Goal: Task Accomplishment & Management: Use online tool/utility

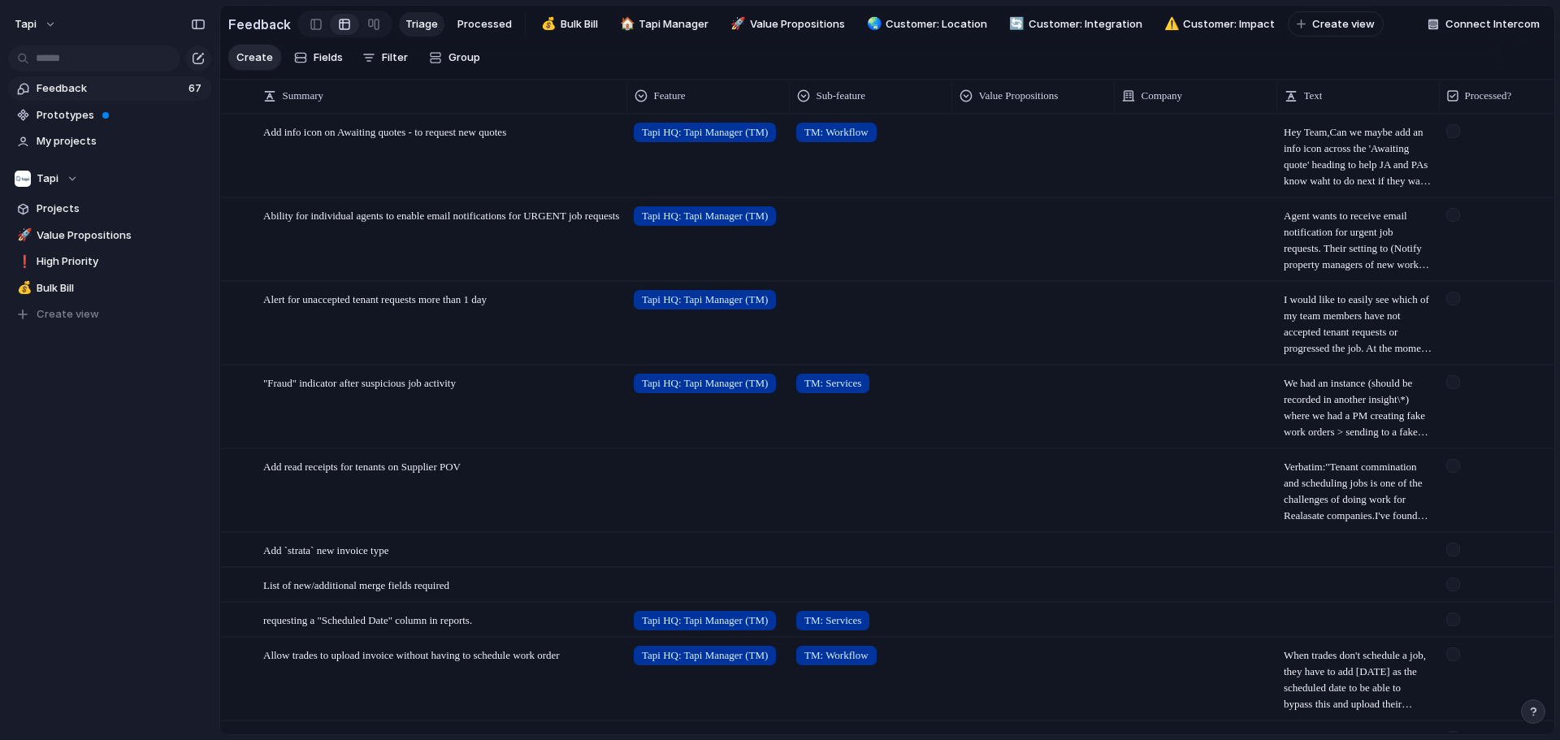
click at [115, 79] on link "Feedback 67" at bounding box center [109, 88] width 203 height 24
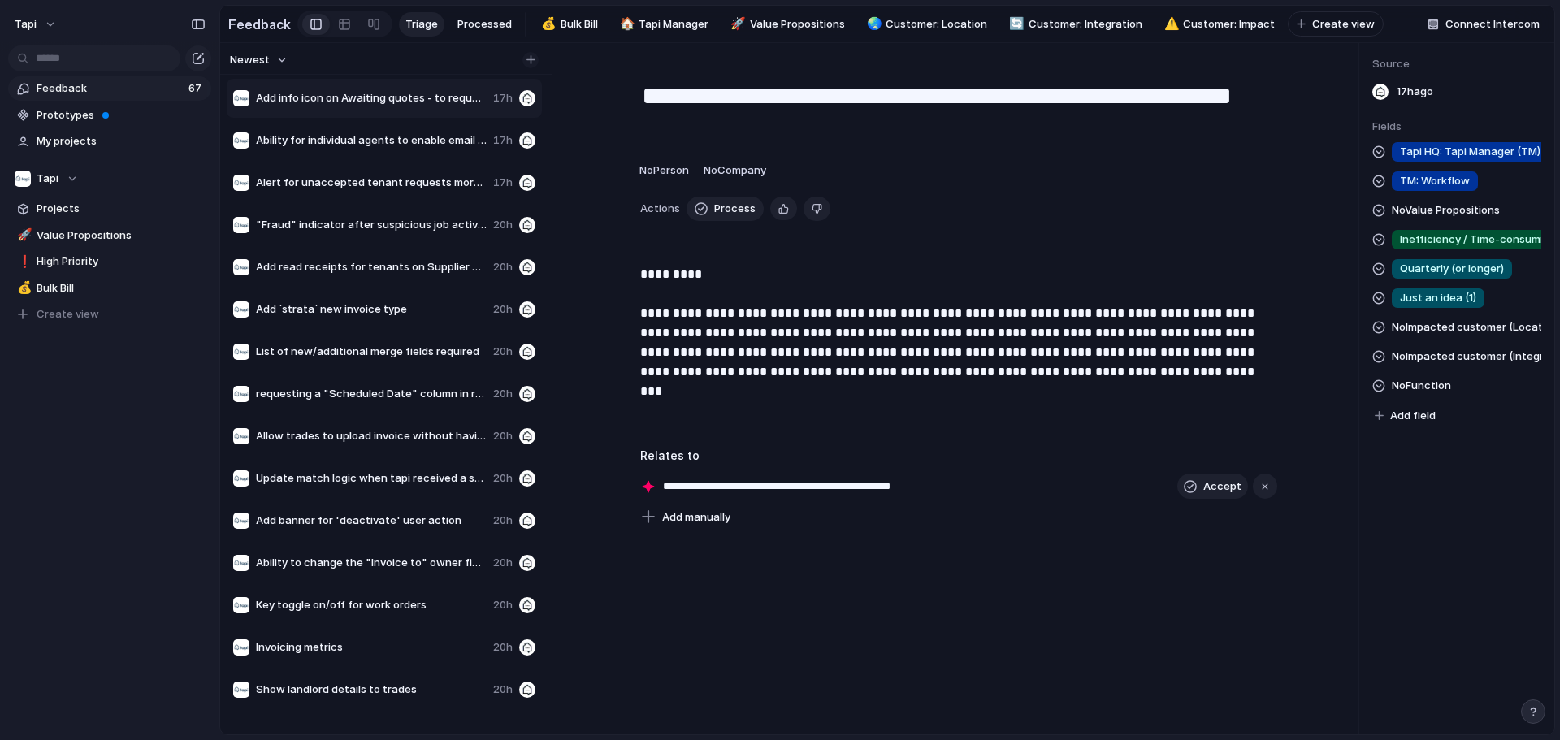
click at [530, 64] on div "button" at bounding box center [530, 59] width 9 height 9
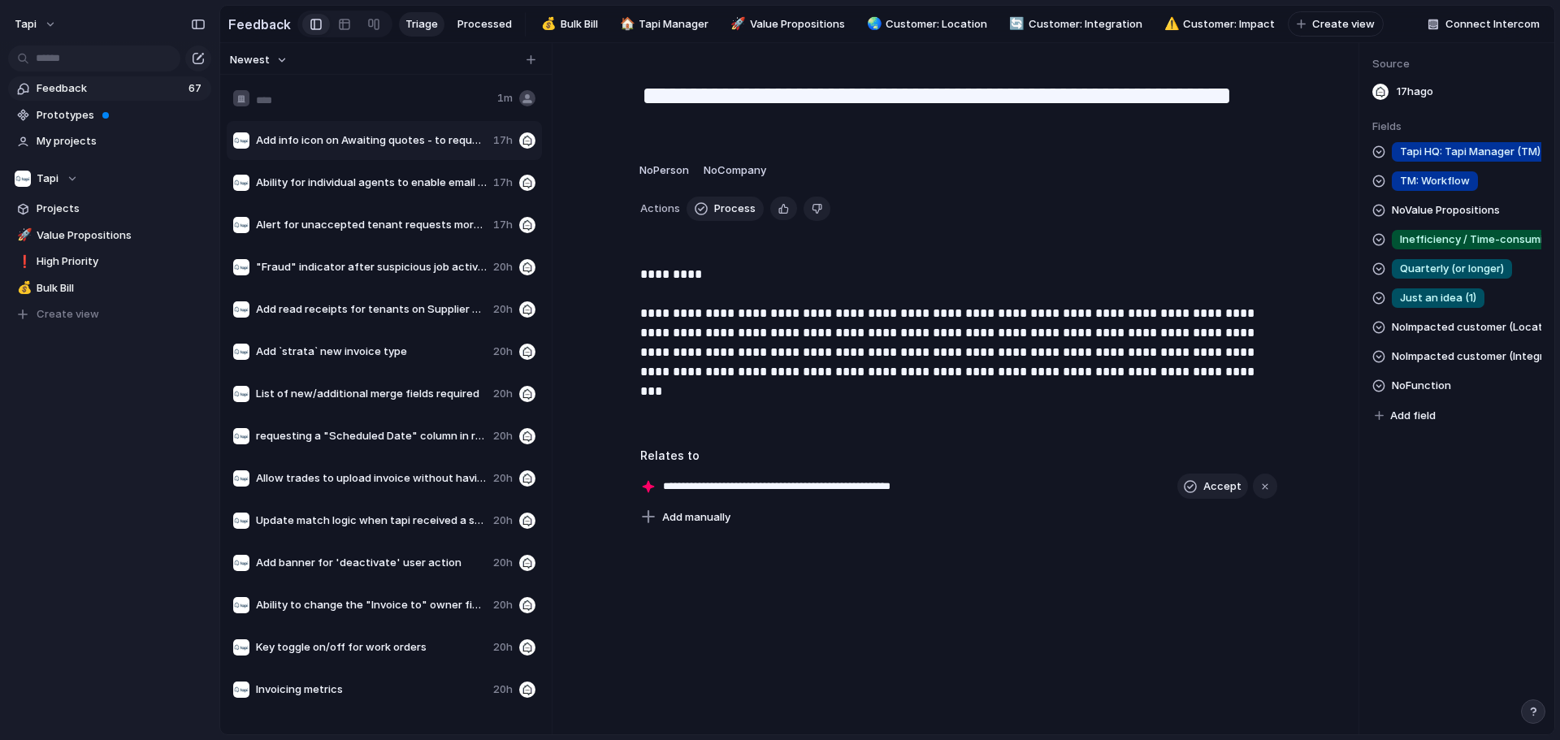
type input "**********"
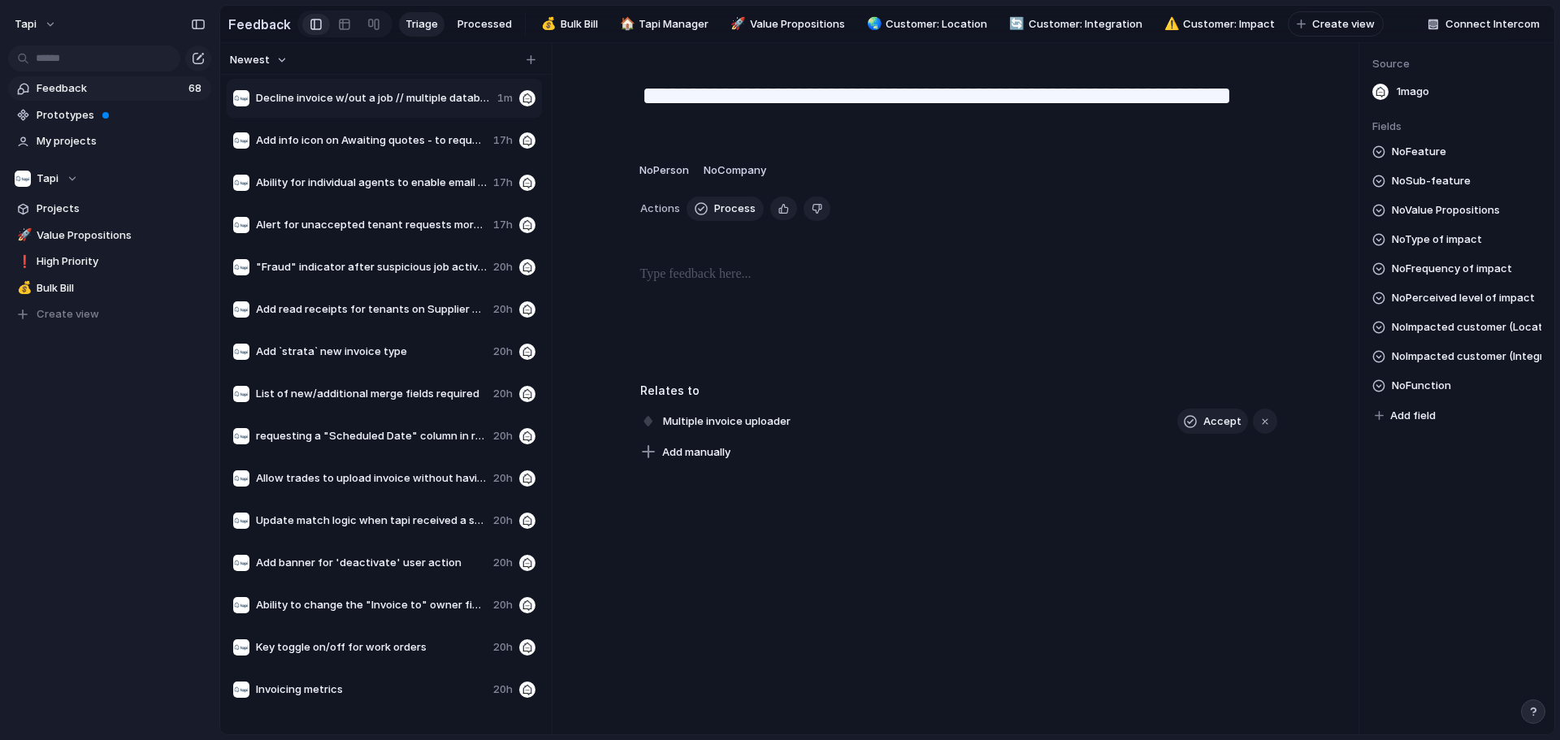
click at [777, 279] on p at bounding box center [958, 274] width 637 height 19
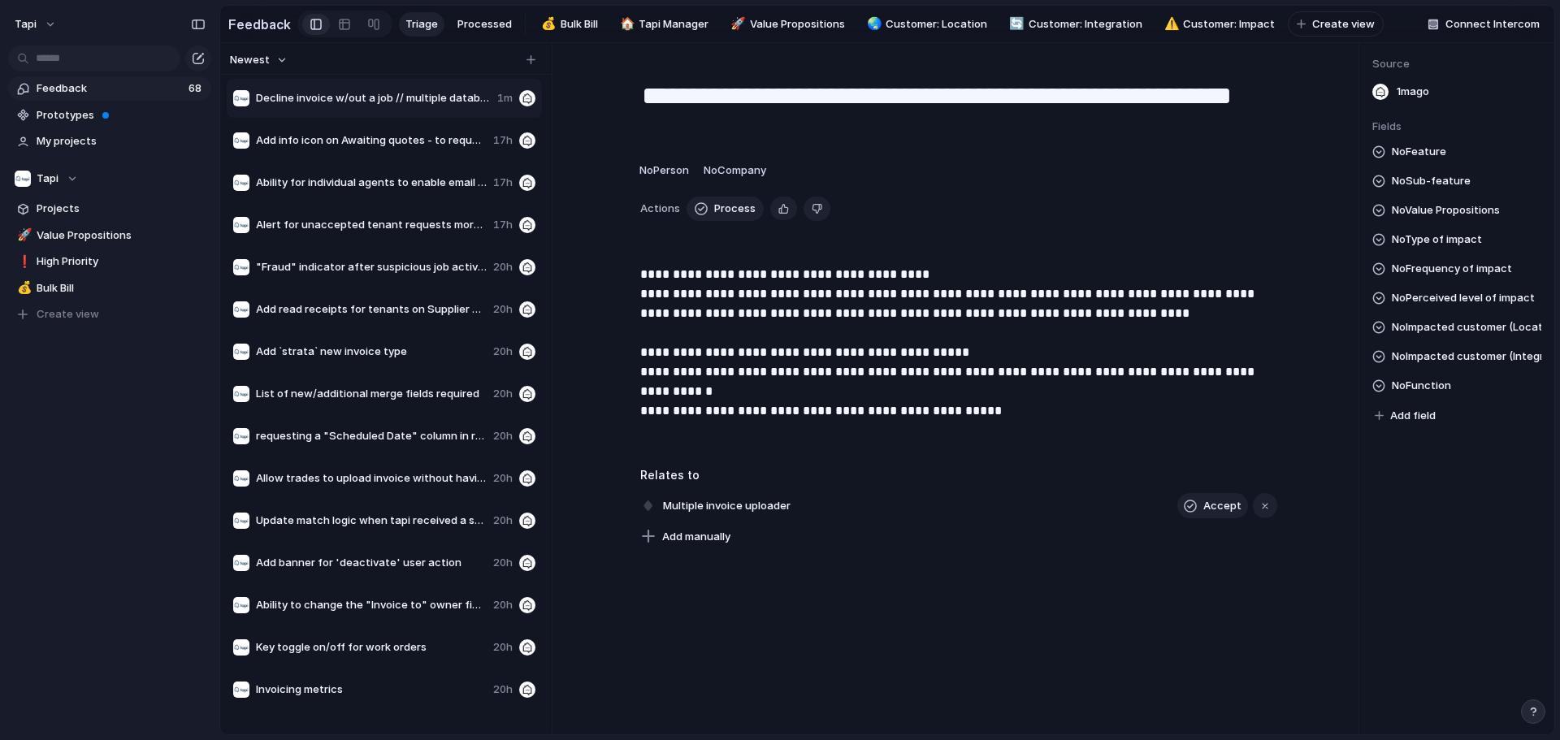
click at [777, 400] on p "**********" at bounding box center [958, 352] width 637 height 175
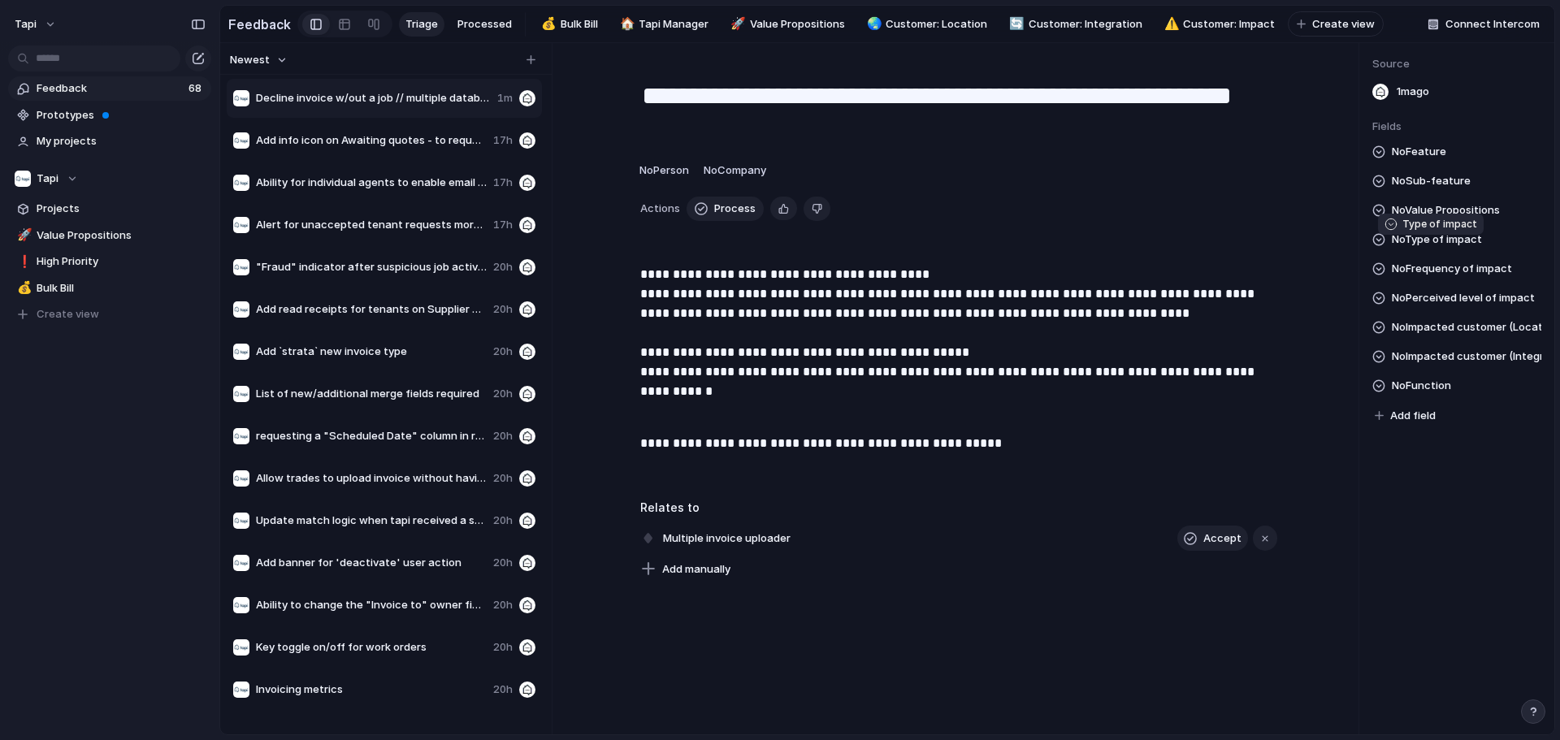
click at [777, 249] on span "No Type of impact" at bounding box center [1437, 239] width 90 height 19
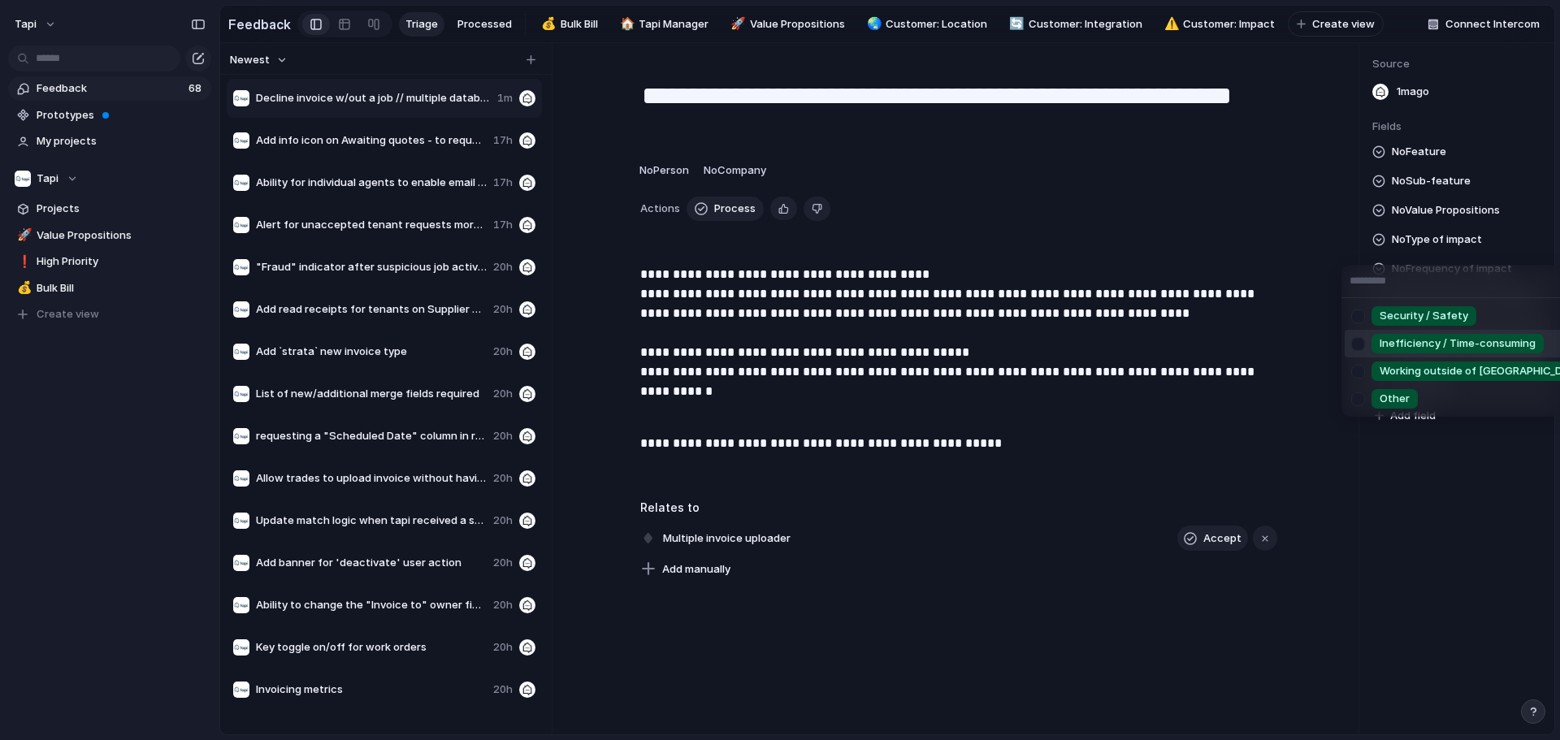
click at [777, 346] on span "Inefficiency / Time-consuming" at bounding box center [1457, 344] width 156 height 16
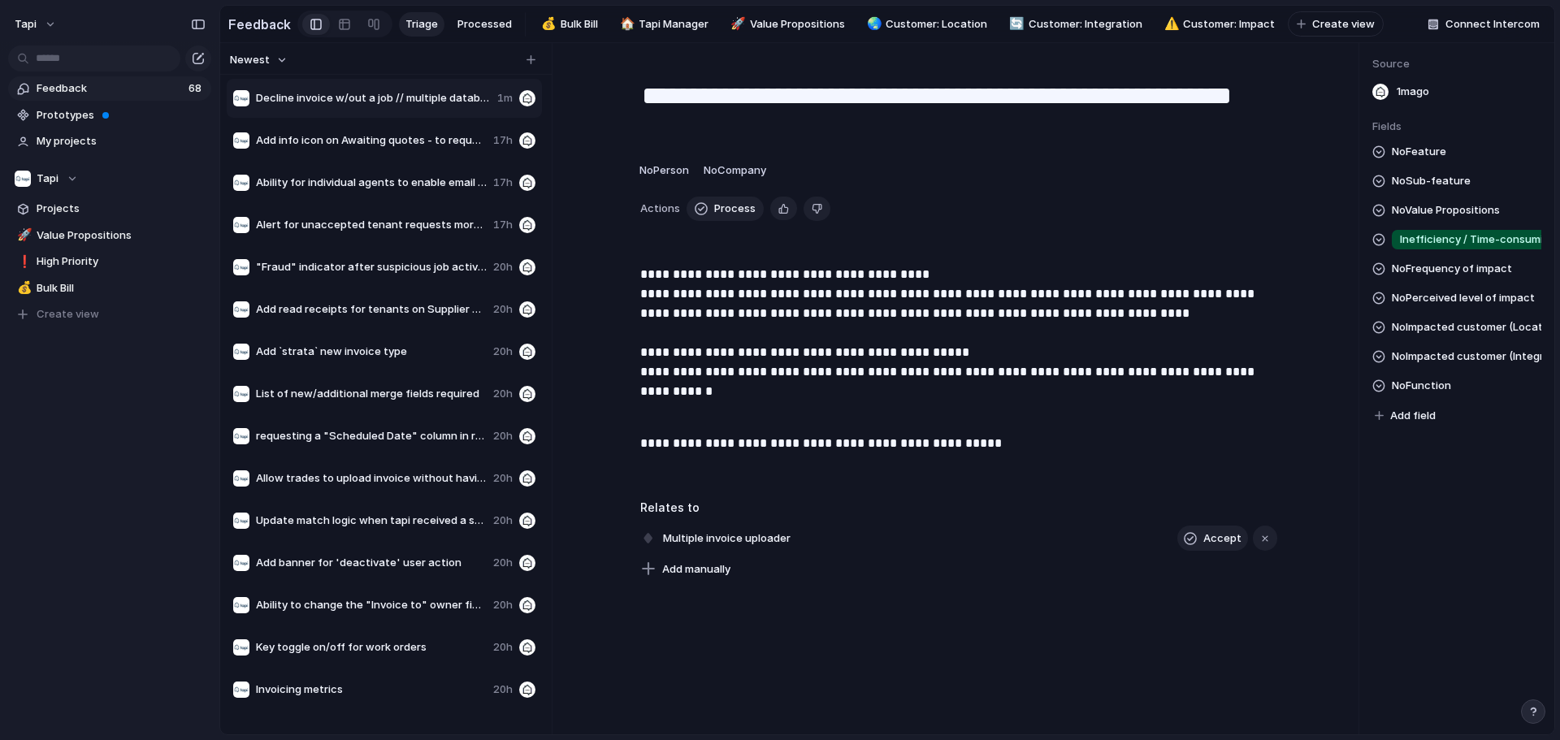
click at [777, 275] on span "No Frequency of impact" at bounding box center [1452, 268] width 120 height 19
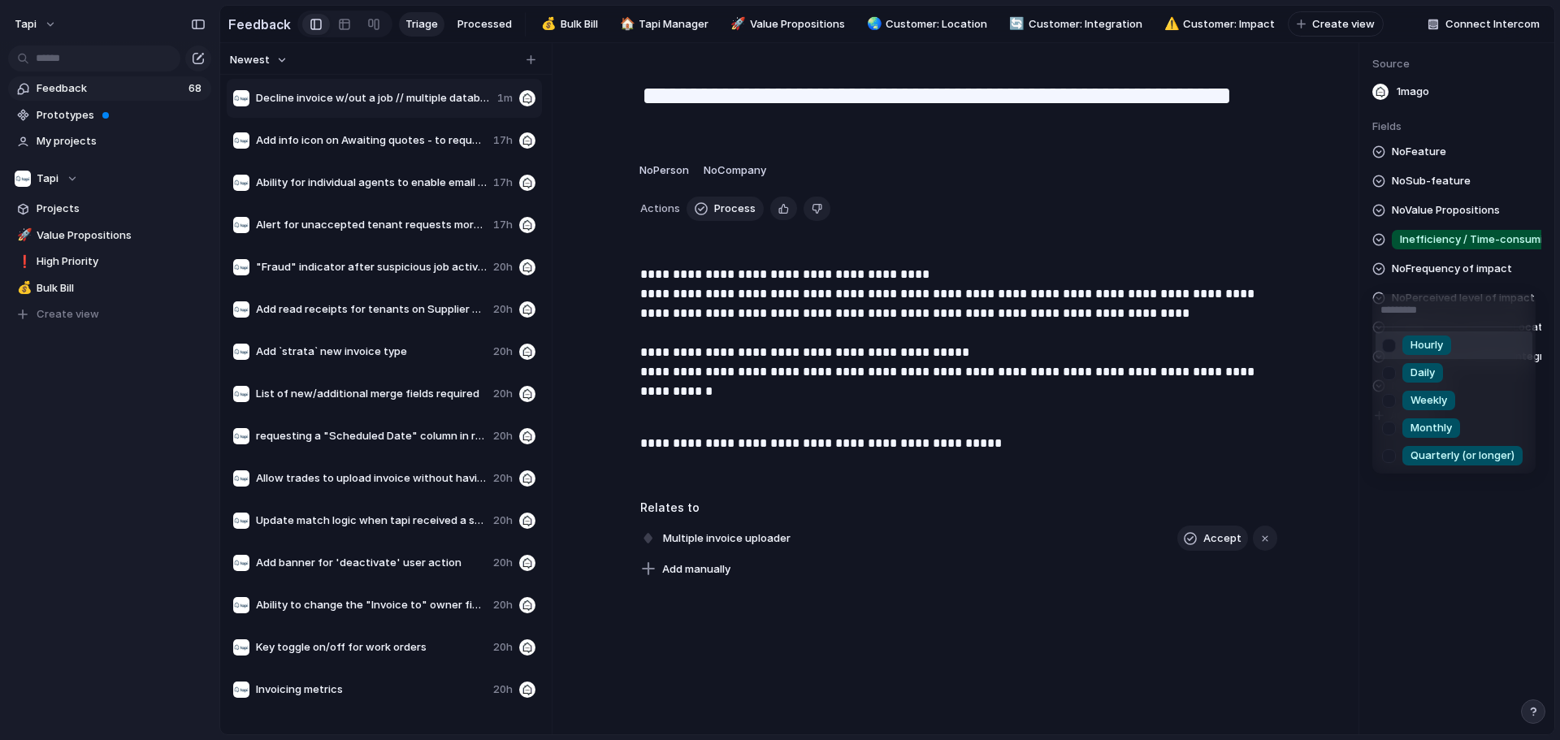
click at [777, 340] on span "Hourly" at bounding box center [1426, 345] width 32 height 16
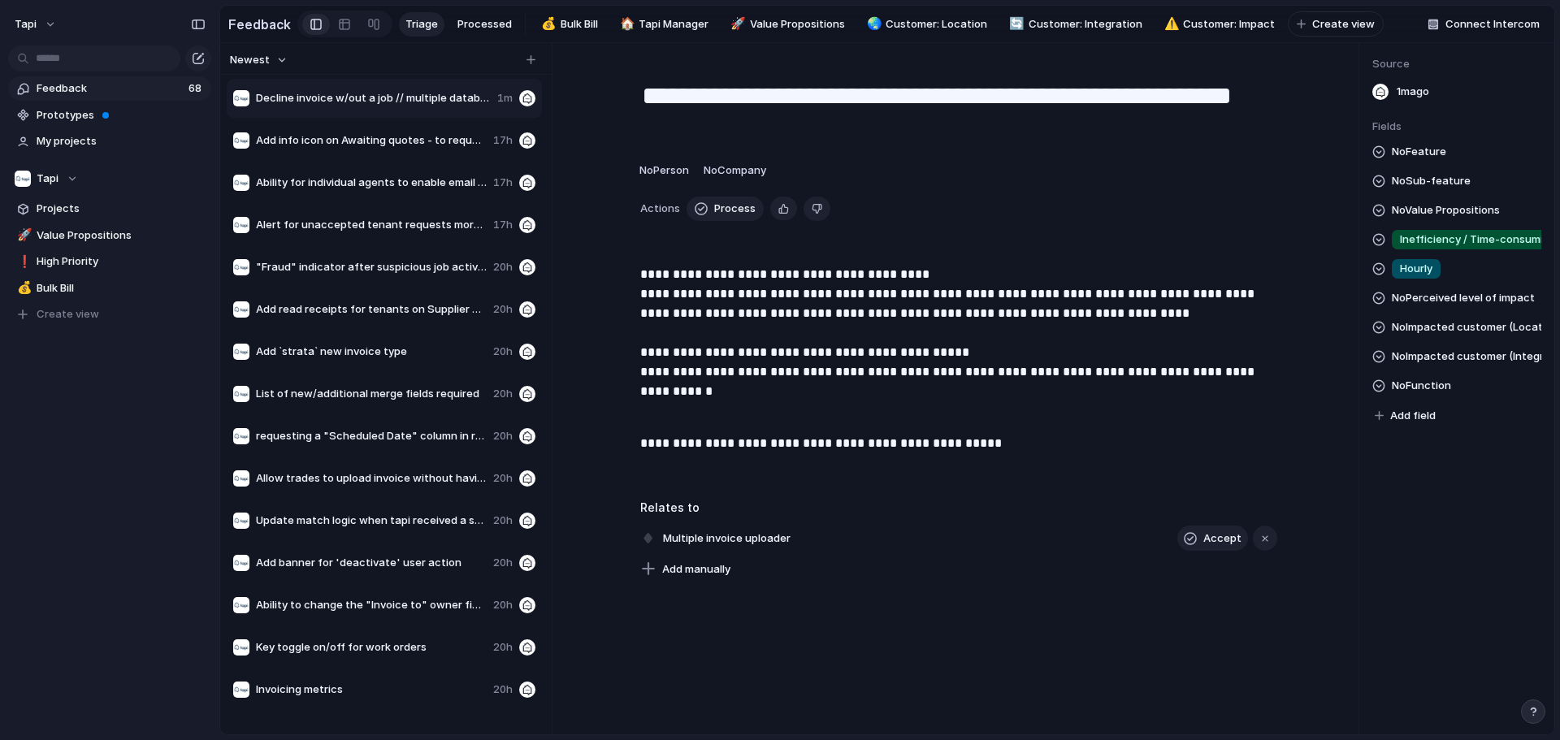
click at [777, 308] on span "No Perceived level of impact" at bounding box center [1463, 297] width 143 height 19
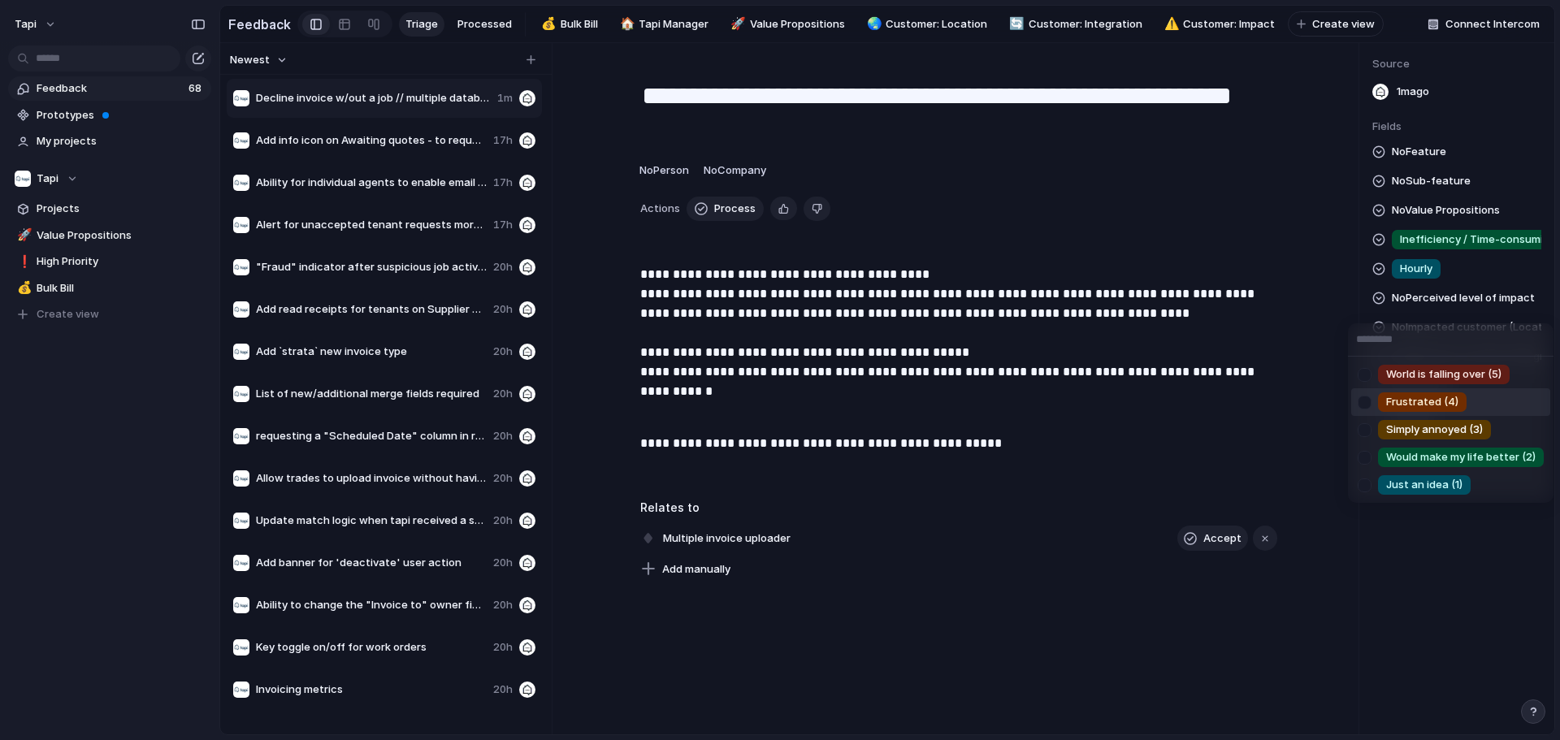
click at [777, 410] on div "Frustrated (4)" at bounding box center [1422, 401] width 89 height 19
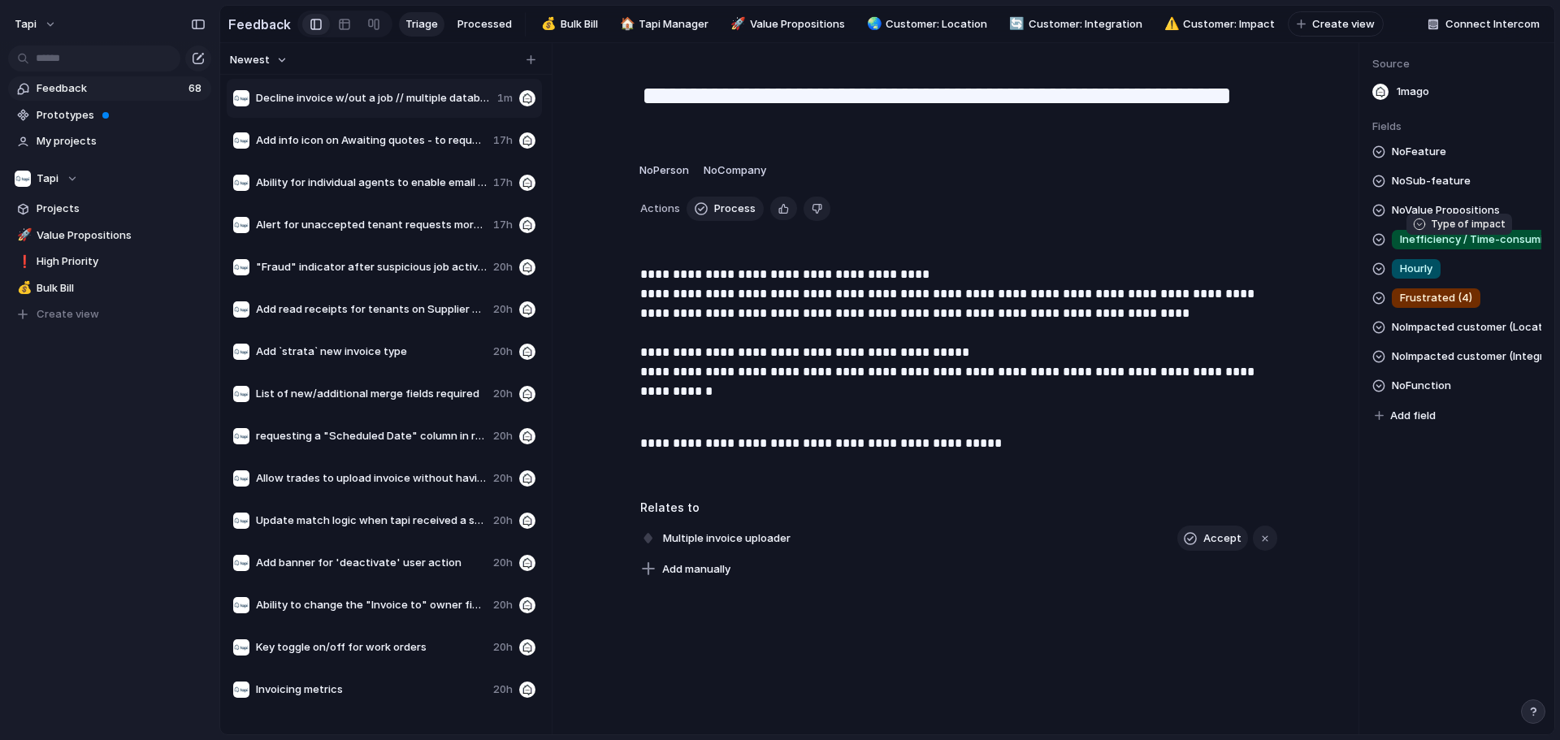
click at [777, 243] on span "Inefficiency / Time-consuming" at bounding box center [1476, 240] width 153 height 16
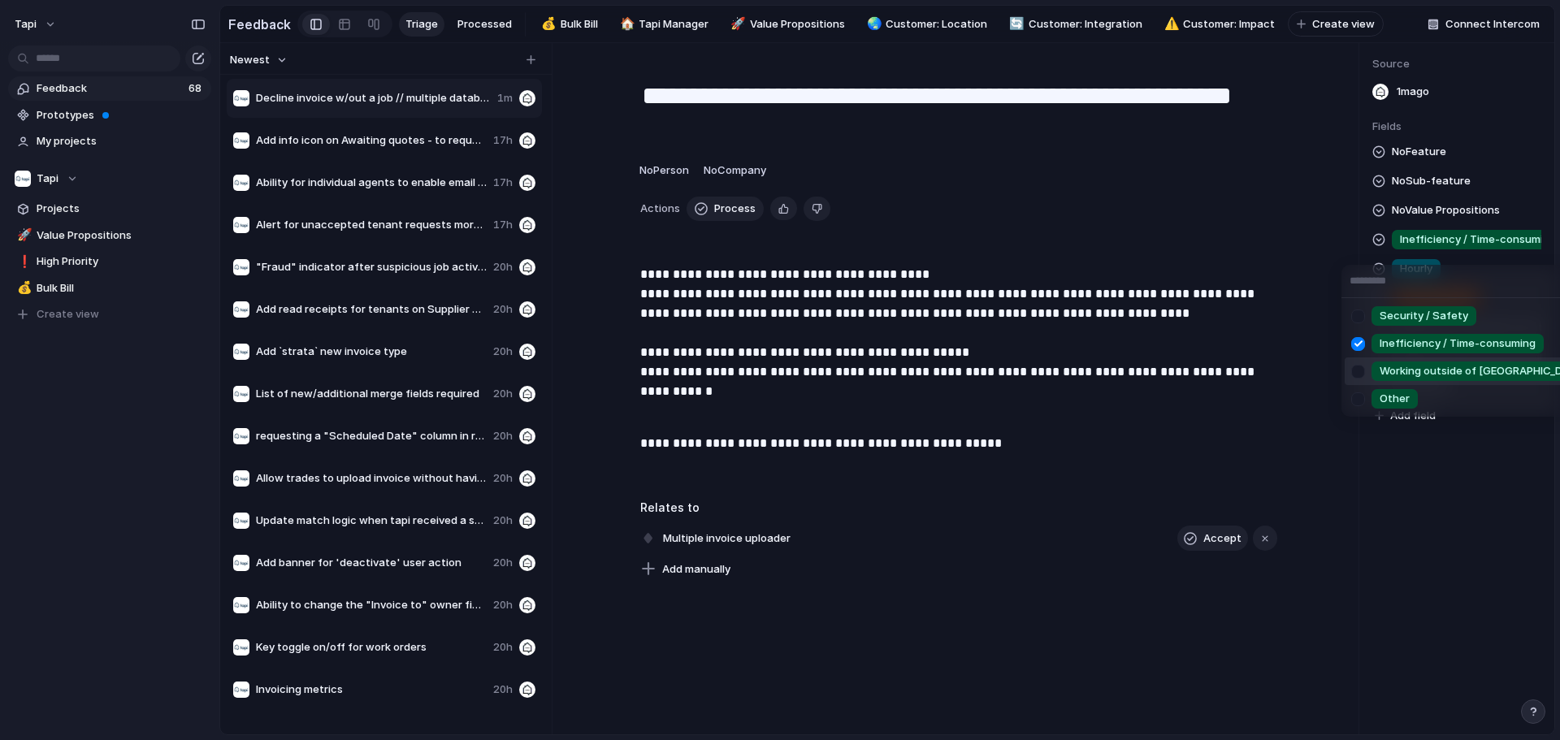
click at [777, 376] on span "Working outside of [GEOGRAPHIC_DATA]" at bounding box center [1482, 371] width 206 height 16
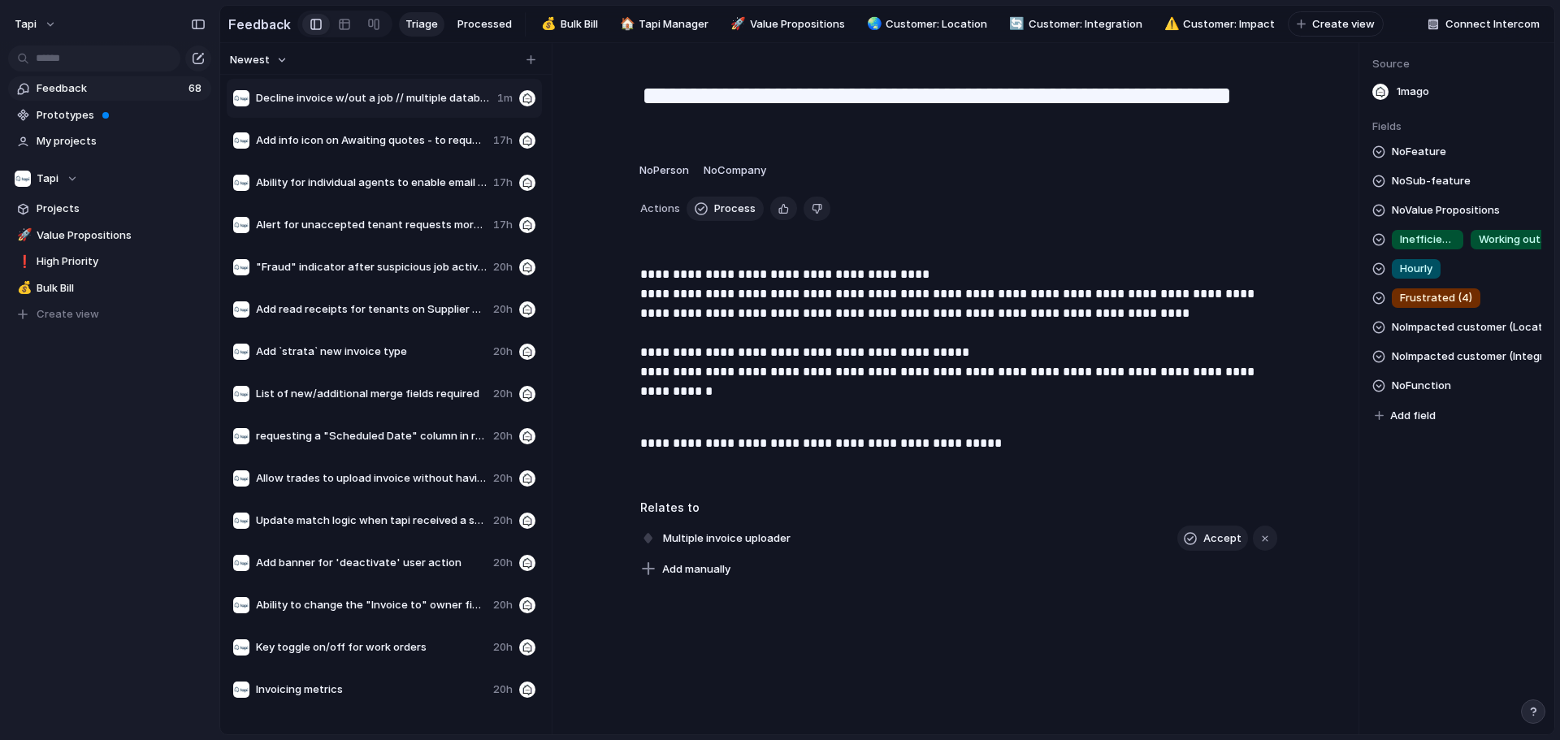
click at [777, 172] on div "No Feature No Sub-feature No Value Propositions Inefficiency / Time-consuming W…" at bounding box center [1456, 284] width 169 height 284
click at [777, 161] on span "No Feature" at bounding box center [1419, 151] width 54 height 19
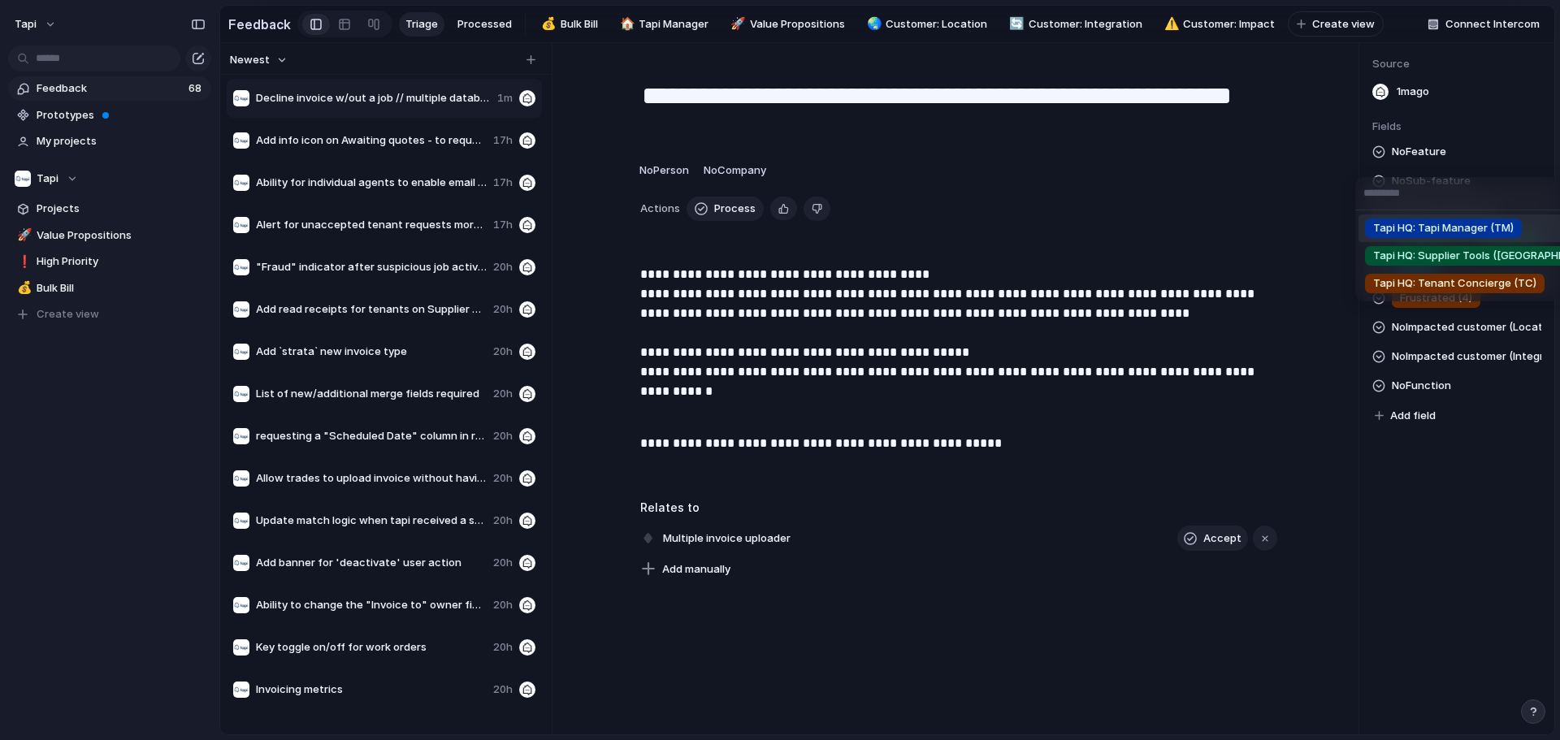
click at [777, 235] on span "Tapi HQ: Tapi Manager (TM)" at bounding box center [1443, 228] width 141 height 16
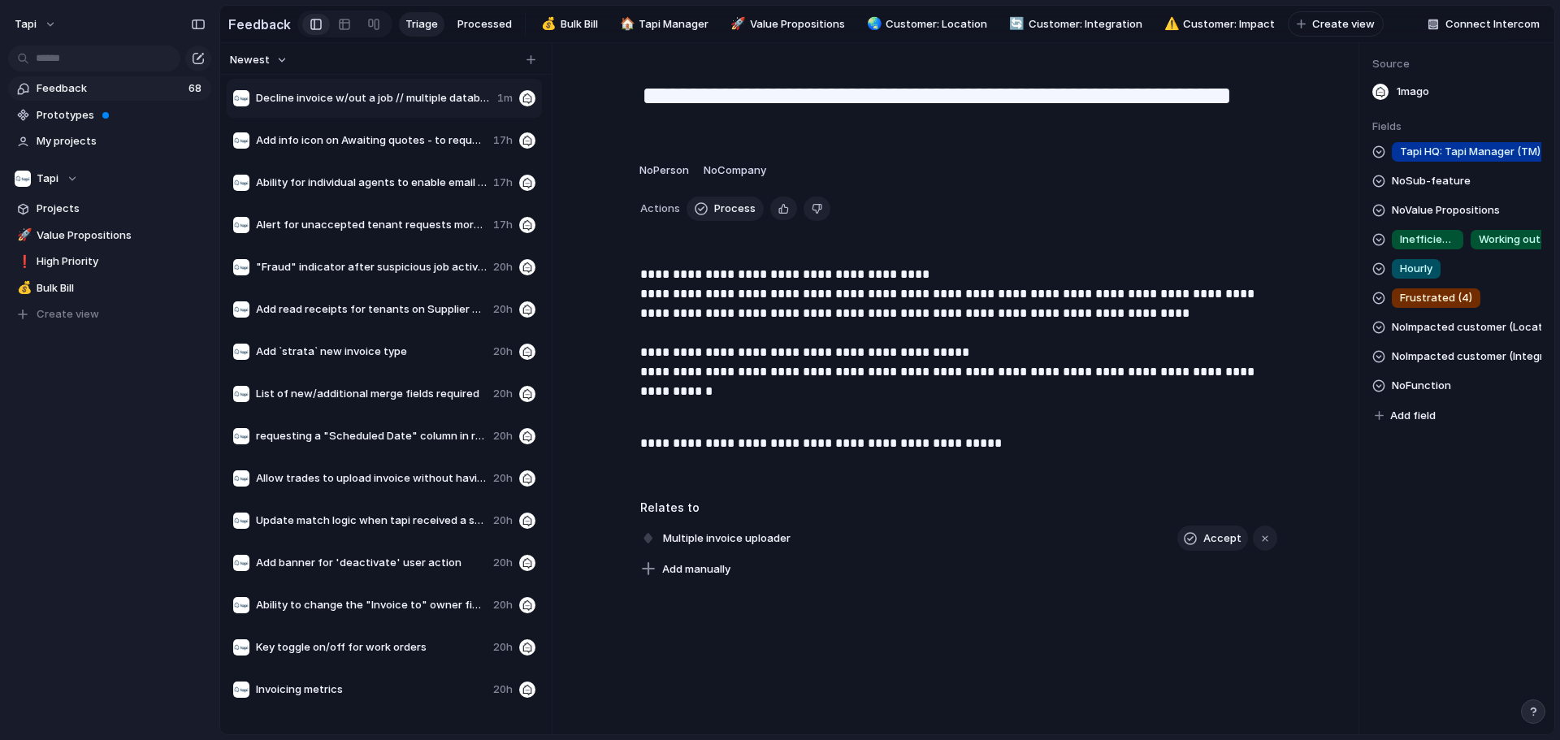
click at [777, 186] on span "No Sub-feature" at bounding box center [1431, 180] width 79 height 19
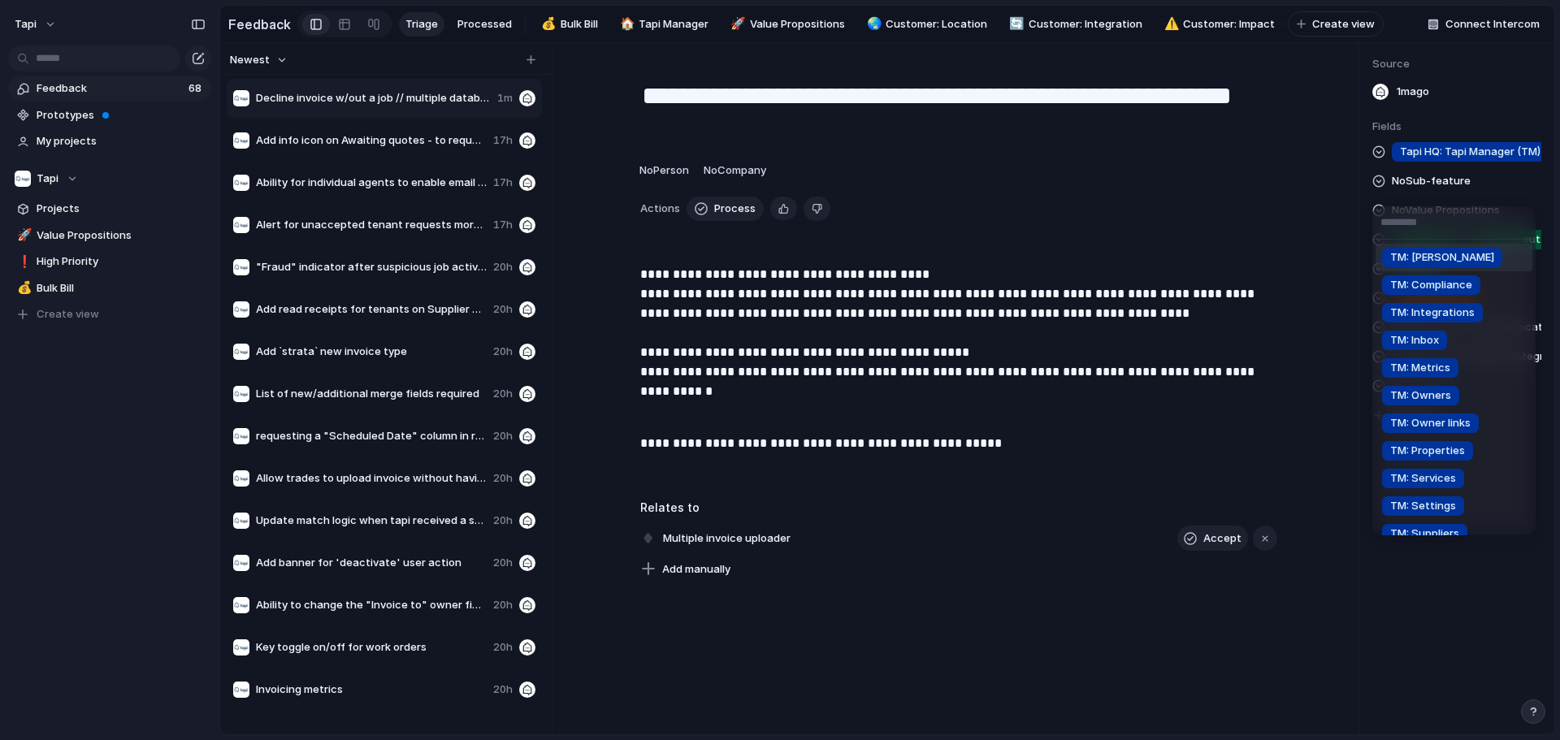
click at [777, 256] on li "TM: [PERSON_NAME]" at bounding box center [1453, 258] width 157 height 28
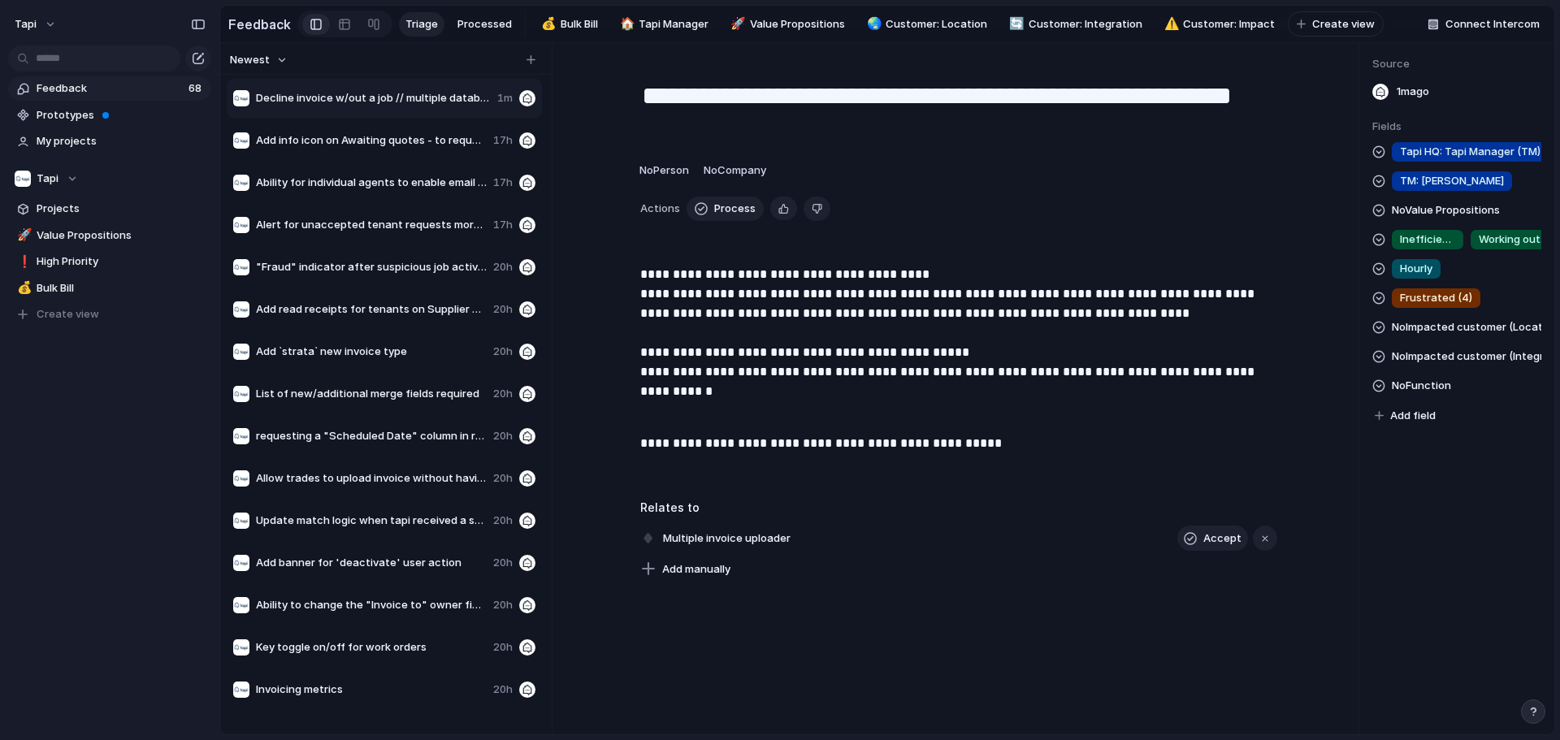
click at [777, 391] on span "No Function" at bounding box center [1421, 385] width 59 height 19
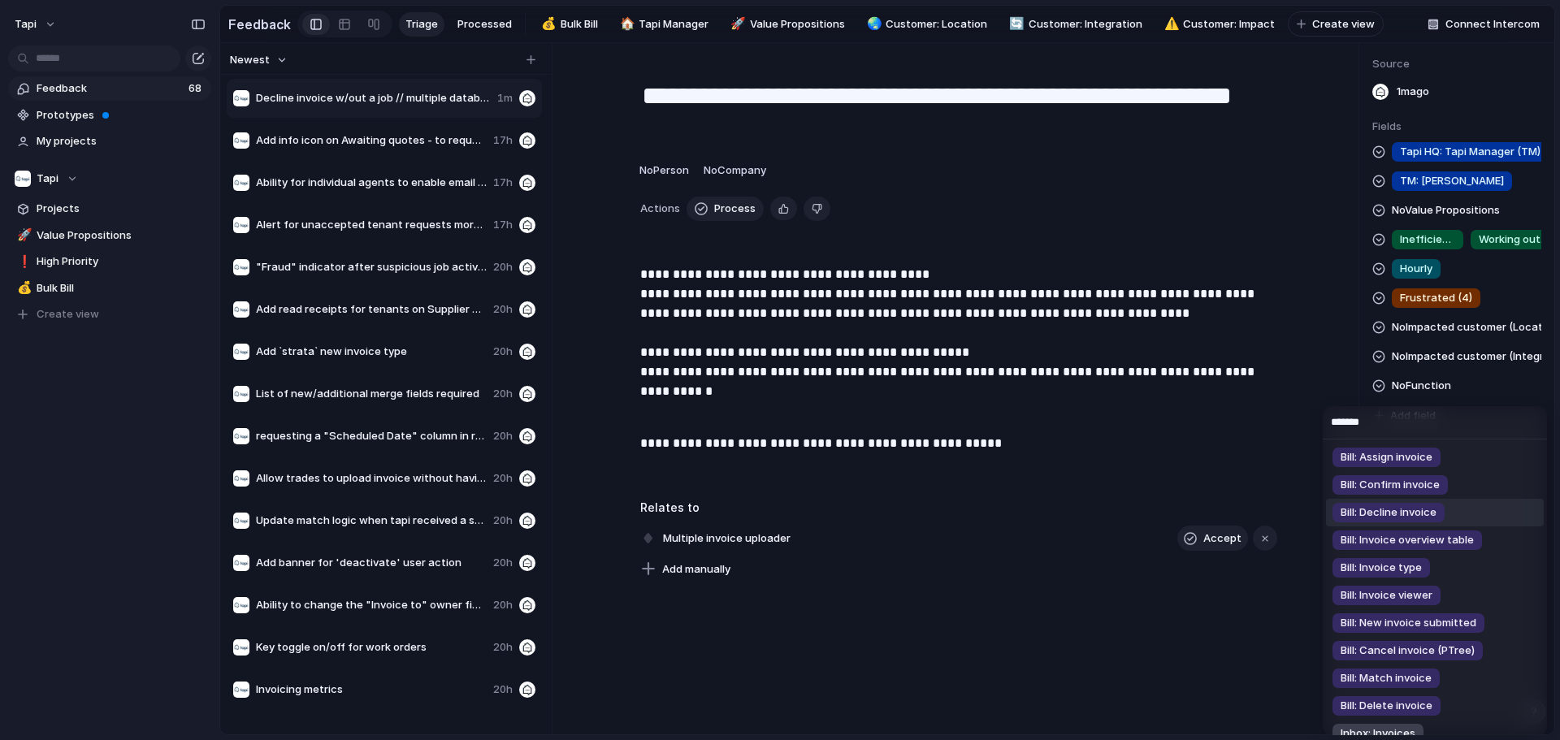
type input "*******"
click at [777, 516] on span "Bill: Decline invoice" at bounding box center [1388, 512] width 96 height 16
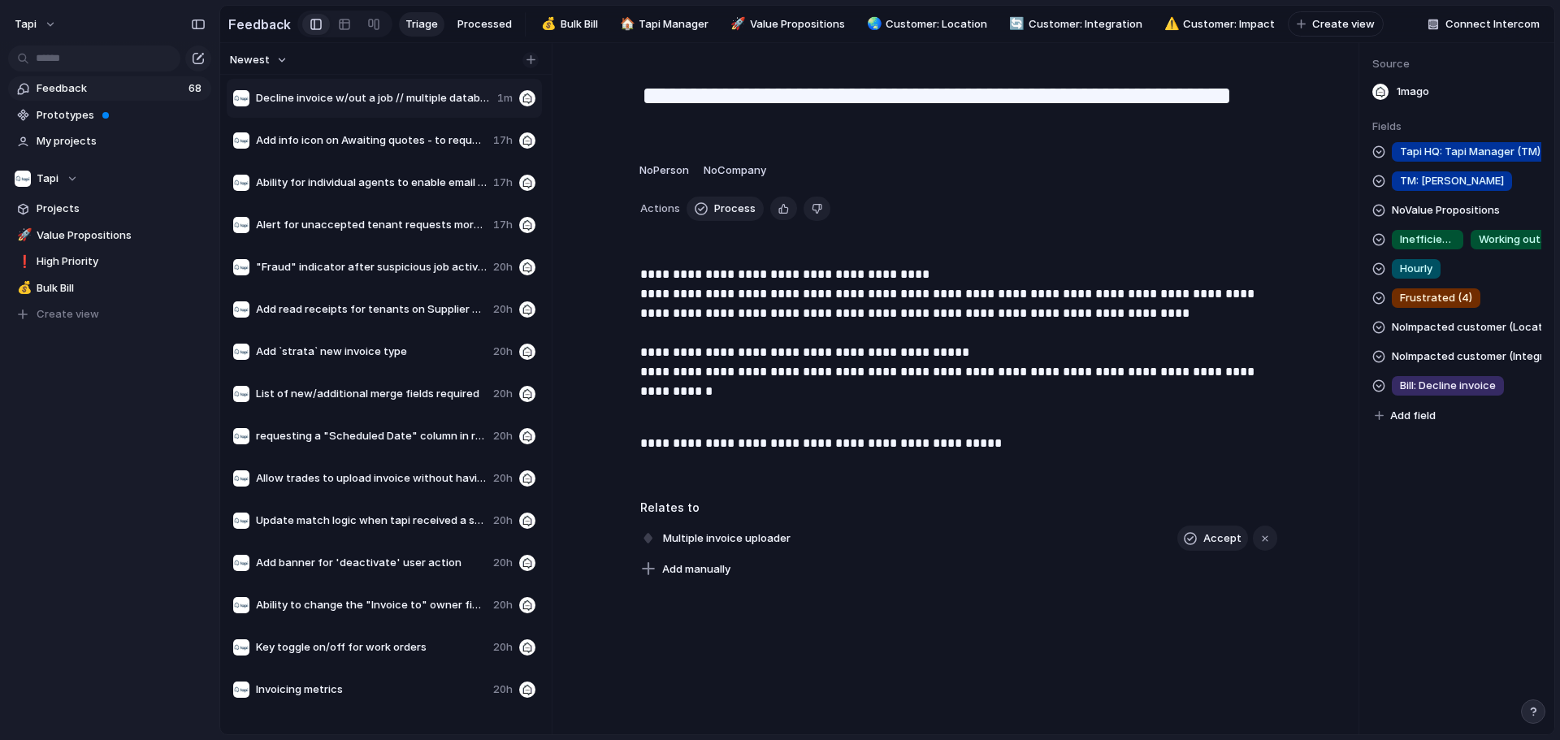
click at [531, 63] on div "button" at bounding box center [530, 59] width 9 height 9
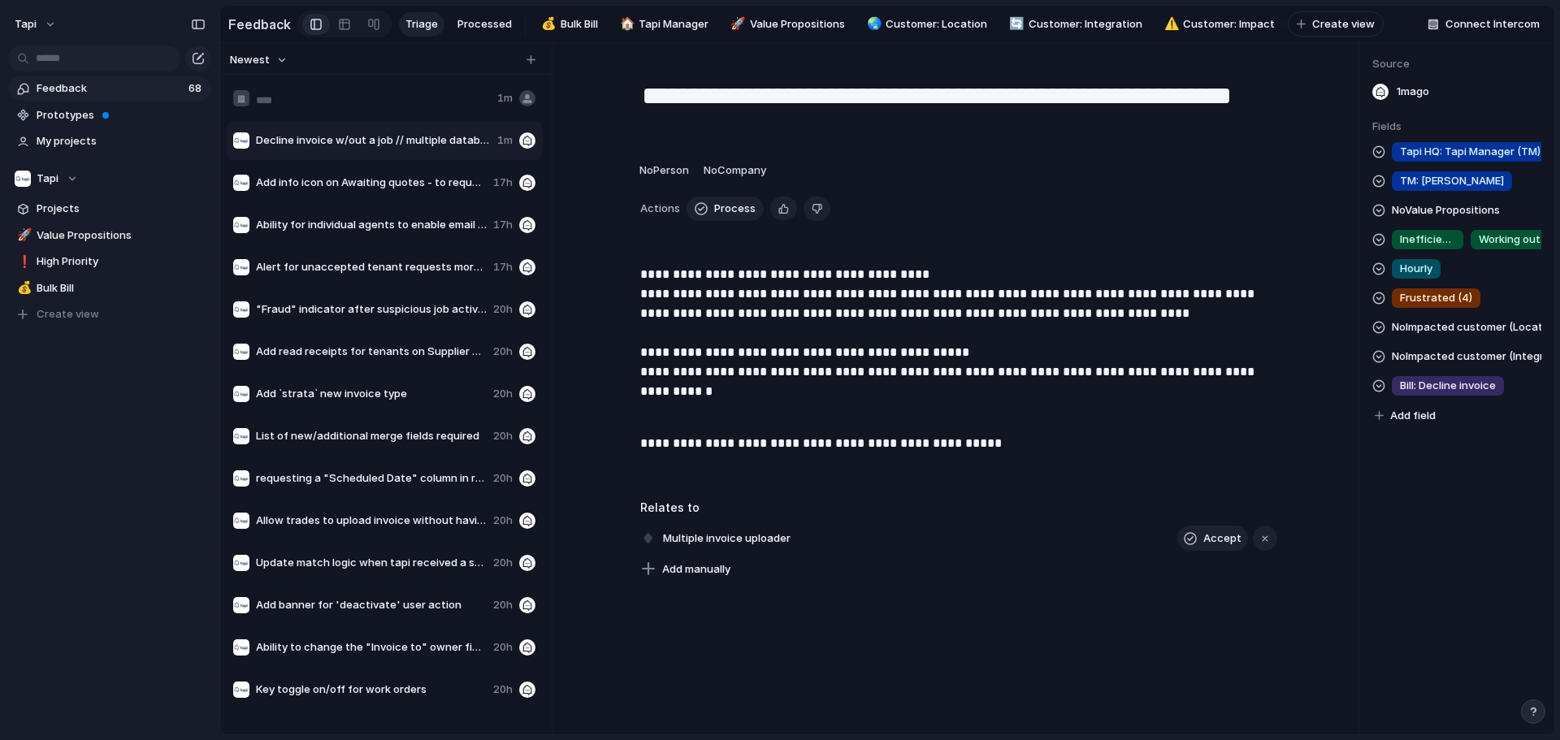
type input "**********"
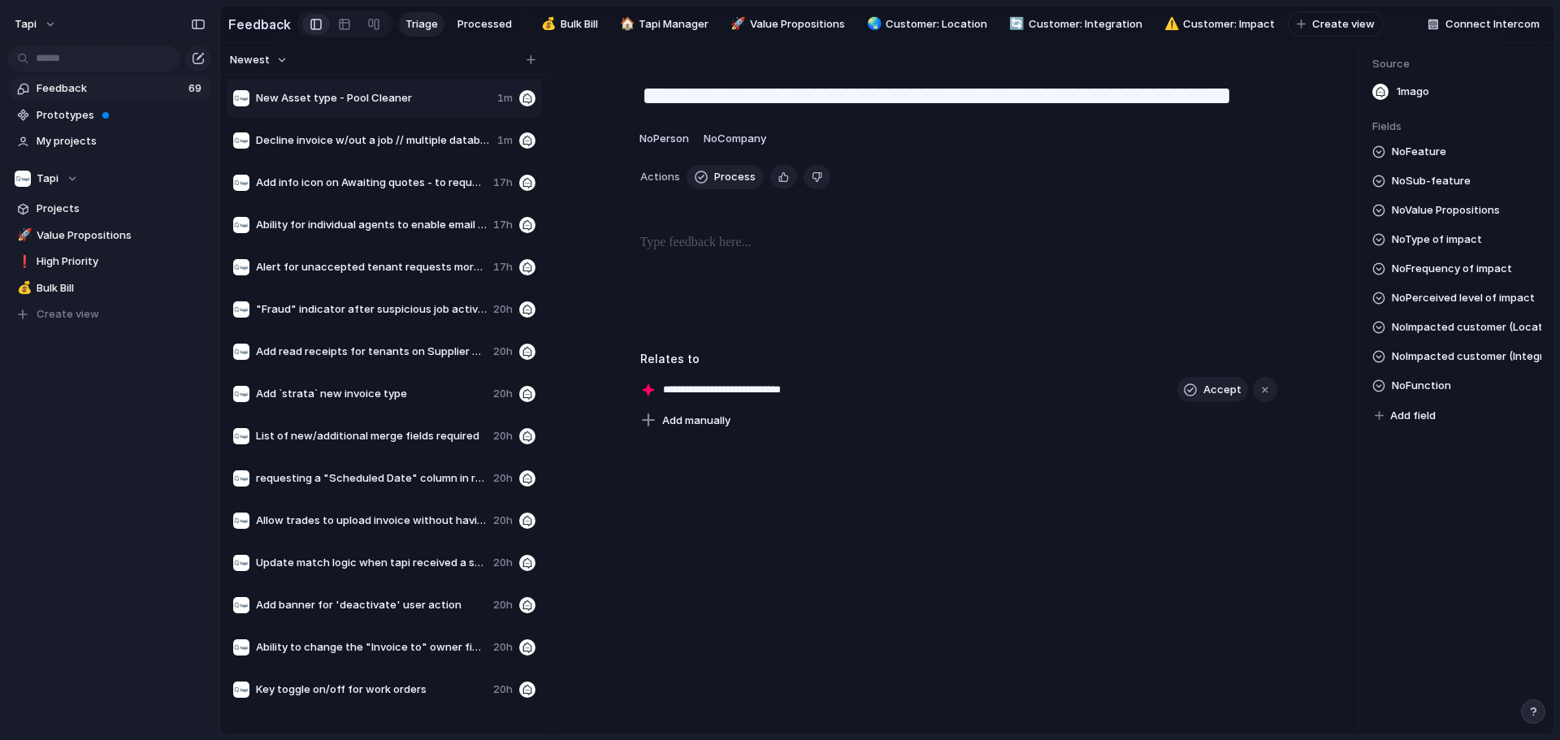
click at [777, 269] on div at bounding box center [958, 285] width 735 height 104
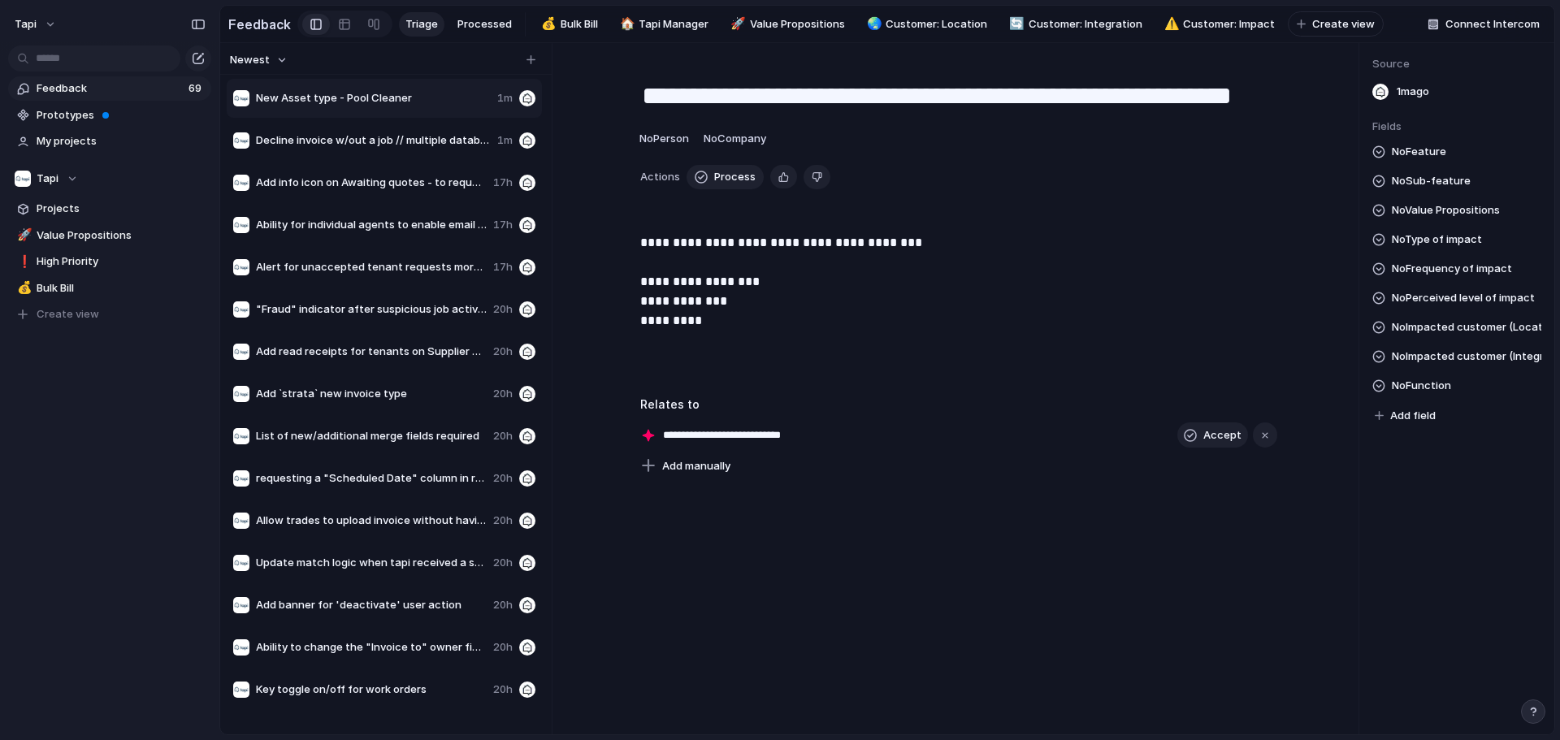
drag, startPoint x: 1412, startPoint y: 149, endPoint x: 1414, endPoint y: 164, distance: 14.7
click at [777, 150] on div "Fields No Feature No Sub-feature No Value Propositions No Type of impact No Fre…" at bounding box center [1456, 273] width 169 height 308
click at [777, 162] on span "No Feature" at bounding box center [1419, 151] width 54 height 19
click at [777, 189] on span "No Sub-feature" at bounding box center [1431, 180] width 79 height 19
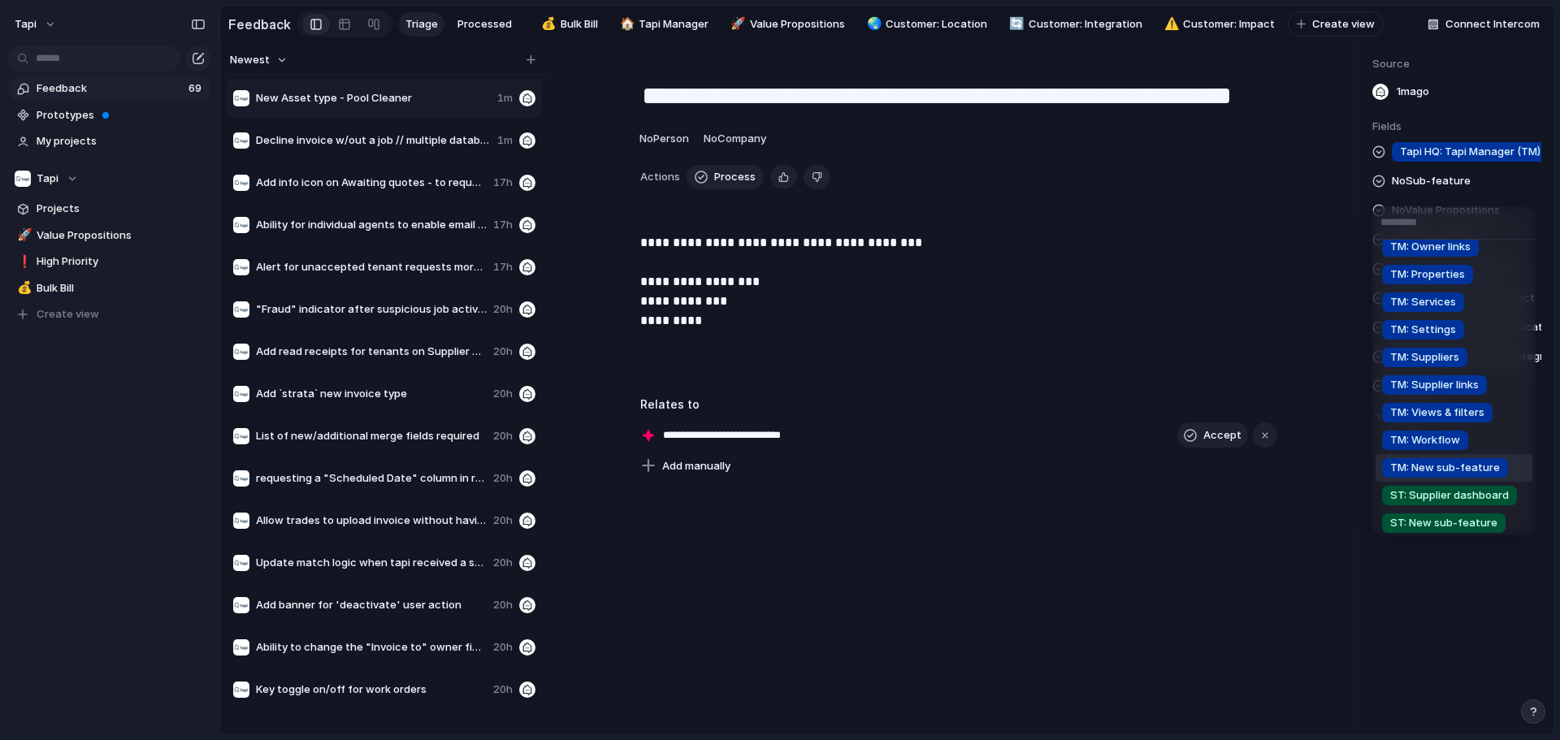
scroll to position [162, 0]
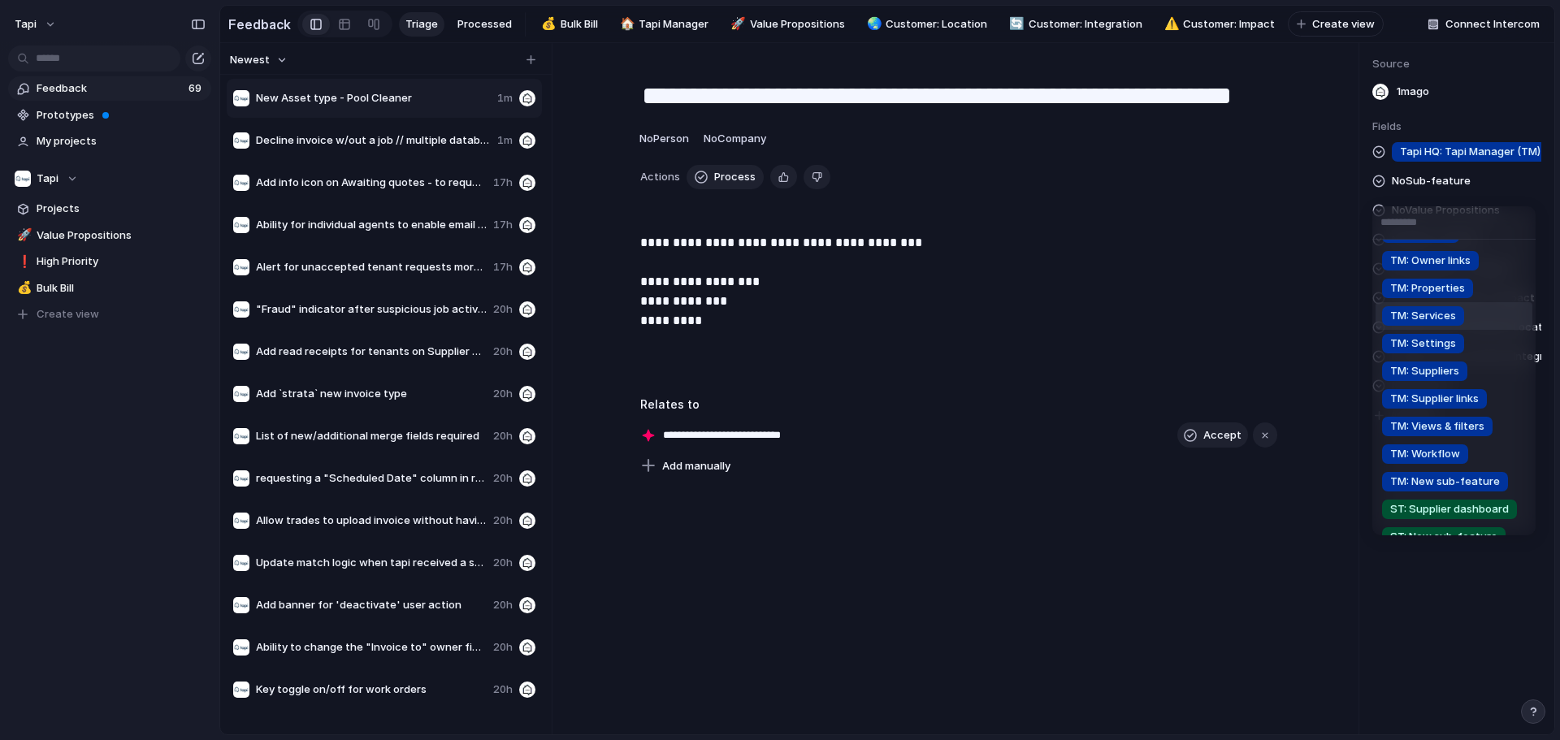
click at [777, 310] on div "TM: Services" at bounding box center [1423, 315] width 82 height 19
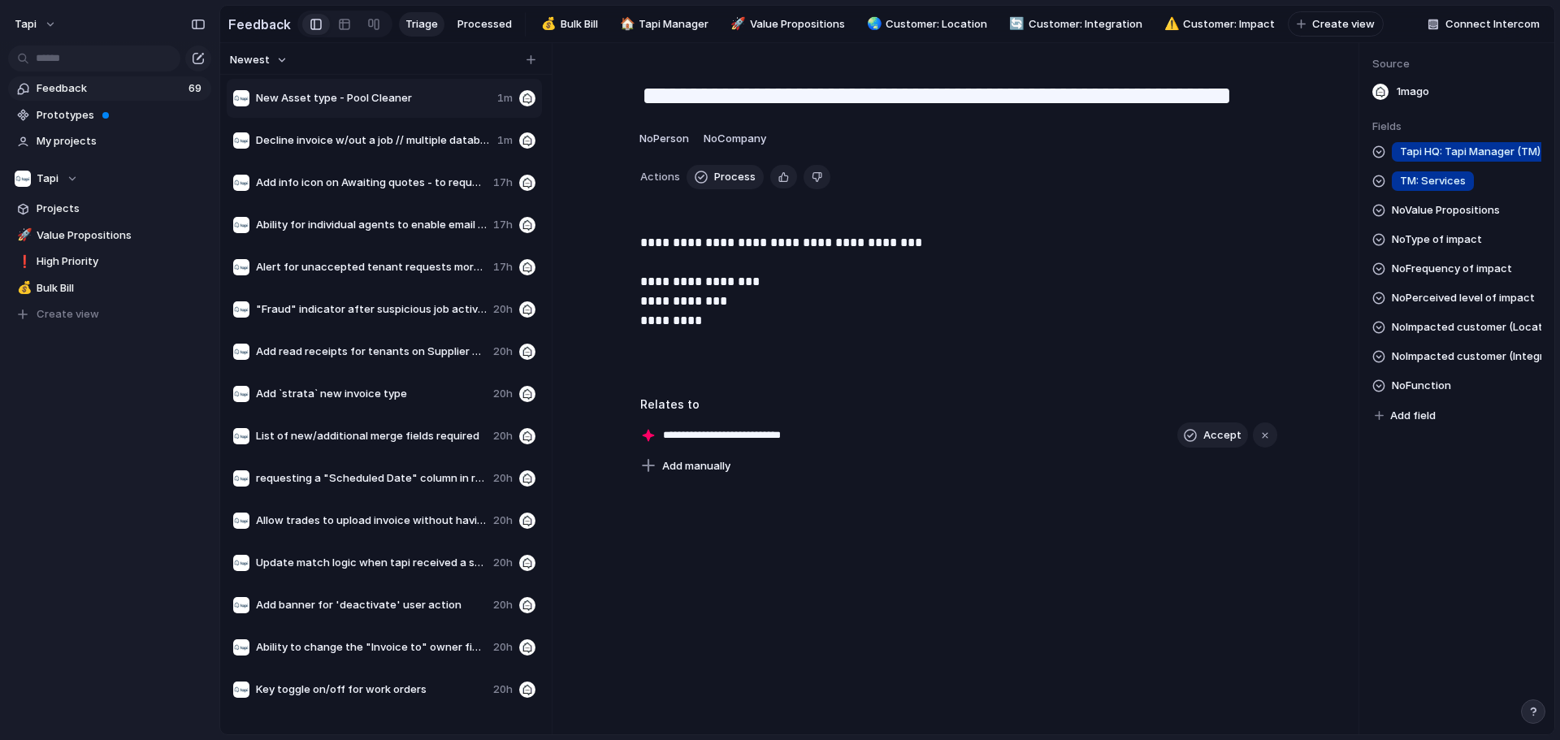
click at [777, 387] on span "No Function" at bounding box center [1421, 385] width 59 height 19
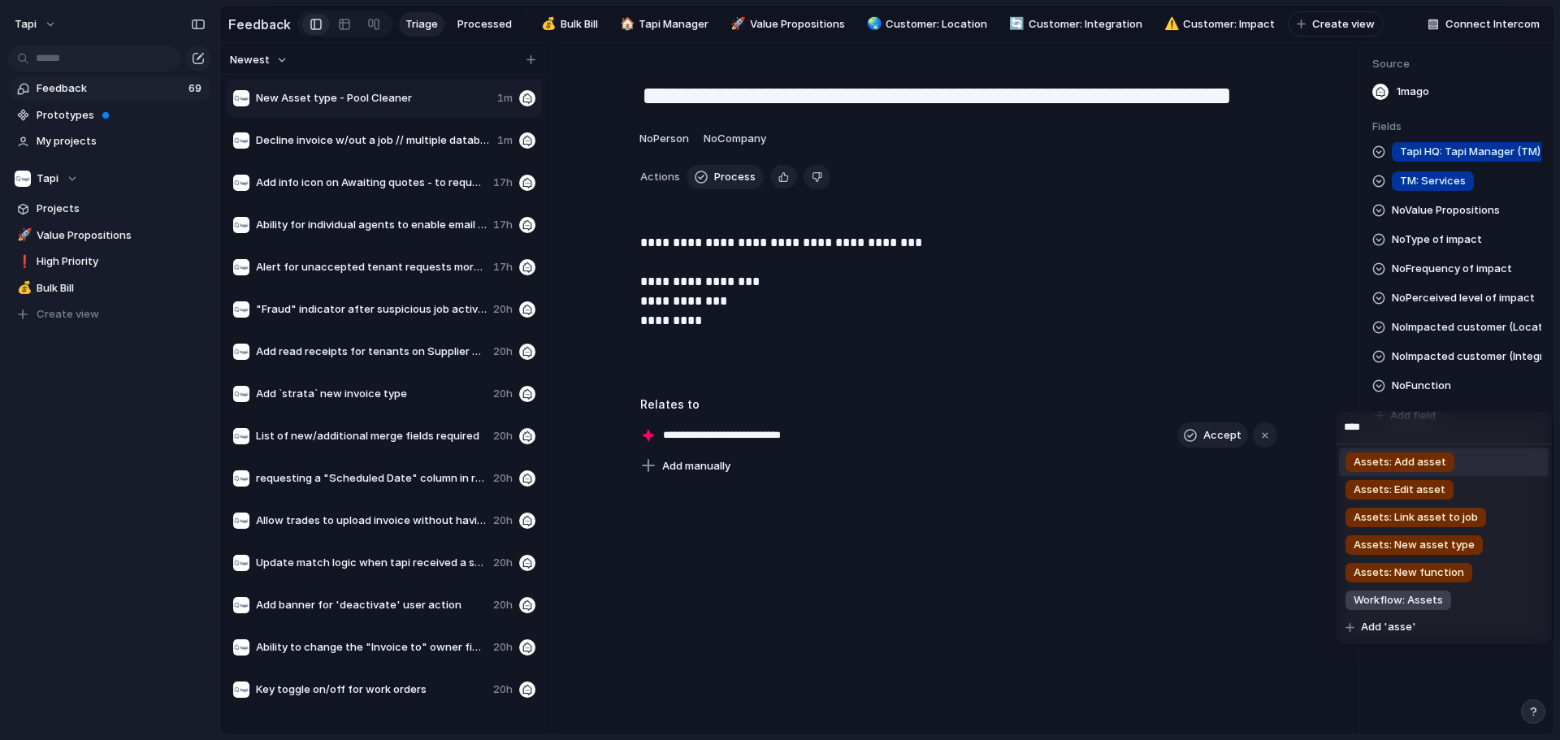
type input "****"
click at [777, 461] on span "Assets: Add asset" at bounding box center [1399, 462] width 93 height 16
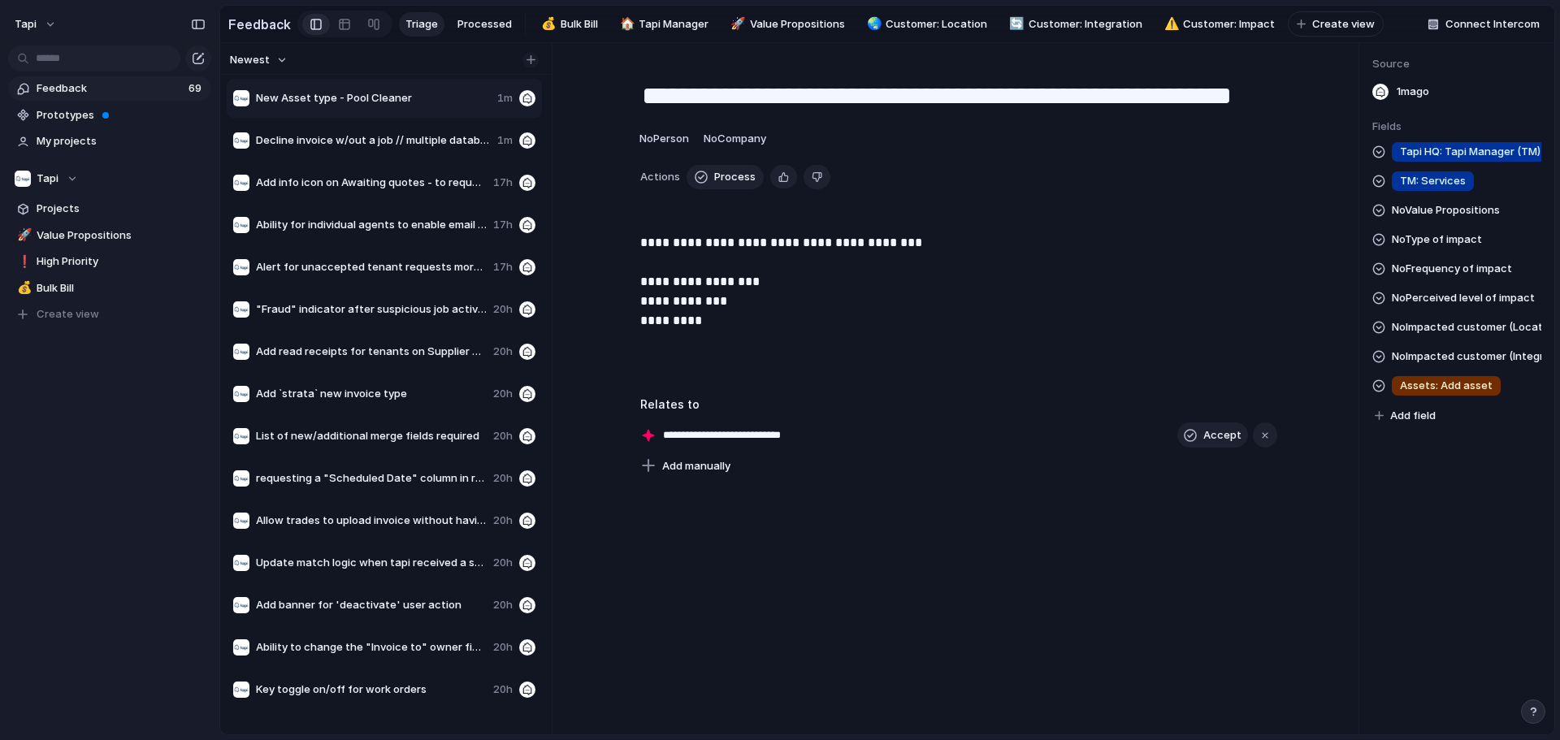
click at [528, 64] on div "button" at bounding box center [530, 59] width 9 height 9
type input "**********"
click at [777, 214] on div at bounding box center [958, 211] width 637 height 18
click at [427, 102] on span "new asset type" at bounding box center [373, 98] width 235 height 16
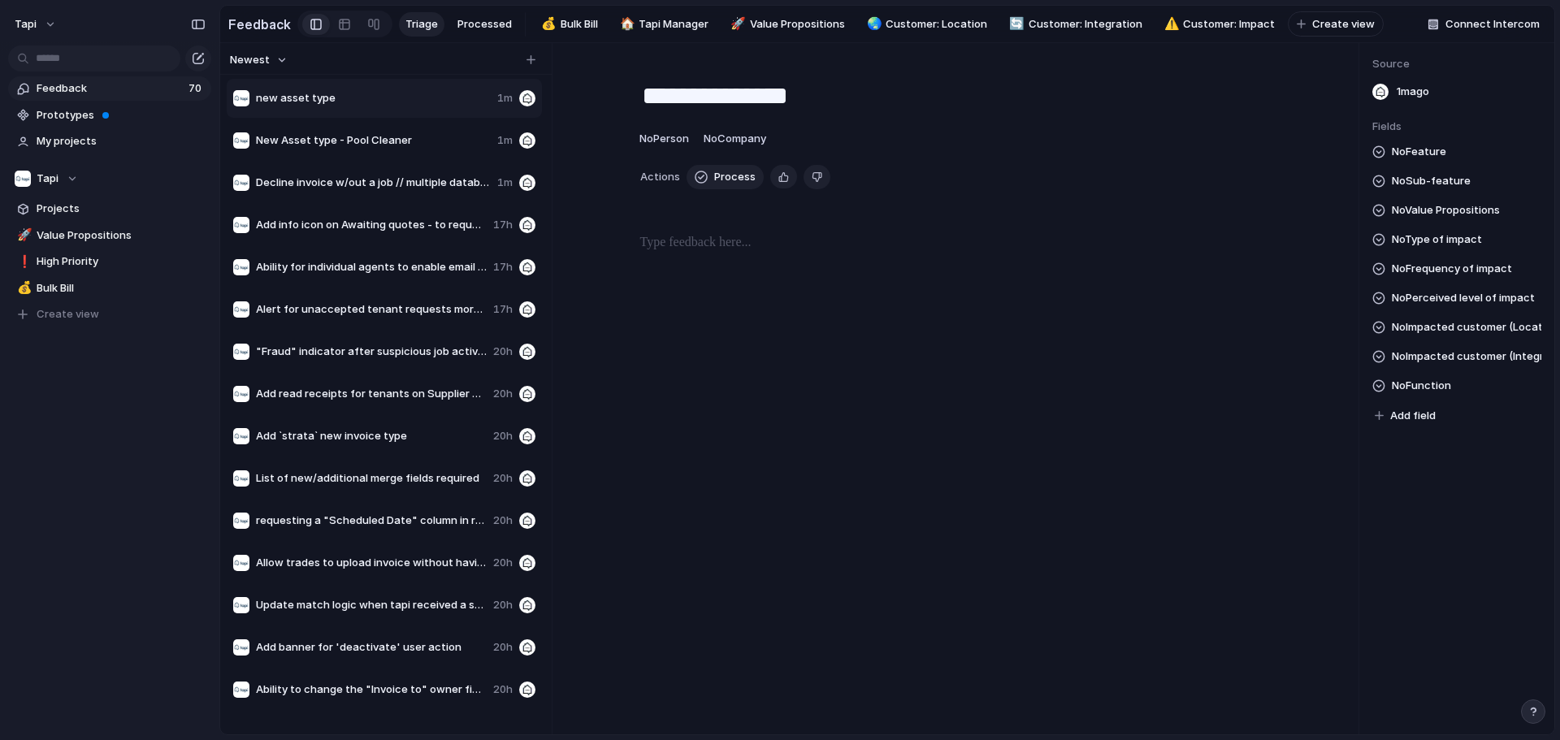
click at [777, 263] on div at bounding box center [958, 285] width 735 height 104
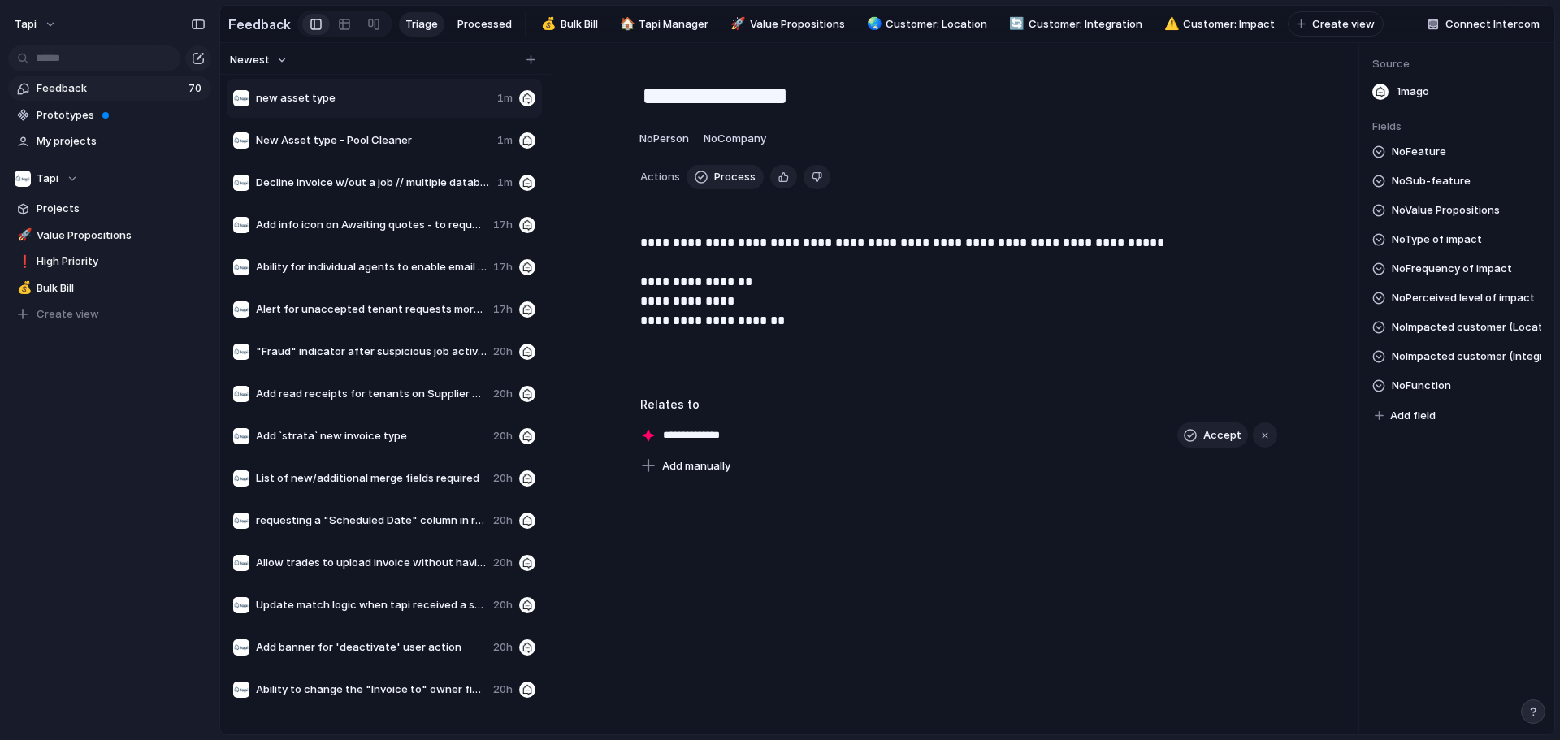
click at [777, 158] on div "No Feature No Sub-feature No Value Propositions No Type of impact No Frequency …" at bounding box center [1456, 284] width 169 height 284
click at [777, 162] on span "No Feature" at bounding box center [1419, 151] width 54 height 19
click at [777, 191] on span "No Sub-feature" at bounding box center [1431, 180] width 79 height 19
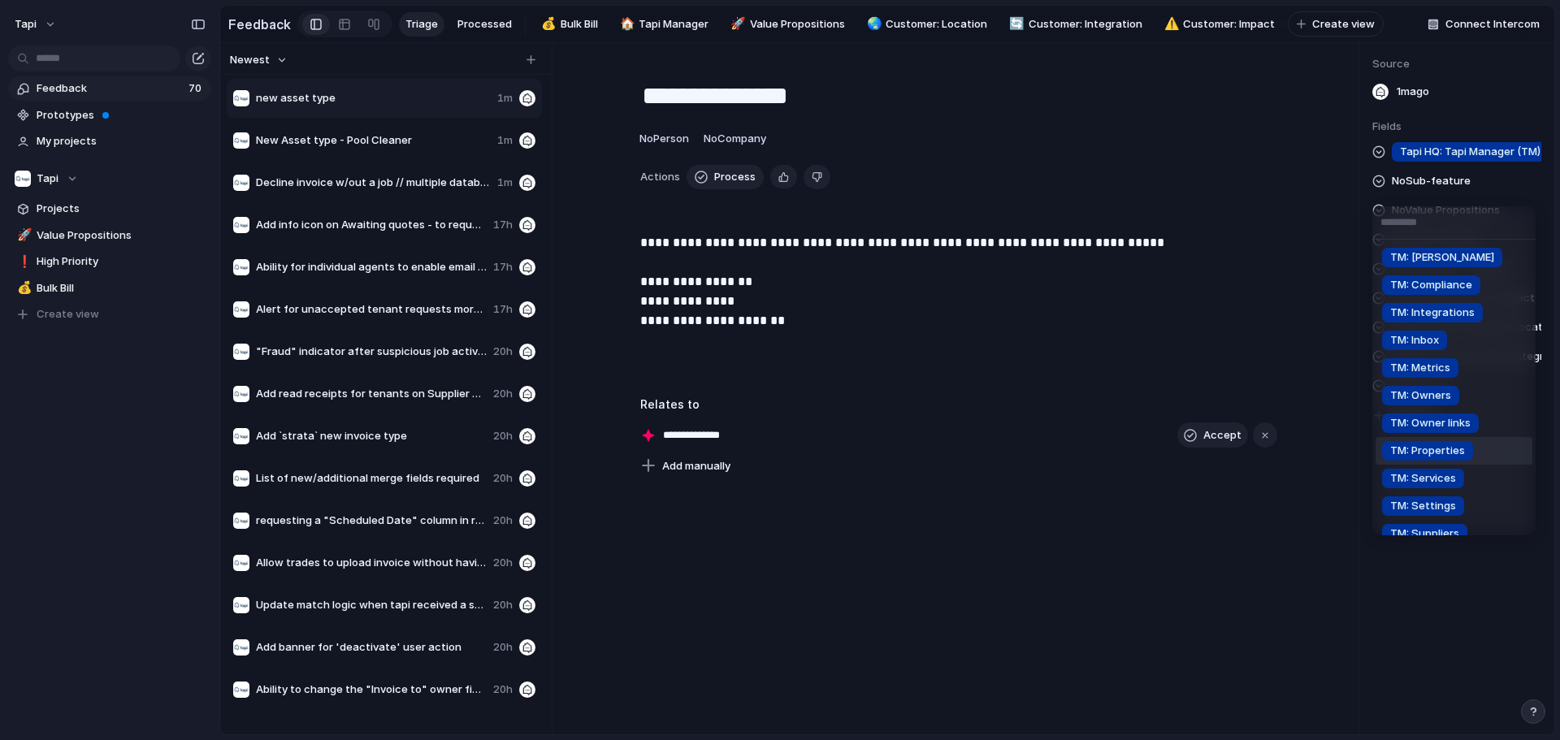
scroll to position [81, 0]
click at [777, 396] on span "TM: Services" at bounding box center [1423, 397] width 66 height 16
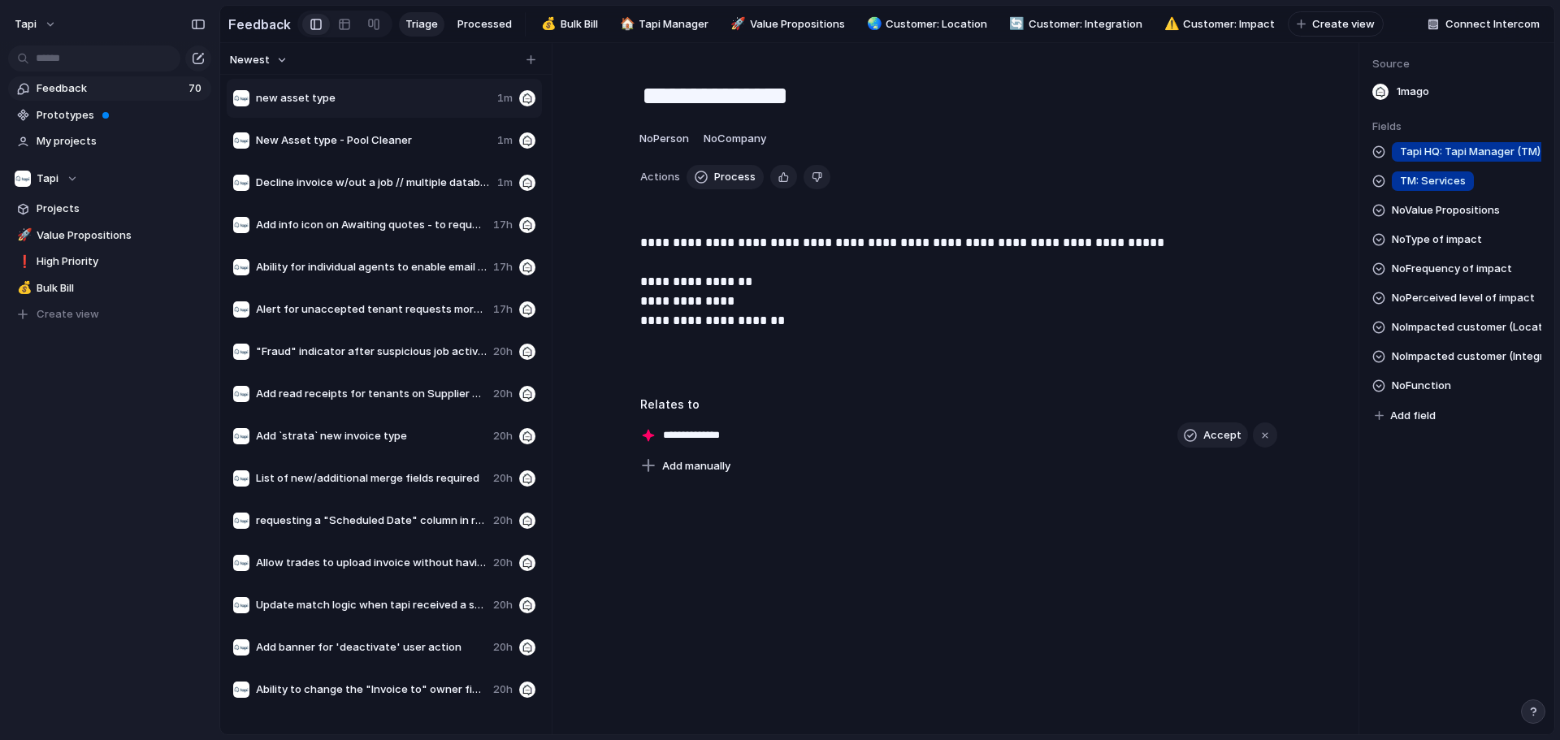
click at [777, 387] on span "No Function" at bounding box center [1421, 385] width 59 height 19
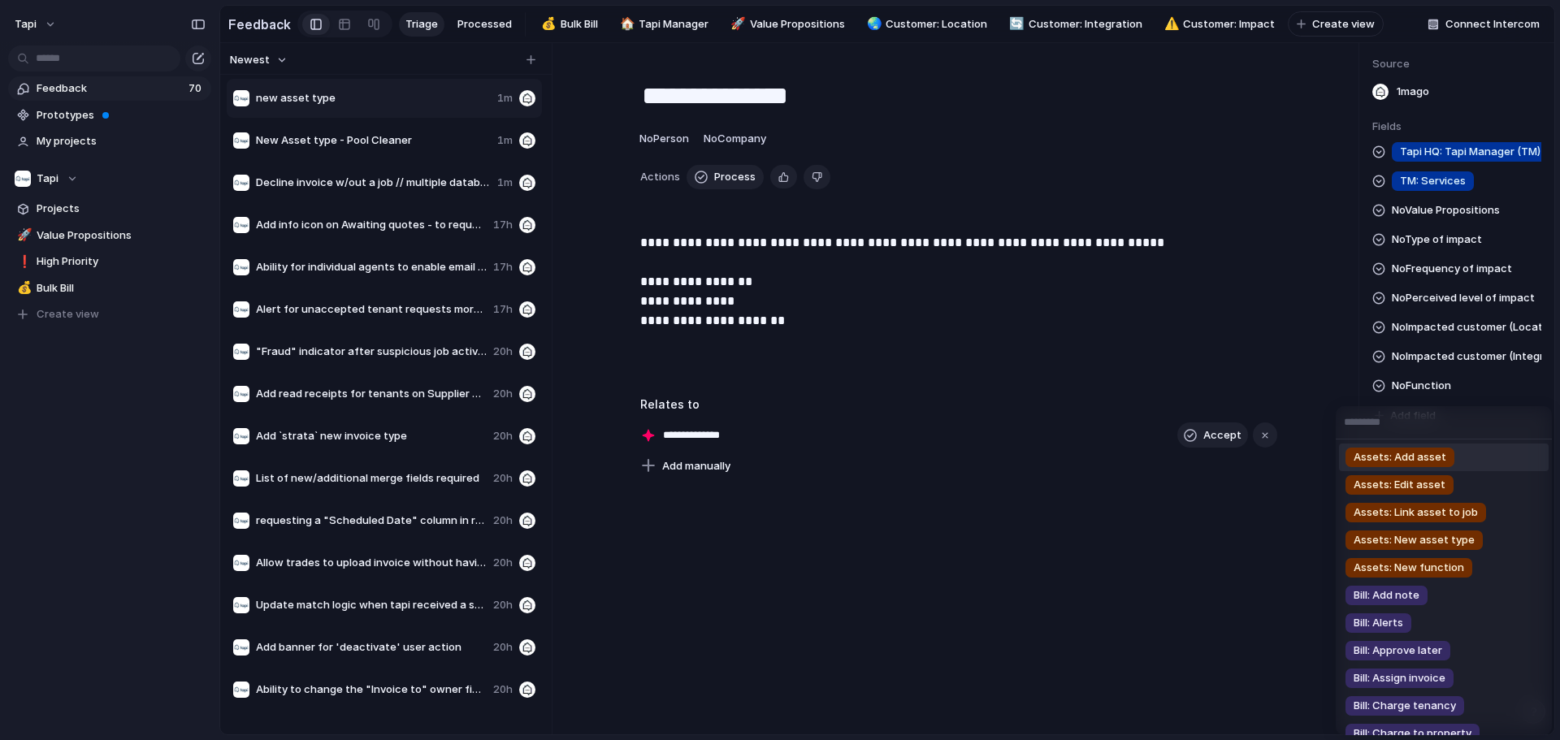
click at [777, 455] on span "Assets: Add asset" at bounding box center [1399, 457] width 93 height 16
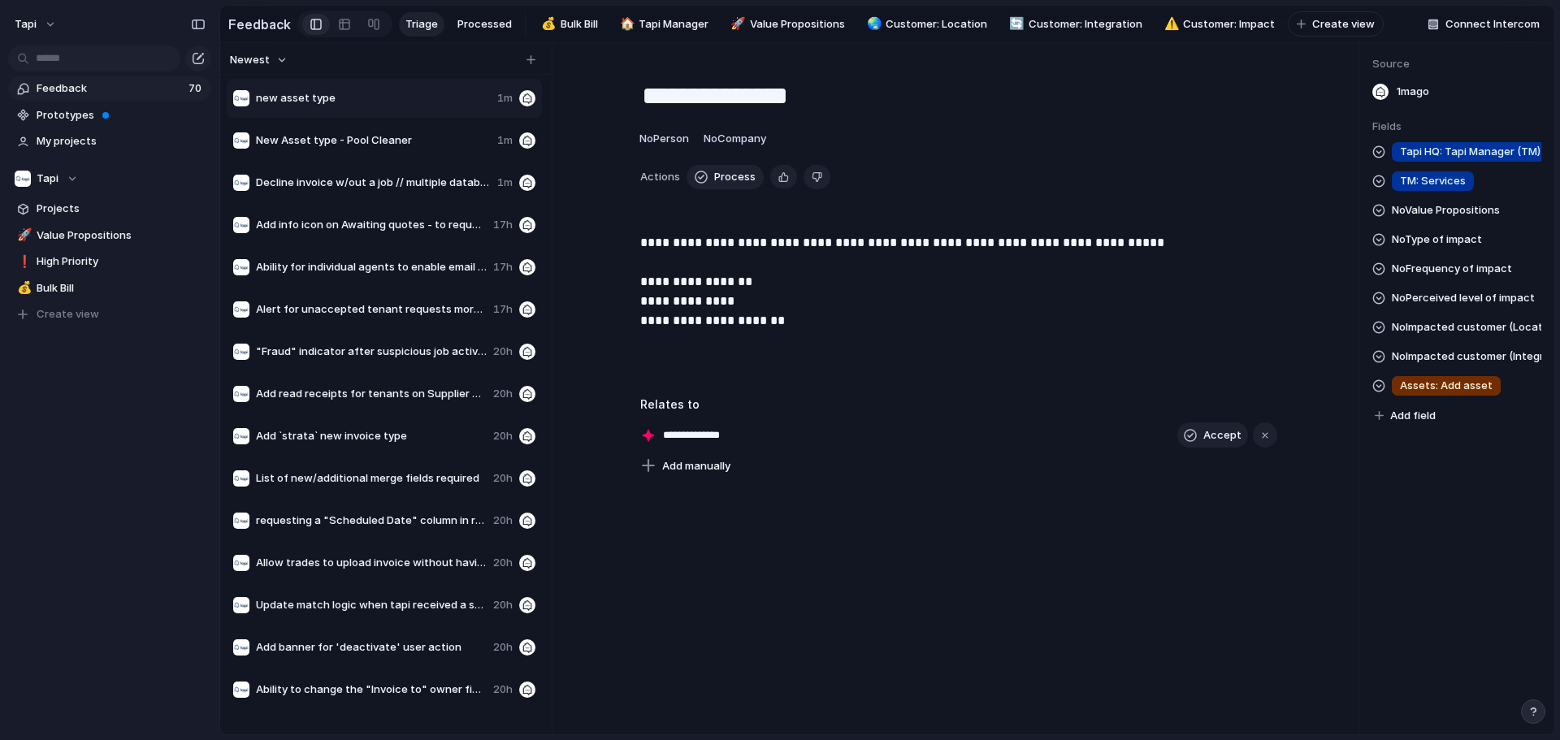
click at [777, 527] on div "**********" at bounding box center [958, 388] width 800 height 691
click at [529, 64] on div "button" at bounding box center [530, 59] width 9 height 9
type input "**********"
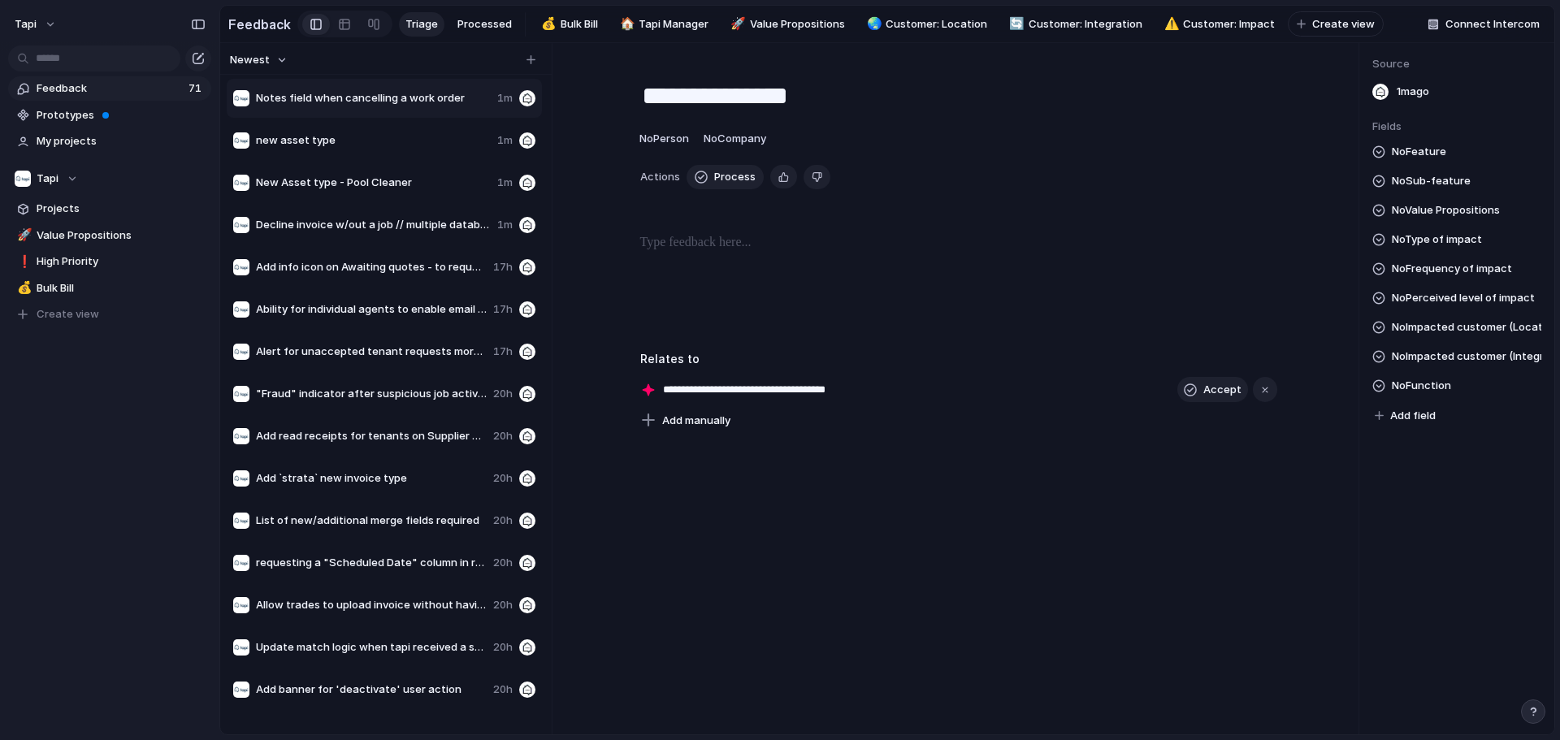
click at [713, 253] on p at bounding box center [958, 242] width 637 height 19
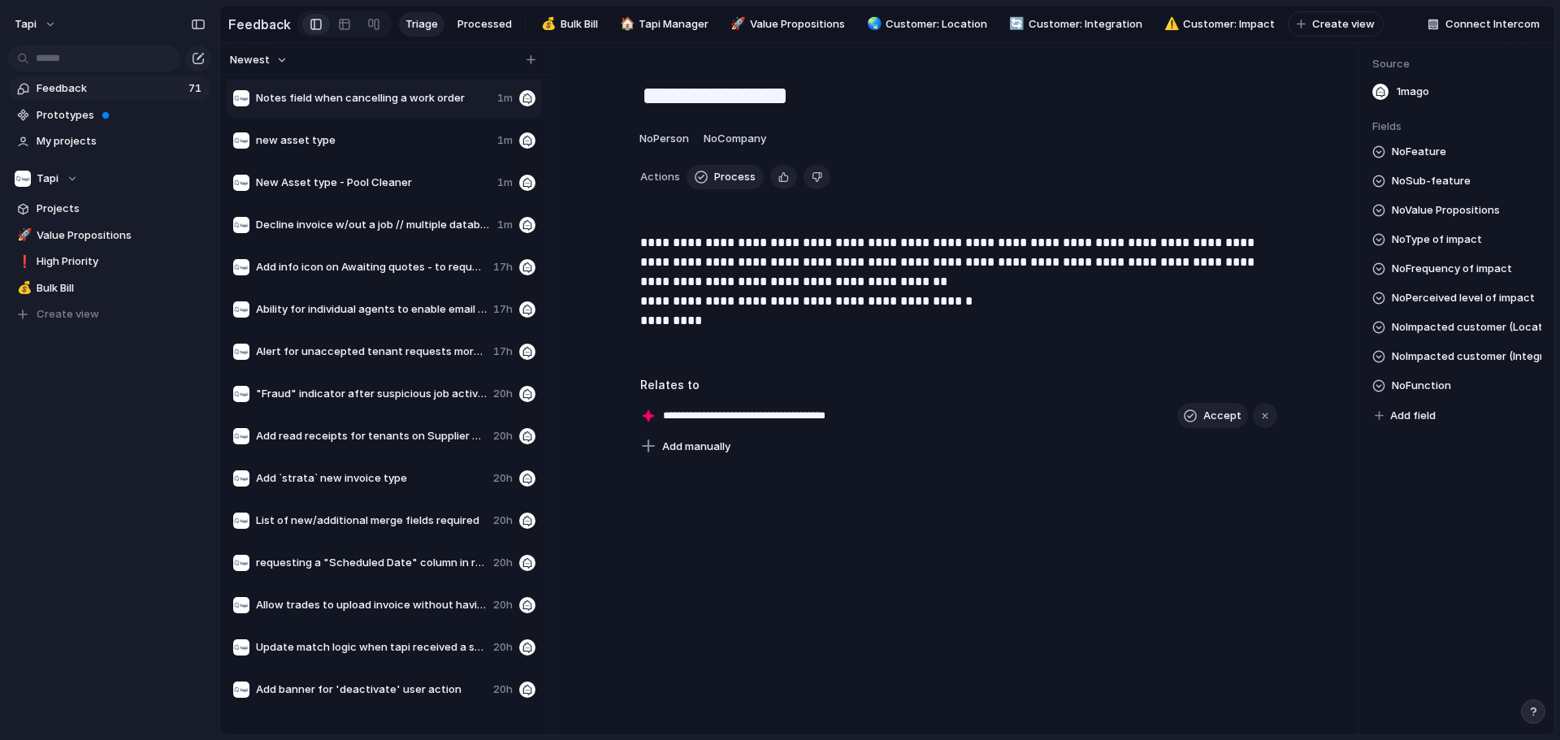
click at [777, 247] on span "No Type of impact" at bounding box center [1437, 239] width 90 height 19
click at [777, 246] on span "Security / Safety" at bounding box center [1444, 240] width 89 height 16
click at [777, 158] on span "No Feature" at bounding box center [1419, 151] width 54 height 19
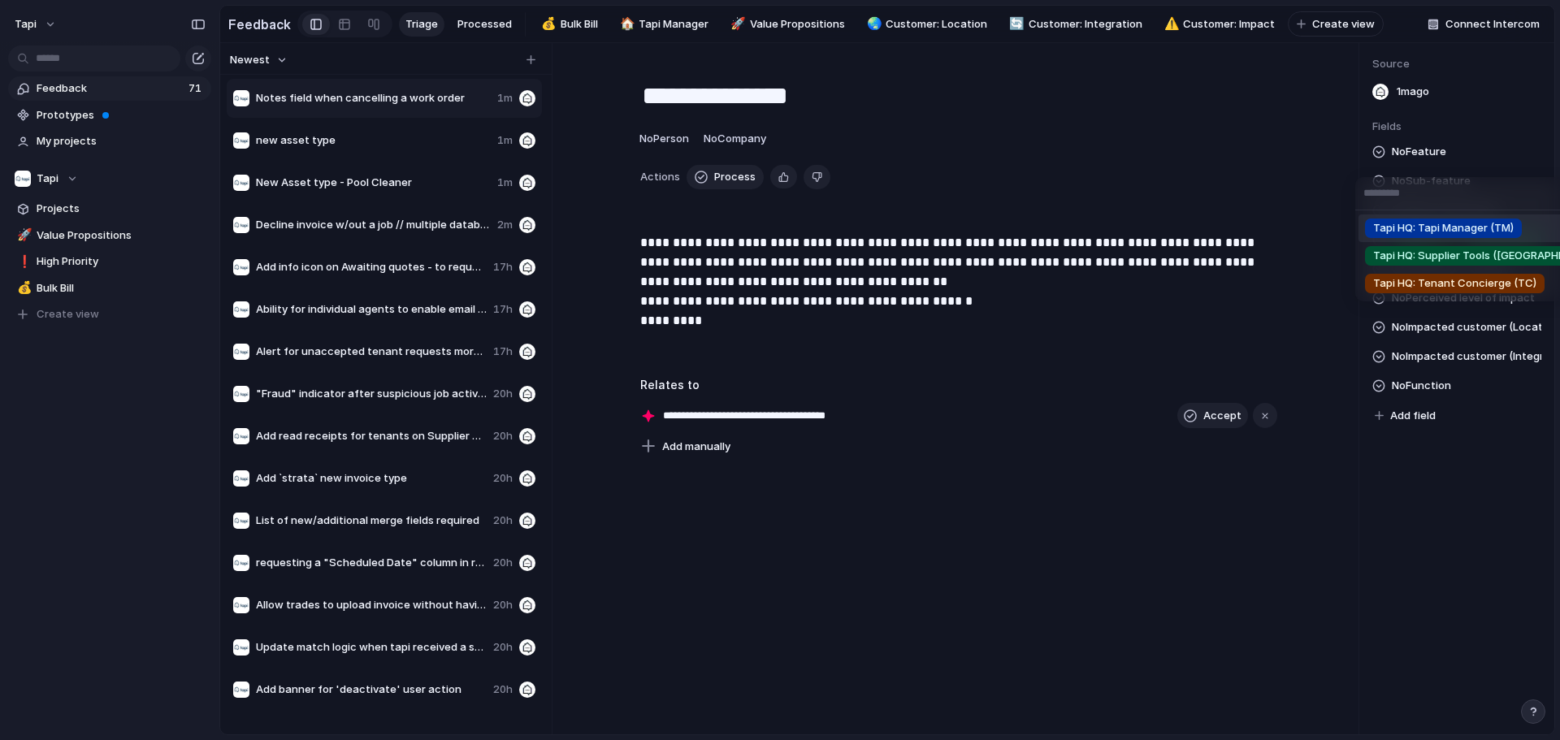
click at [777, 222] on span "Tapi HQ: Tapi Manager (TM)" at bounding box center [1443, 228] width 141 height 16
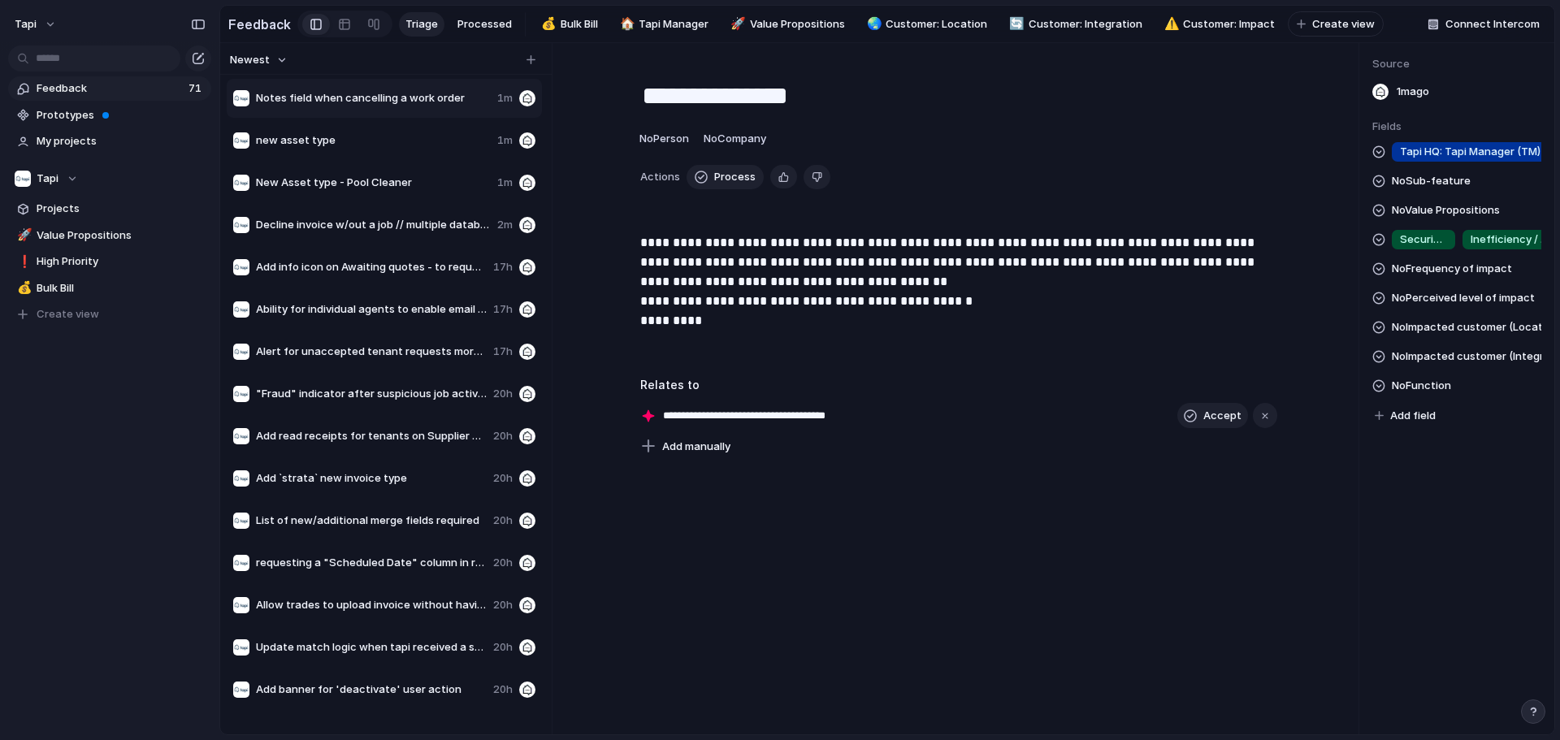
click at [777, 288] on div "Tapi HQ: Tapi Manager (TM) No Sub-feature No Value Propositions Security / Safe…" at bounding box center [1456, 284] width 169 height 284
click at [777, 279] on span "No Frequency of impact" at bounding box center [1452, 268] width 120 height 19
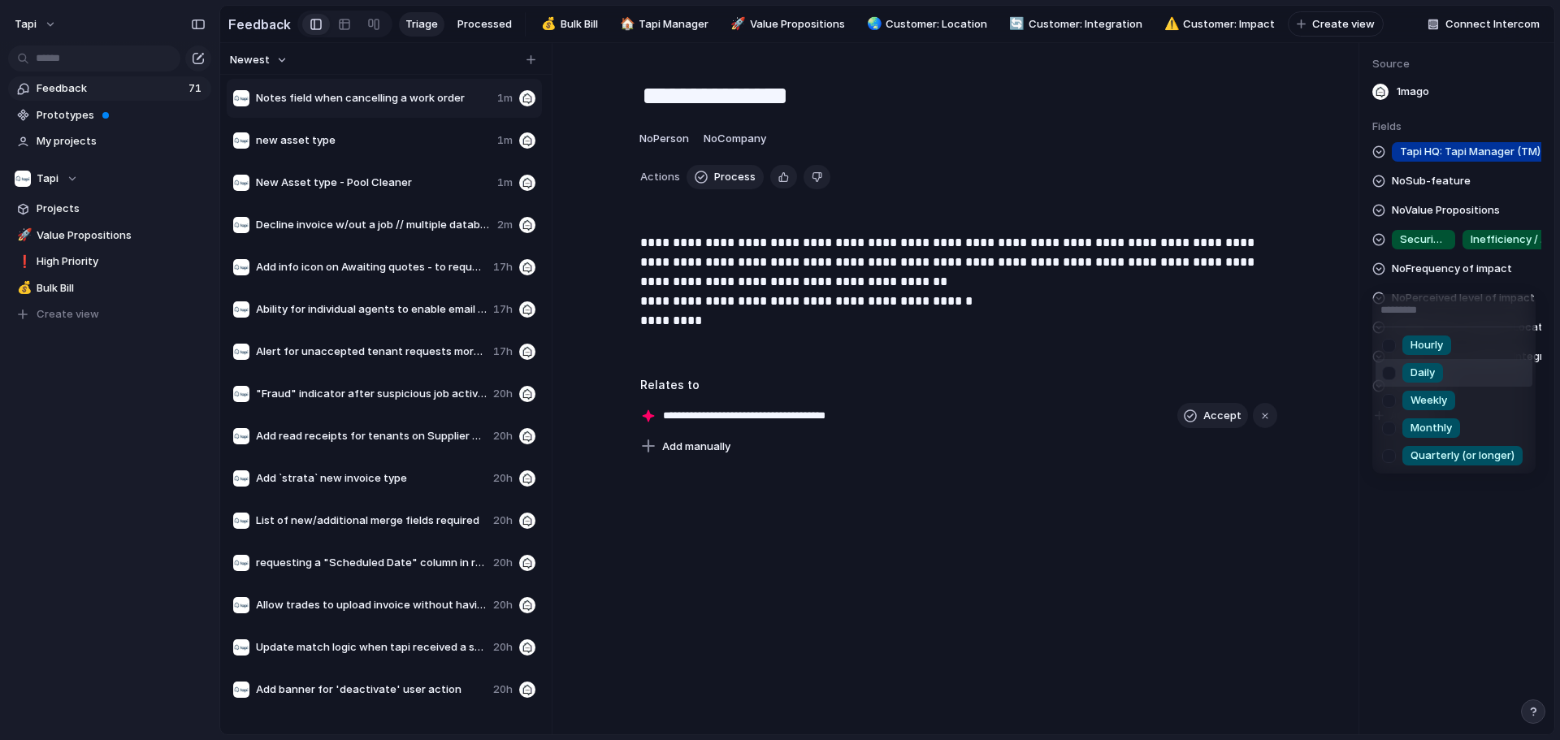
click at [777, 382] on div "Daily" at bounding box center [1422, 372] width 41 height 19
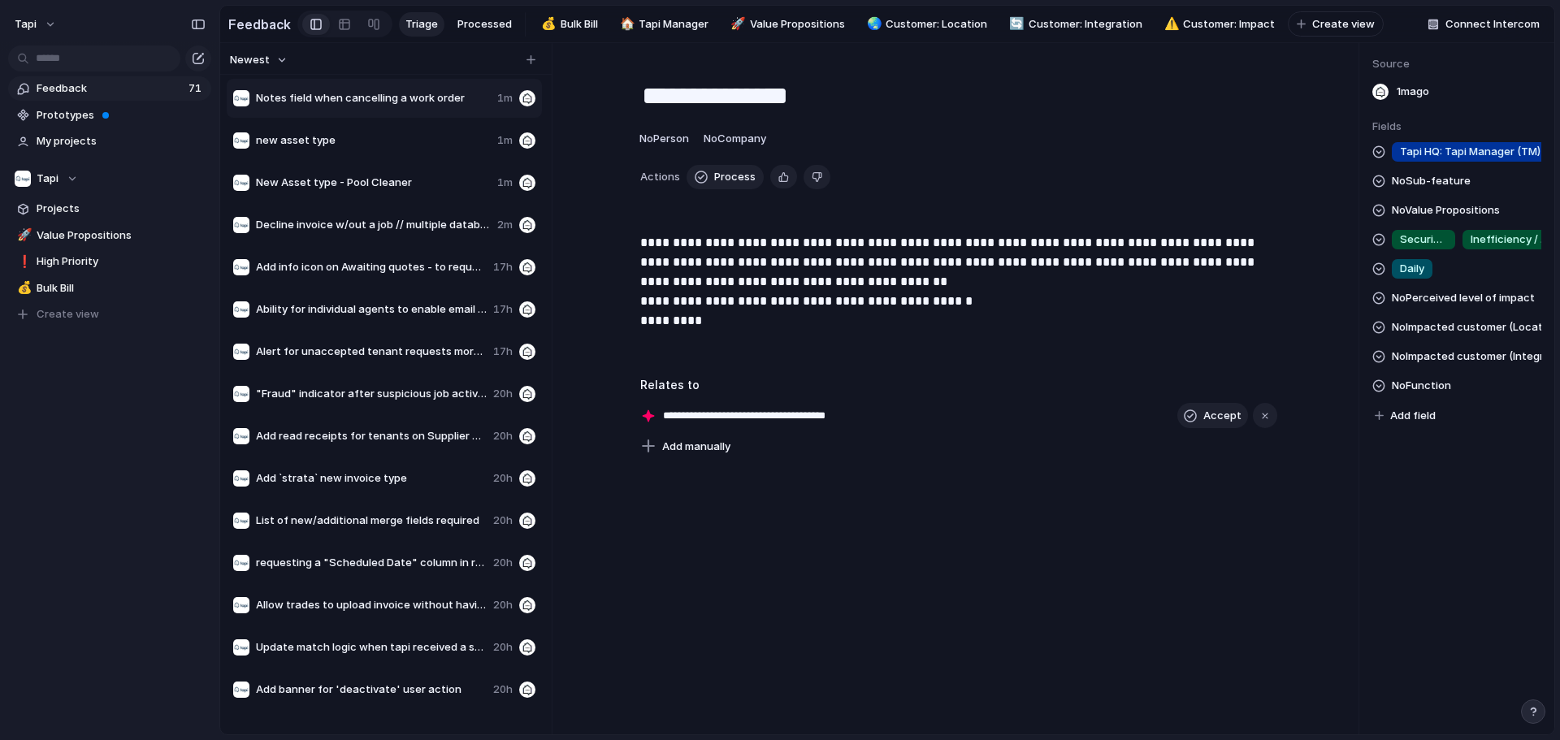
click at [777, 308] on span "No Perceived level of impact" at bounding box center [1463, 297] width 143 height 19
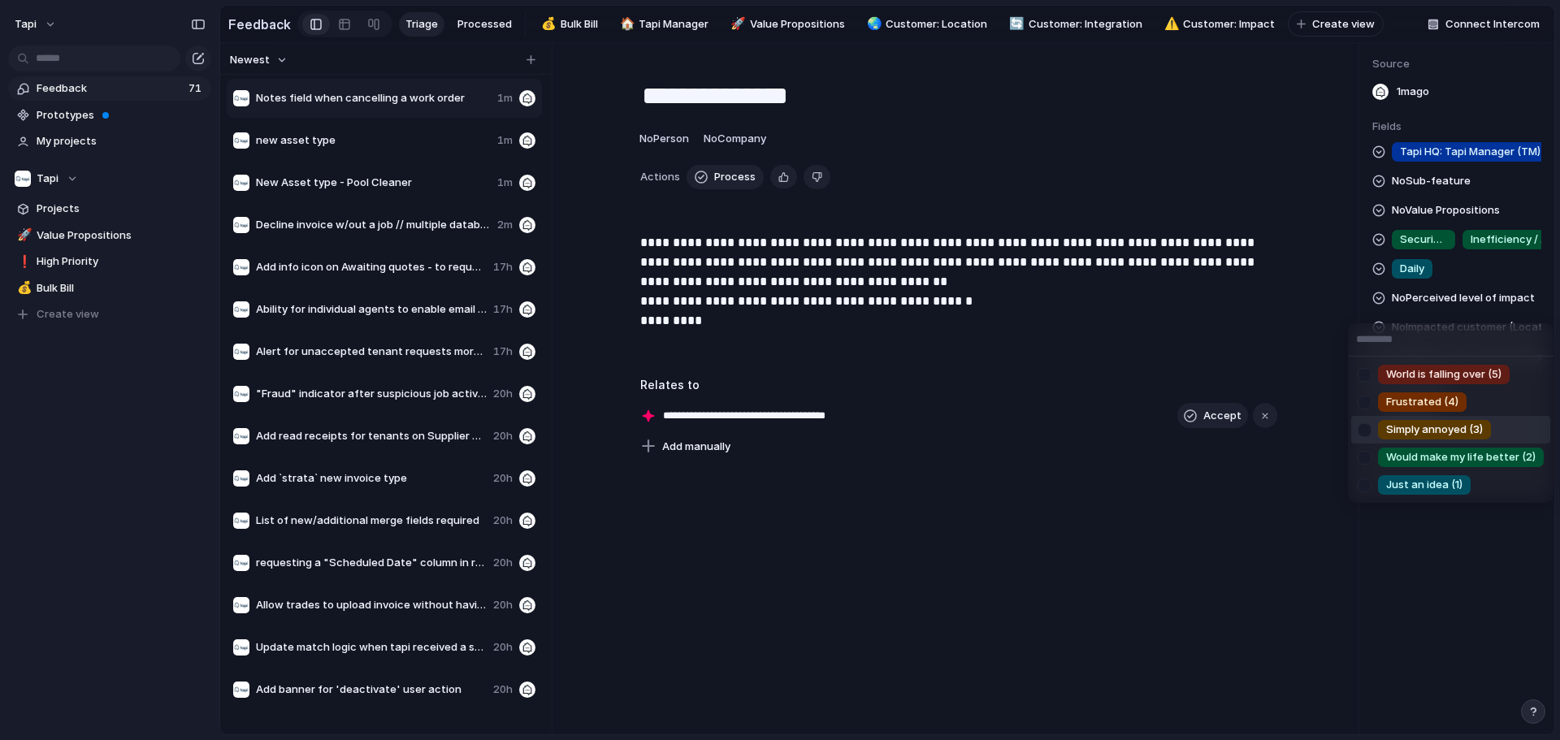
click at [777, 418] on li "Simply annoyed (3)" at bounding box center [1450, 430] width 199 height 28
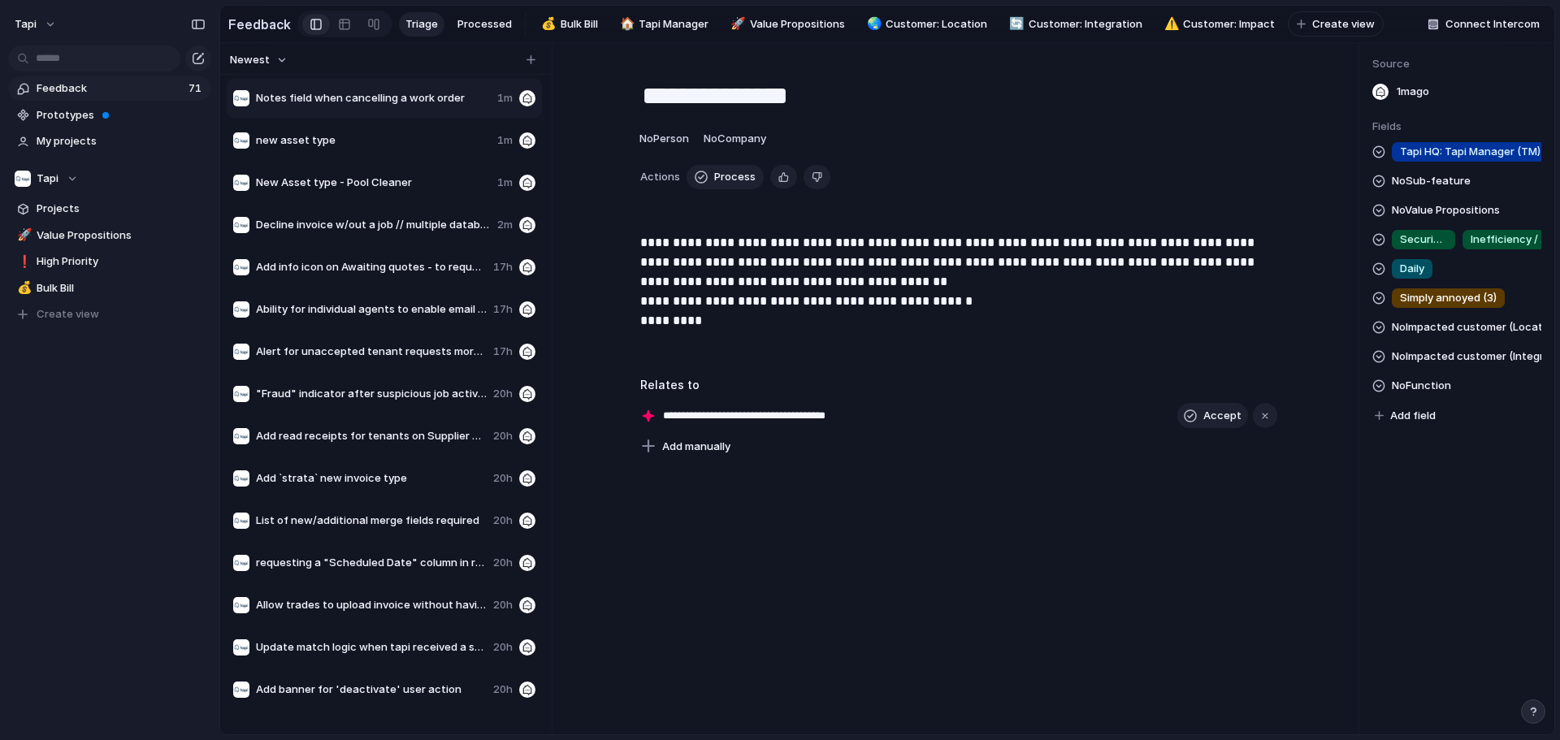
click at [777, 189] on span "No Sub-feature" at bounding box center [1431, 180] width 79 height 19
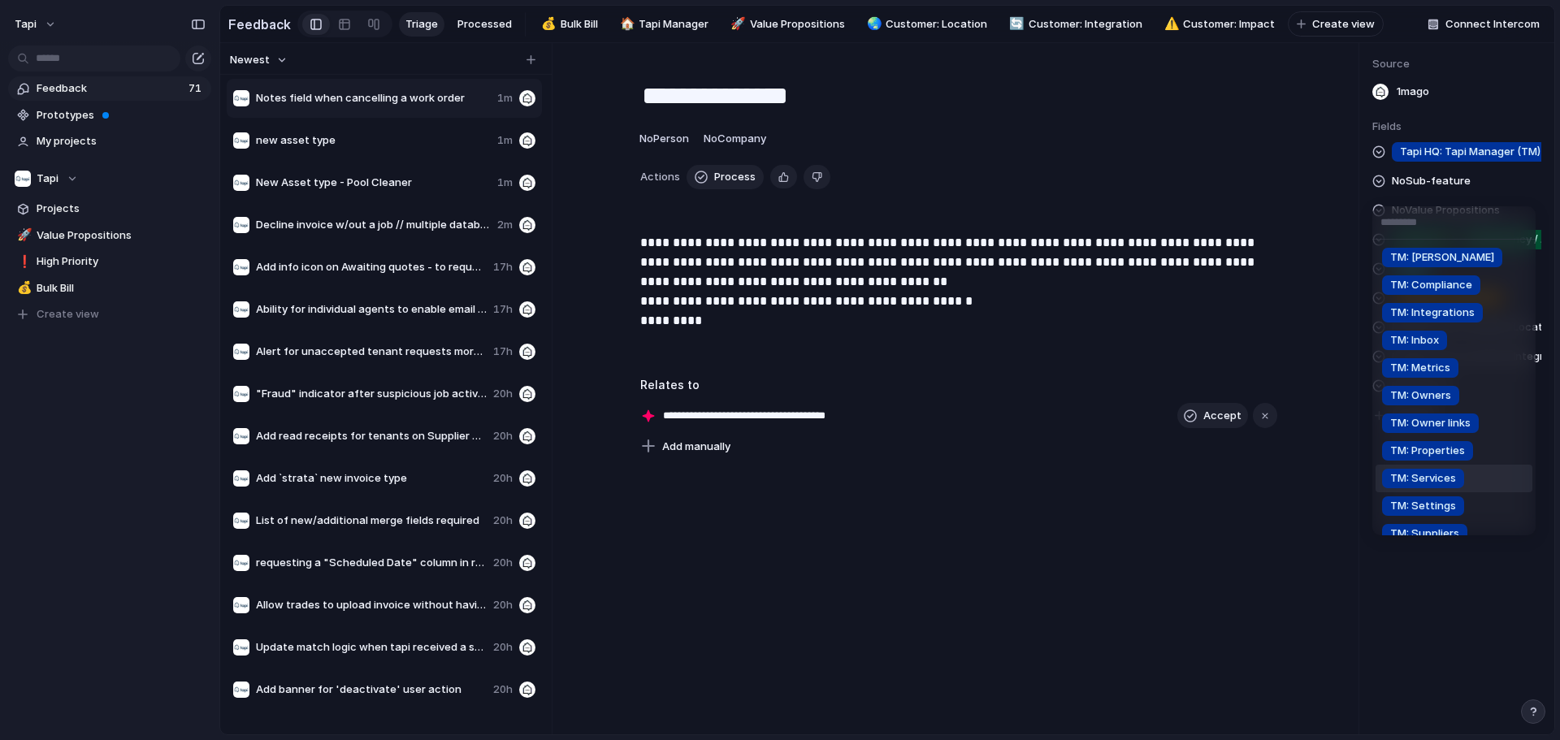
click at [777, 477] on span "TM: Services" at bounding box center [1423, 478] width 66 height 16
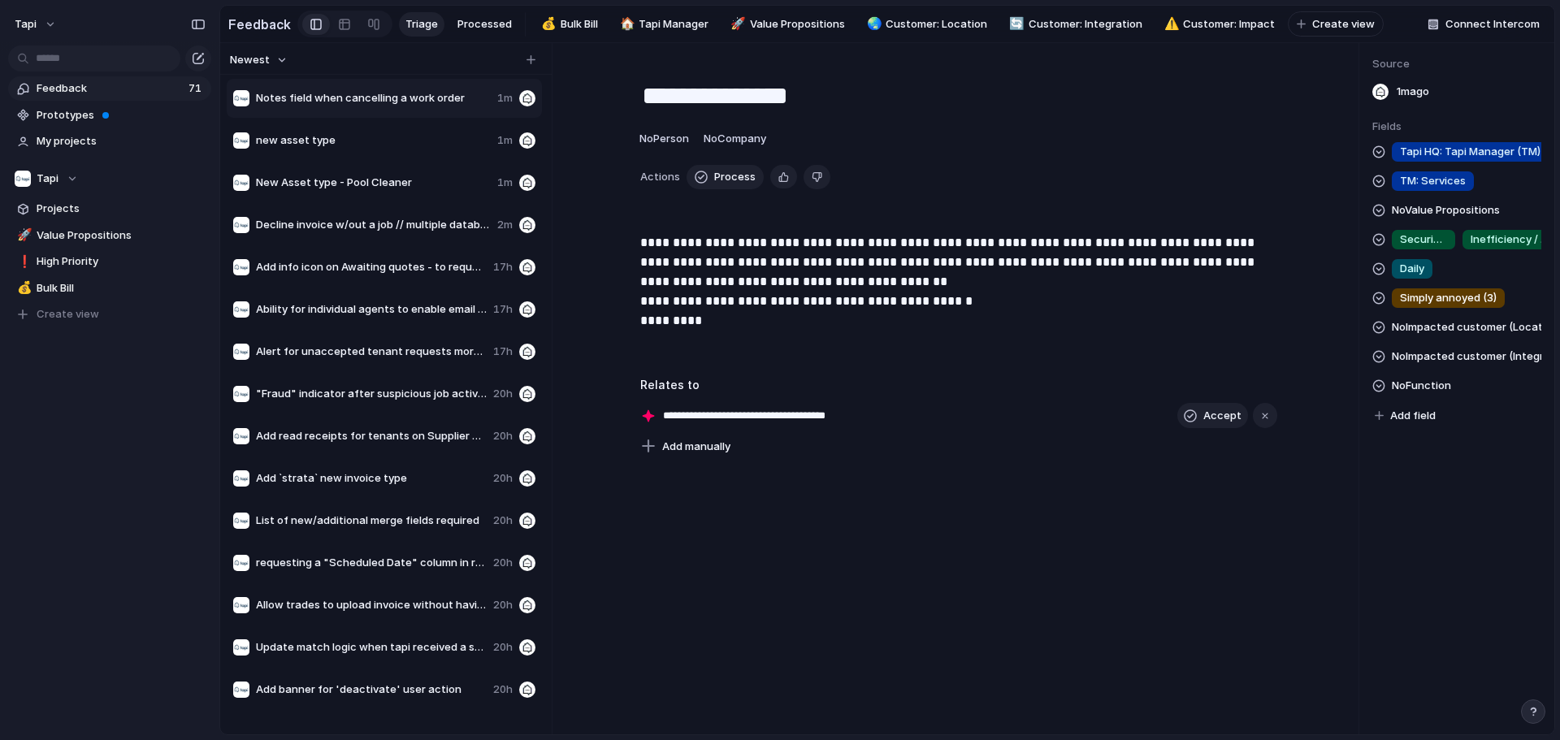
click at [777, 376] on div "Tapi HQ: Tapi Manager (TM) TM: Services No Value Propositions Security / Safety…" at bounding box center [1456, 284] width 169 height 284
click at [777, 359] on span "No Impacted customer (Integration)" at bounding box center [1466, 356] width 149 height 19
type input "*"
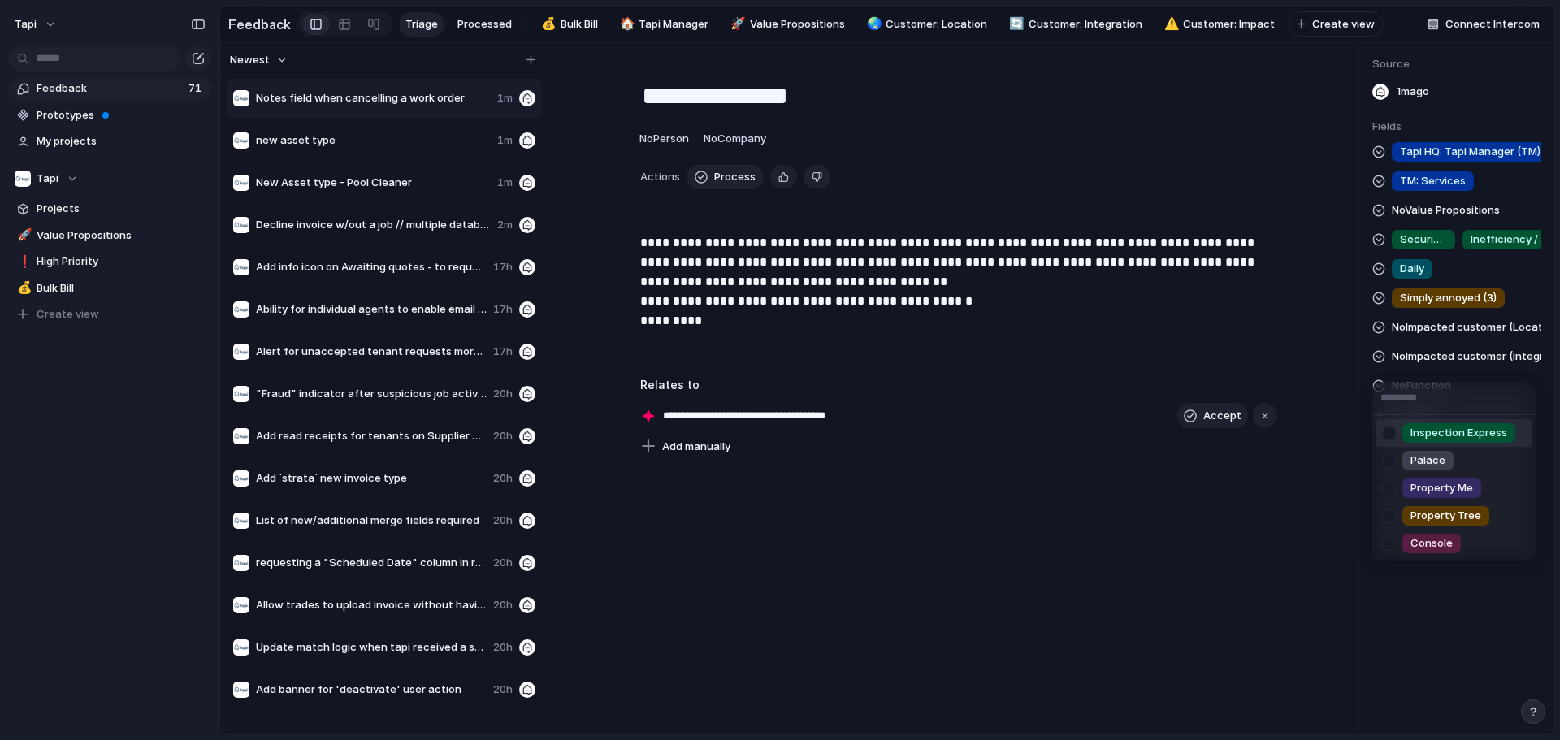
click at [777, 362] on div "Inspection Express Palace Property Me Property Tree Console" at bounding box center [780, 370] width 1560 height 740
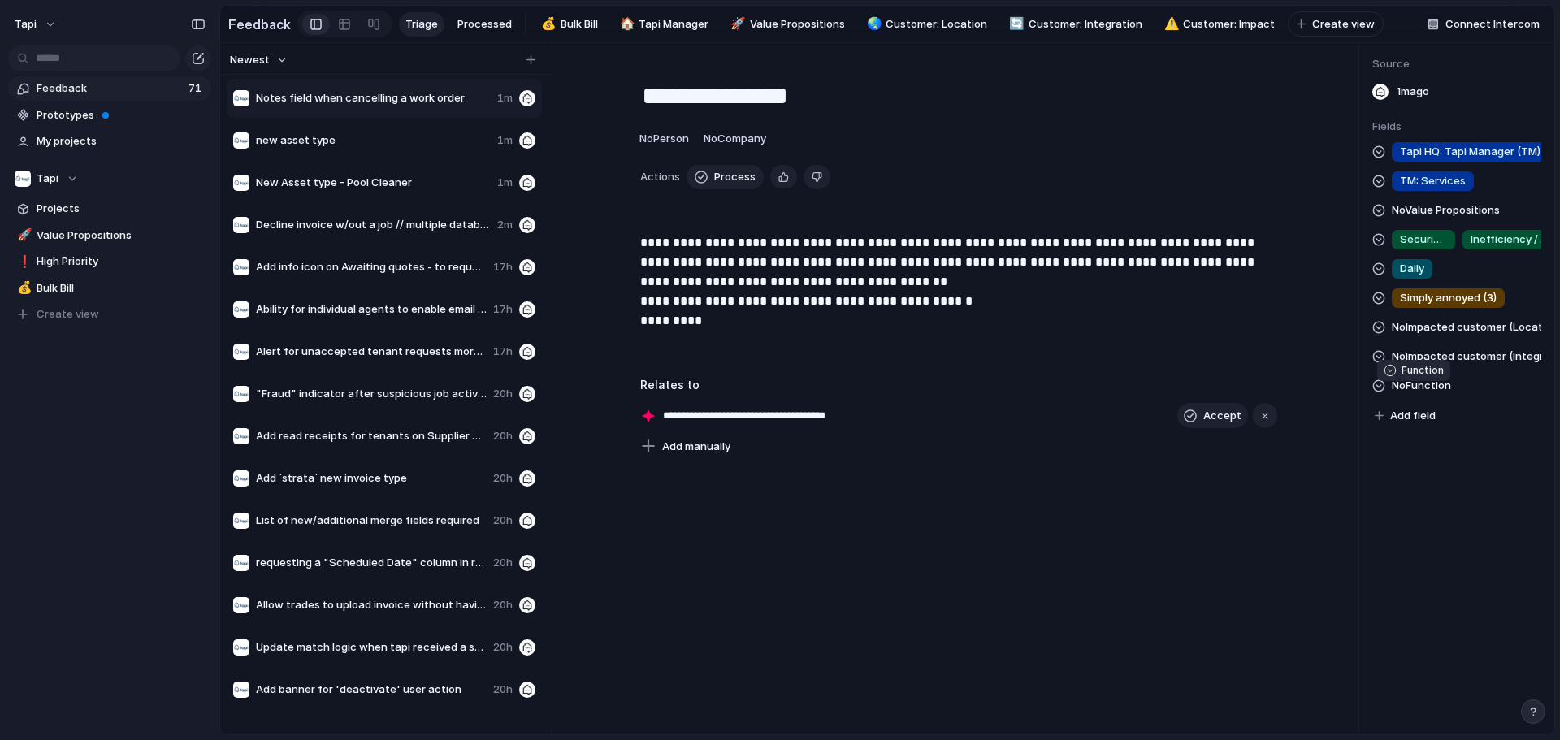
click at [777, 392] on span "No Function" at bounding box center [1421, 385] width 59 height 19
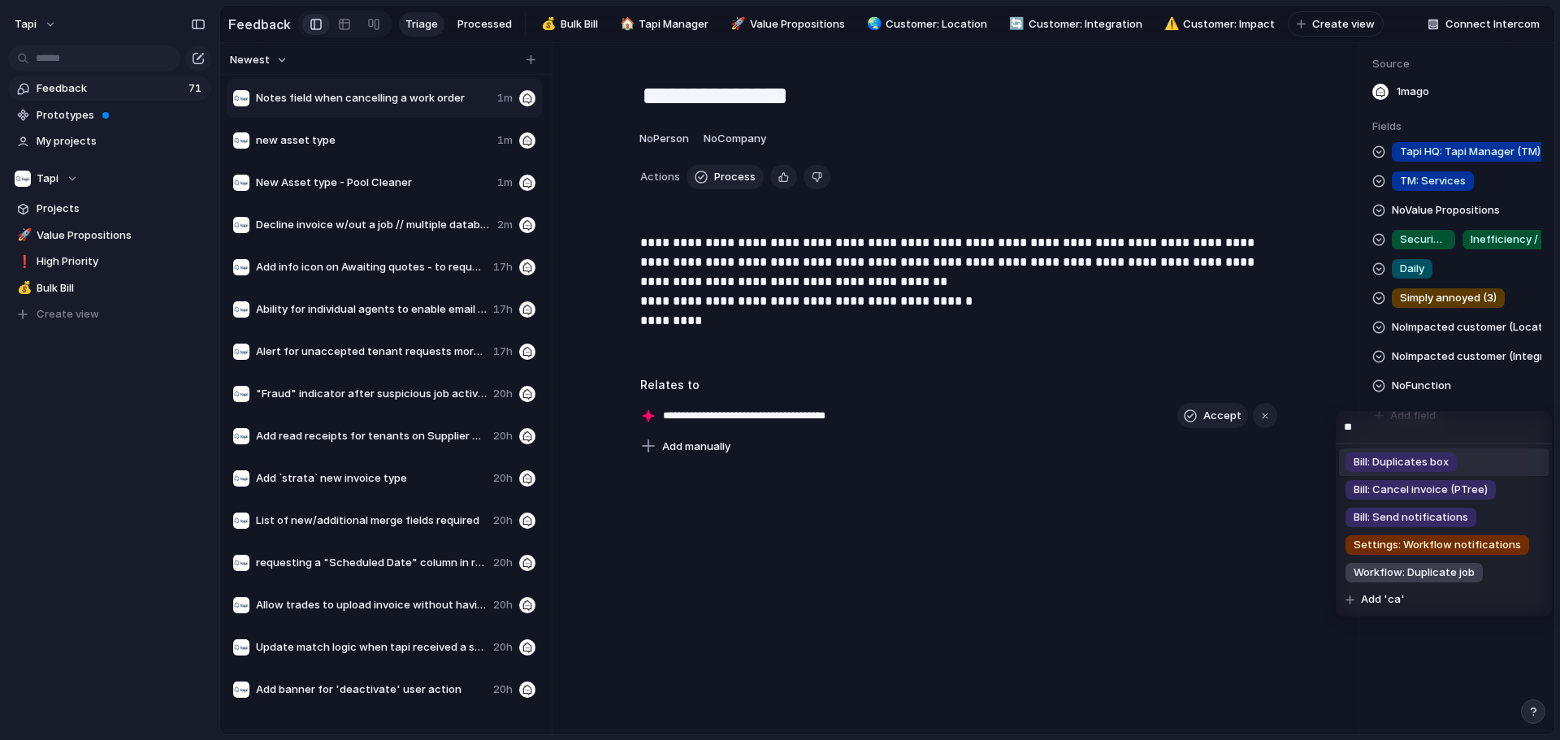
type input "*"
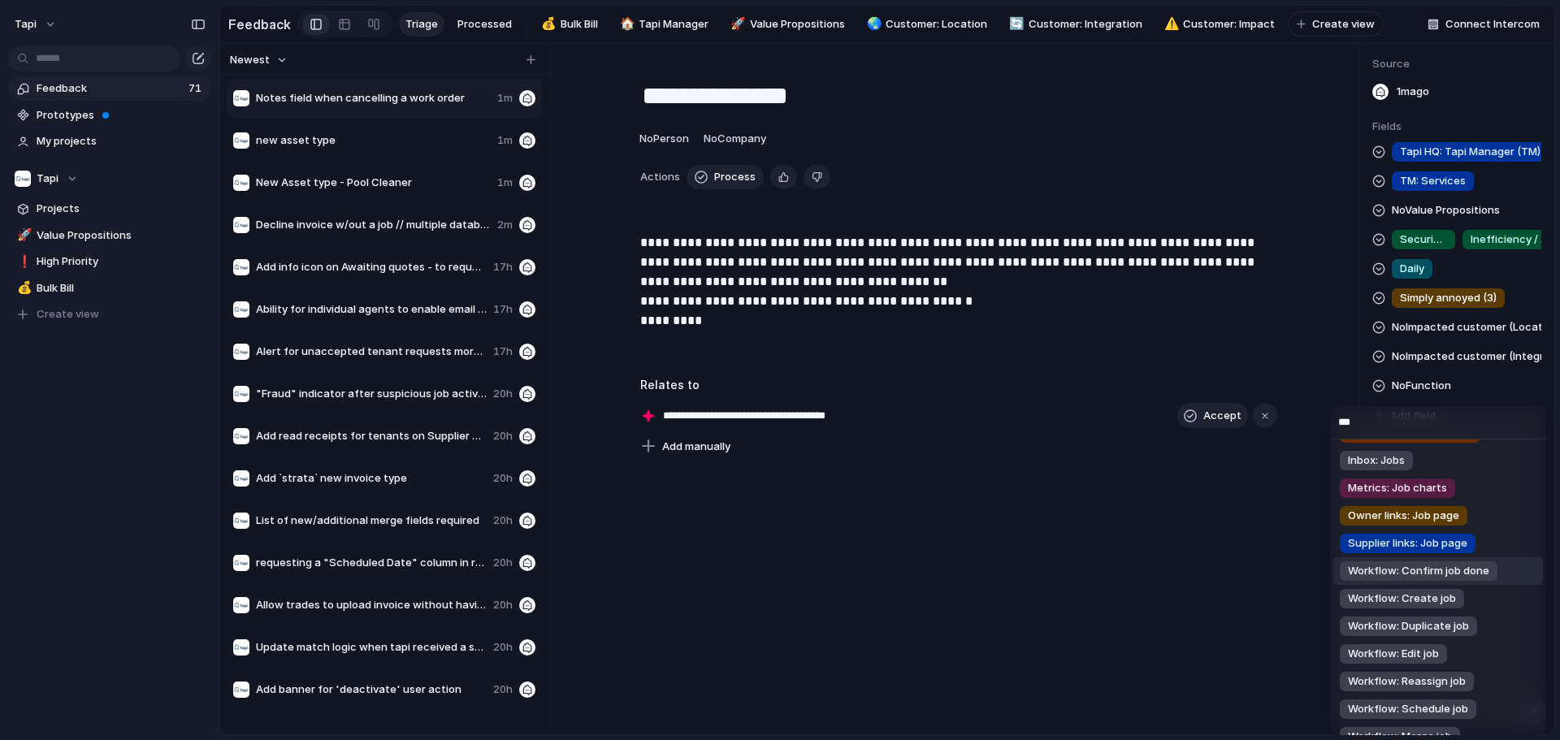
scroll to position [81, 0]
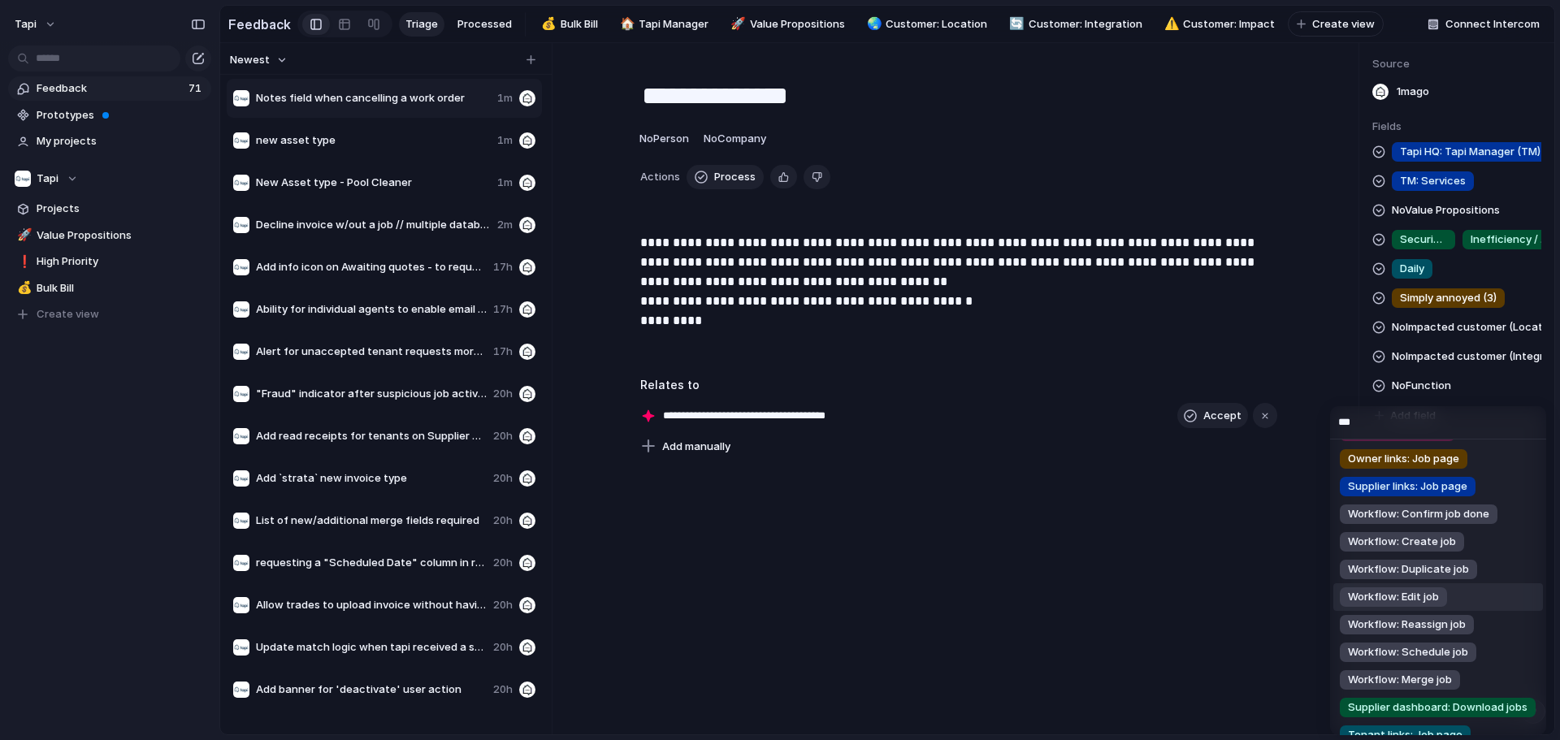
type input "***"
drag, startPoint x: 1453, startPoint y: 586, endPoint x: 1409, endPoint y: 591, distance: 44.1
click at [777, 587] on li "Workflow: Edit job" at bounding box center [1438, 597] width 210 height 28
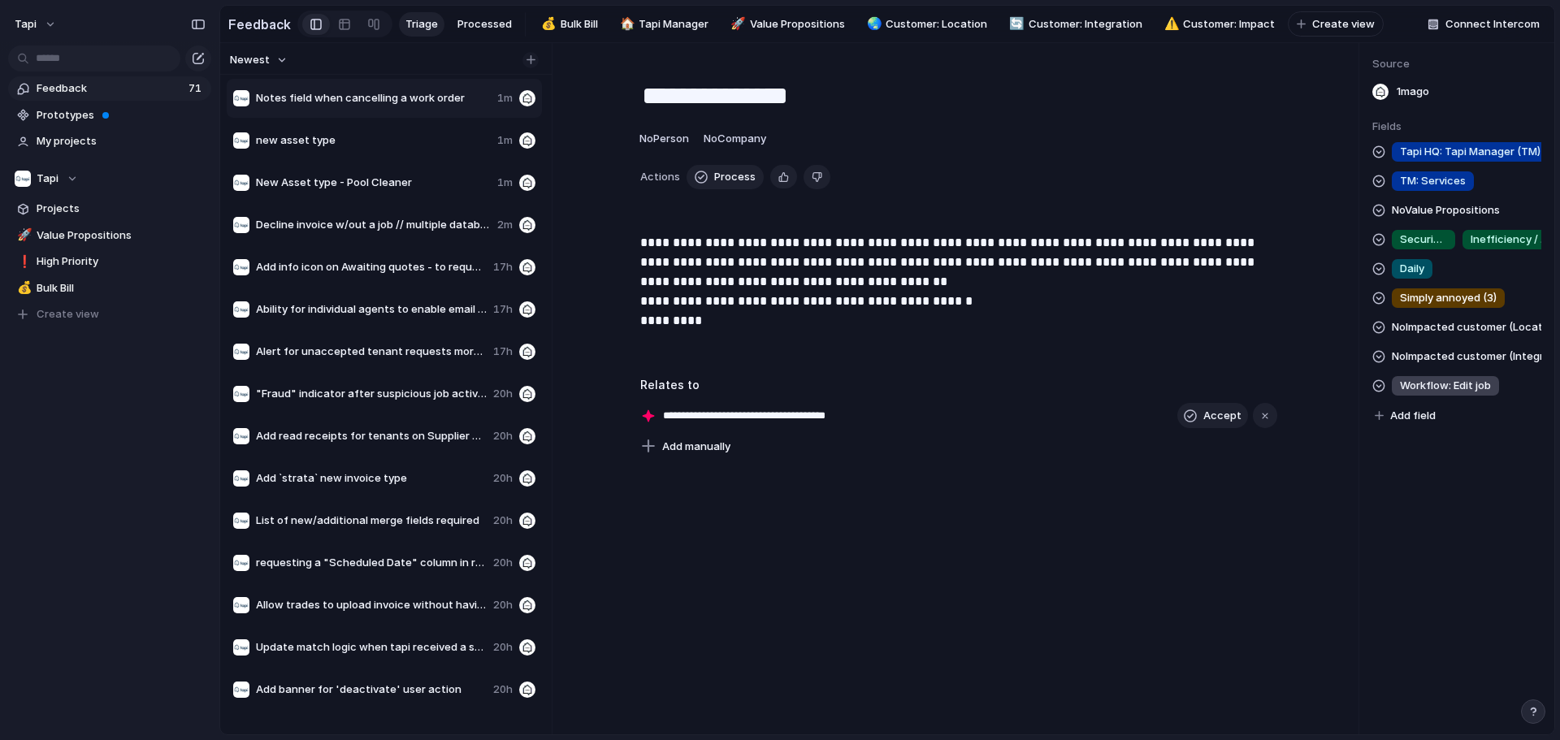
click at [523, 66] on button "button" at bounding box center [530, 60] width 16 height 16
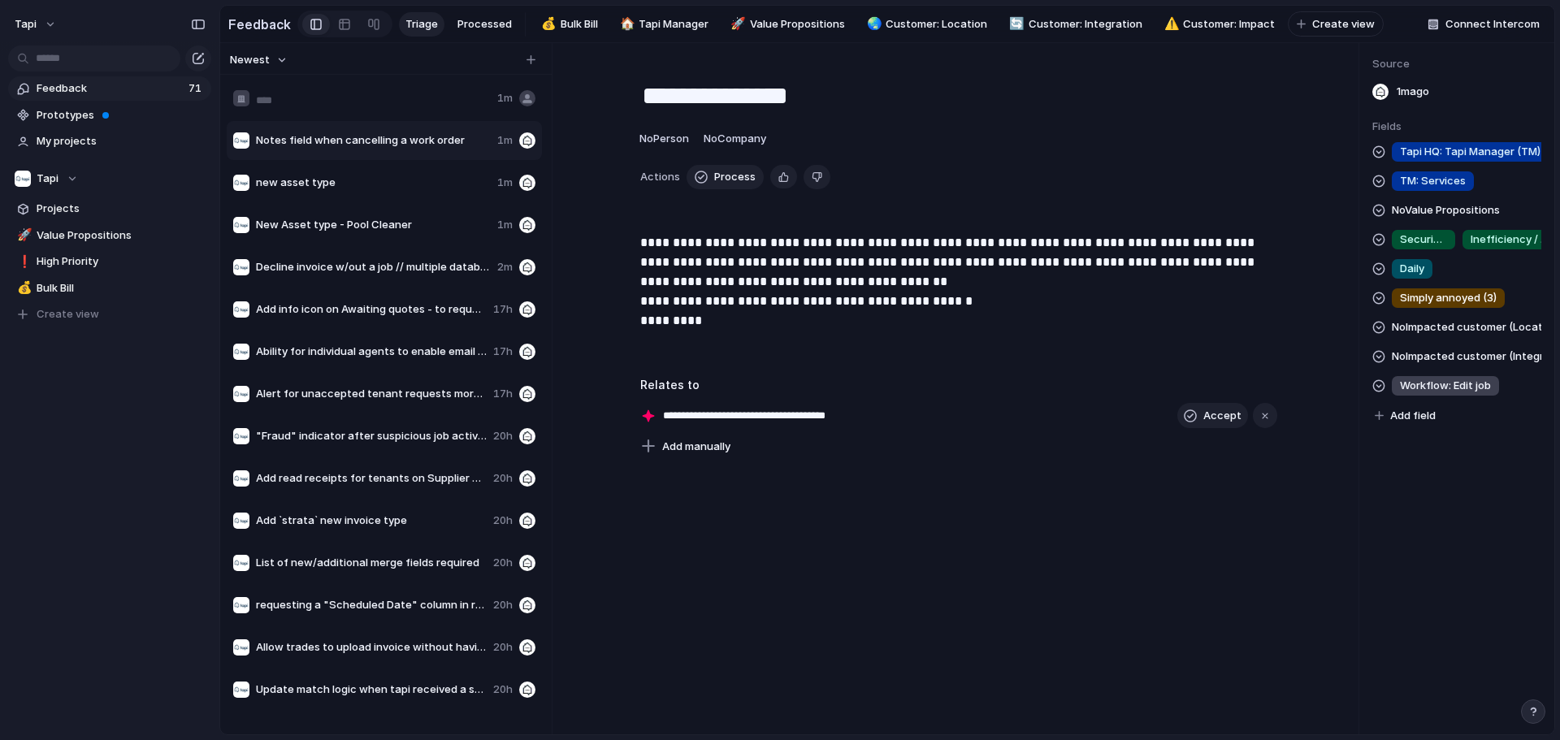
type input "**********"
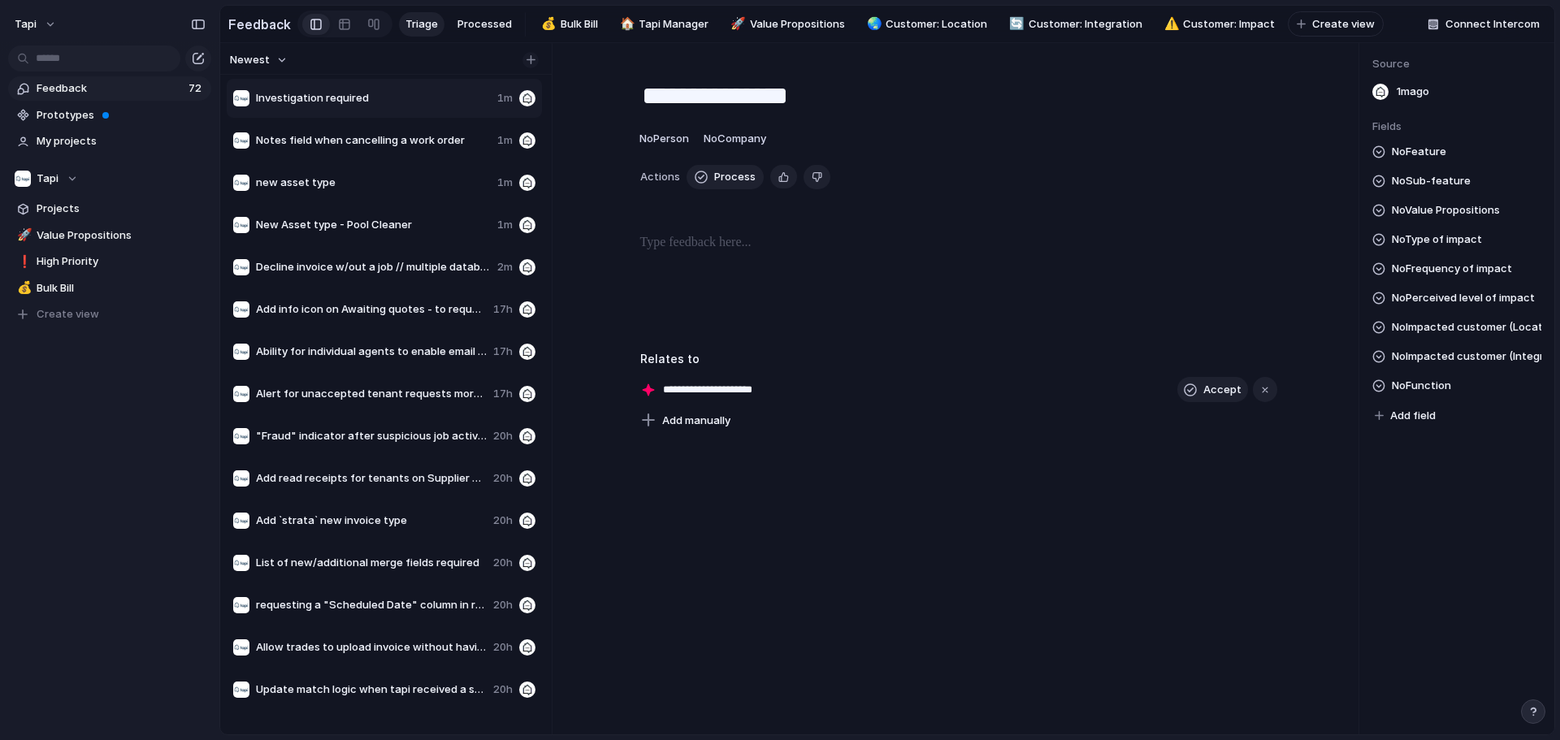
click at [527, 64] on div "button" at bounding box center [530, 59] width 9 height 9
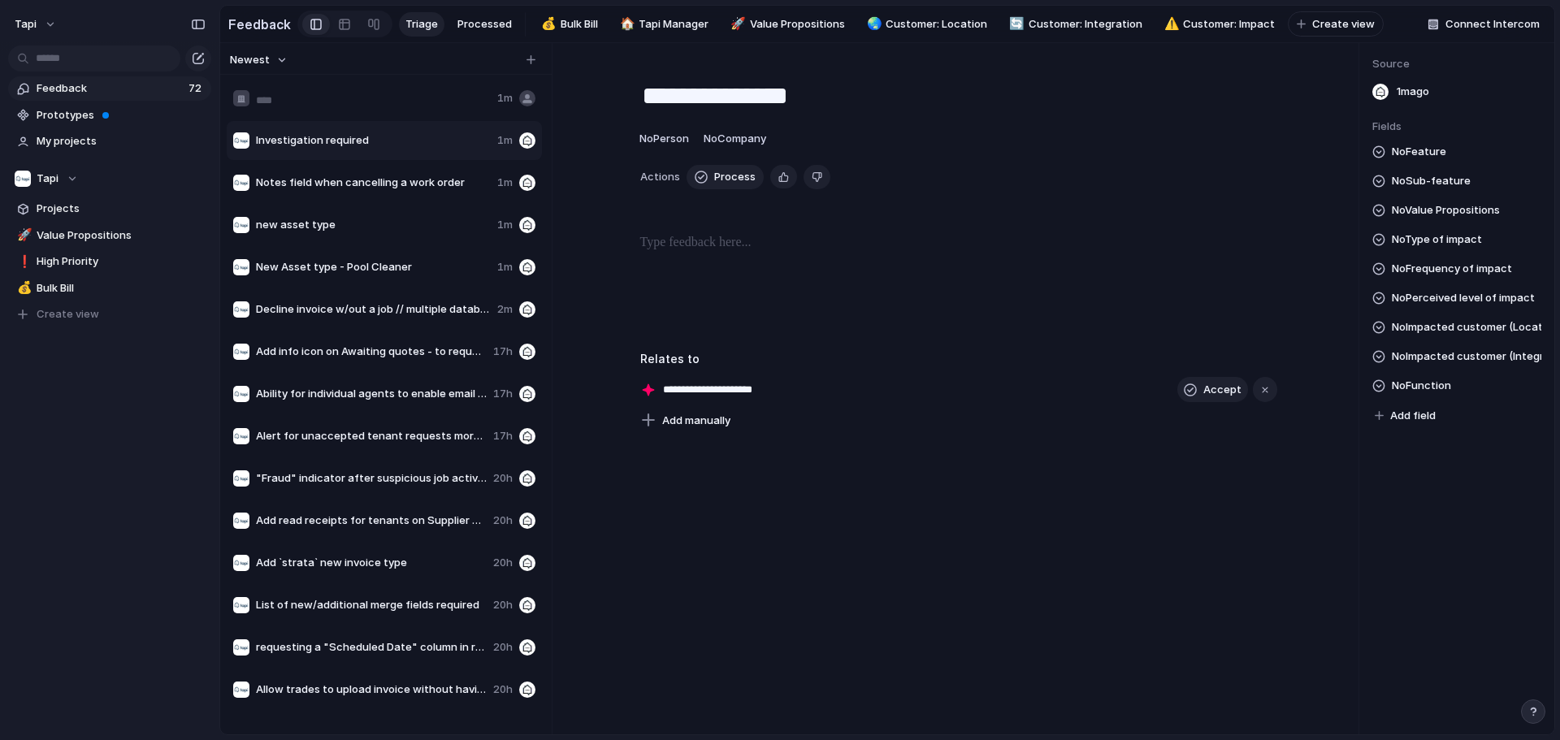
type input "**********"
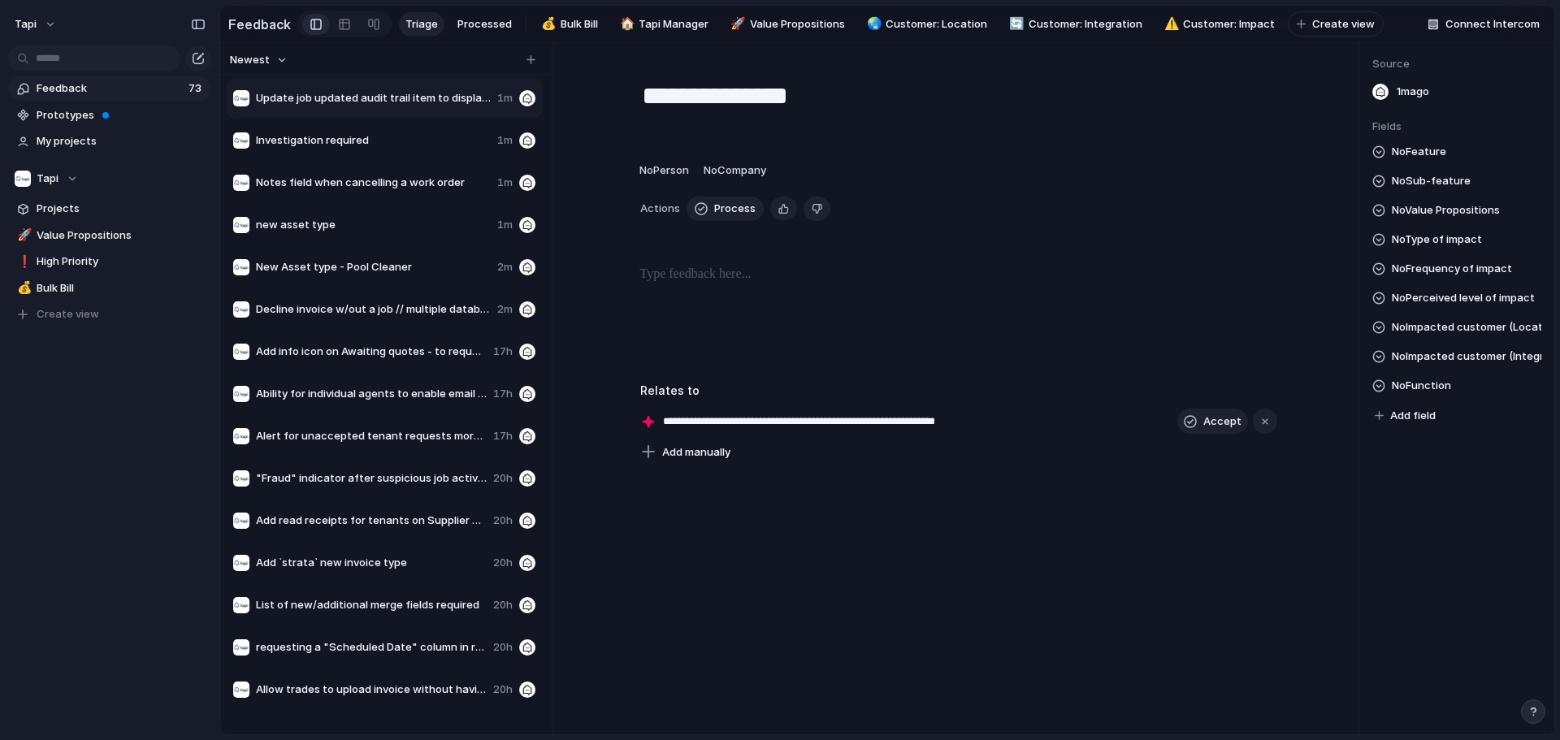
click at [529, 71] on div "Newest" at bounding box center [382, 60] width 318 height 21
click at [523, 68] on button "button" at bounding box center [530, 60] width 16 height 16
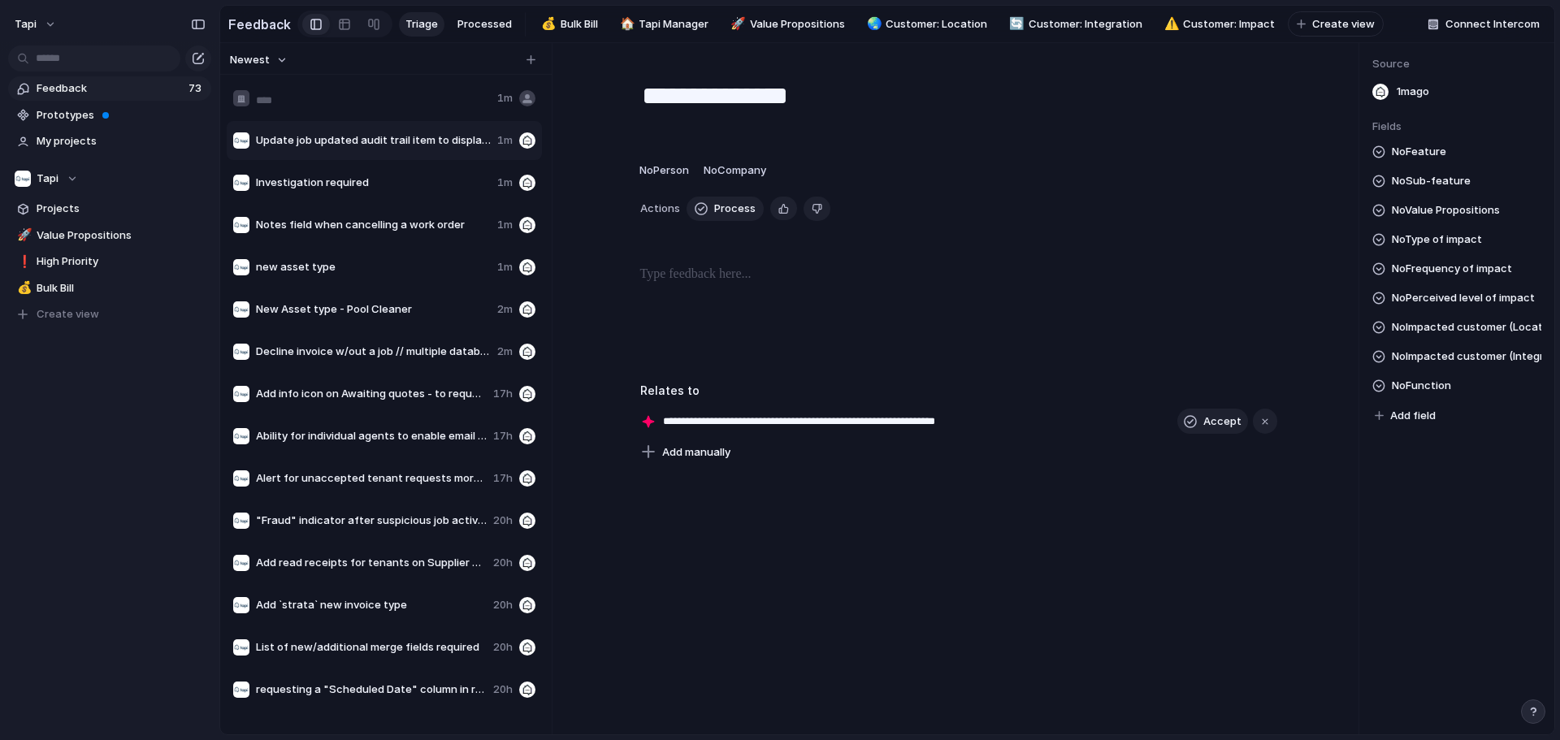
type input "**********"
drag, startPoint x: 375, startPoint y: 180, endPoint x: 376, endPoint y: 168, distance: 11.5
click at [381, 106] on span "Save previous details in updated jobs log parameters" at bounding box center [373, 98] width 235 height 16
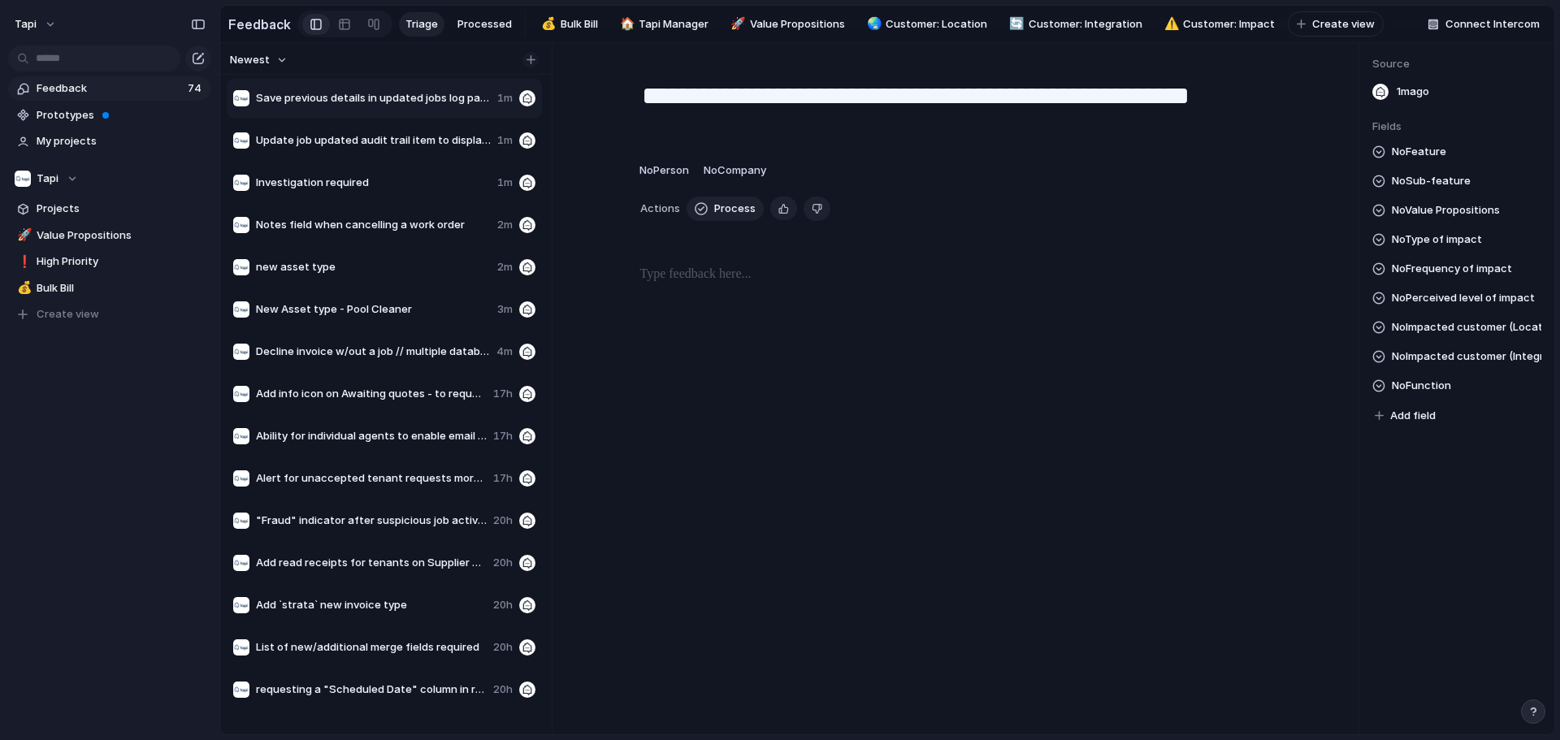
click at [536, 65] on button "button" at bounding box center [530, 60] width 16 height 16
click at [530, 63] on button "button" at bounding box center [530, 60] width 16 height 16
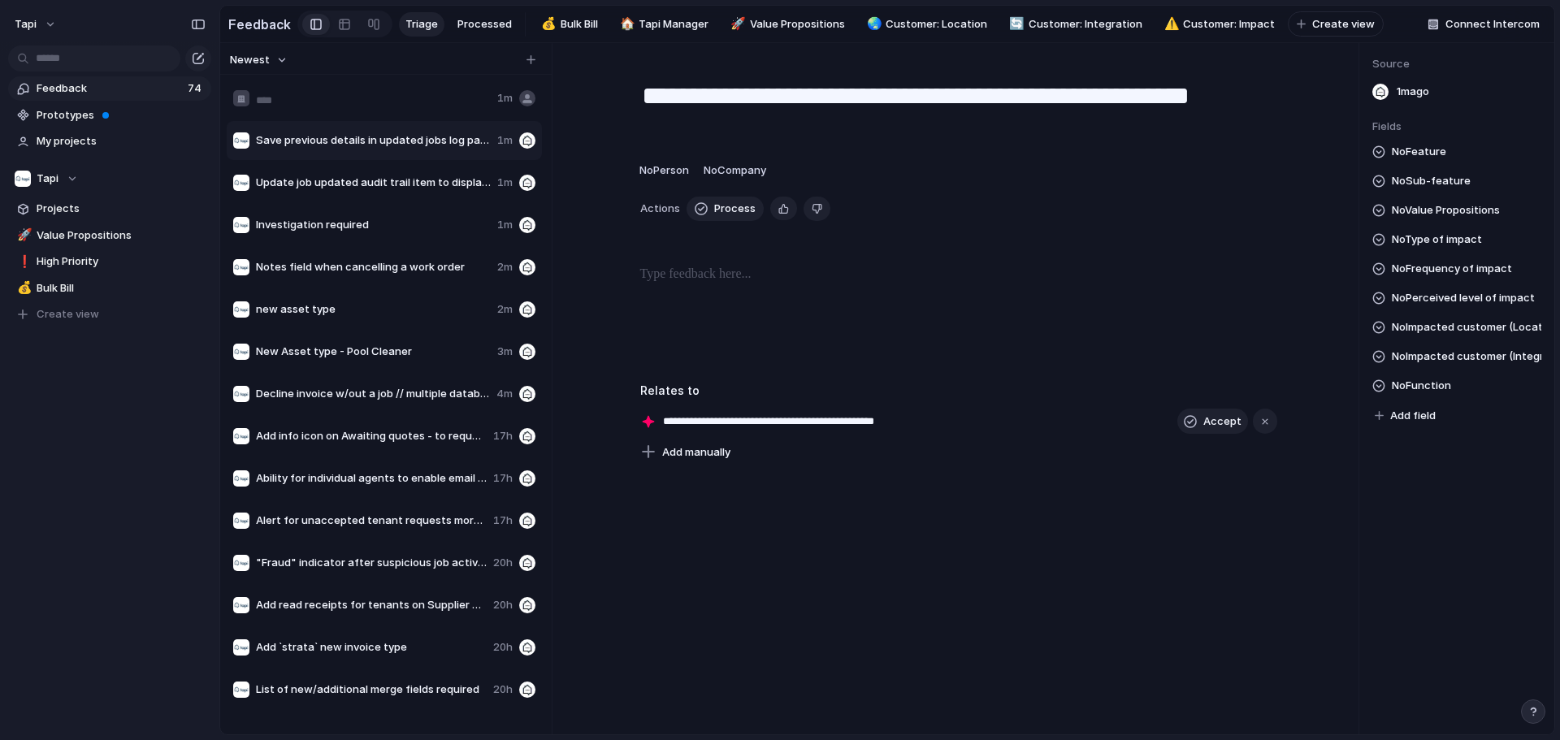
type input "**********"
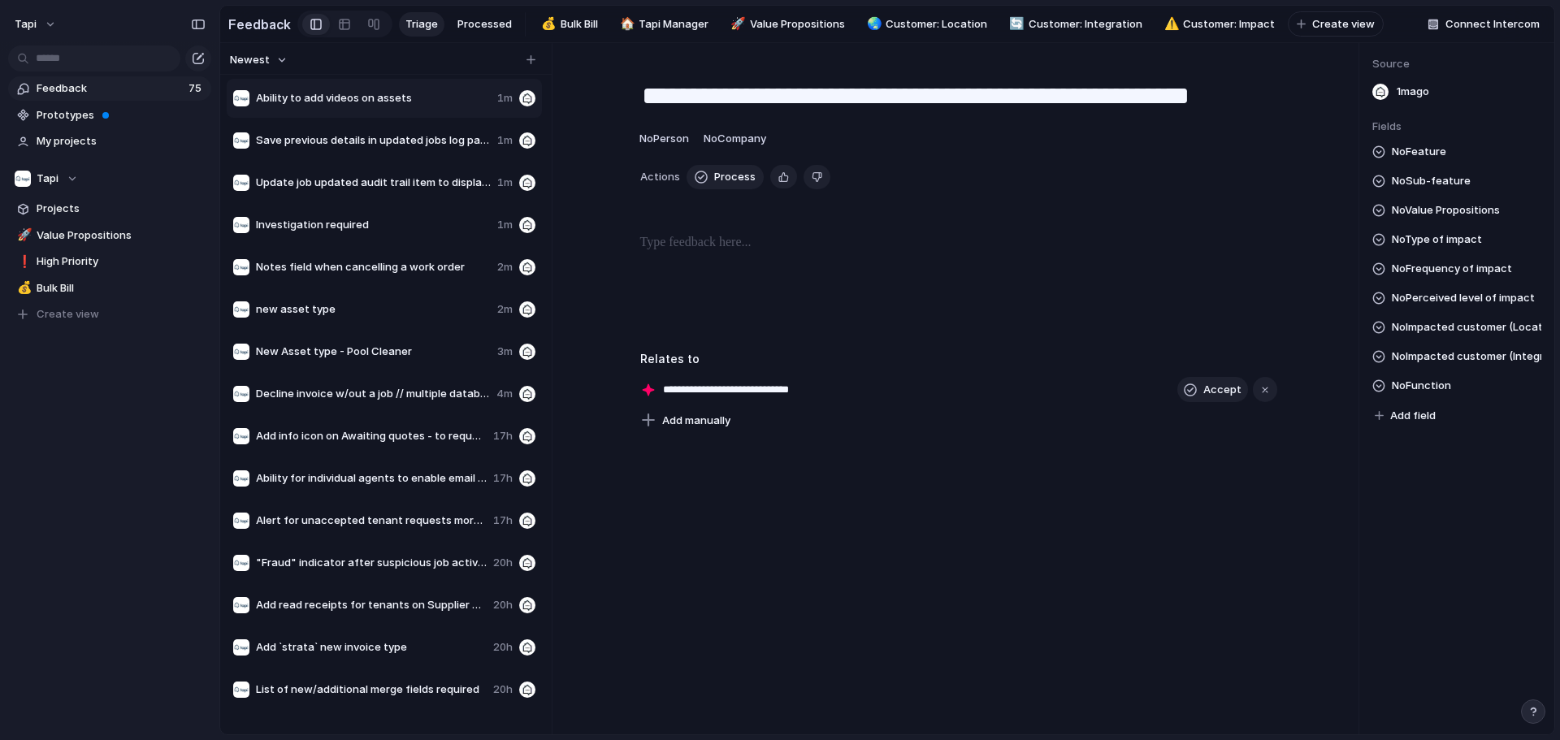
click at [777, 253] on p at bounding box center [958, 242] width 637 height 19
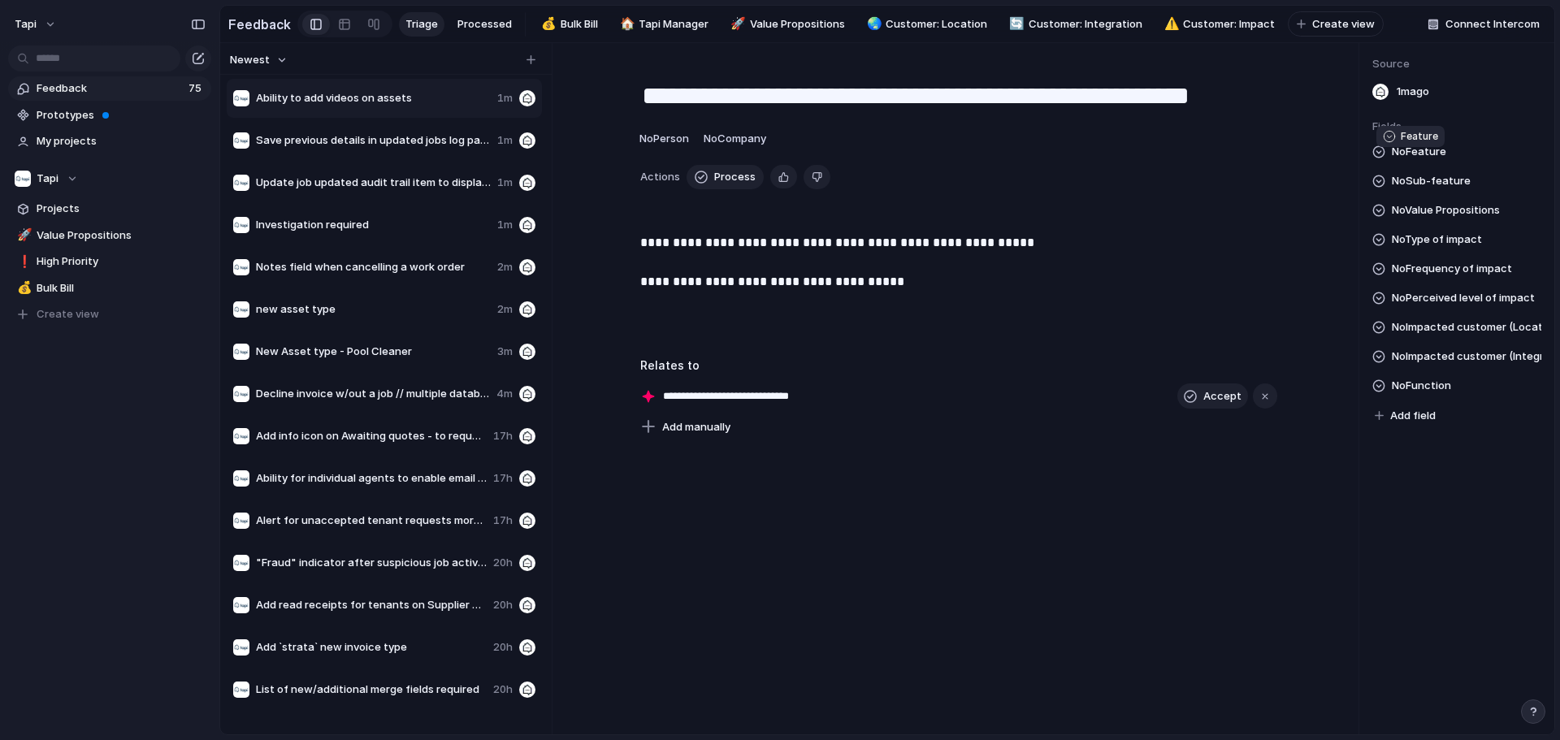
click at [777, 161] on span "No Feature" at bounding box center [1419, 151] width 54 height 19
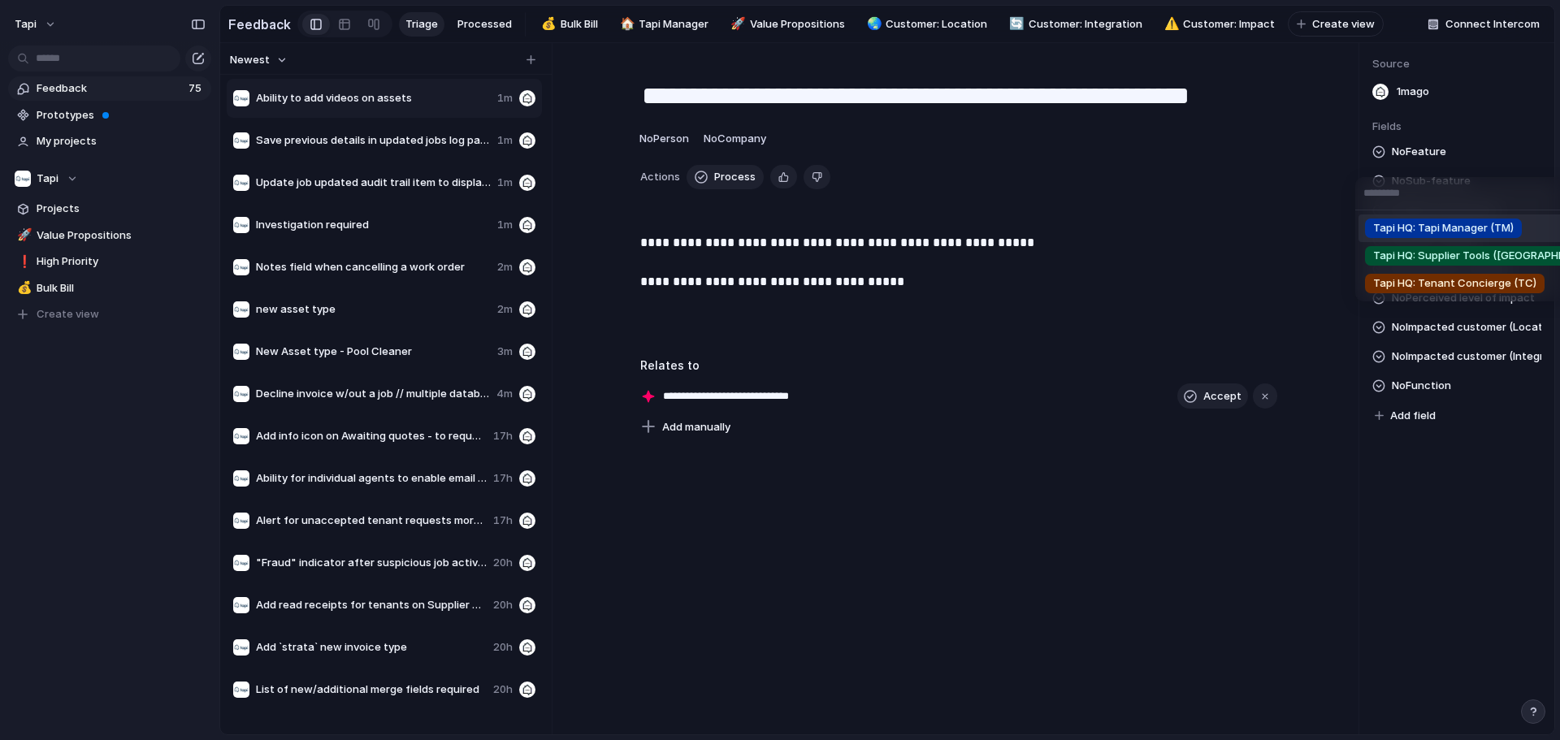
click at [777, 232] on span "Tapi HQ: Tapi Manager (TM)" at bounding box center [1443, 228] width 141 height 16
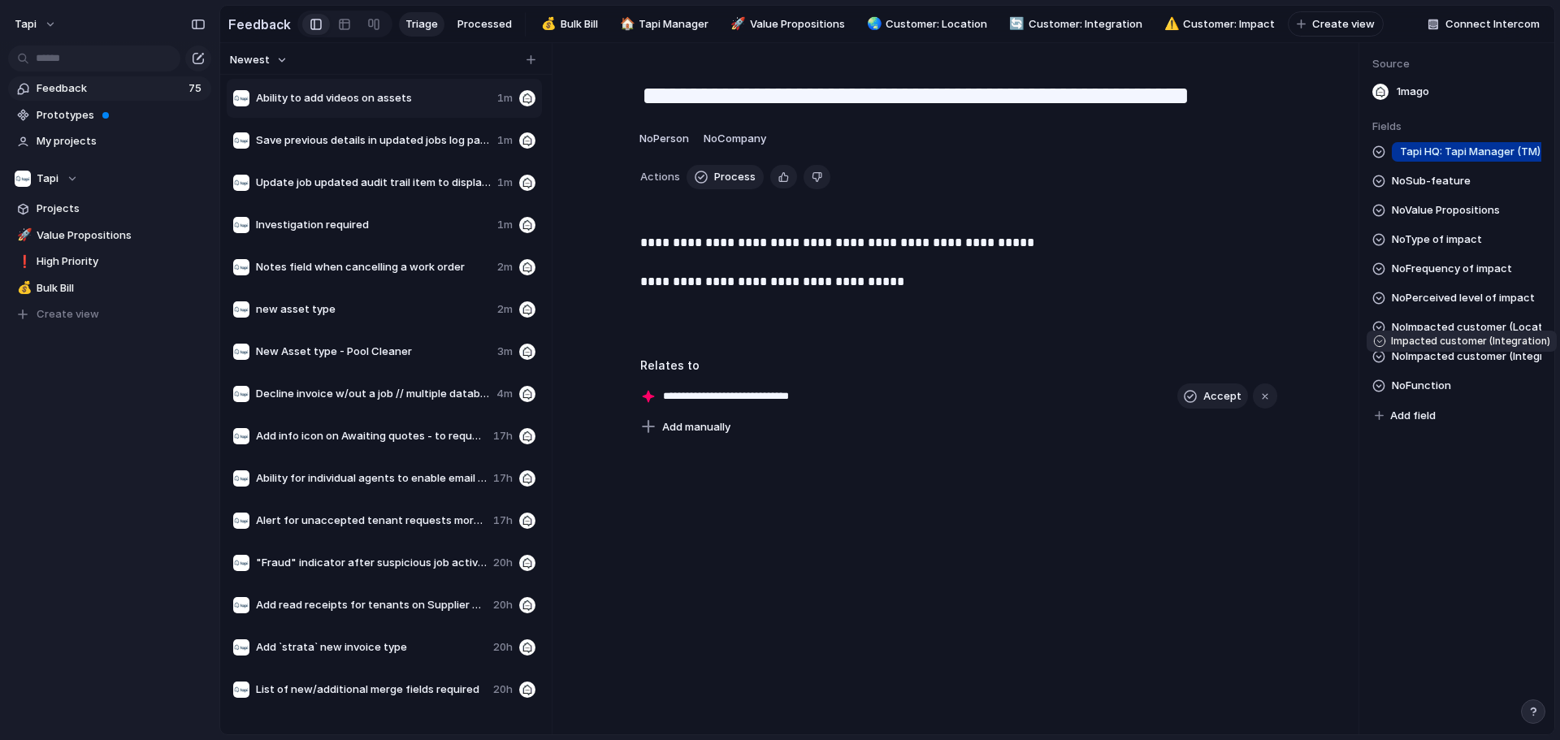
click at [777, 362] on span "No Impacted customer (Integration)" at bounding box center [1466, 356] width 149 height 19
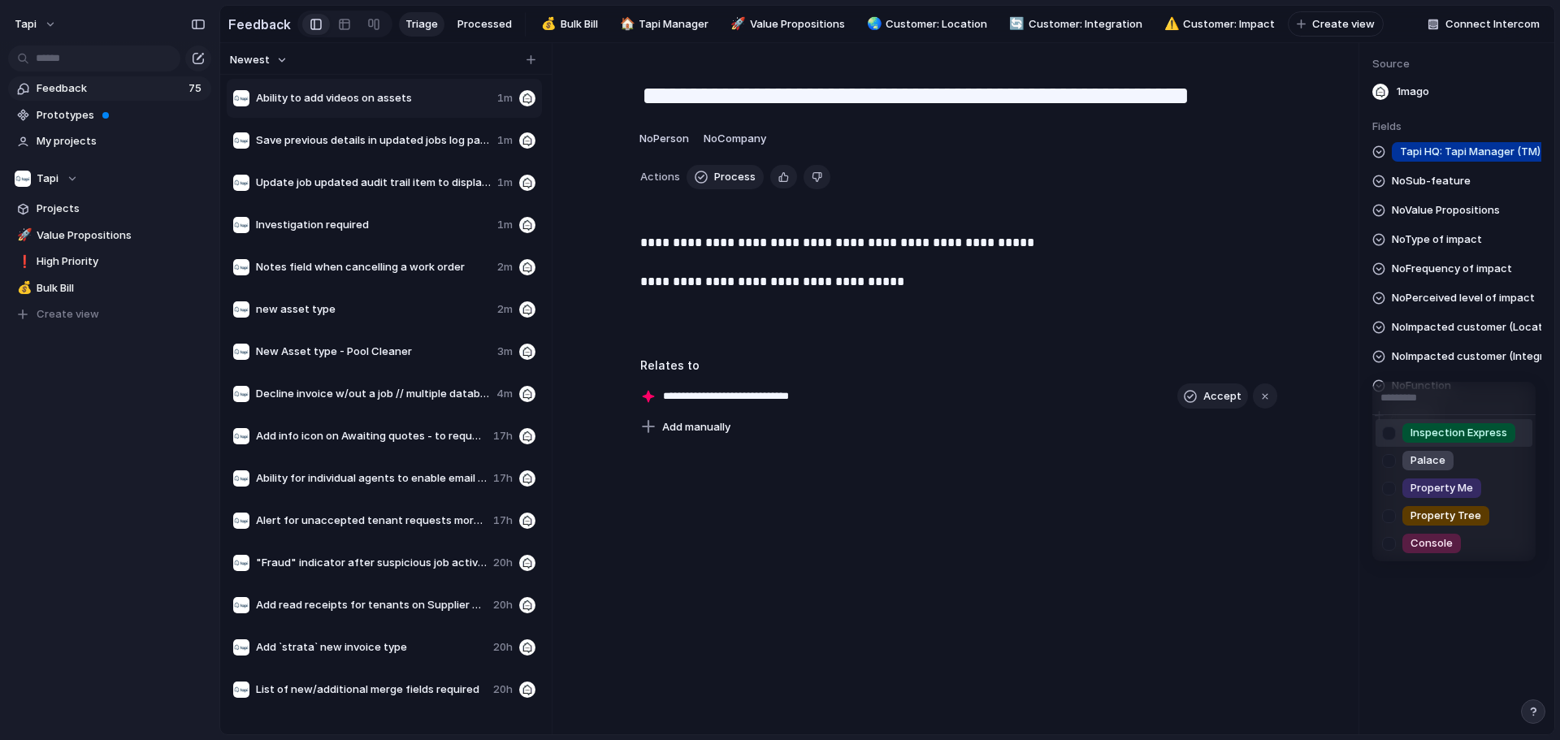
click at [777, 349] on div "Inspection Express Palace Property Me Property Tree Console" at bounding box center [780, 370] width 1560 height 740
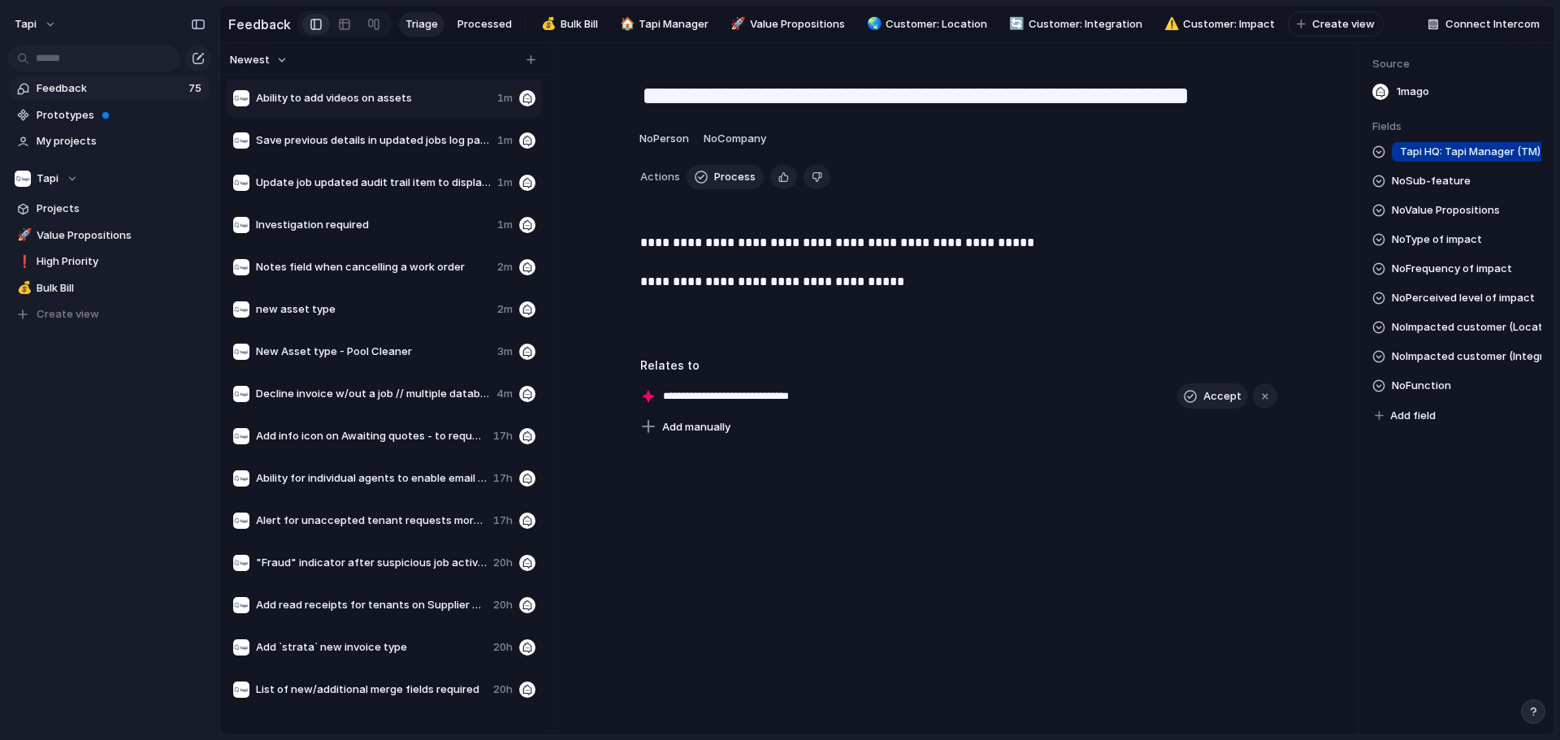
click at [777, 297] on span "No Perceived level of impact" at bounding box center [1463, 297] width 143 height 19
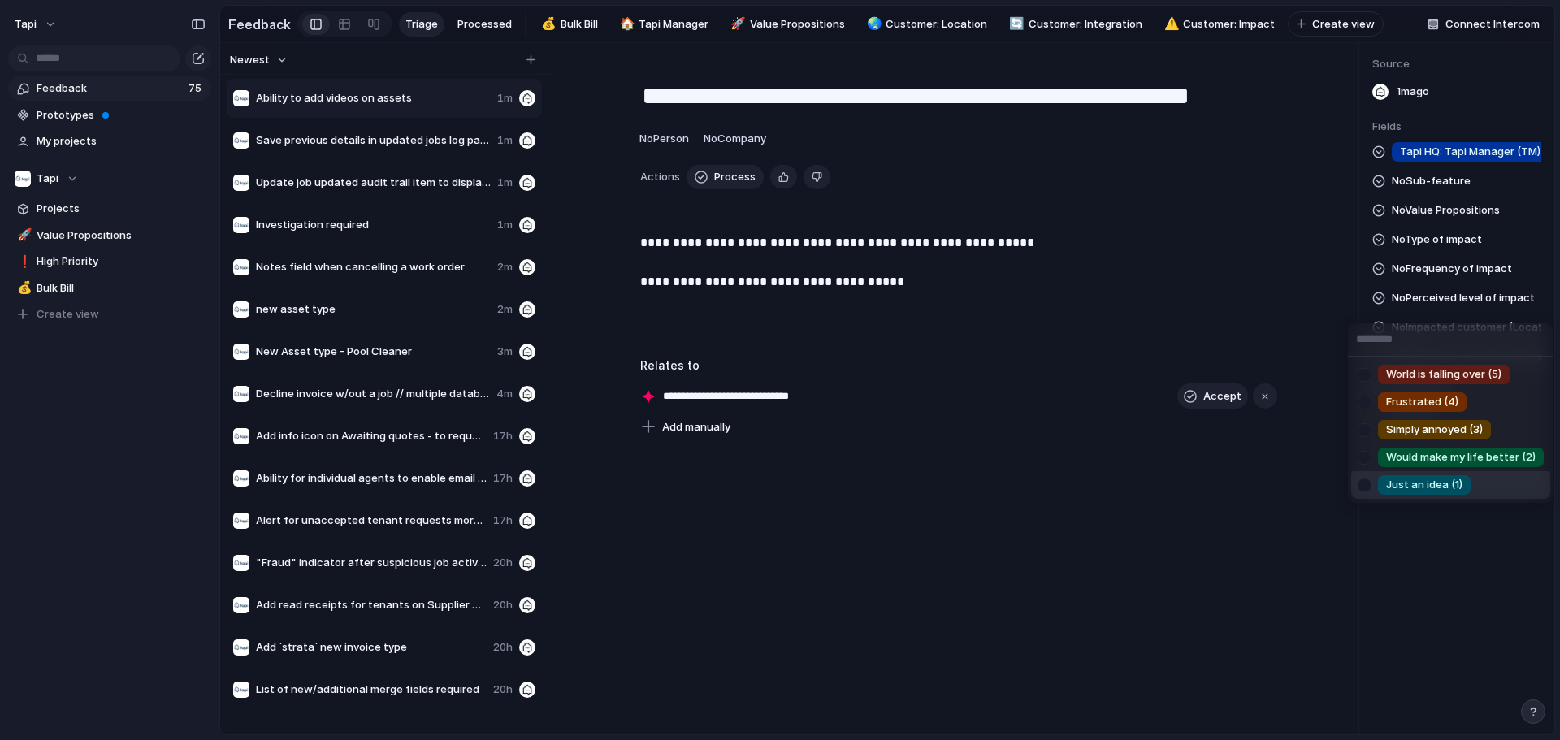
click at [777, 485] on span "Just an idea (1)" at bounding box center [1424, 485] width 76 height 16
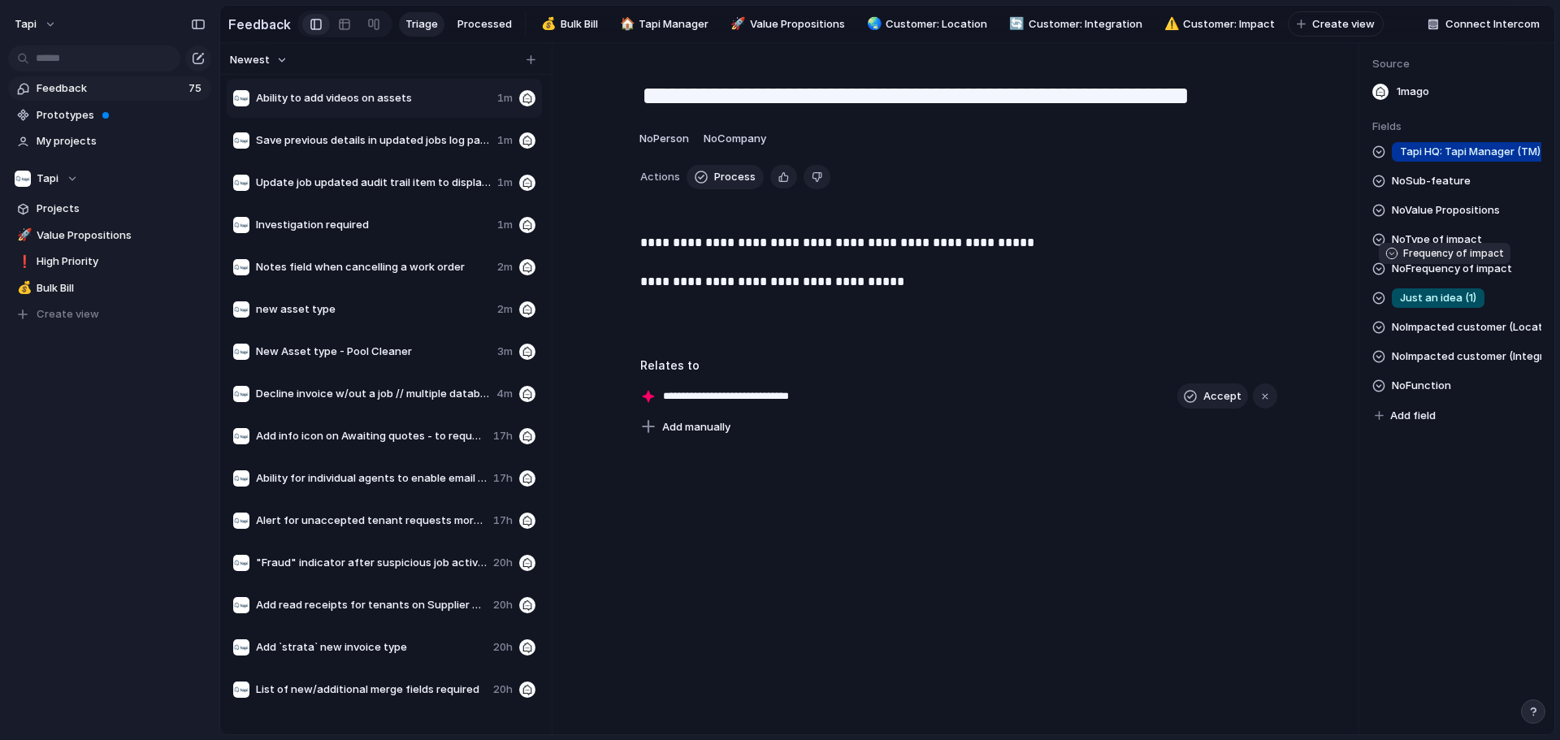
click at [777, 279] on span "No Frequency of impact" at bounding box center [1452, 268] width 120 height 19
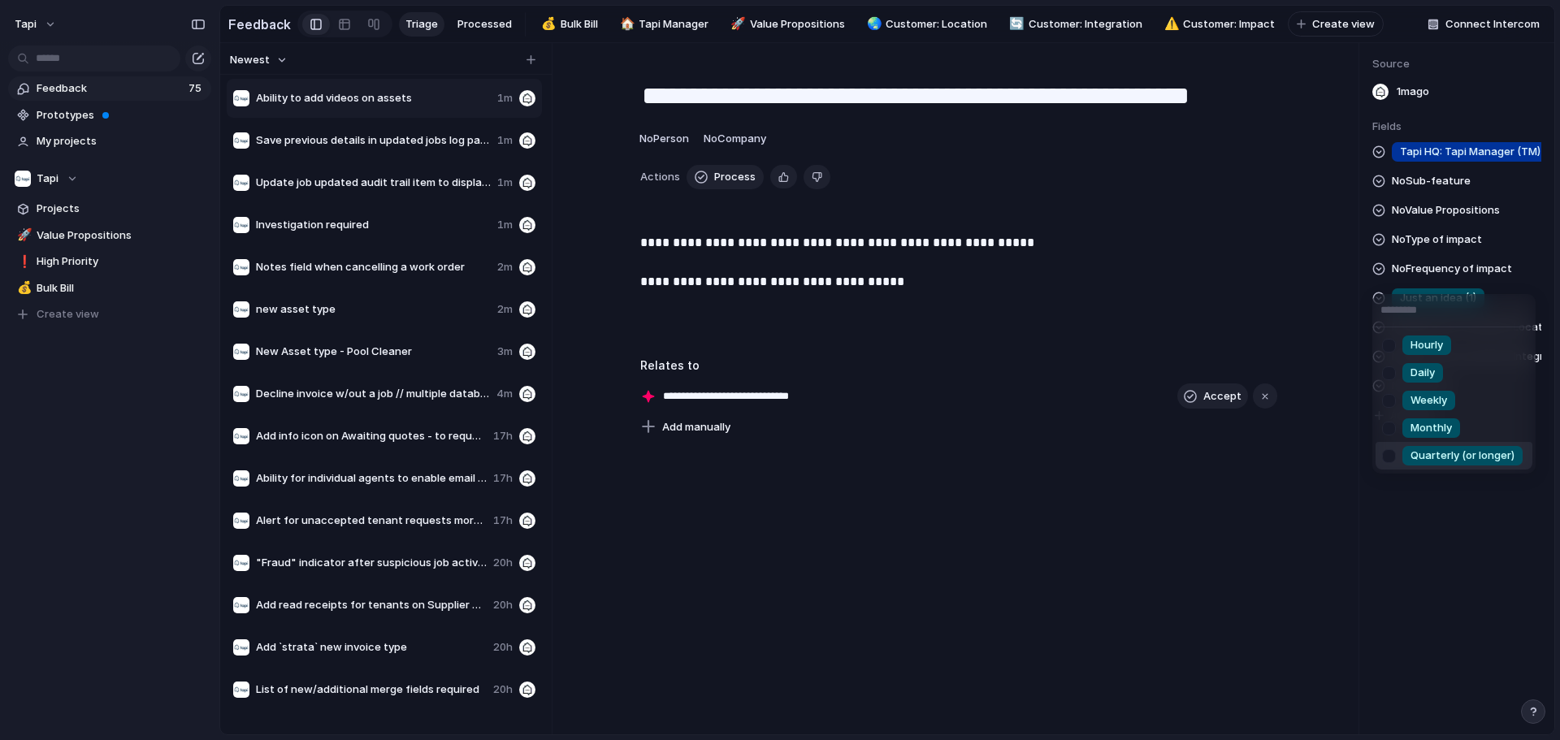
click at [777, 449] on span "Quarterly (or longer)" at bounding box center [1462, 456] width 104 height 16
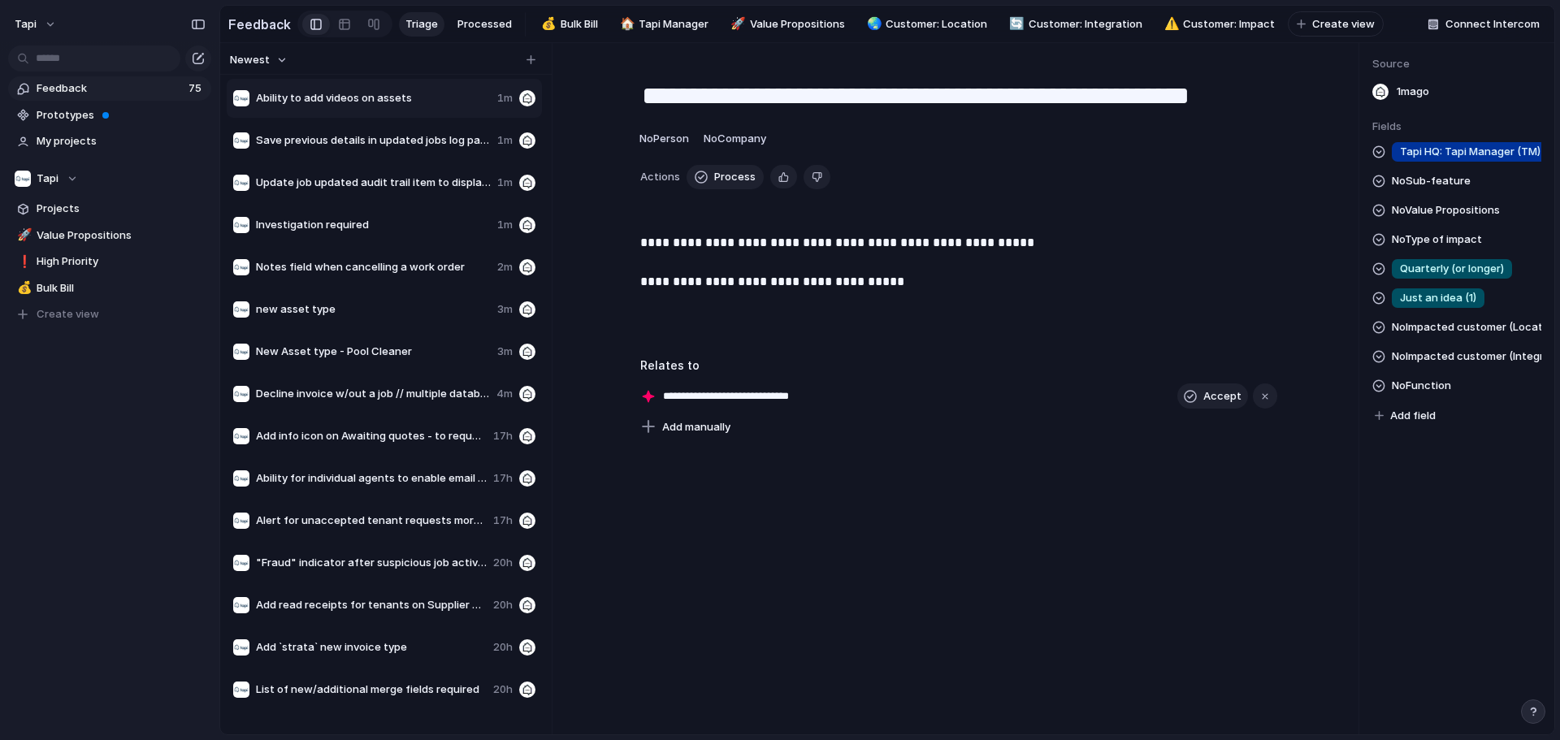
click at [777, 239] on span "No Type of impact" at bounding box center [1437, 239] width 90 height 19
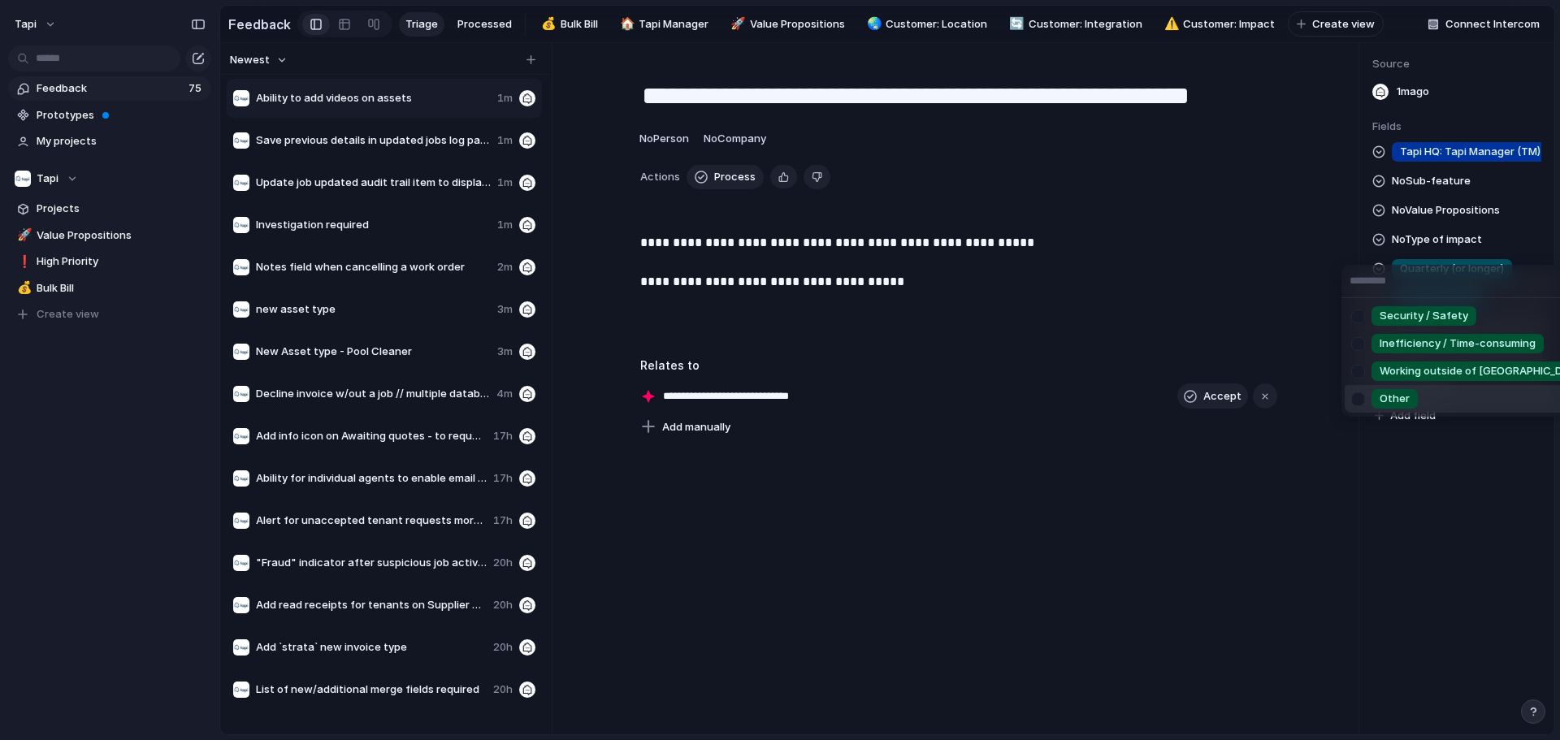
click at [777, 394] on span "Other" at bounding box center [1394, 399] width 30 height 16
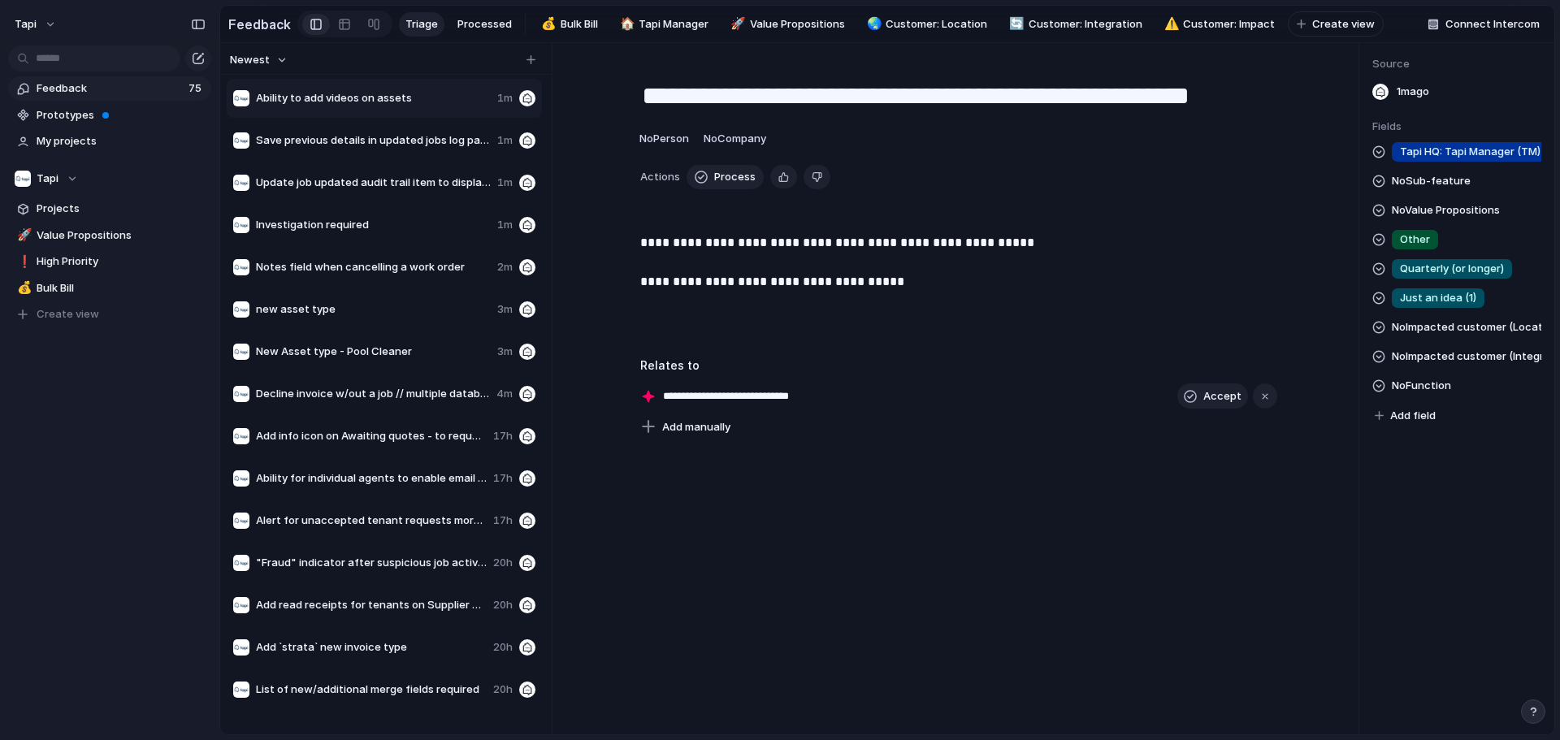
click at [777, 220] on span "No Value Propositions" at bounding box center [1446, 210] width 108 height 19
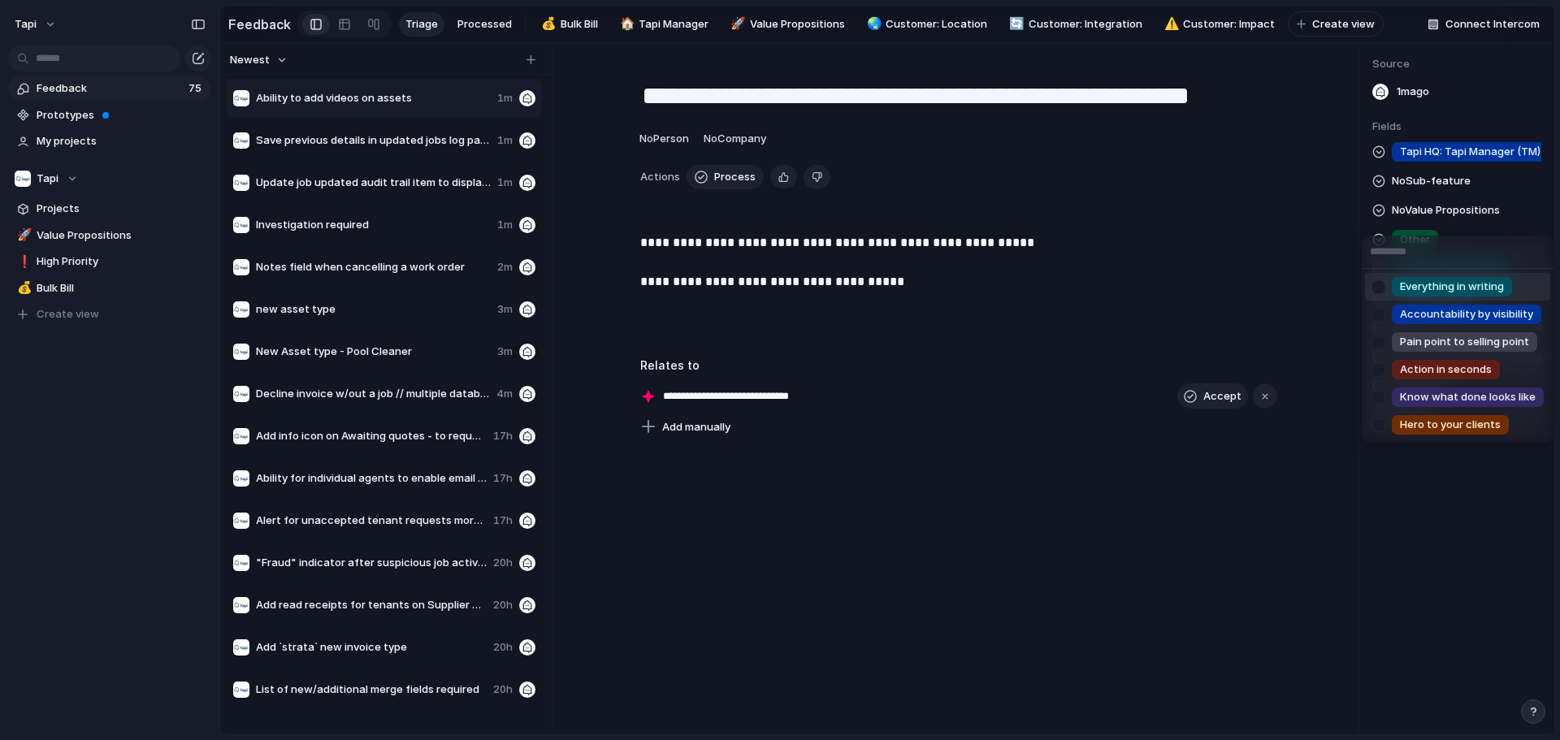
click at [777, 188] on div "Everything in writing Accountability by visibility Pain point to selling point …" at bounding box center [780, 370] width 1560 height 740
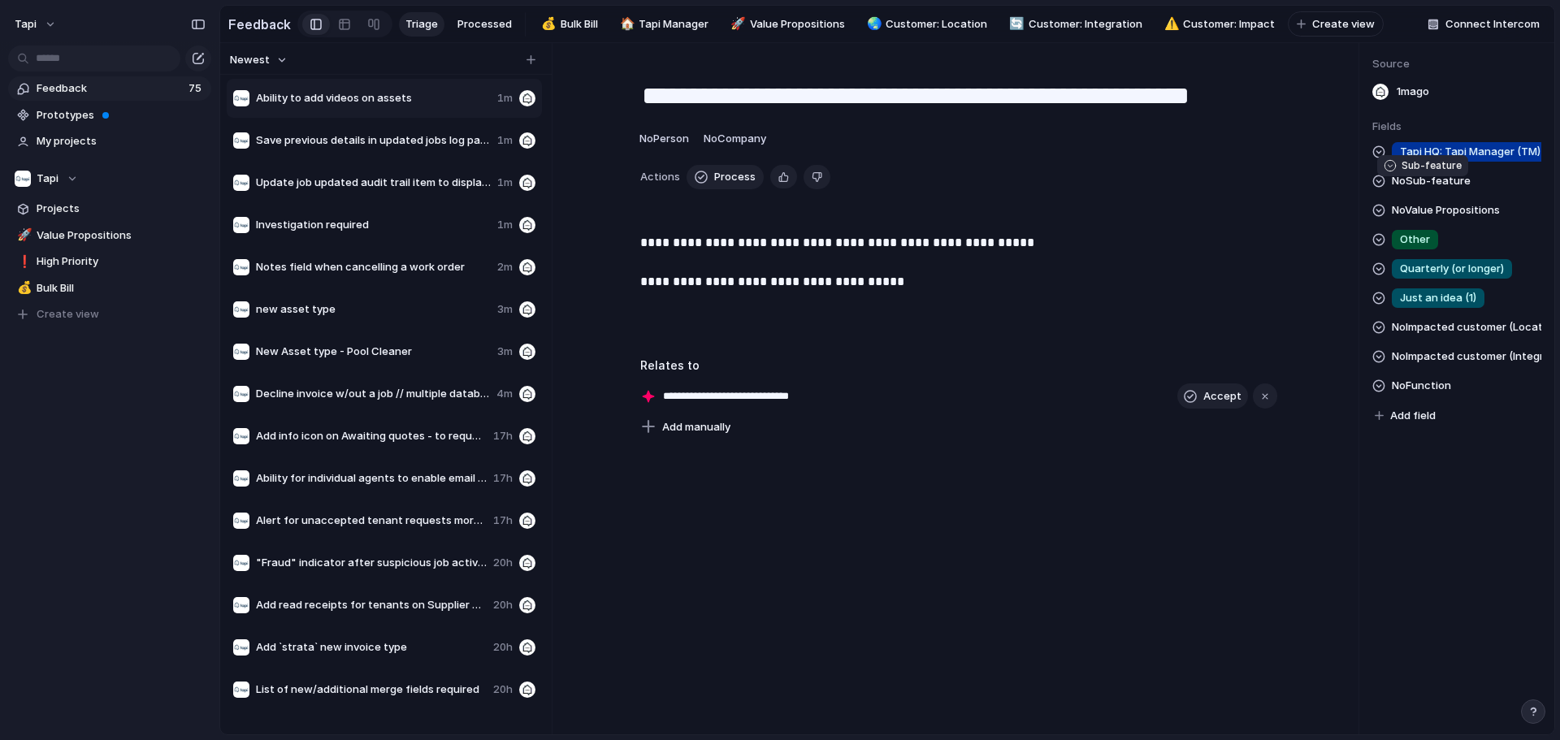
click at [777, 188] on span "No Sub-feature" at bounding box center [1431, 180] width 79 height 19
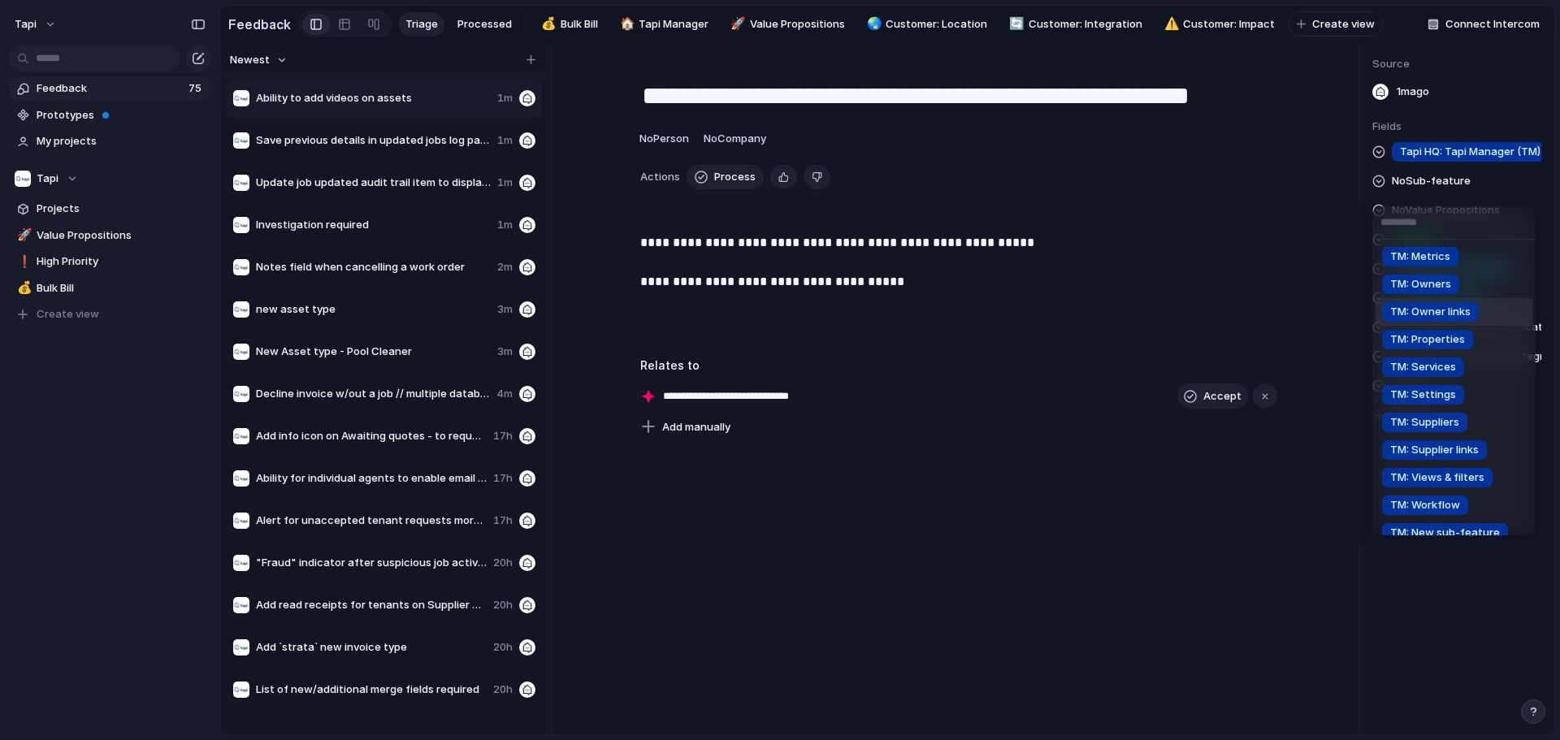
scroll to position [162, 0]
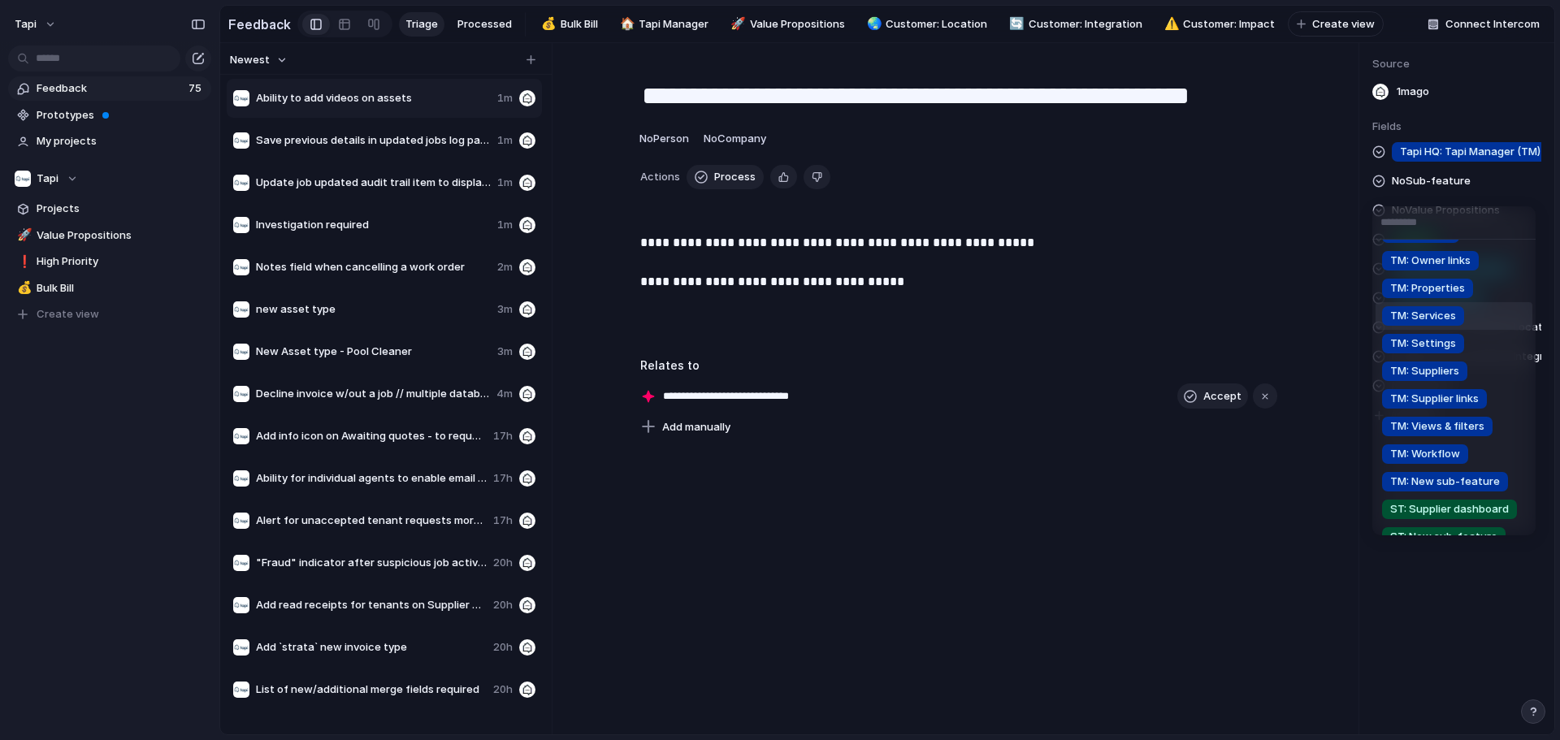
click at [777, 318] on span "TM: Services" at bounding box center [1423, 316] width 66 height 16
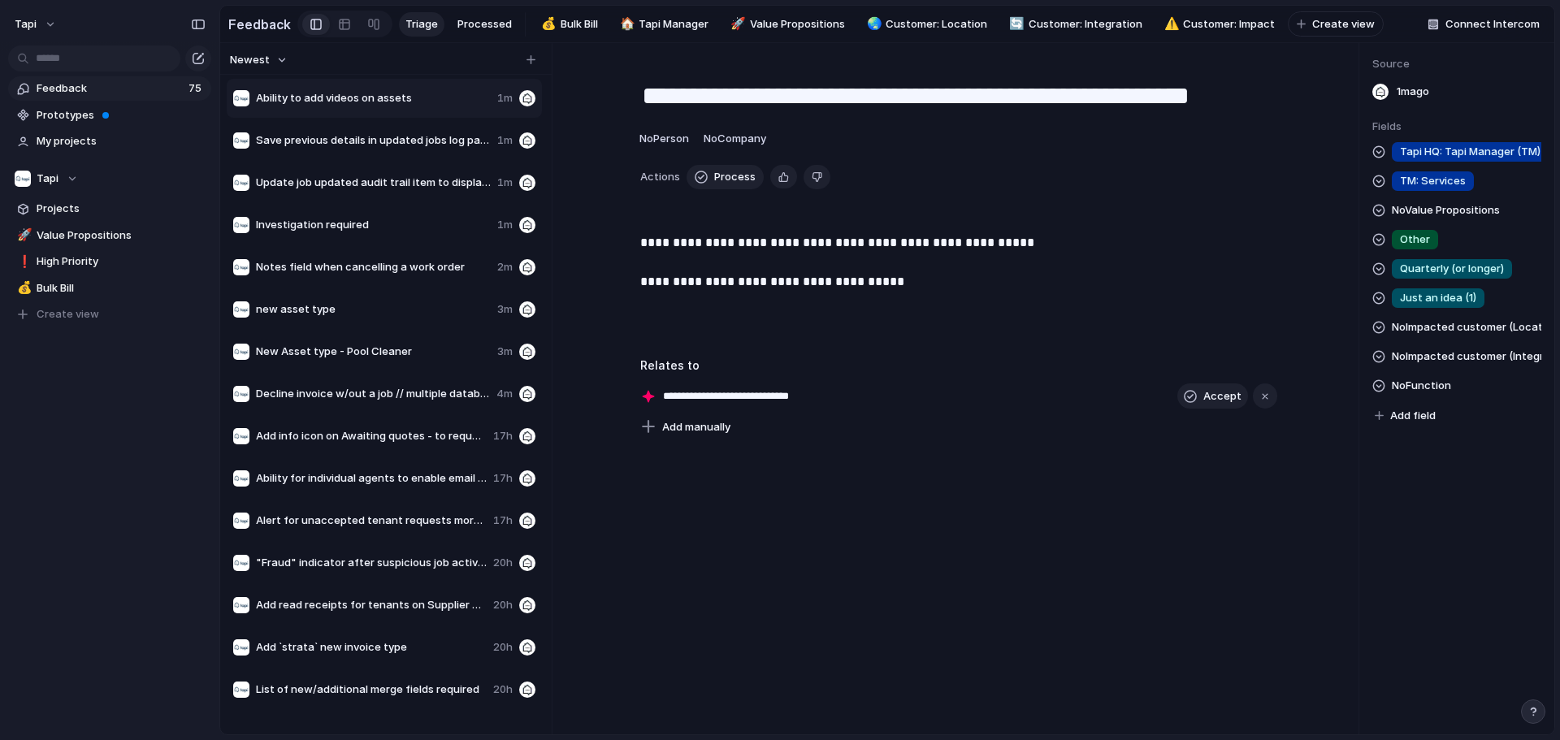
click at [777, 396] on span "No Function" at bounding box center [1421, 385] width 59 height 19
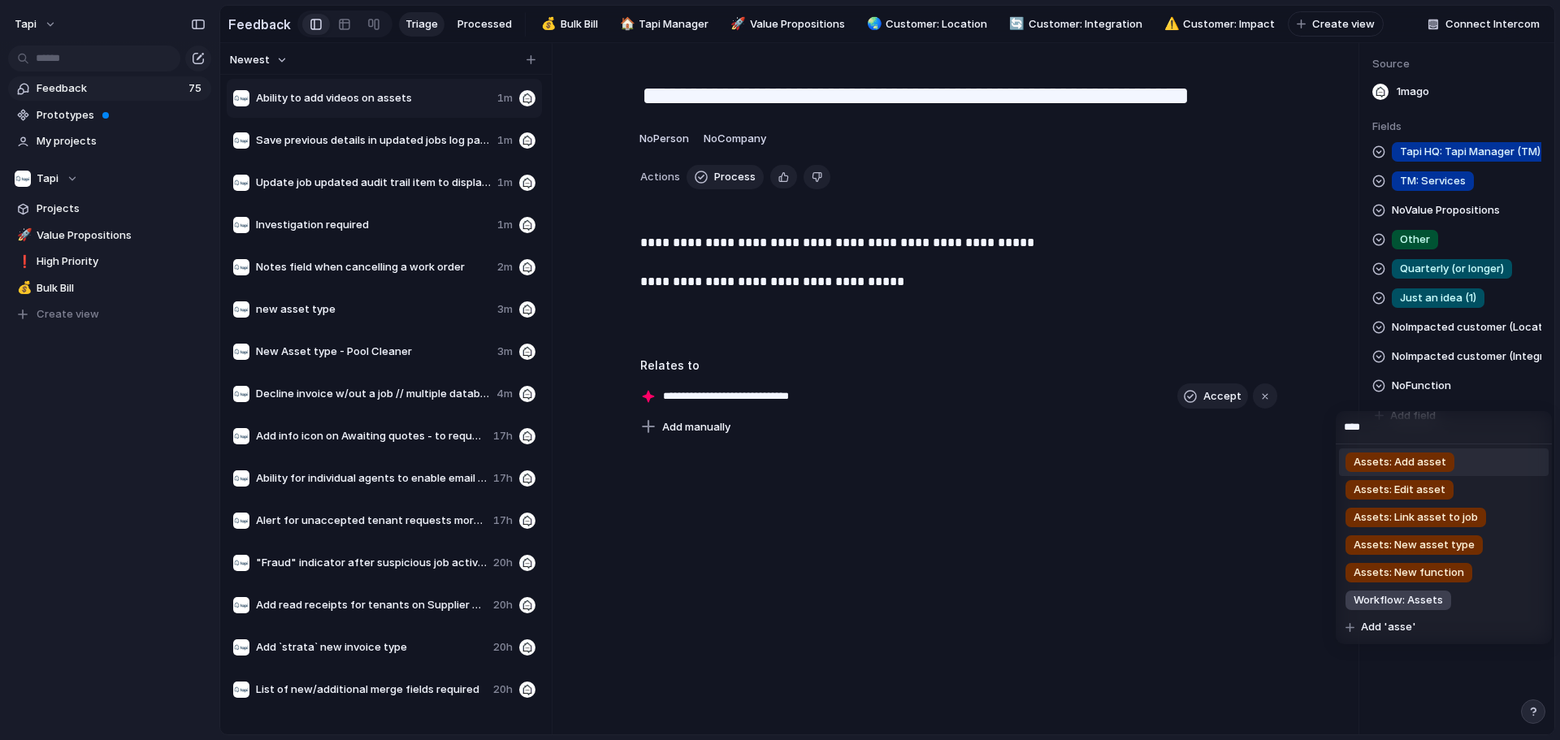
type input "****"
click at [777, 462] on span "Assets: Add asset" at bounding box center [1399, 462] width 93 height 16
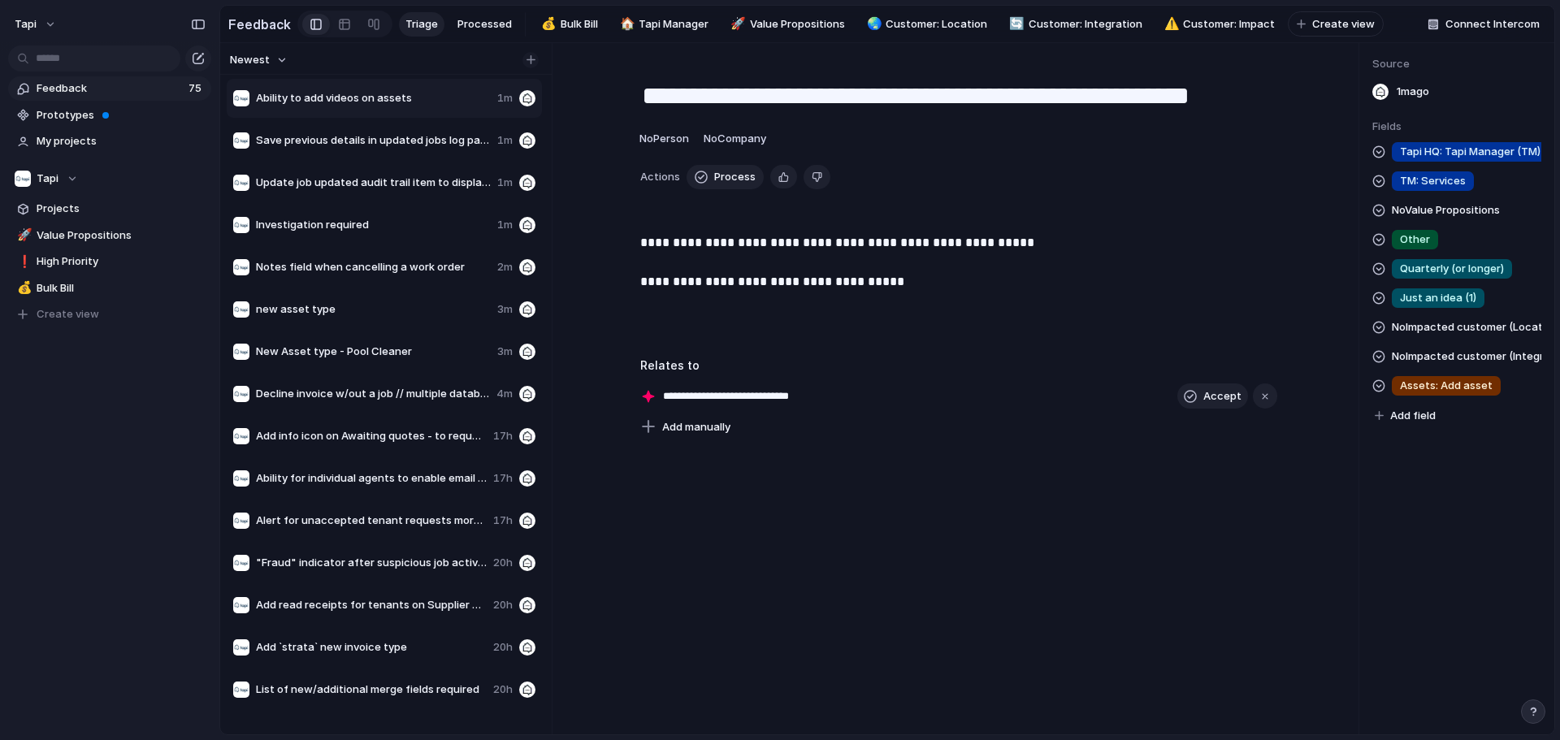
click at [537, 68] on button "button" at bounding box center [530, 60] width 16 height 16
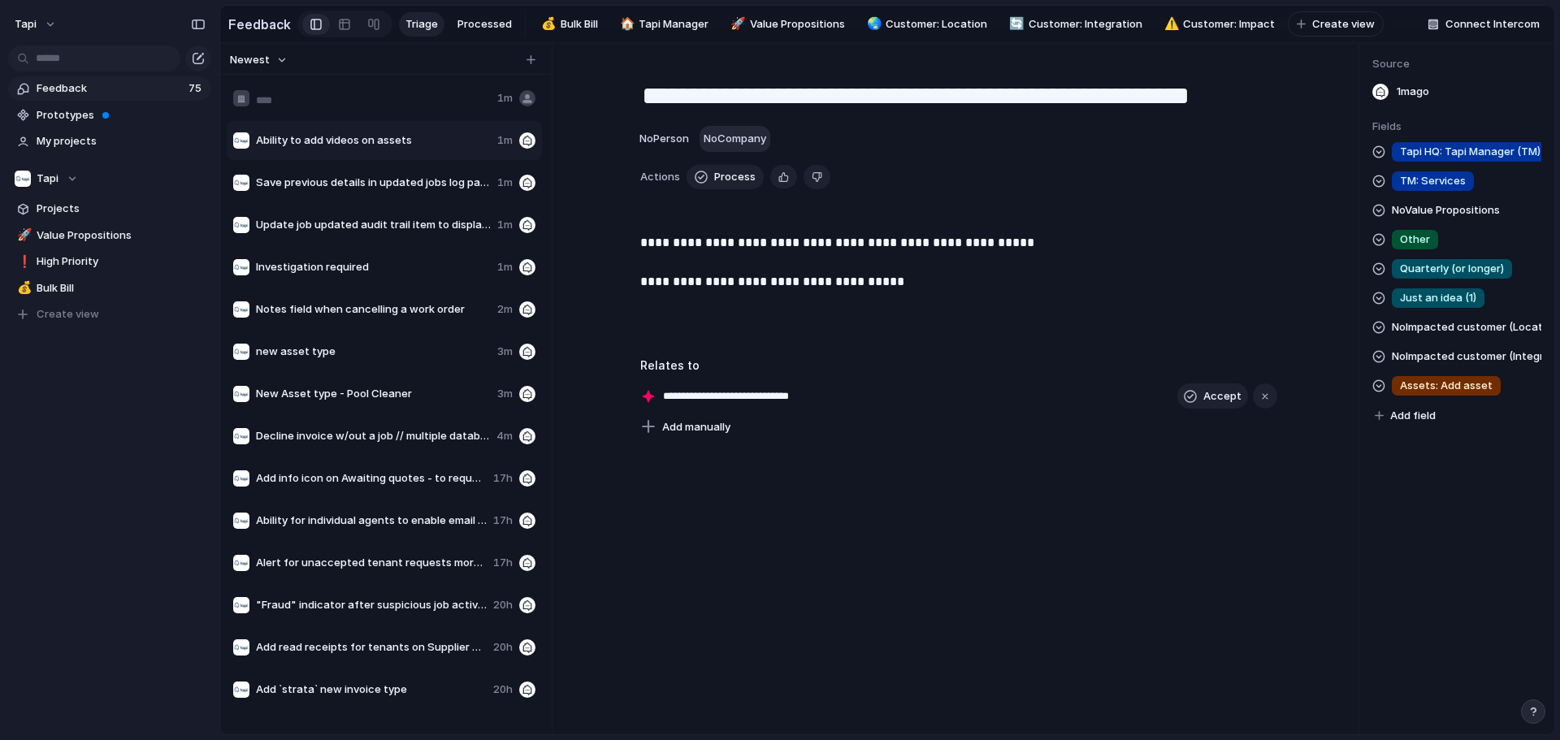
type input "**********"
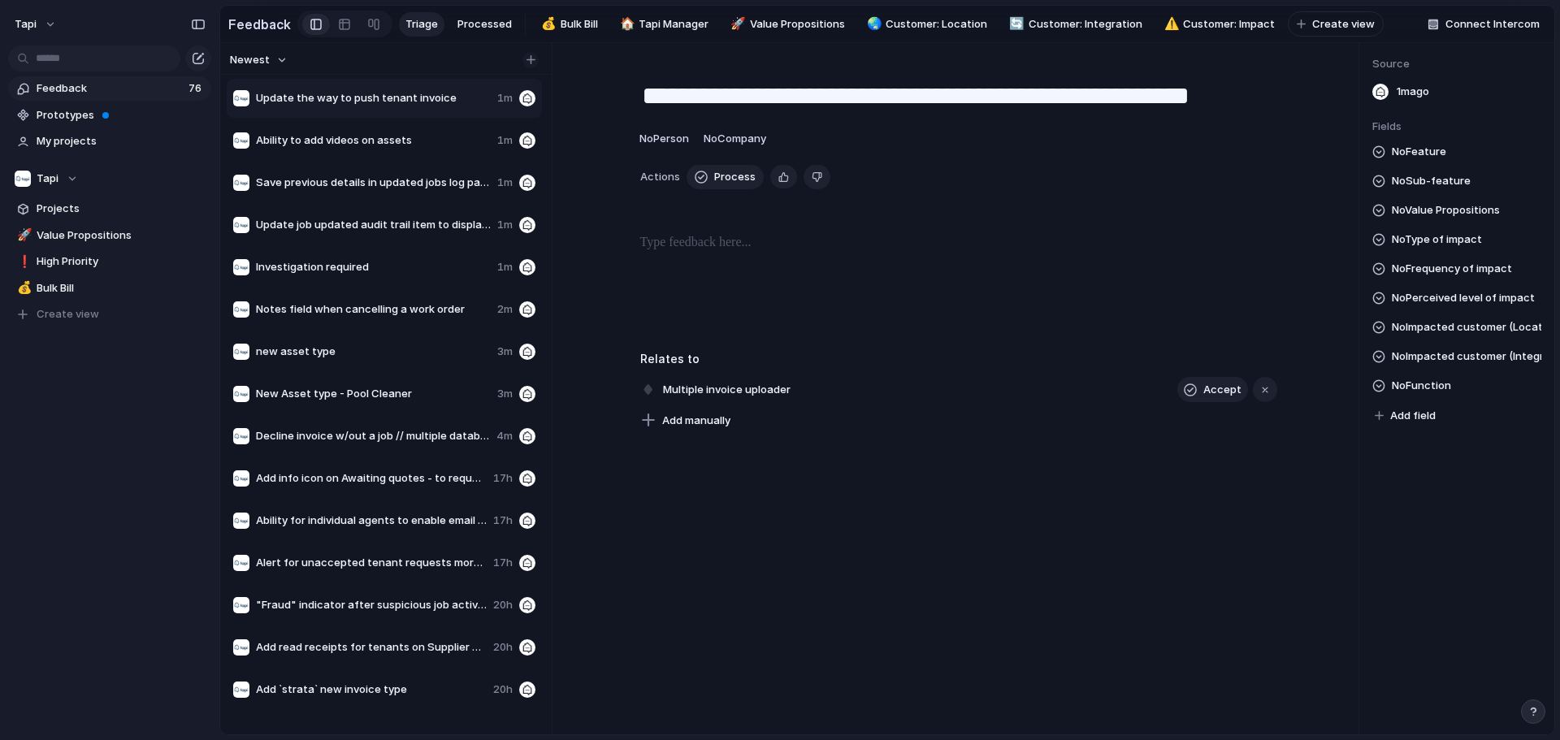
click at [530, 64] on div "button" at bounding box center [530, 59] width 9 height 9
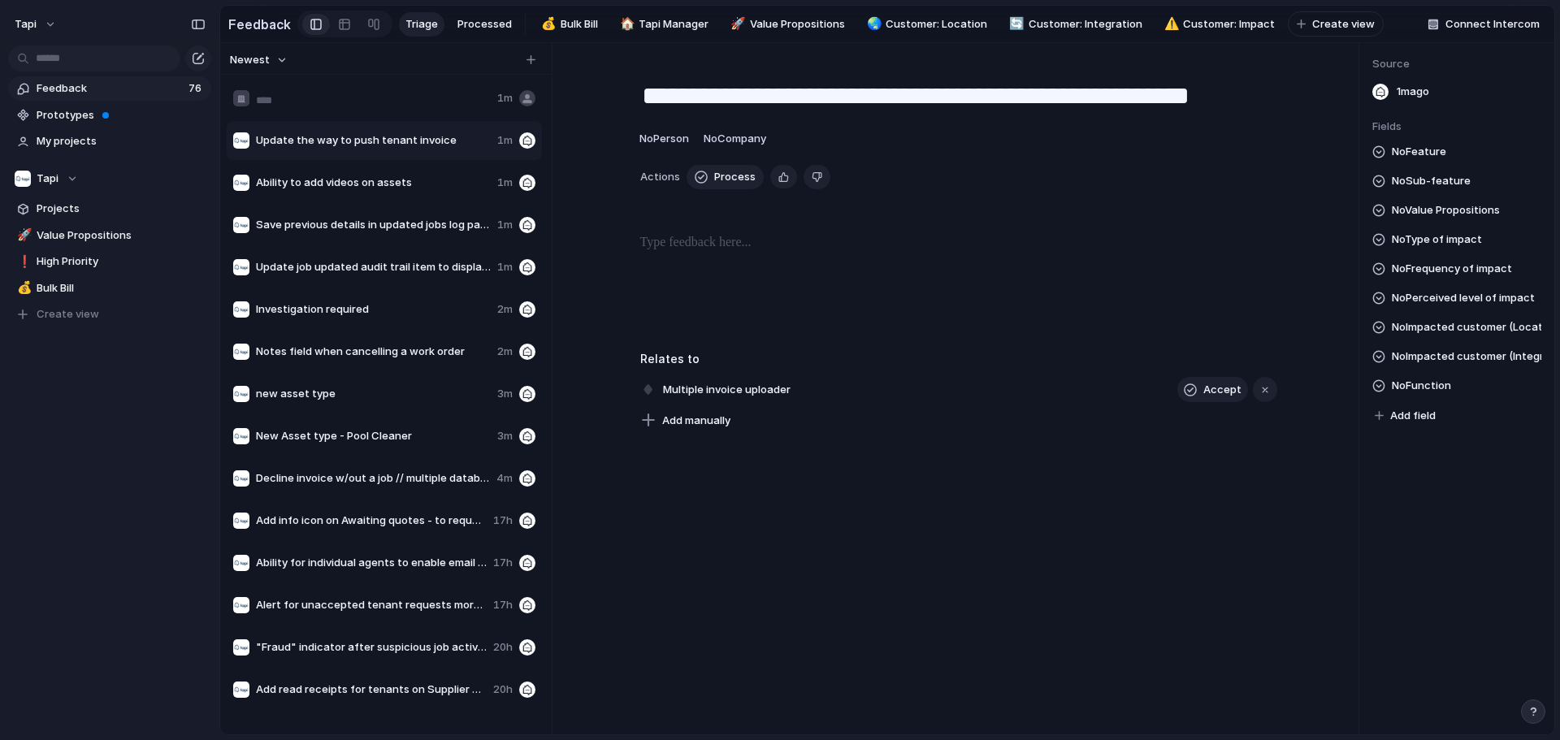
type input "**********"
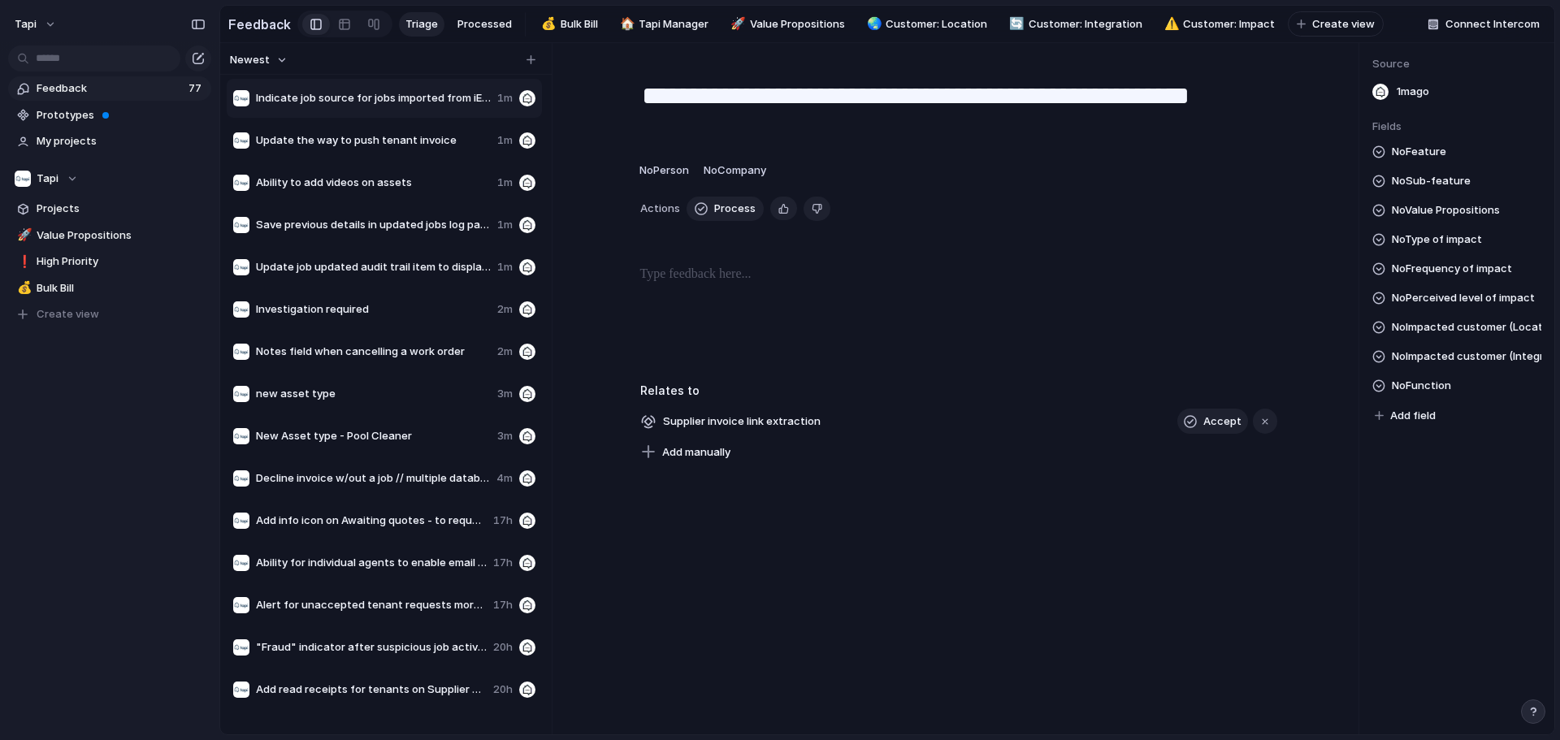
click at [777, 320] on div at bounding box center [958, 317] width 735 height 104
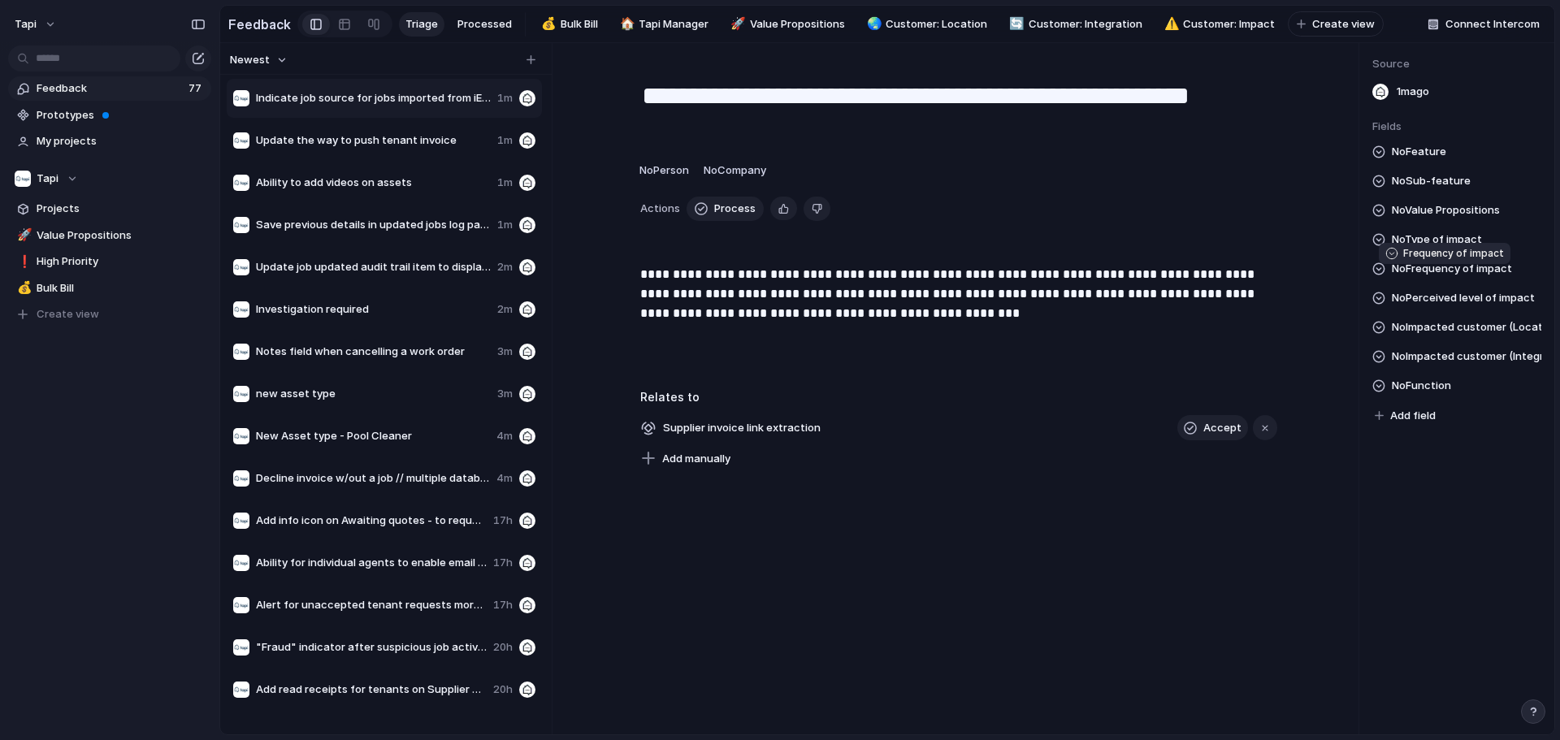
click at [777, 275] on span "No Frequency of impact" at bounding box center [1452, 268] width 120 height 19
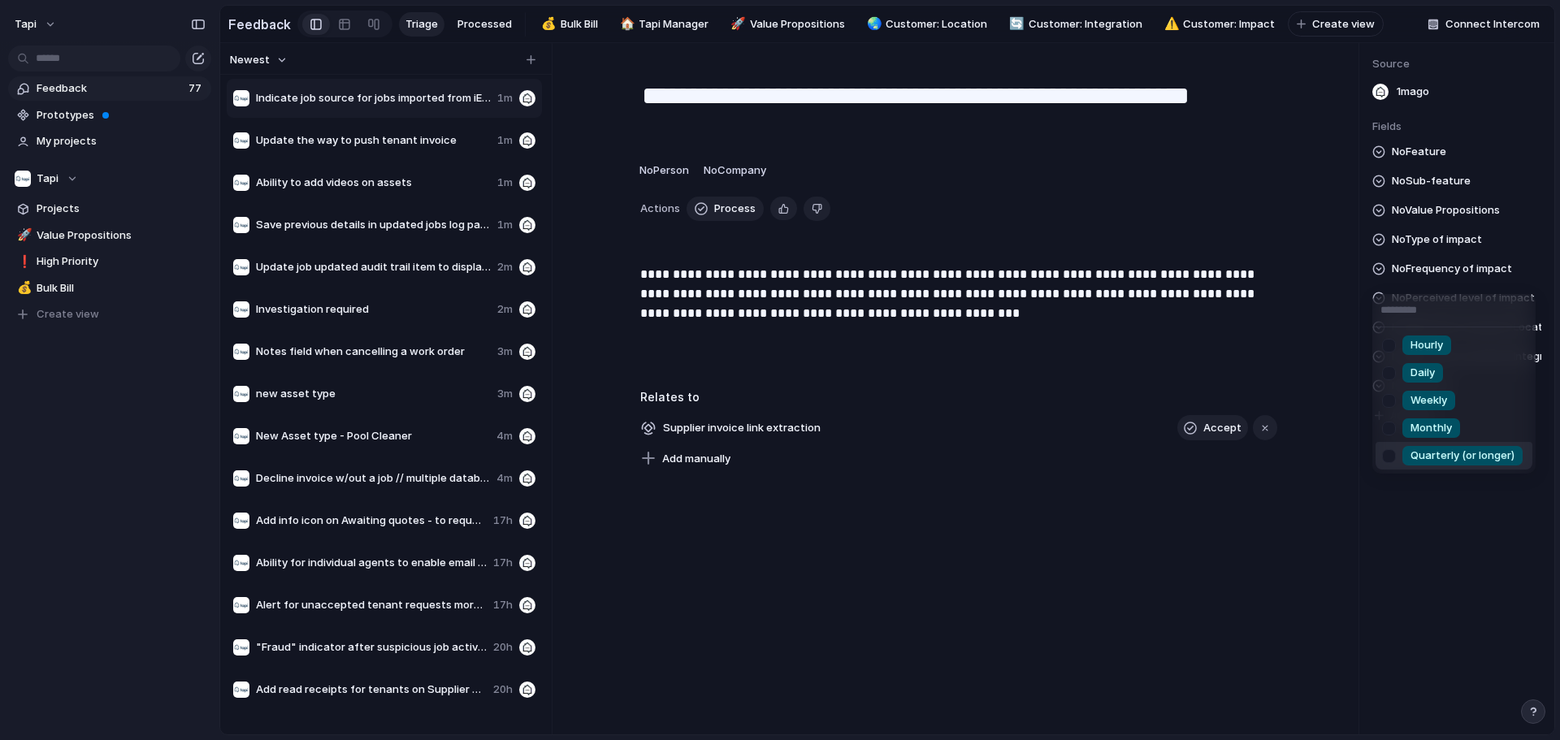
click at [777, 451] on span "Quarterly (or longer)" at bounding box center [1462, 456] width 104 height 16
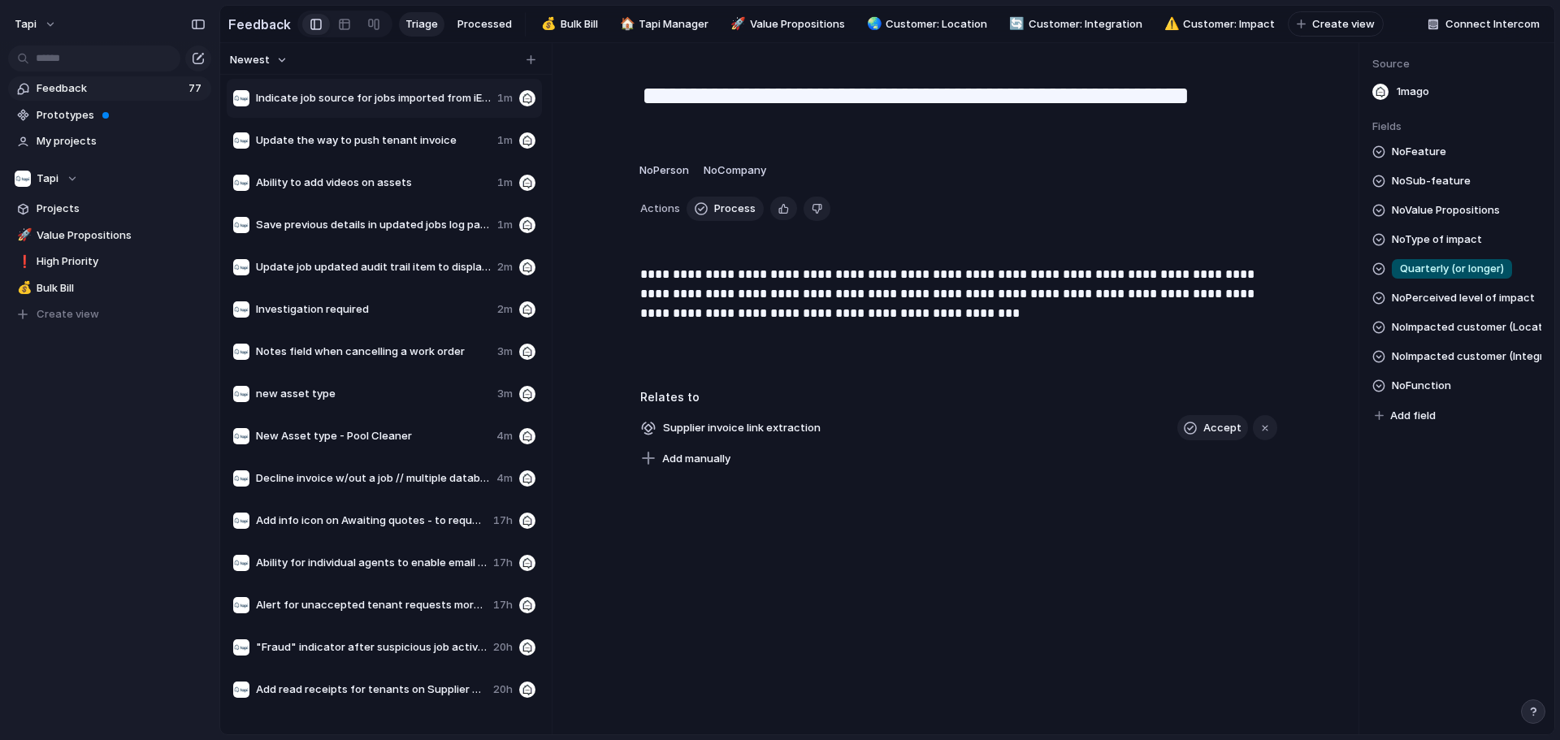
click at [777, 308] on span "No Perceived level of impact" at bounding box center [1463, 297] width 143 height 19
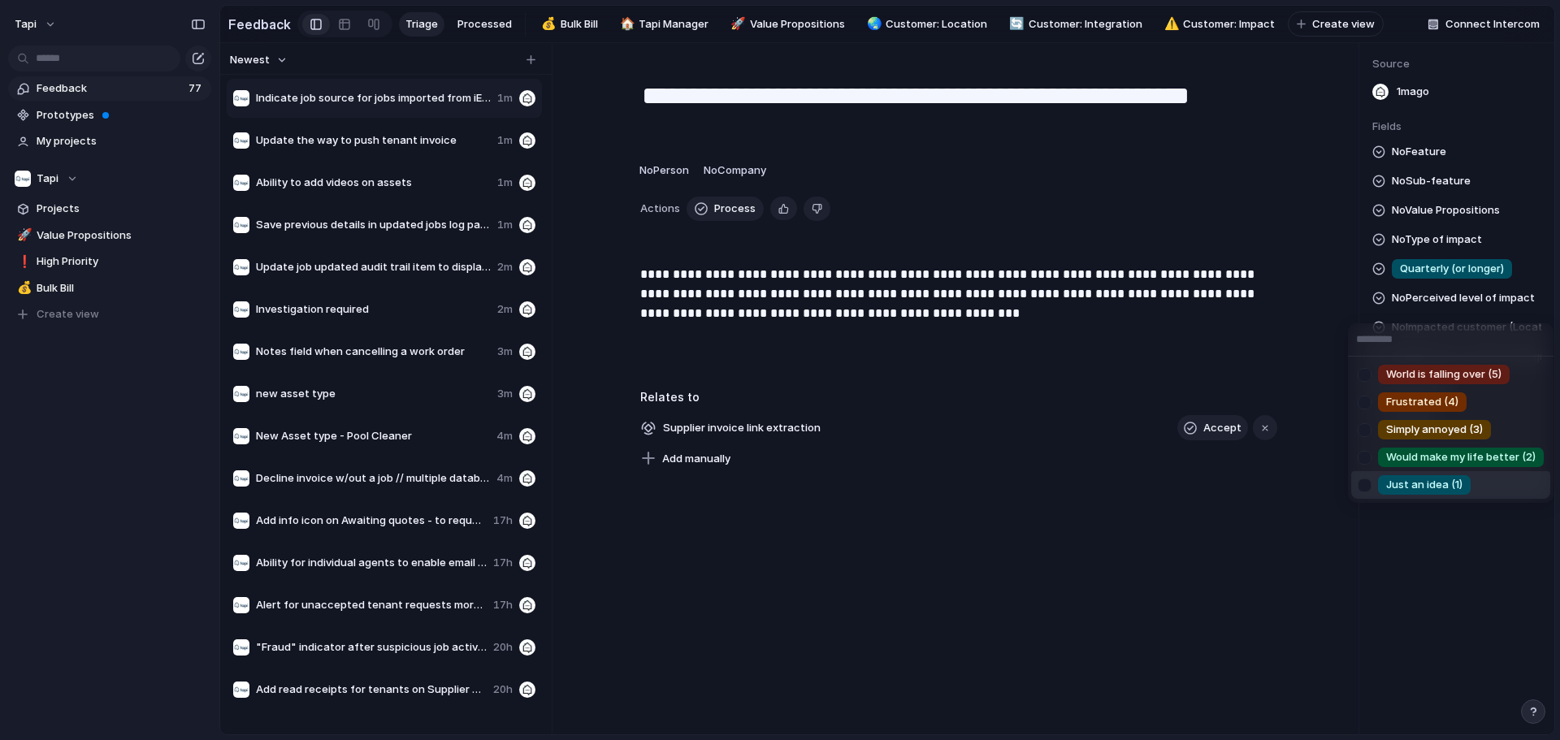
click at [777, 475] on div "Just an idea (1)" at bounding box center [1424, 484] width 93 height 19
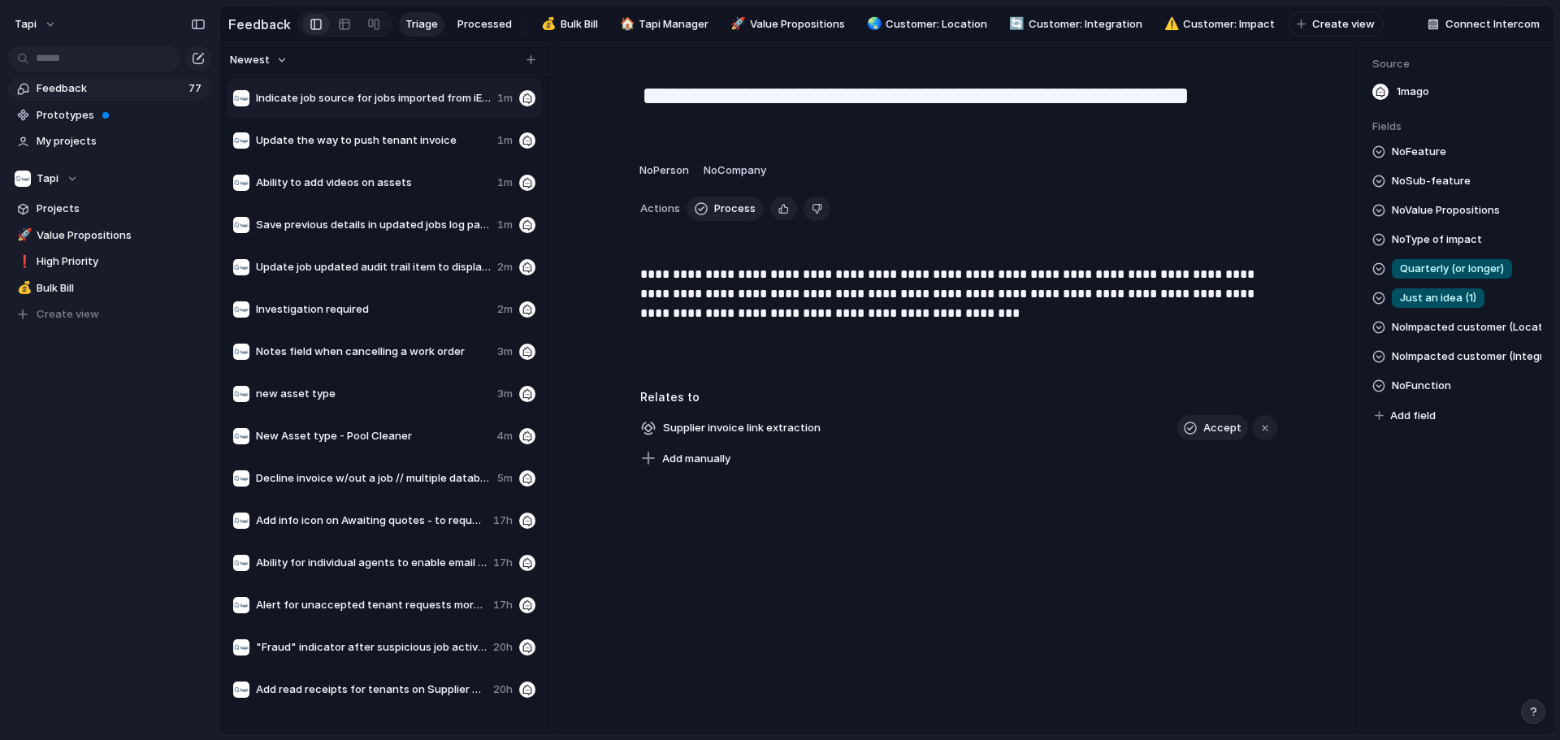
click at [777, 249] on span "No Type of impact" at bounding box center [1437, 239] width 90 height 19
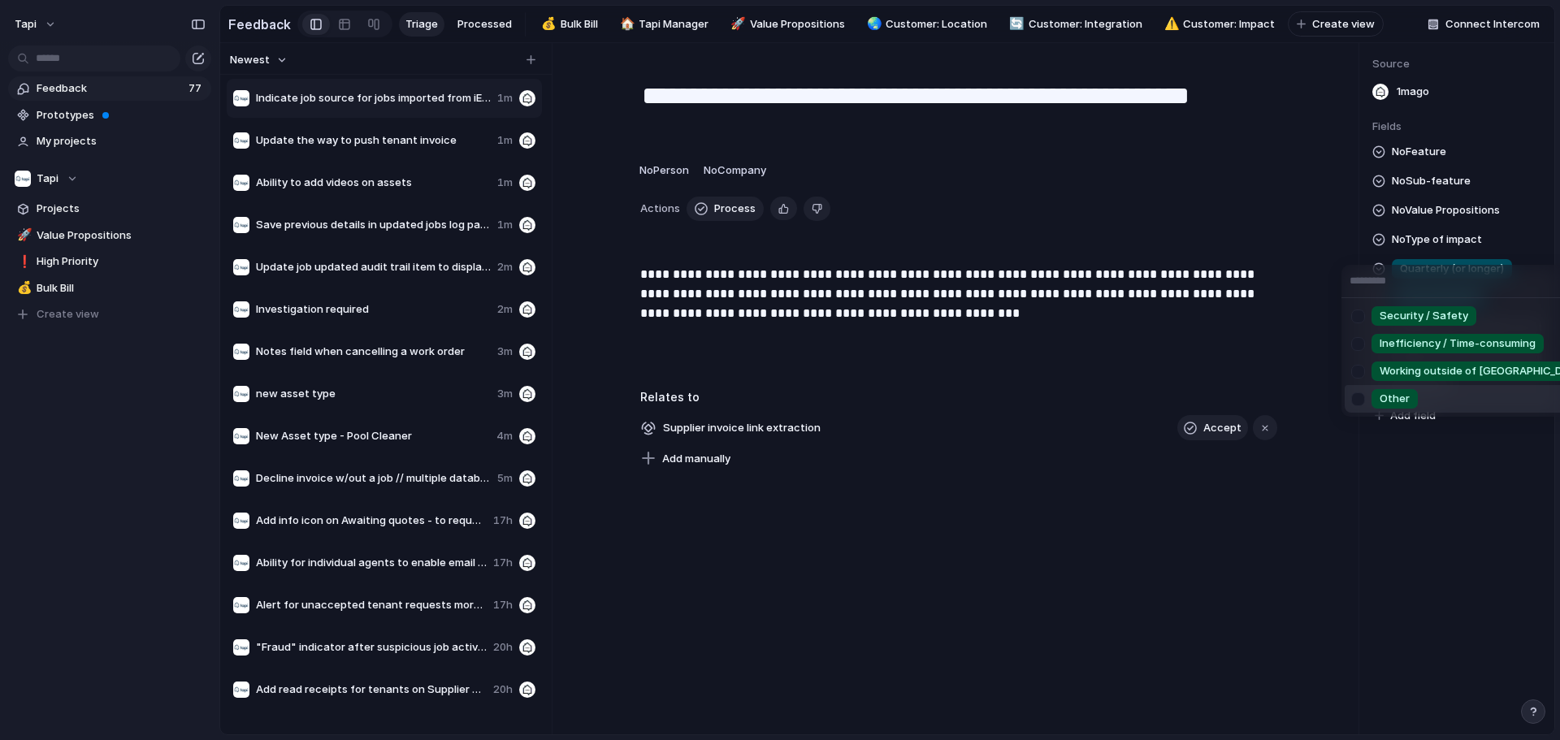
click at [777, 398] on span "Other" at bounding box center [1394, 399] width 30 height 16
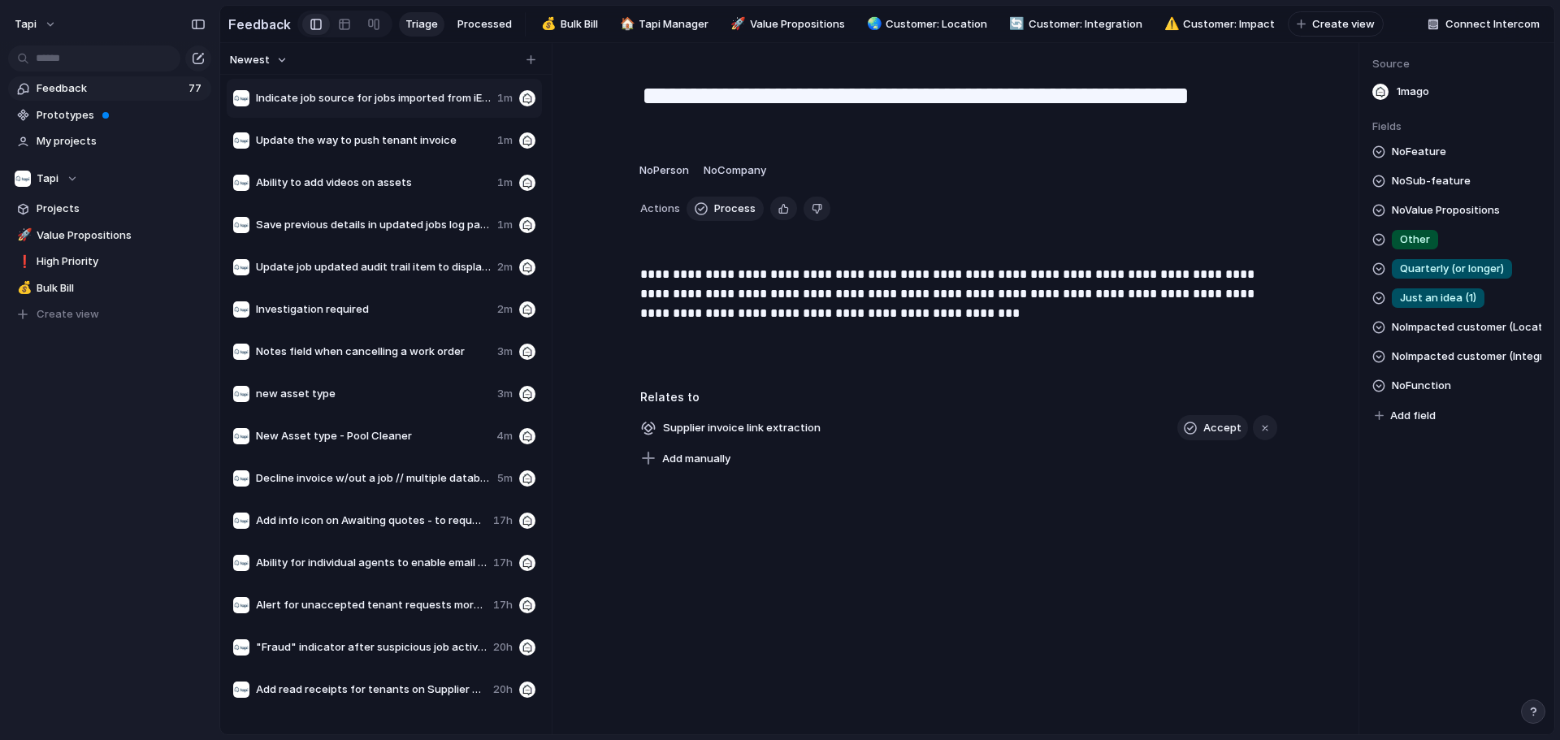
click at [777, 158] on span "No Feature" at bounding box center [1419, 151] width 54 height 19
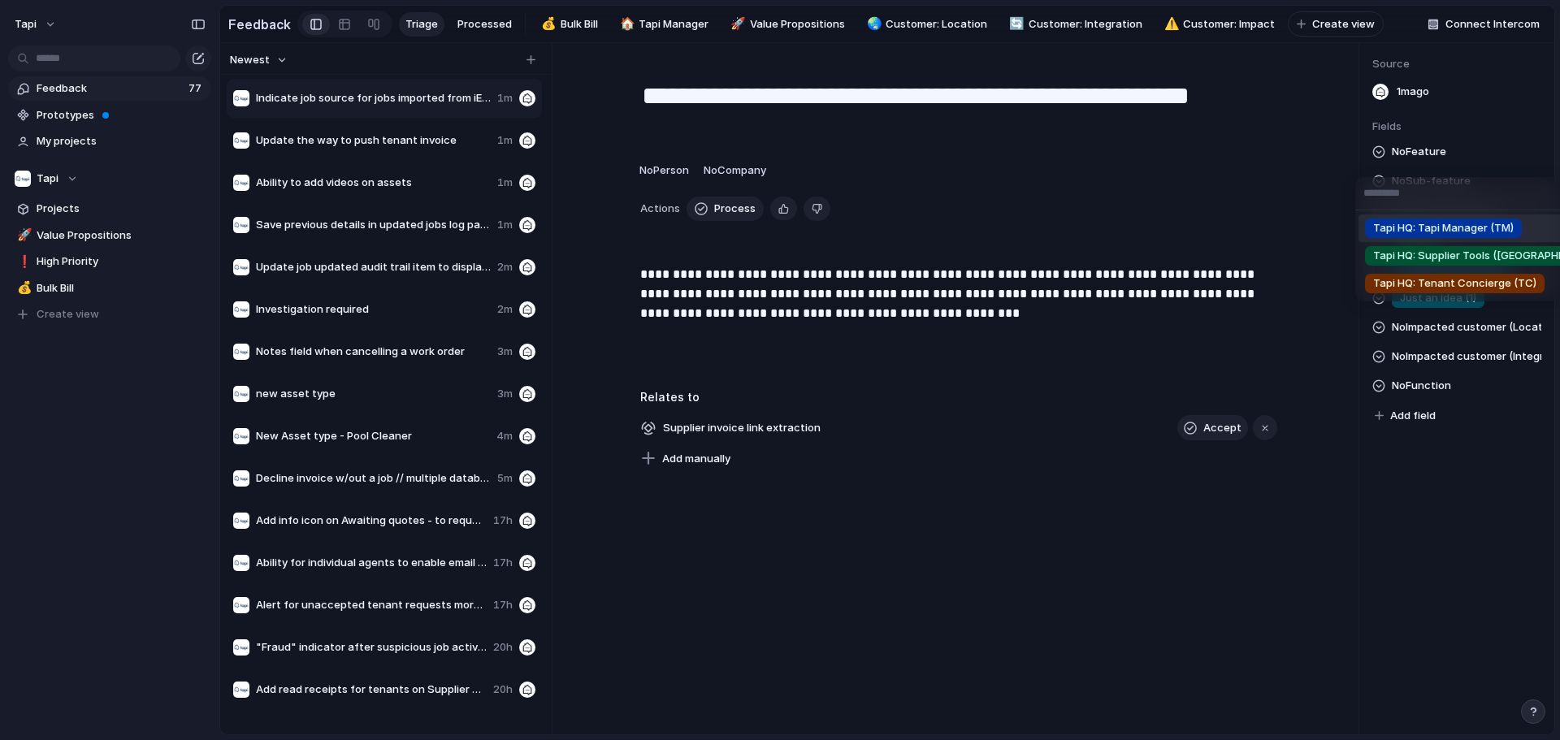
click at [777, 229] on span "Tapi HQ: Tapi Manager (TM)" at bounding box center [1443, 228] width 141 height 16
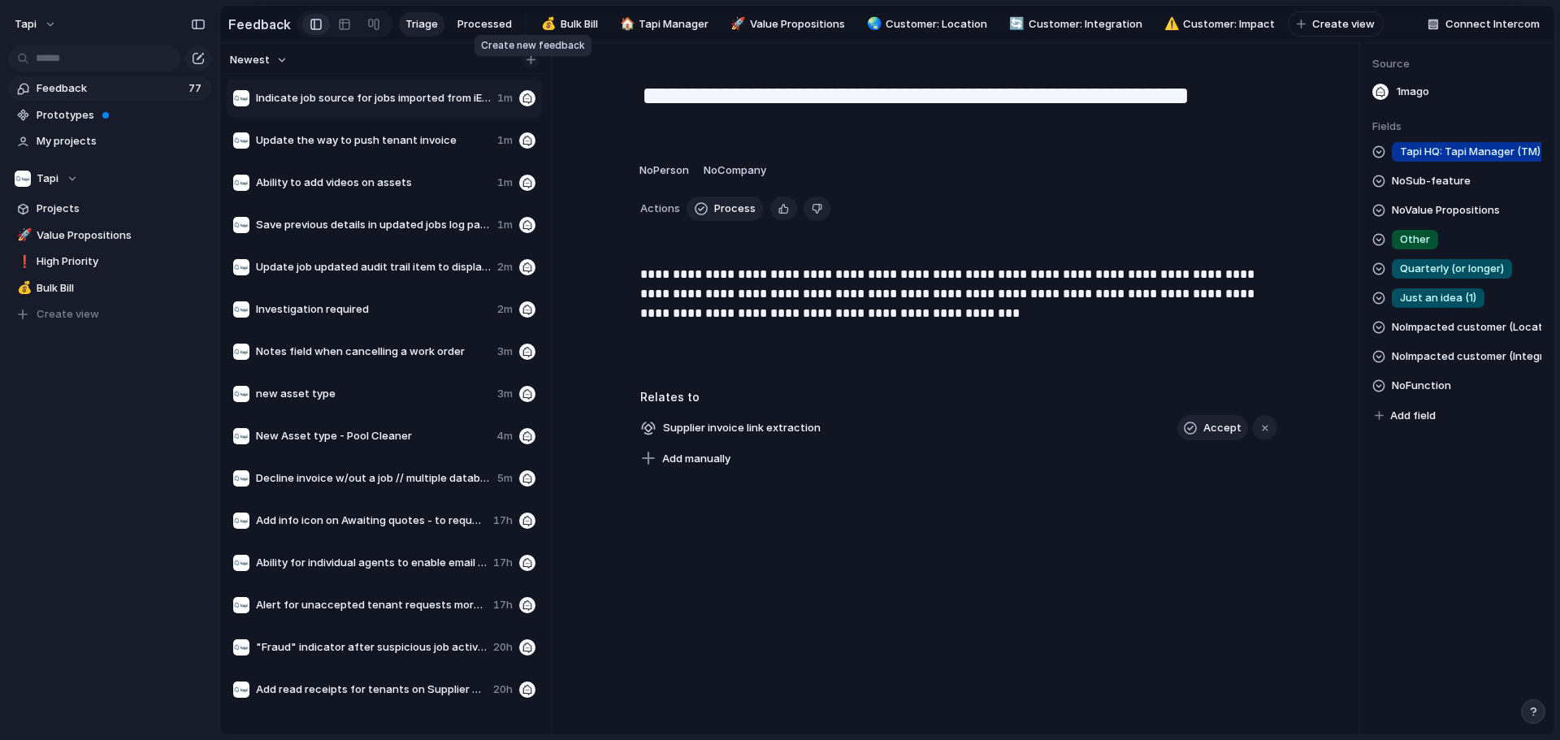
click at [528, 64] on div "button" at bounding box center [530, 59] width 9 height 9
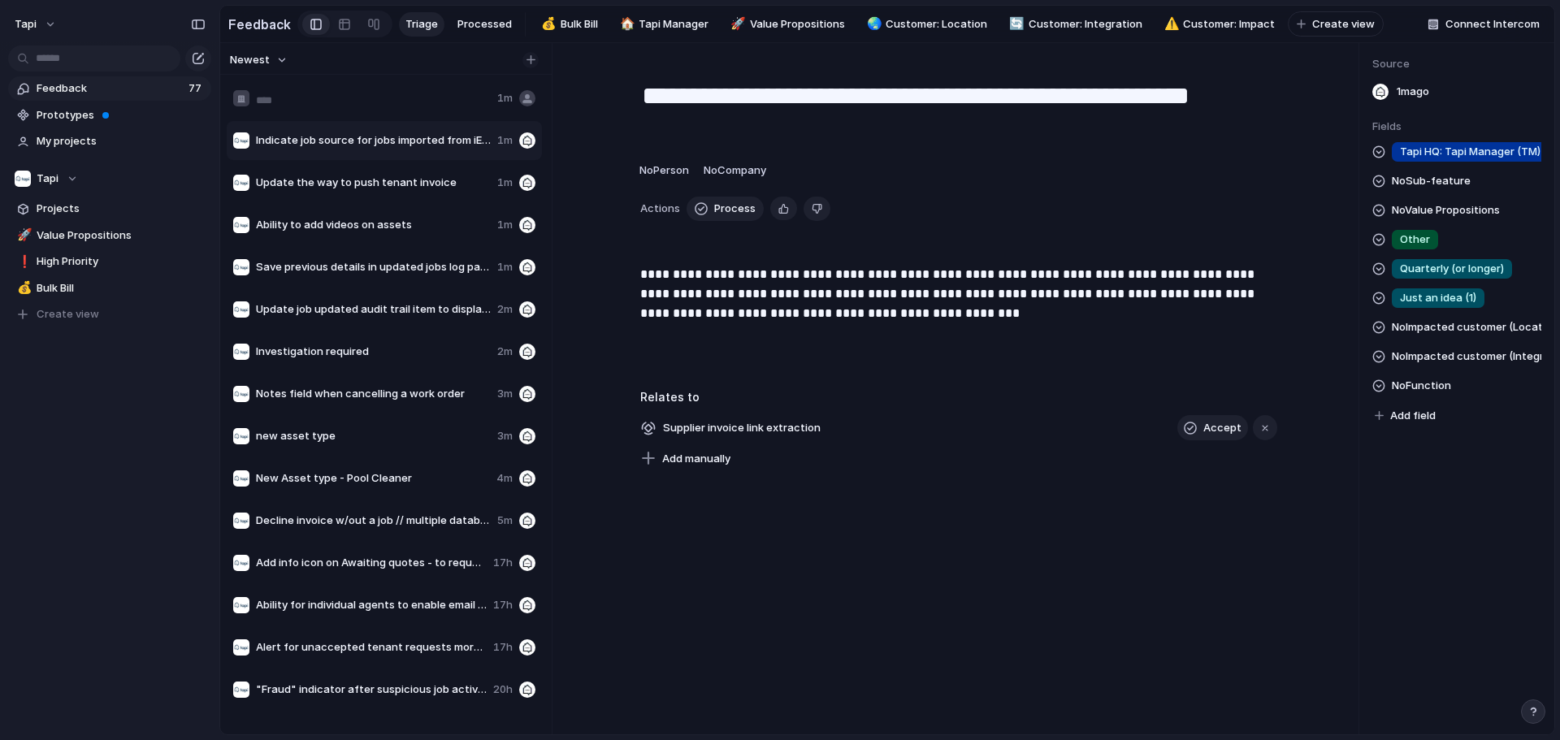
type input "**********"
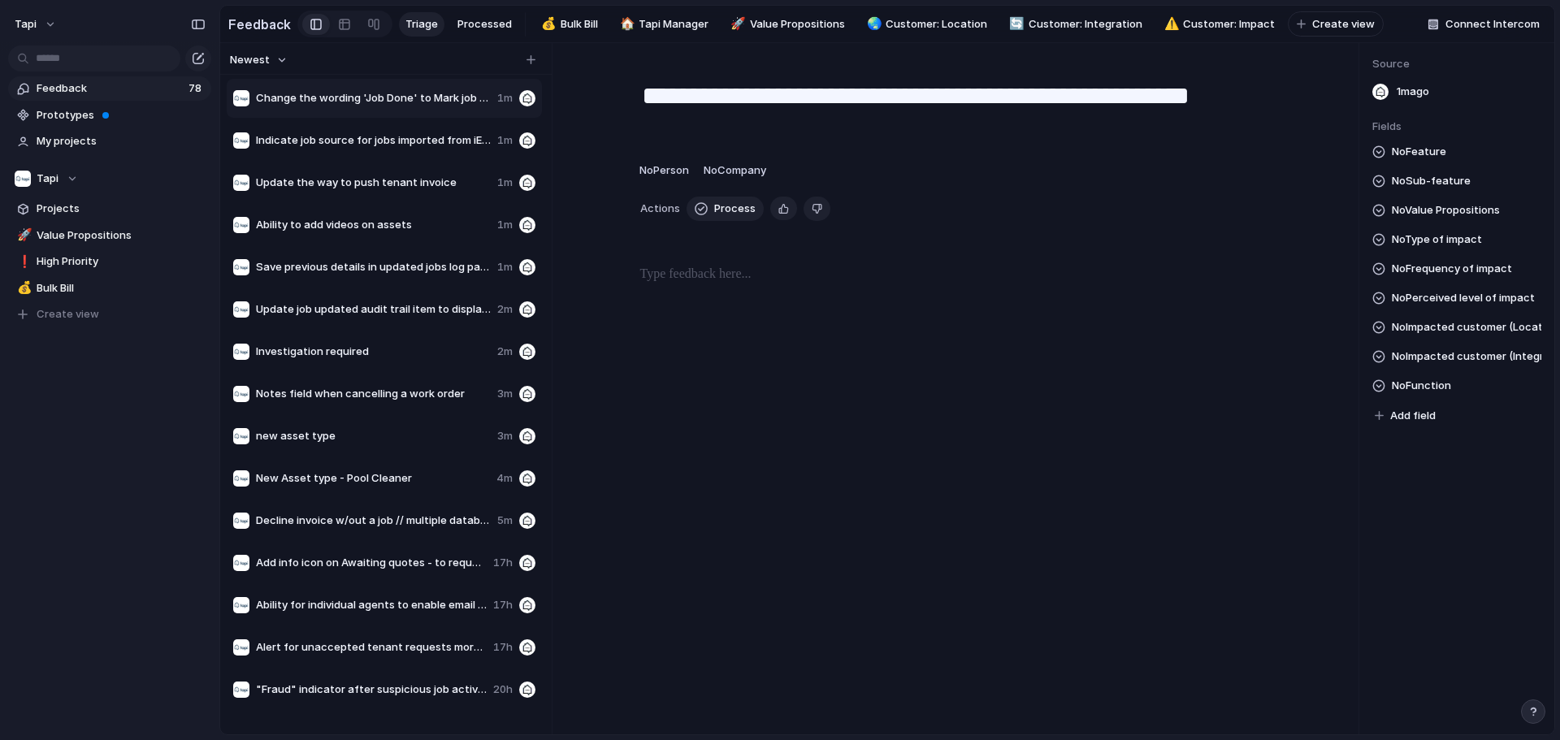
click at [777, 284] on p at bounding box center [958, 274] width 637 height 19
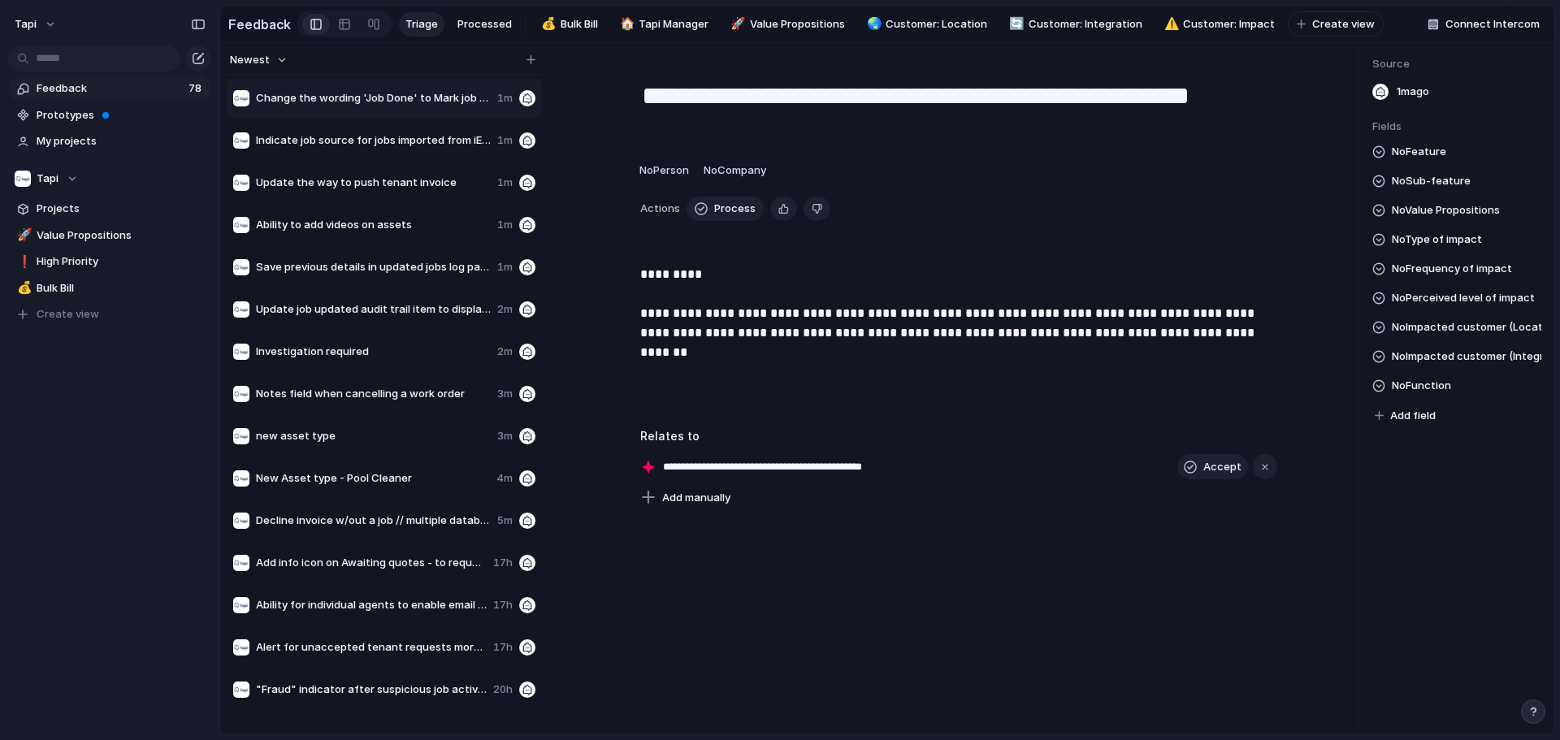
click at [777, 215] on span "No Value Propositions" at bounding box center [1446, 210] width 108 height 19
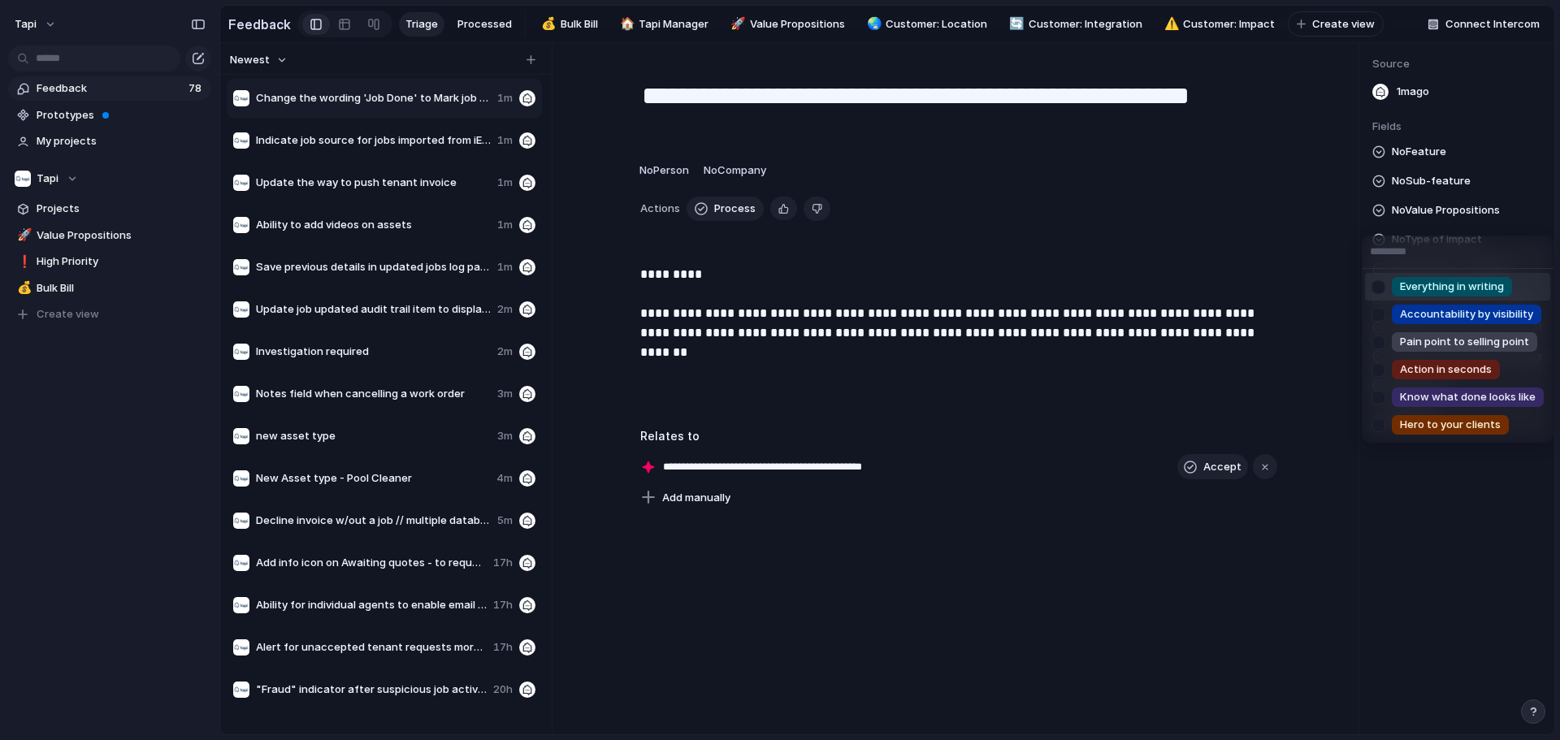
click at [777, 215] on div "Everything in writing Accountability by visibility Pain point to selling point …" at bounding box center [780, 370] width 1560 height 740
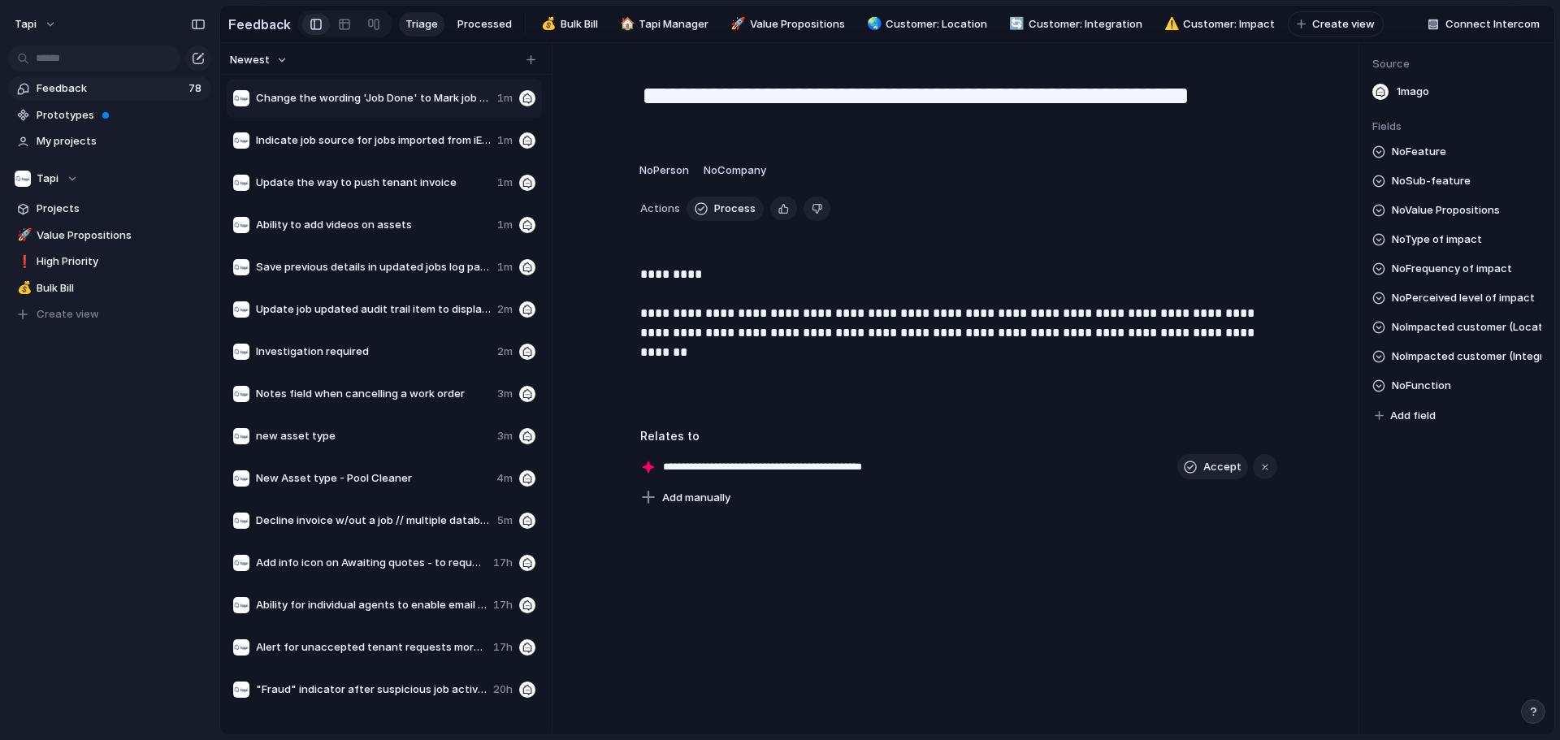
click at [777, 260] on div "No Feature No Sub-feature No Value Propositions No Type of impact No Frequency …" at bounding box center [1456, 284] width 169 height 284
click at [777, 249] on span "No Type of impact" at bounding box center [1437, 239] width 90 height 19
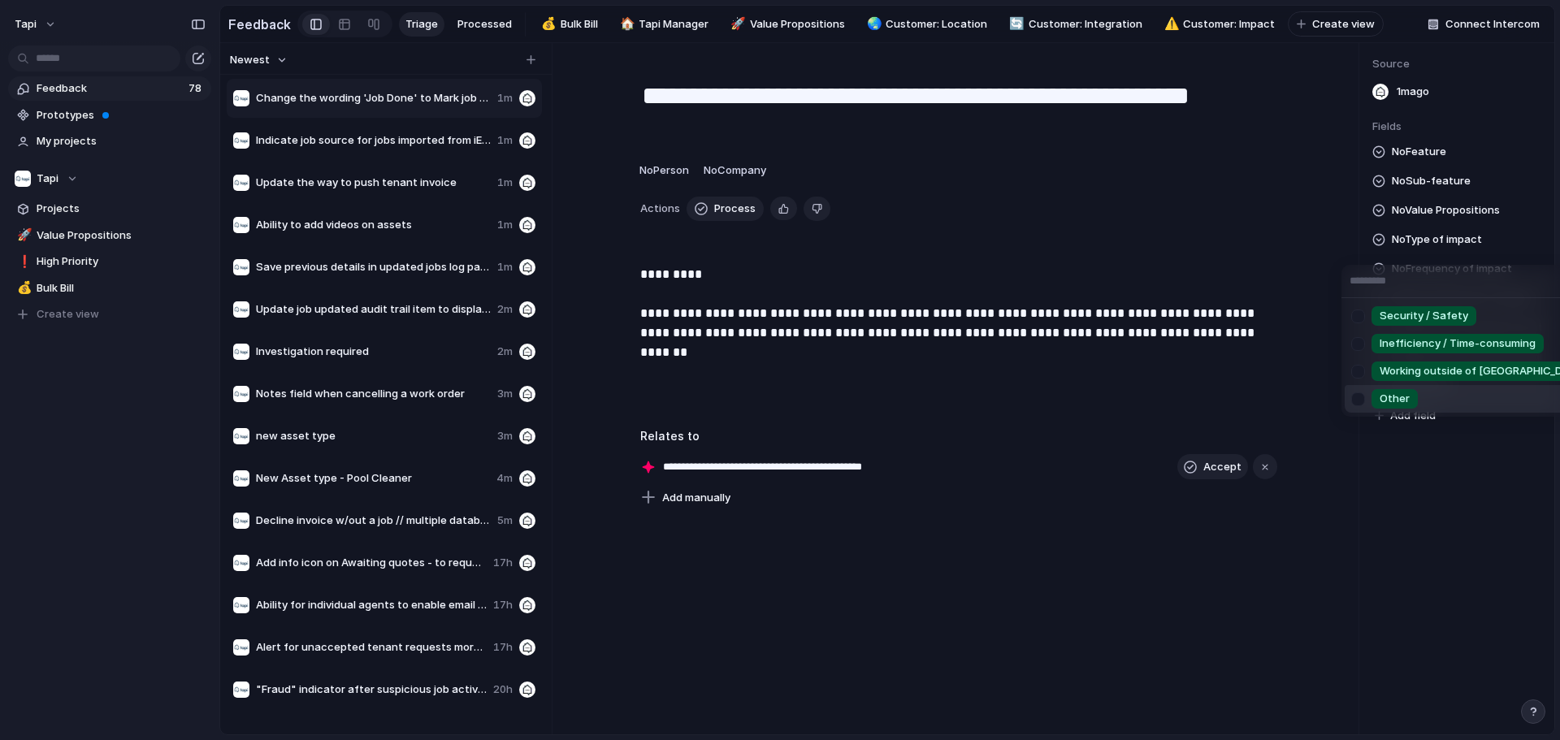
click at [777, 400] on li "Other" at bounding box center [1472, 399] width 256 height 28
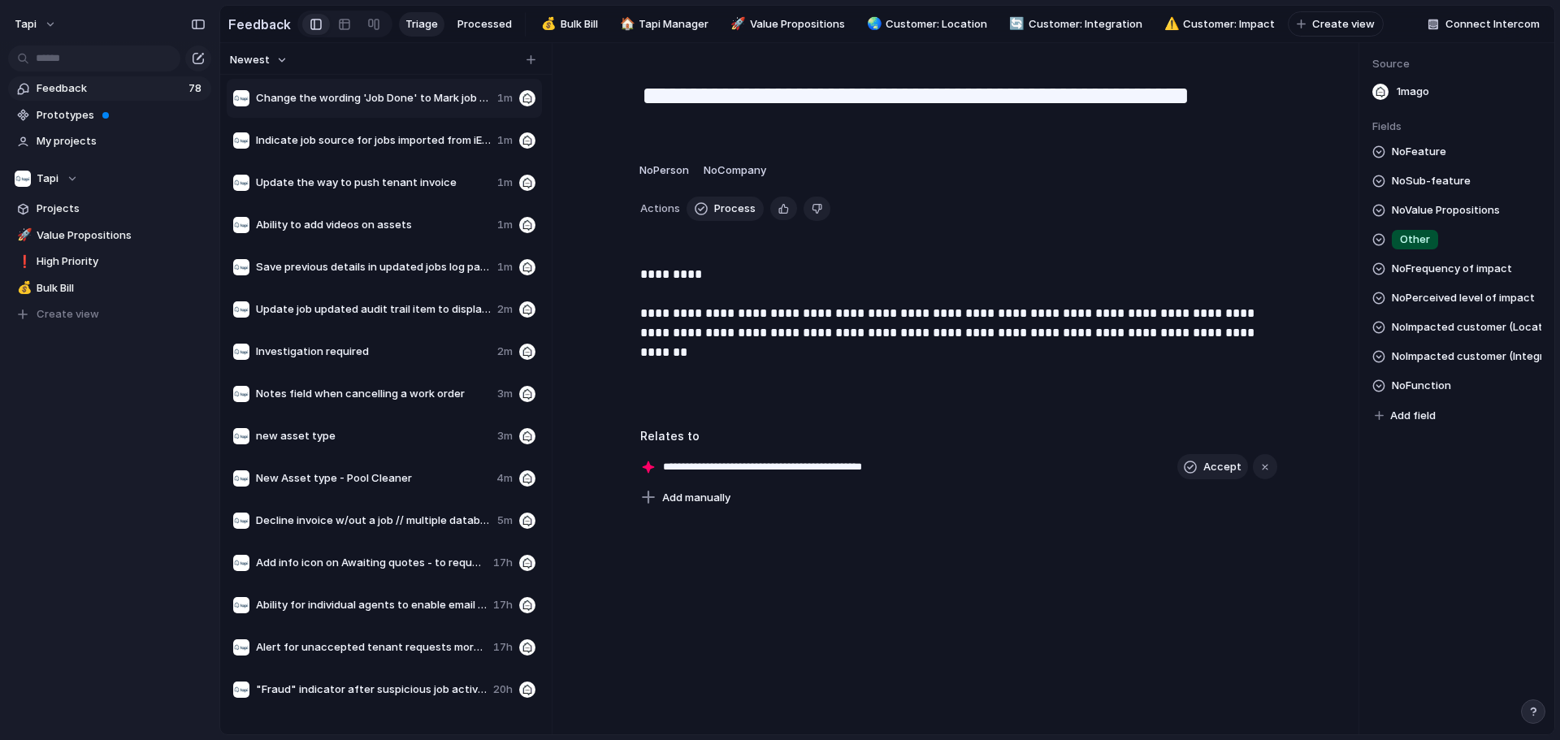
click at [777, 276] on span "No Frequency of impact" at bounding box center [1452, 268] width 120 height 19
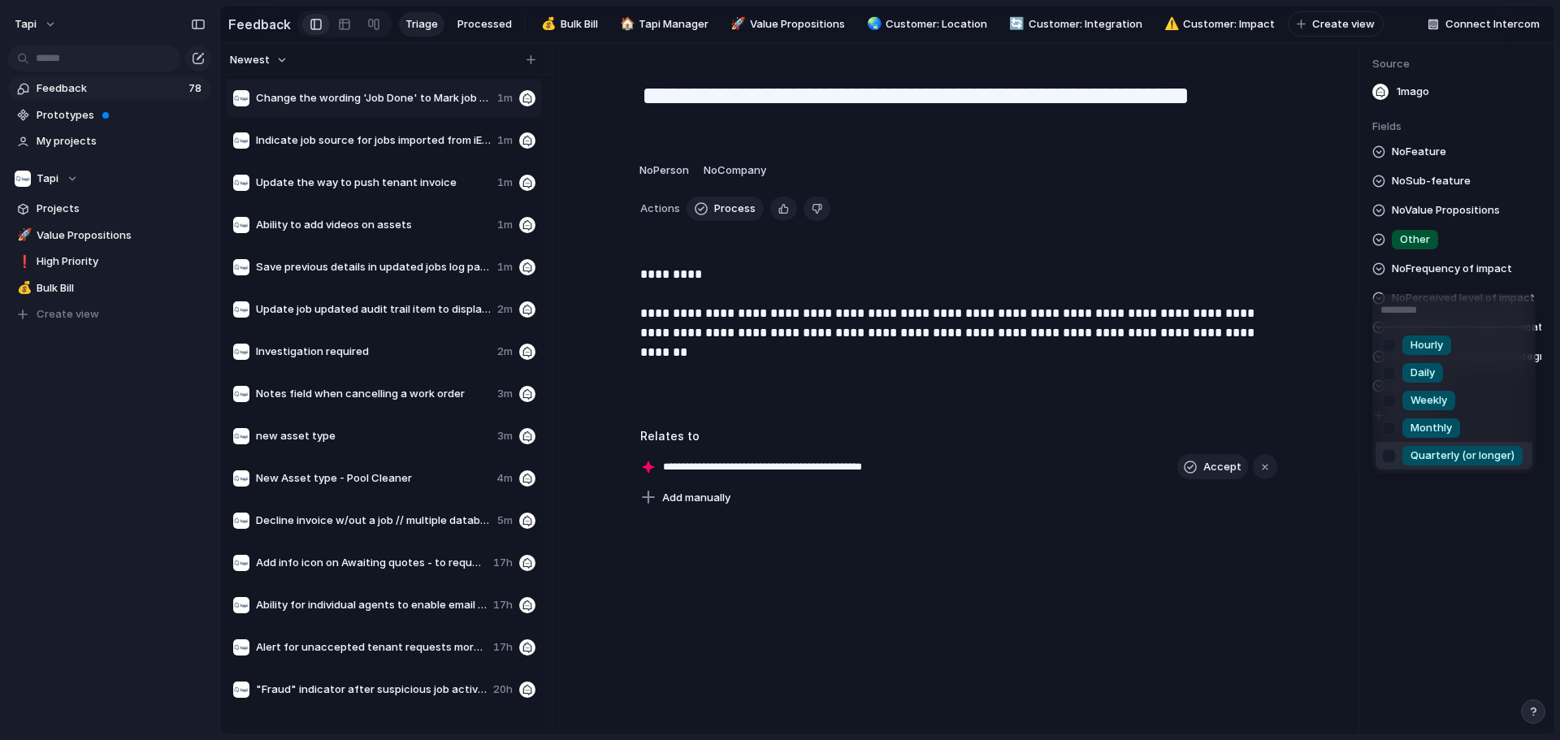
click at [777, 456] on span "Quarterly (or longer)" at bounding box center [1462, 456] width 104 height 16
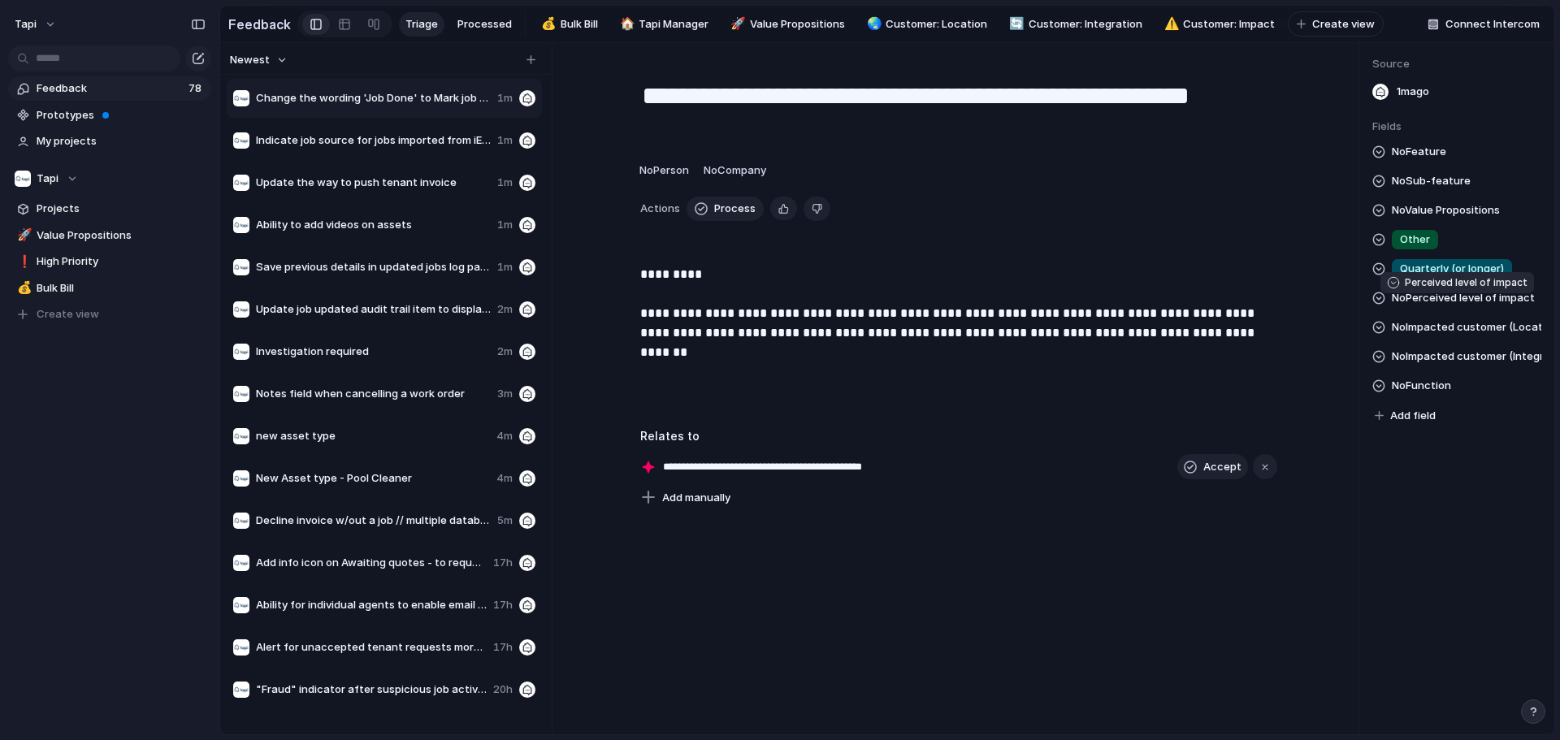
click at [777, 306] on span "No Perceived level of impact" at bounding box center [1463, 297] width 143 height 19
click at [777, 152] on div "World is falling over (5) Frustrated (4) Simply annoyed (3) Would make my life …" at bounding box center [780, 370] width 1560 height 740
click at [777, 162] on span "No Feature" at bounding box center [1419, 151] width 54 height 19
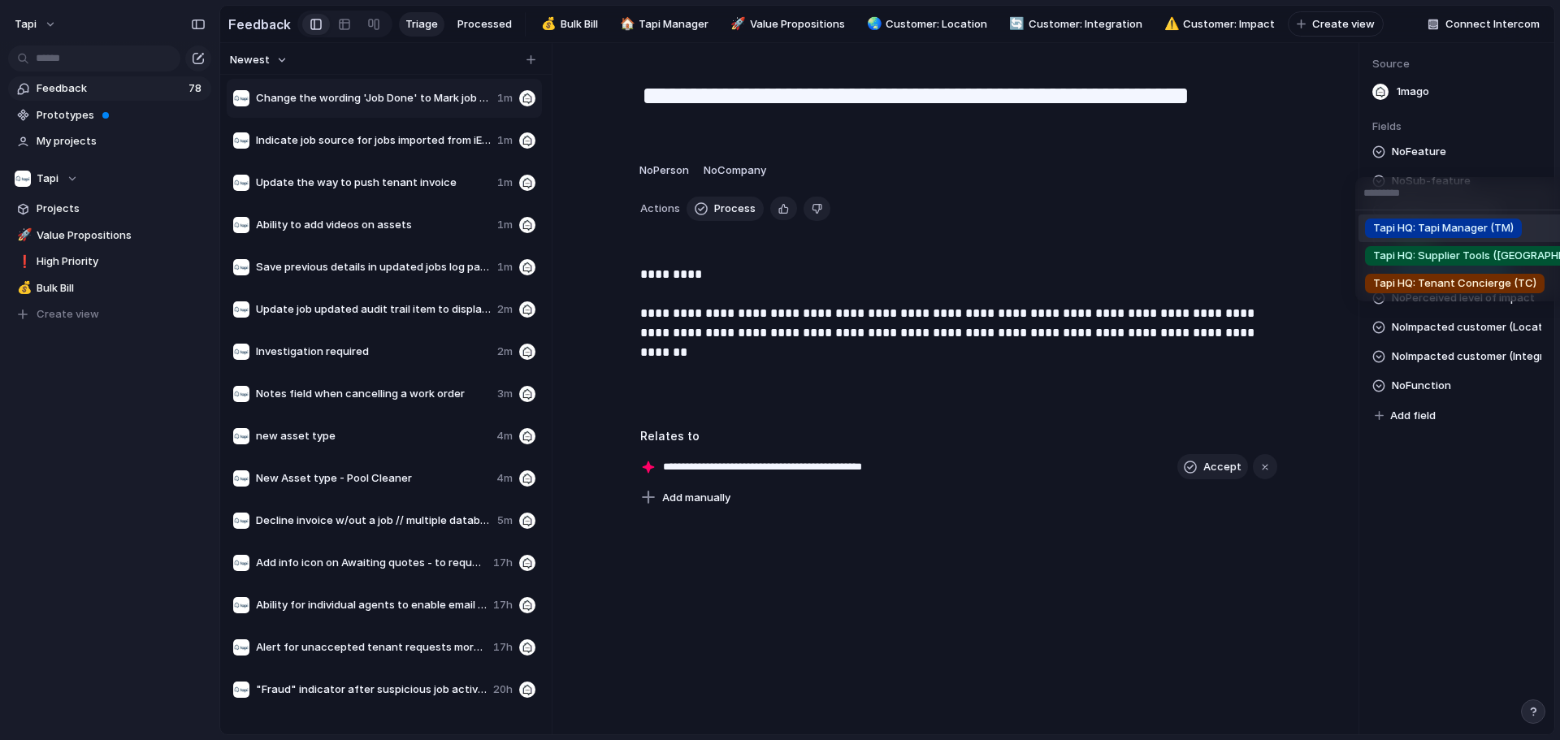
click at [777, 229] on span "Tapi HQ: Tapi Manager (TM)" at bounding box center [1443, 228] width 141 height 16
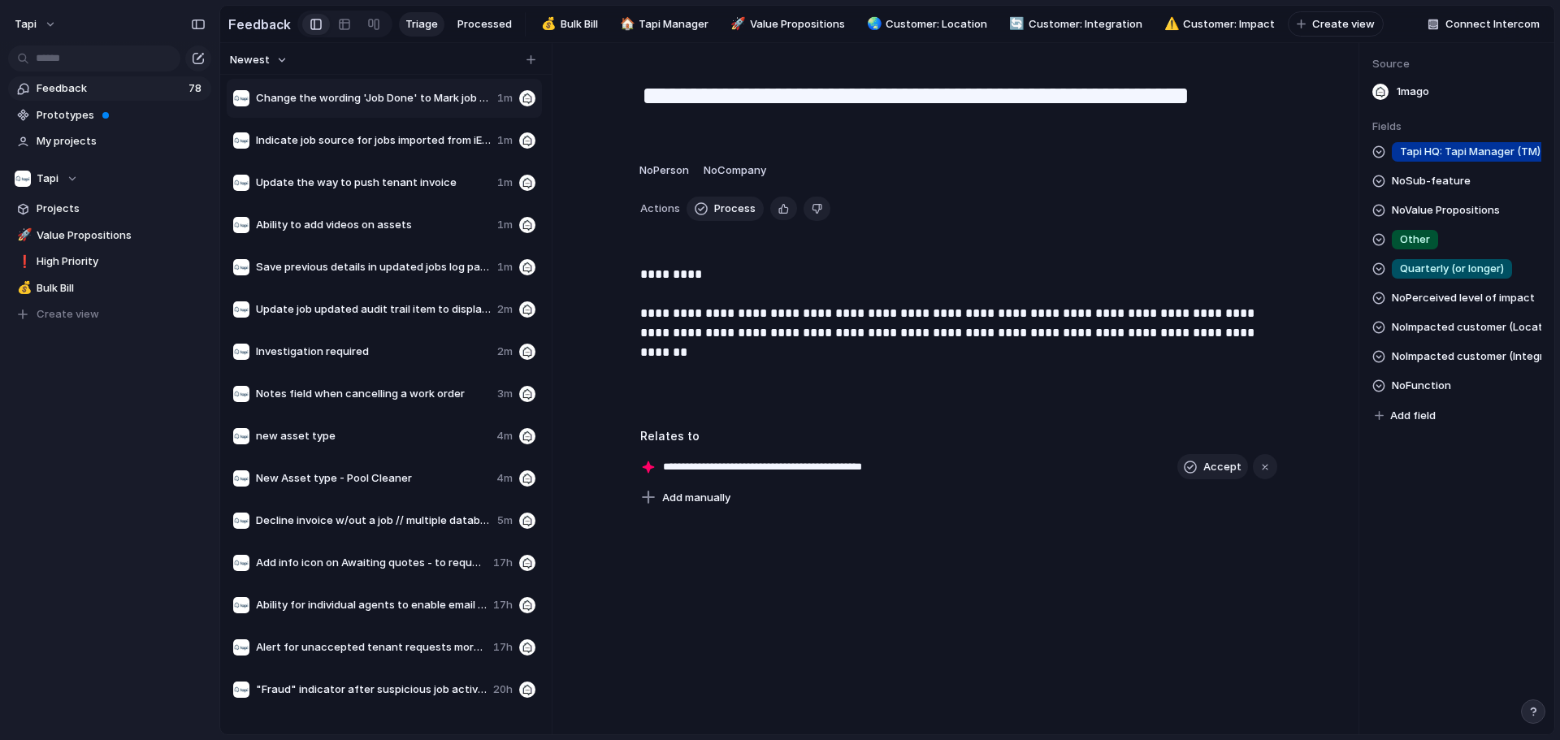
click at [777, 191] on span "No Sub-feature" at bounding box center [1431, 180] width 79 height 19
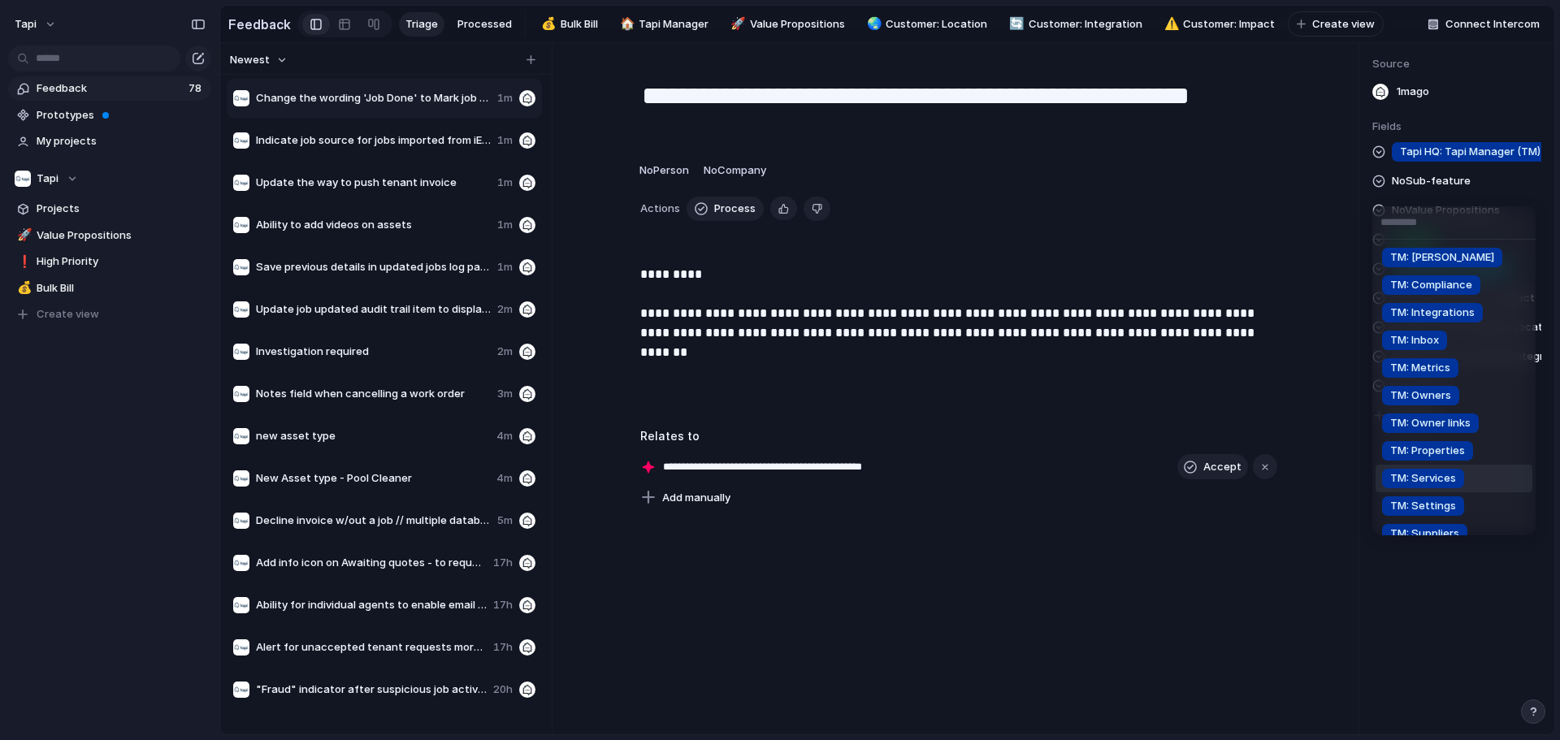
click at [777, 474] on span "TM: Services" at bounding box center [1423, 478] width 66 height 16
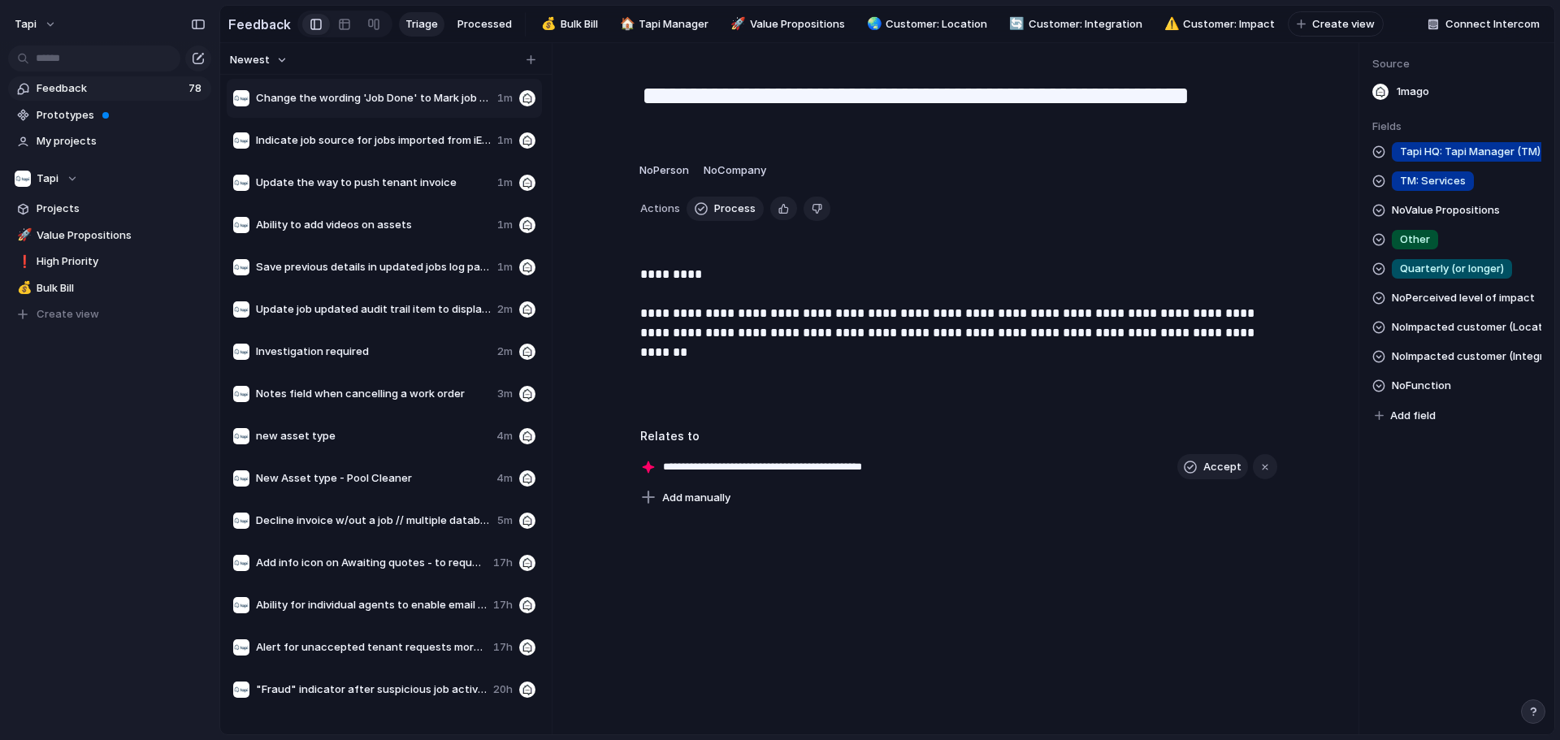
click at [777, 395] on span "No Function" at bounding box center [1421, 385] width 59 height 19
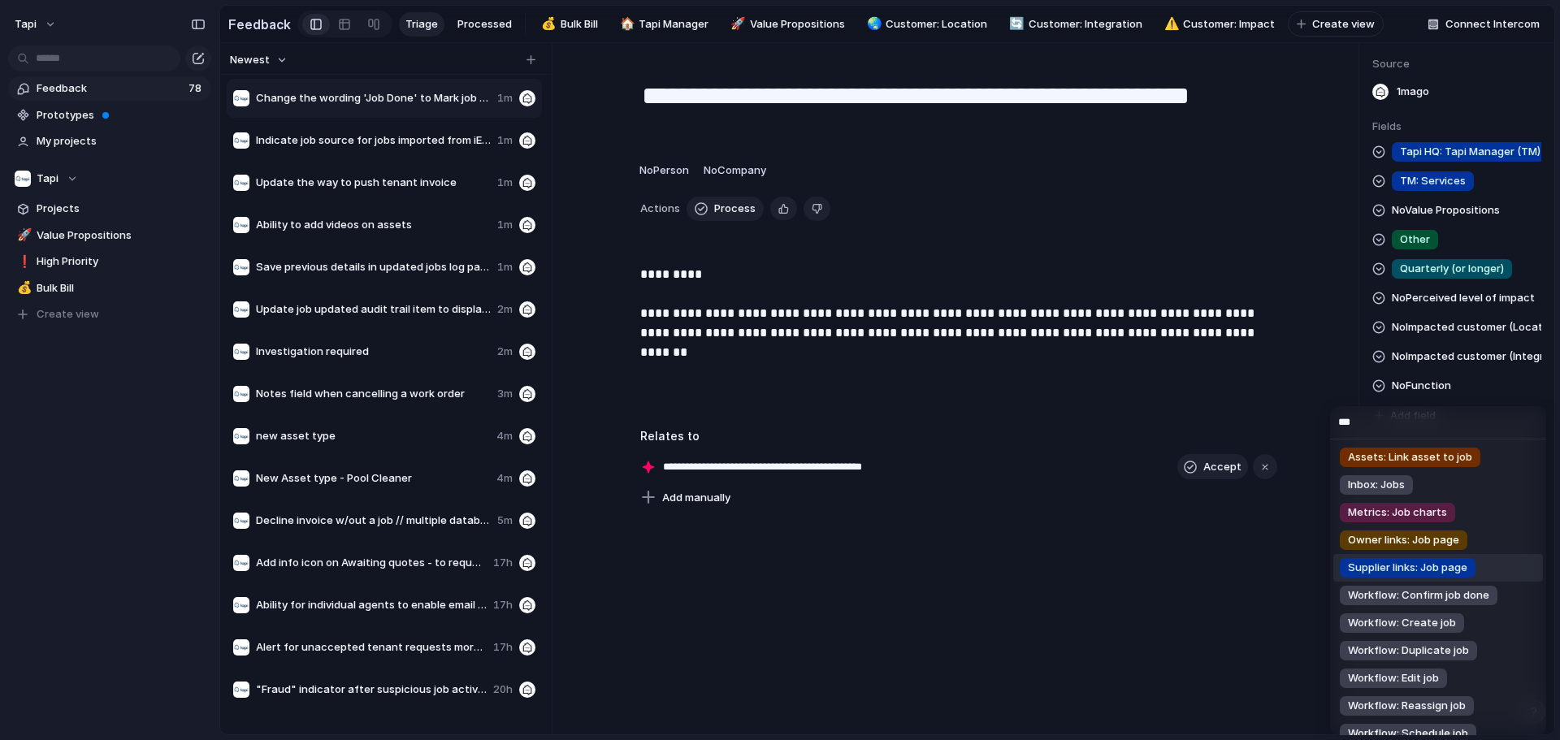
scroll to position [81, 0]
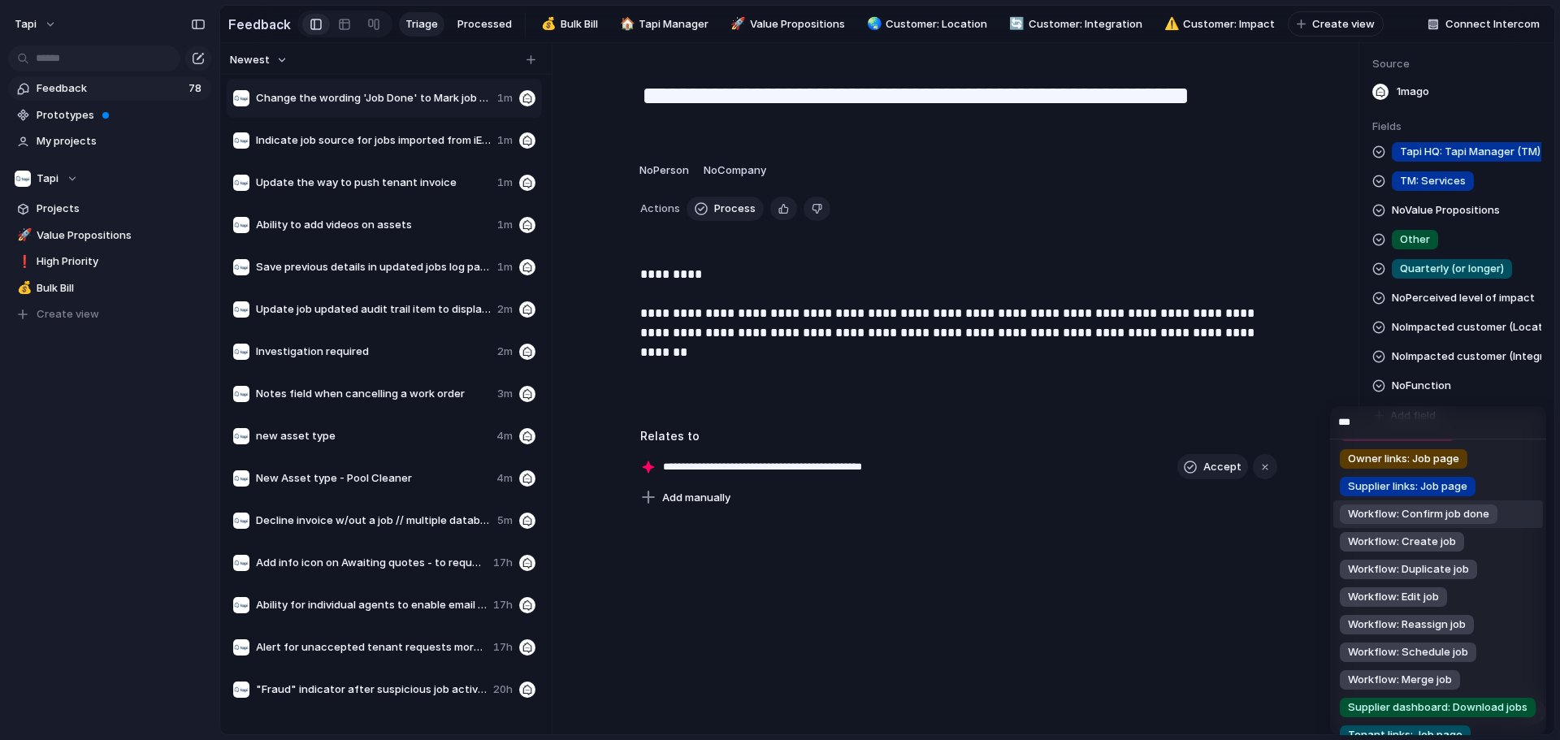
type input "***"
click at [777, 514] on span "Workflow: Confirm job done" at bounding box center [1418, 514] width 141 height 16
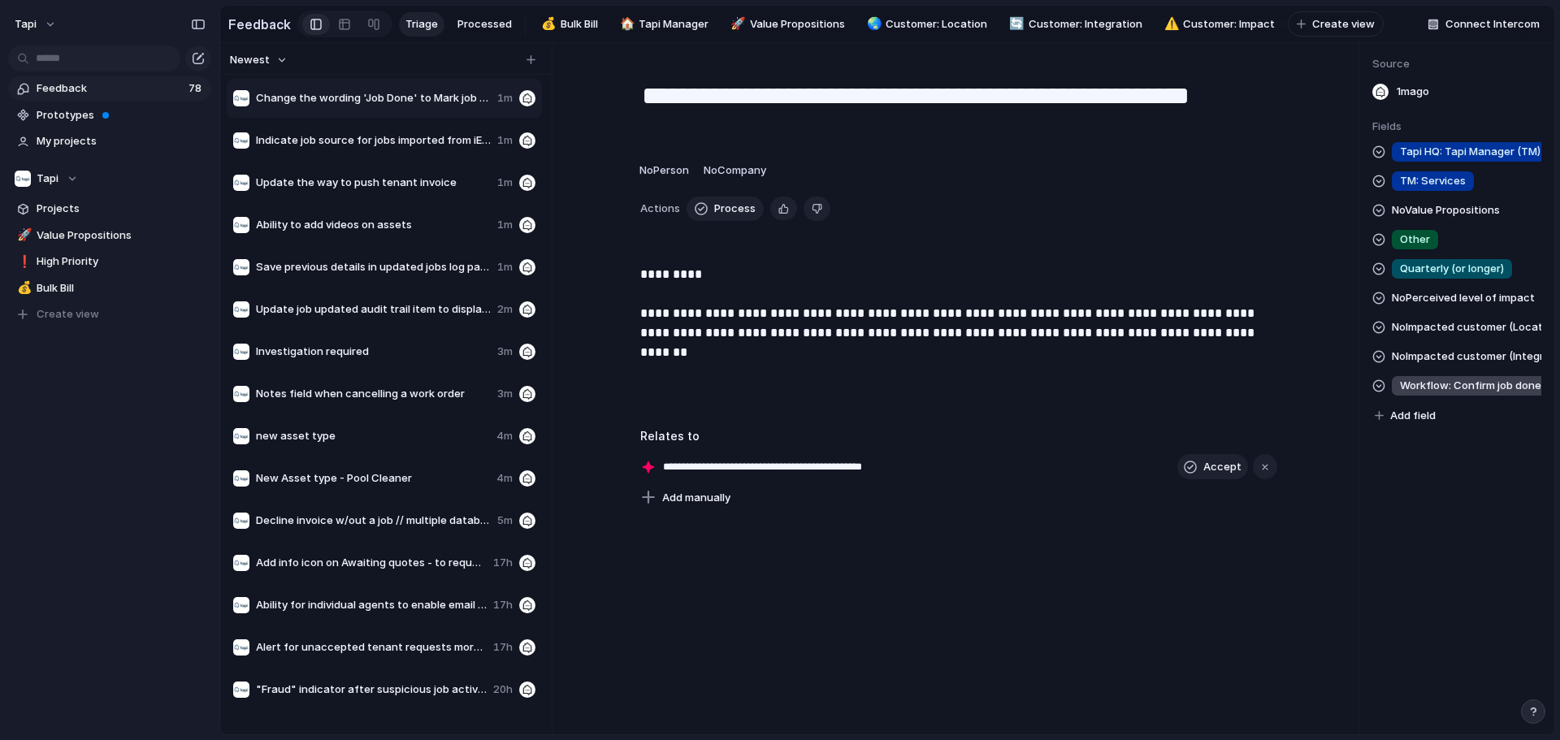
click at [777, 189] on span "TM: Services" at bounding box center [1433, 181] width 66 height 16
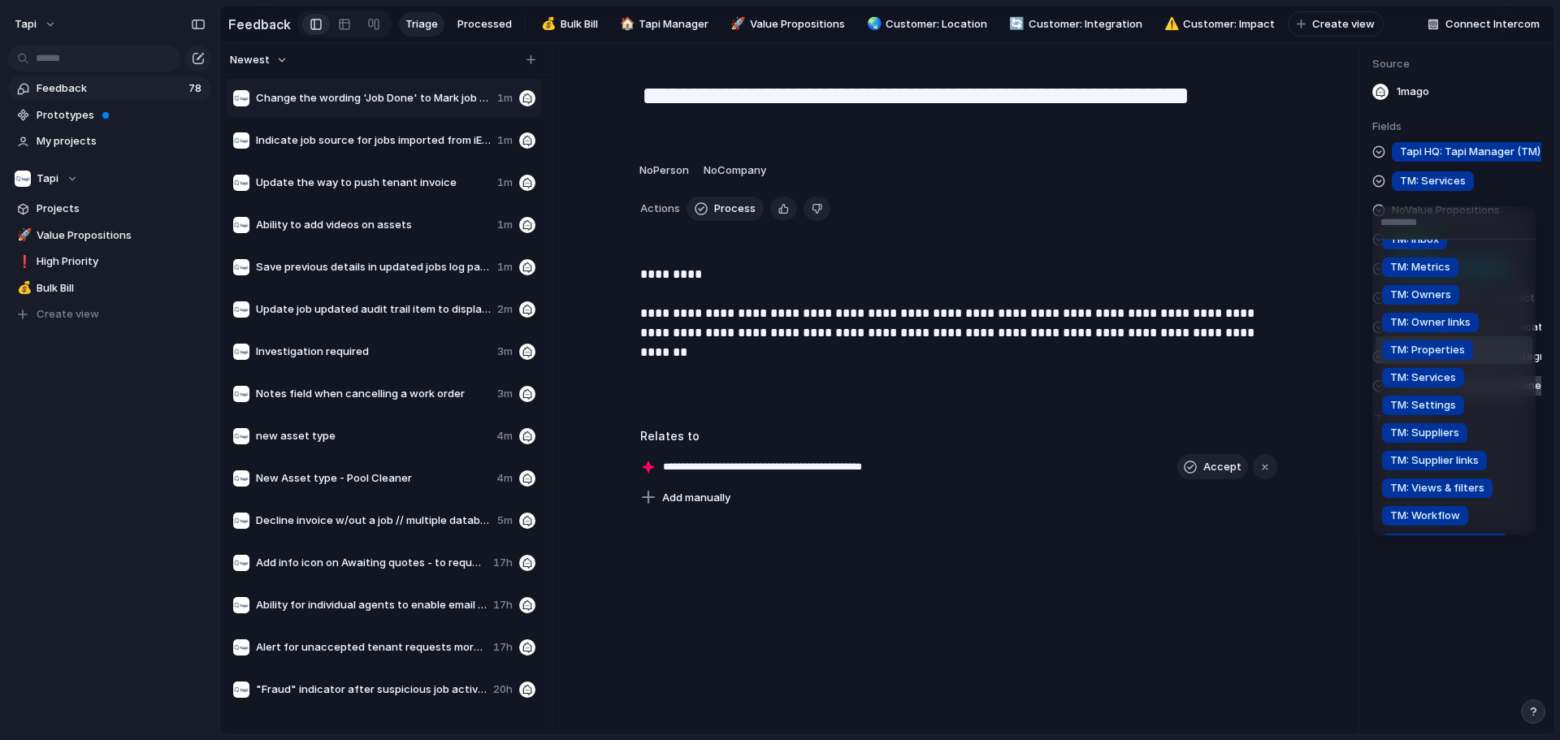
scroll to position [162, 0]
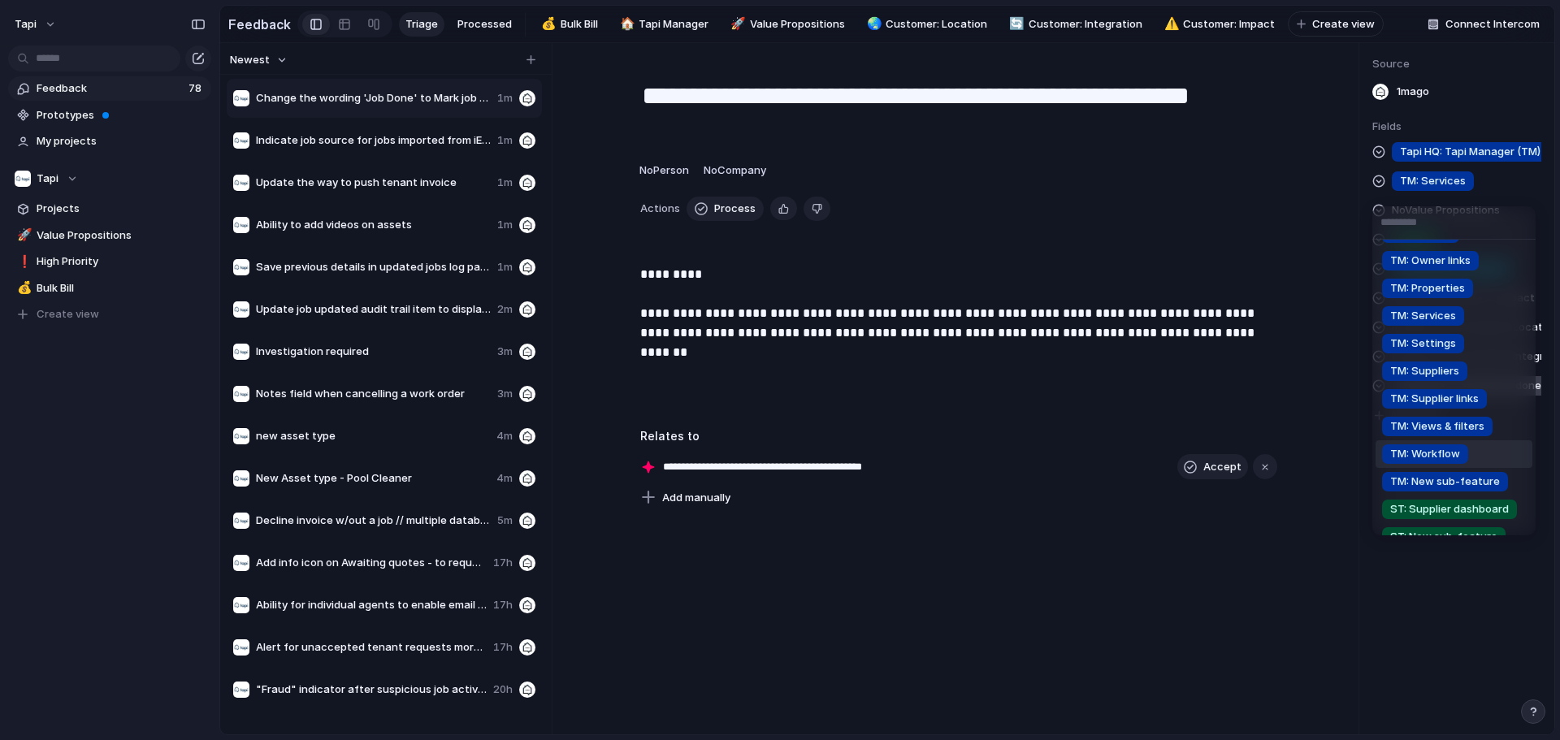
click at [777, 453] on div "TM: Workflow" at bounding box center [1425, 453] width 86 height 19
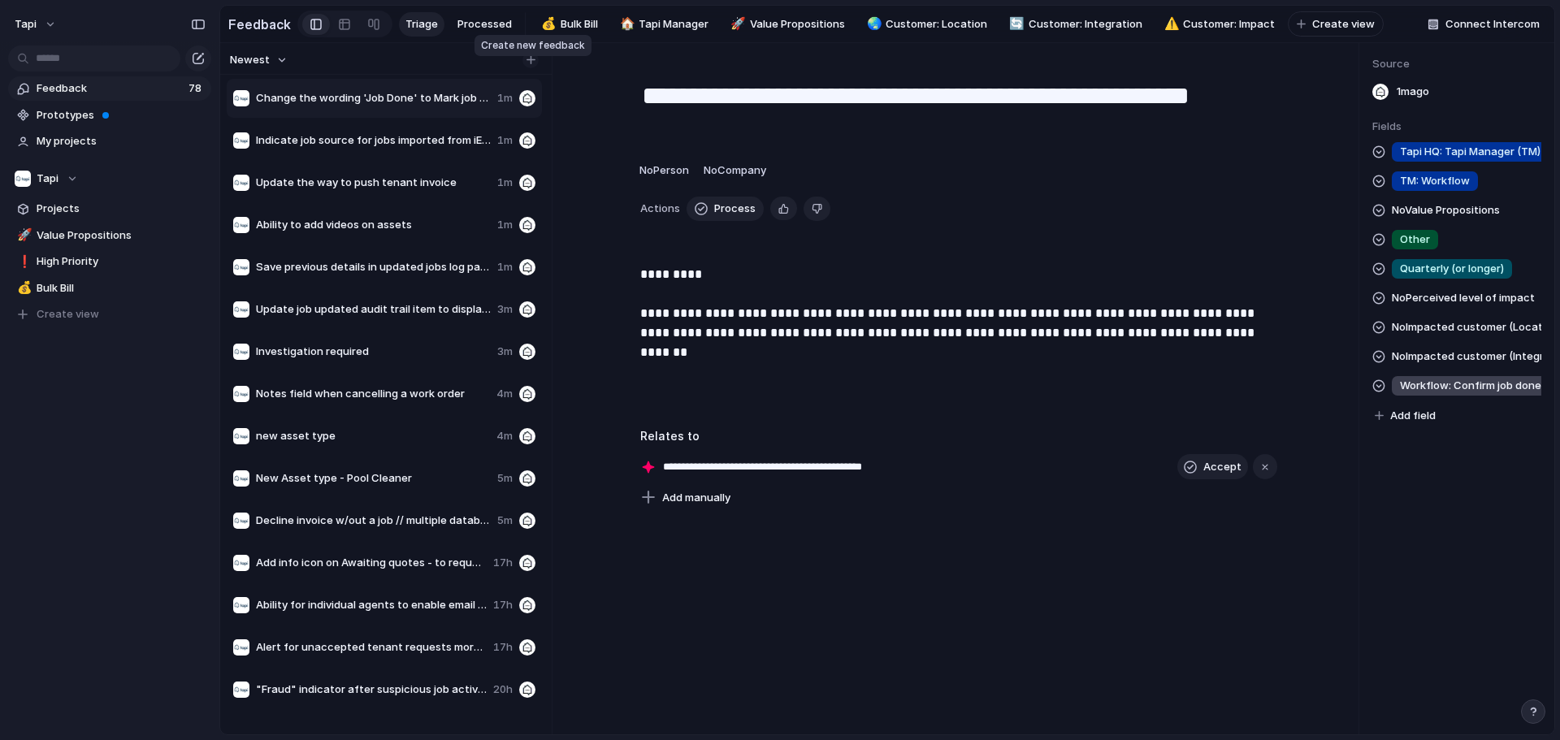
click at [526, 64] on div "button" at bounding box center [530, 59] width 9 height 9
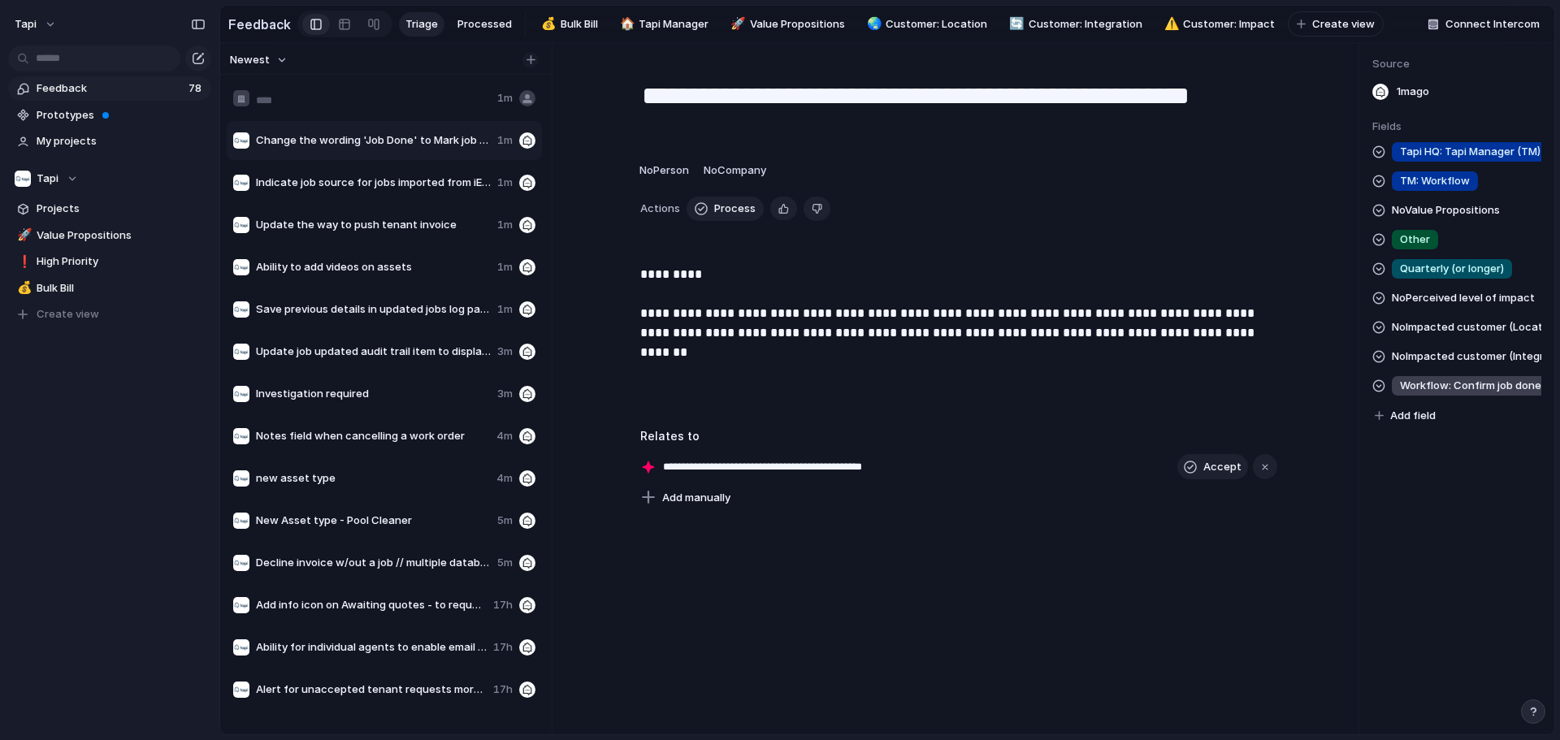
type input "**********"
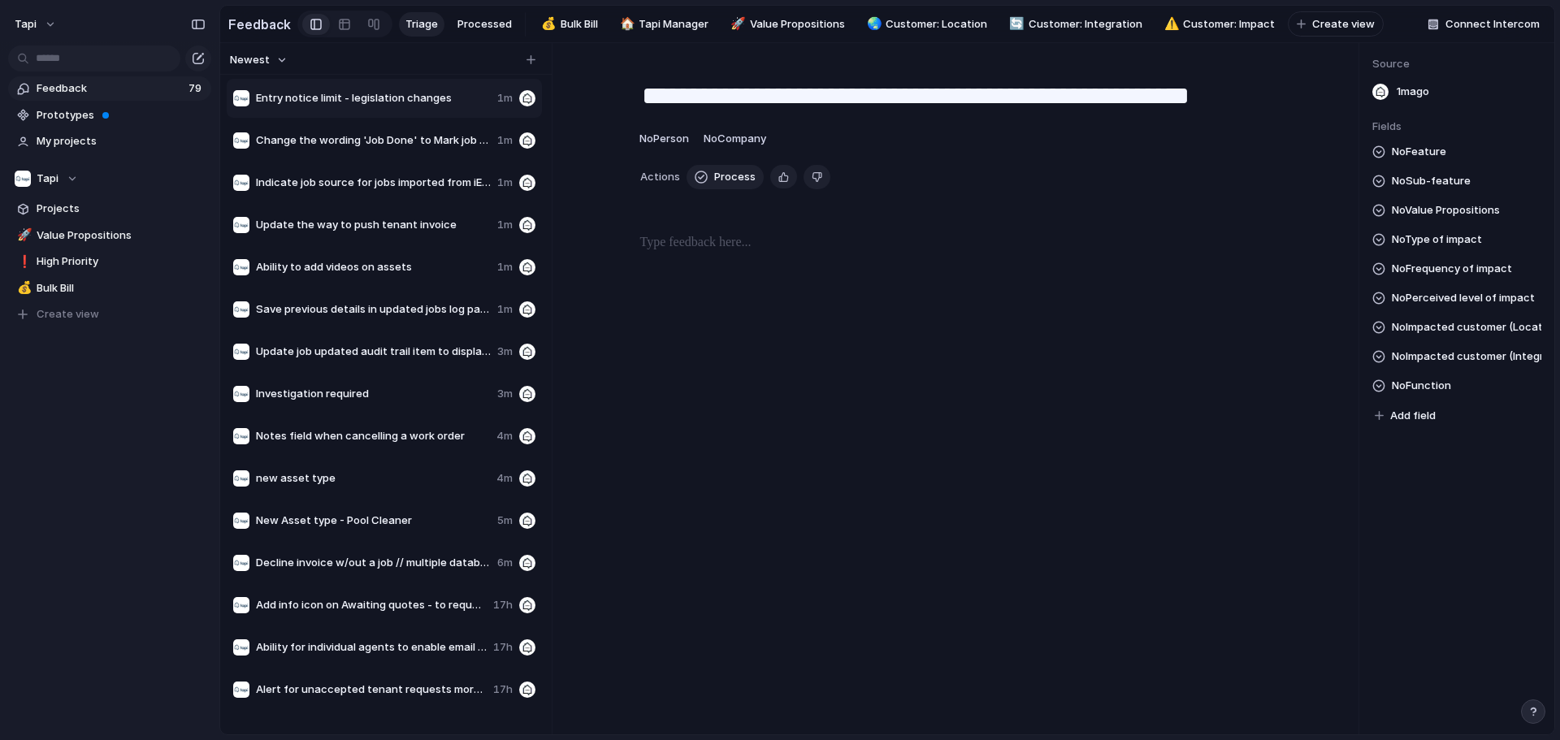
click at [777, 249] on p at bounding box center [958, 242] width 637 height 19
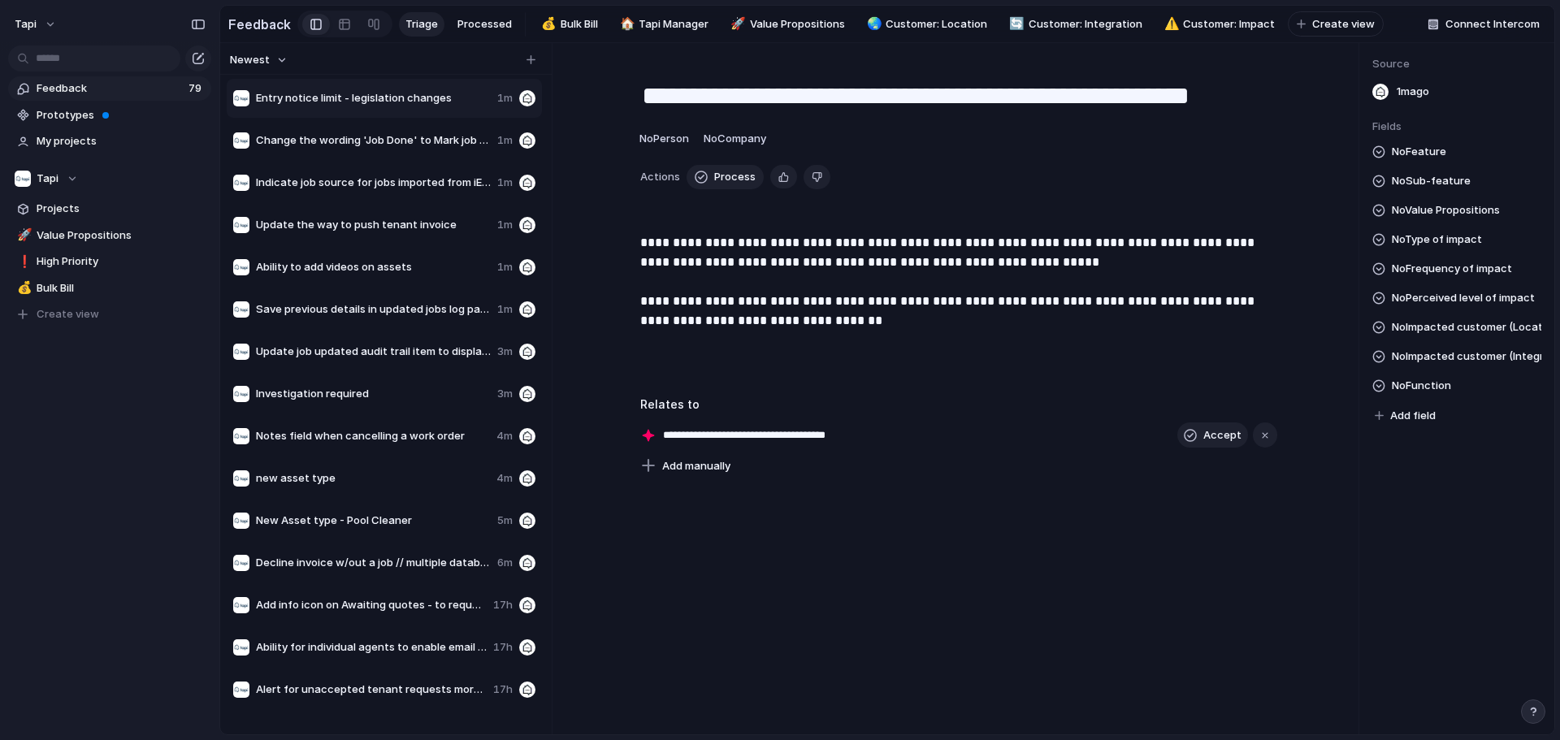
click at [777, 156] on span "No Feature" at bounding box center [1419, 151] width 54 height 19
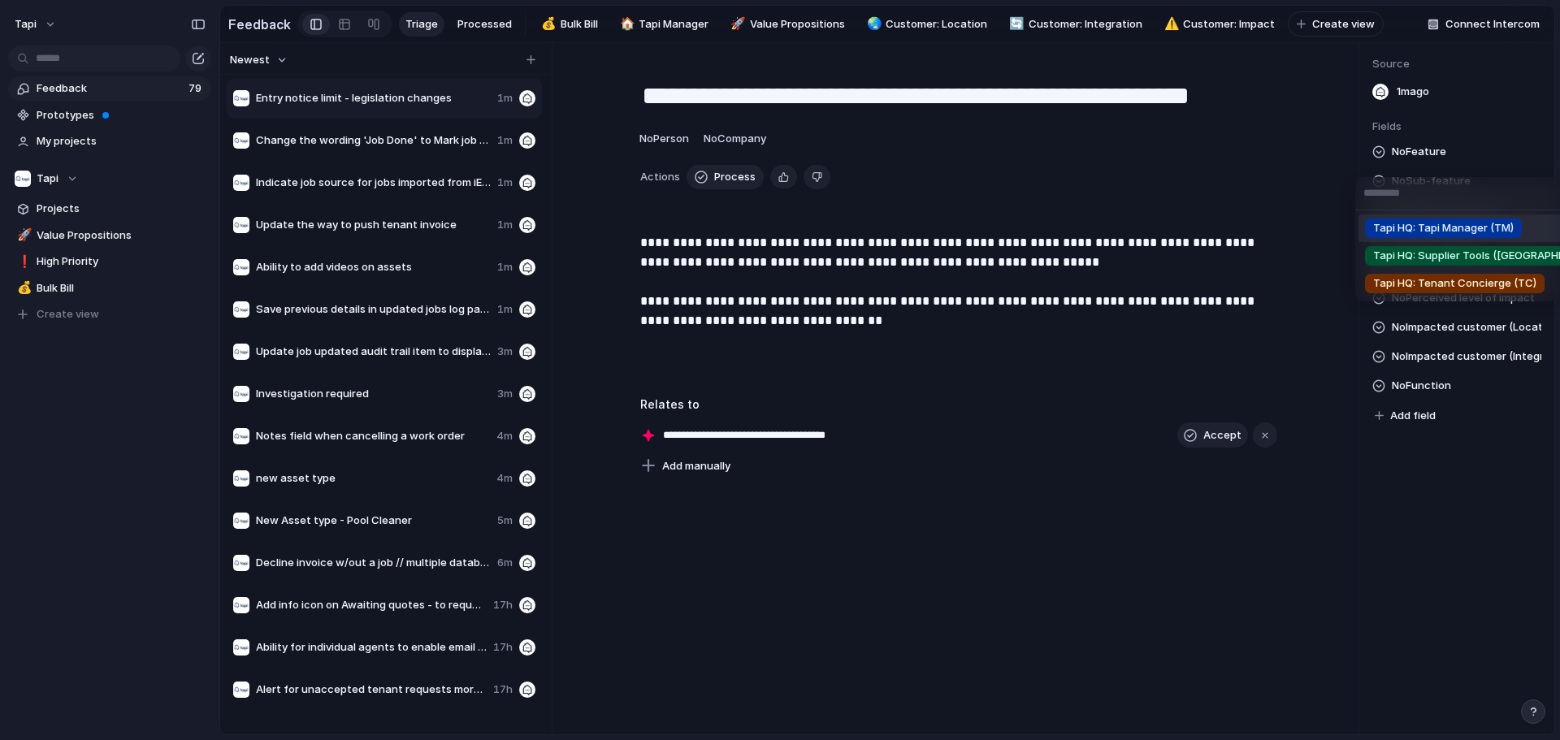
click at [777, 225] on span "Tapi HQ: Tapi Manager (TM)" at bounding box center [1443, 228] width 141 height 16
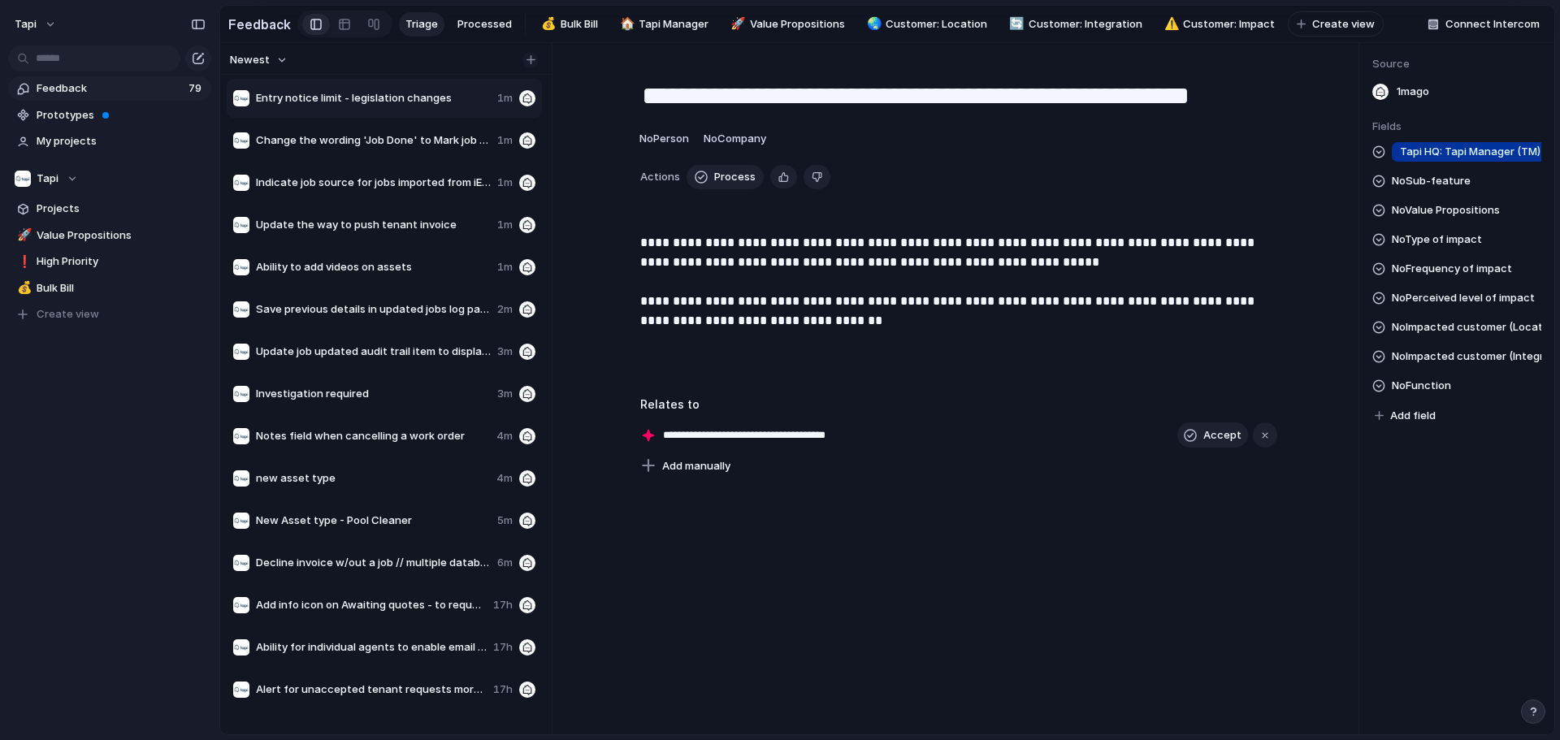
click at [535, 64] on div "button" at bounding box center [530, 59] width 9 height 9
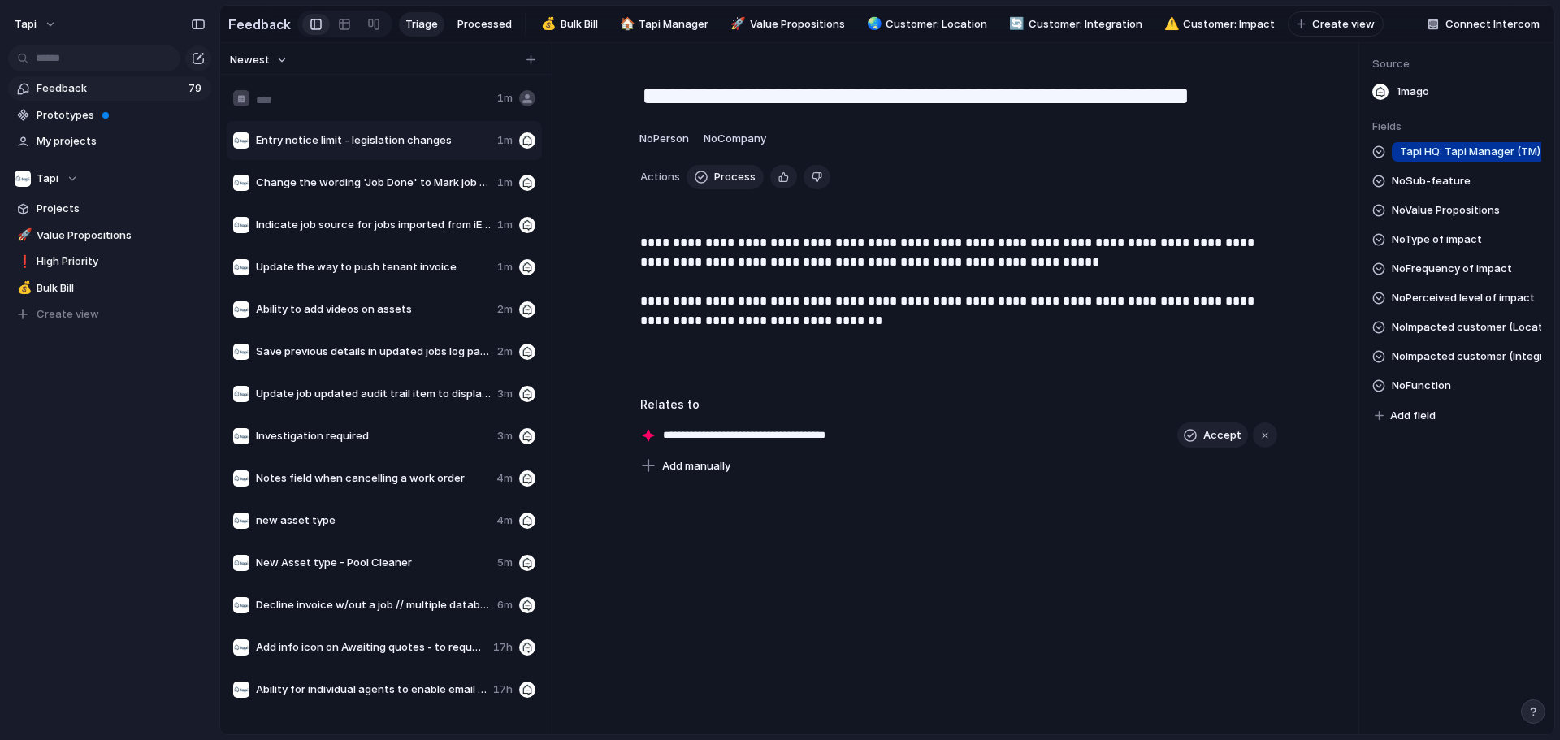
type input "**********"
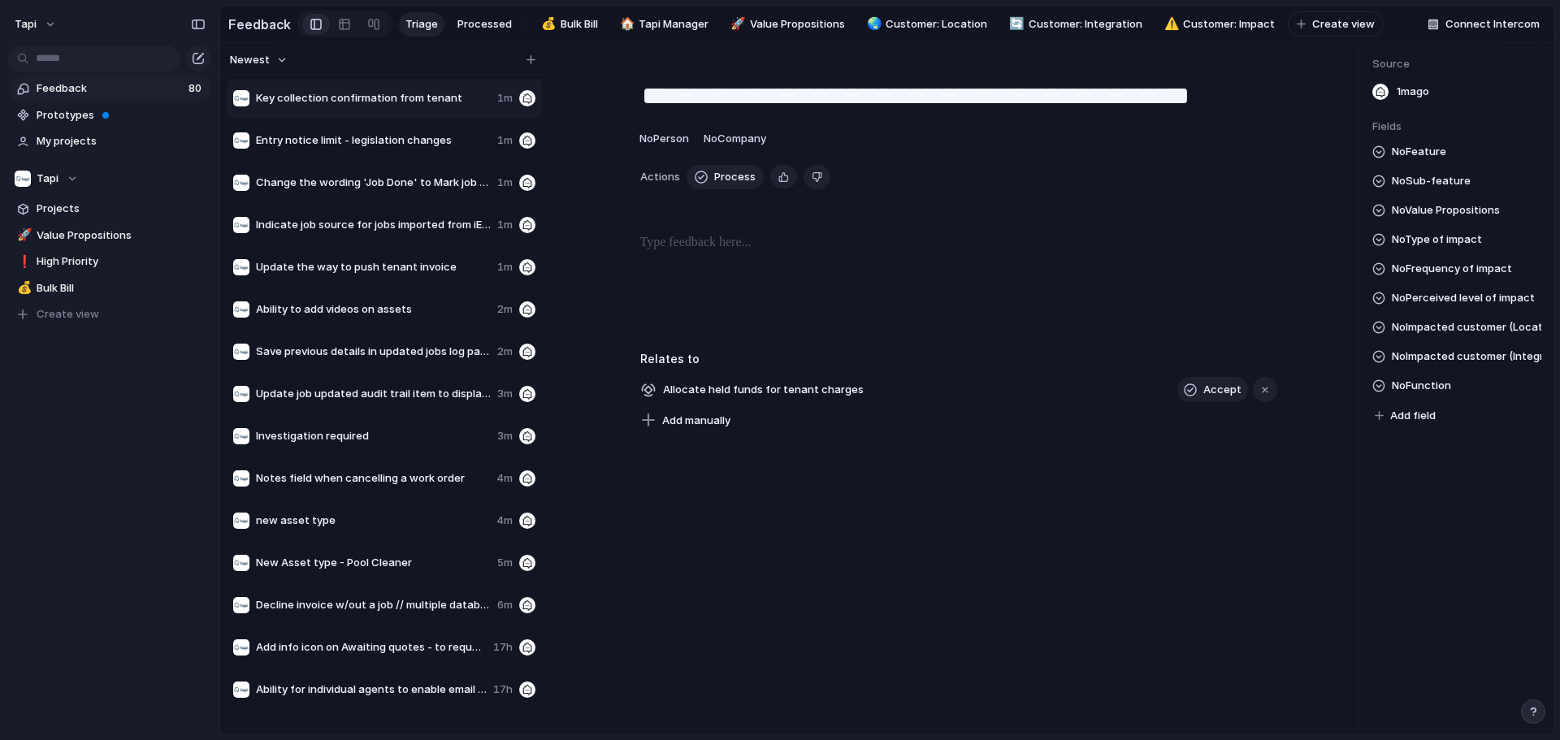
click at [777, 274] on div at bounding box center [958, 285] width 735 height 104
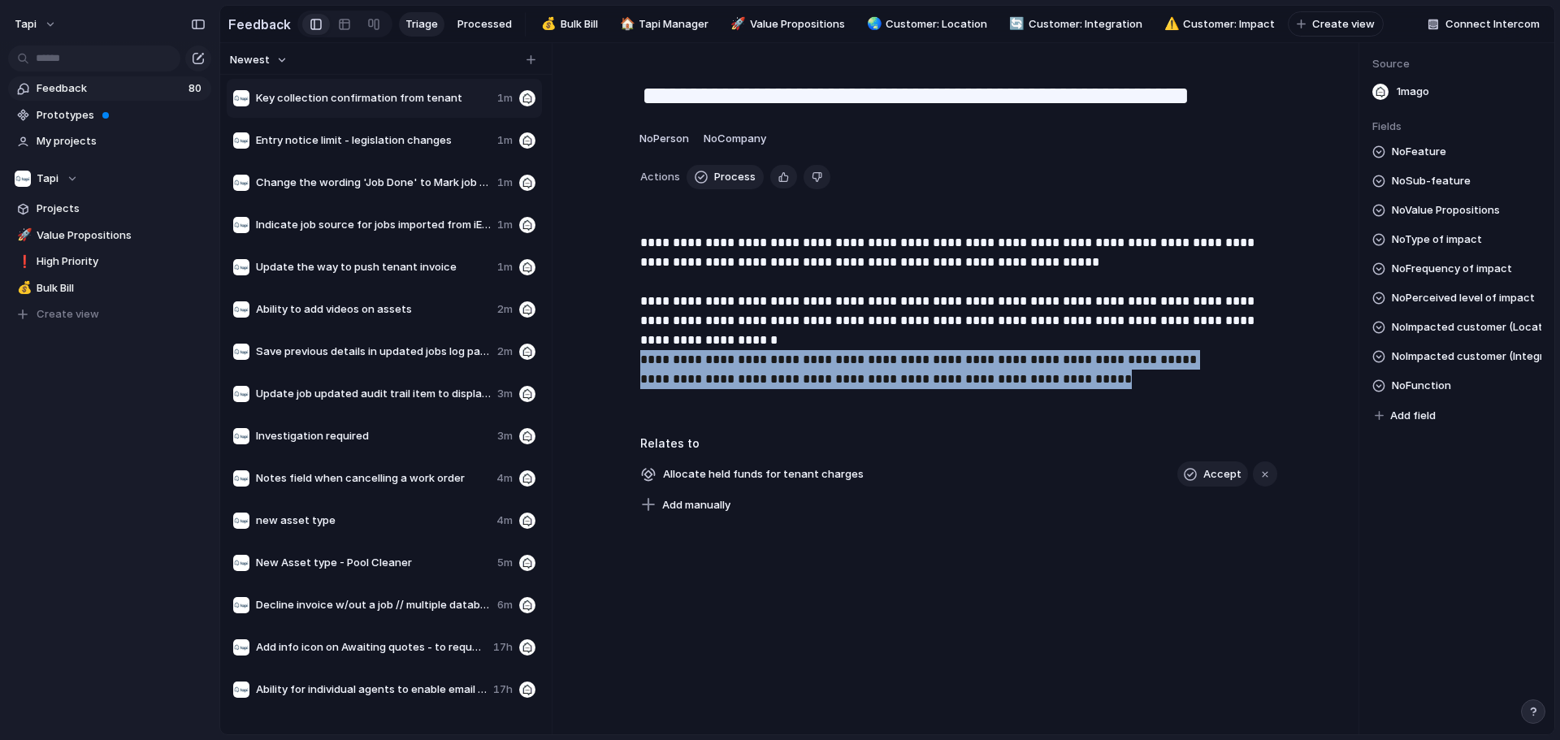
drag, startPoint x: 1141, startPoint y: 387, endPoint x: 599, endPoint y: 379, distance: 542.7
click at [607, 377] on div "**********" at bounding box center [958, 327] width 735 height 188
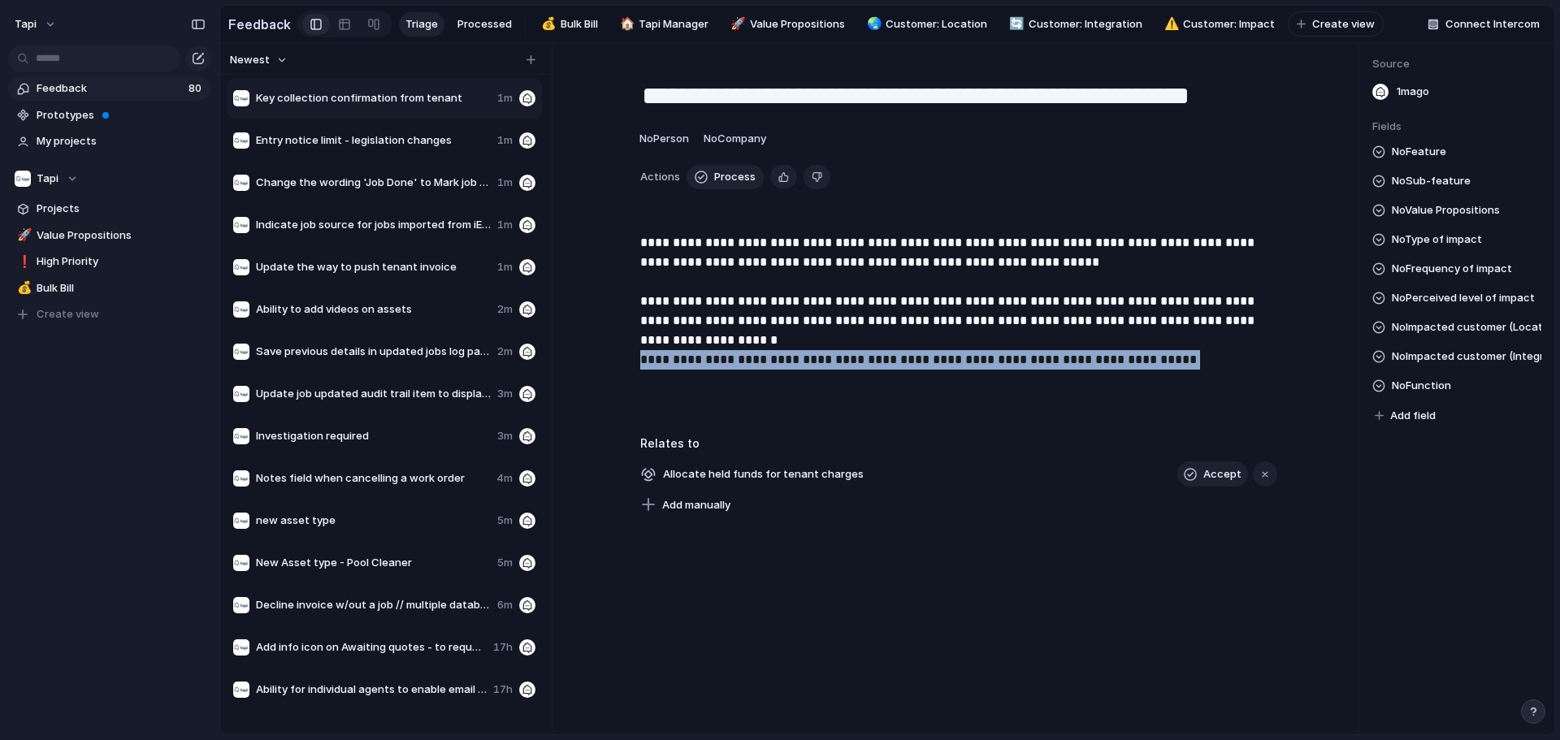
click at [777, 239] on span "No Type of impact" at bounding box center [1437, 239] width 90 height 19
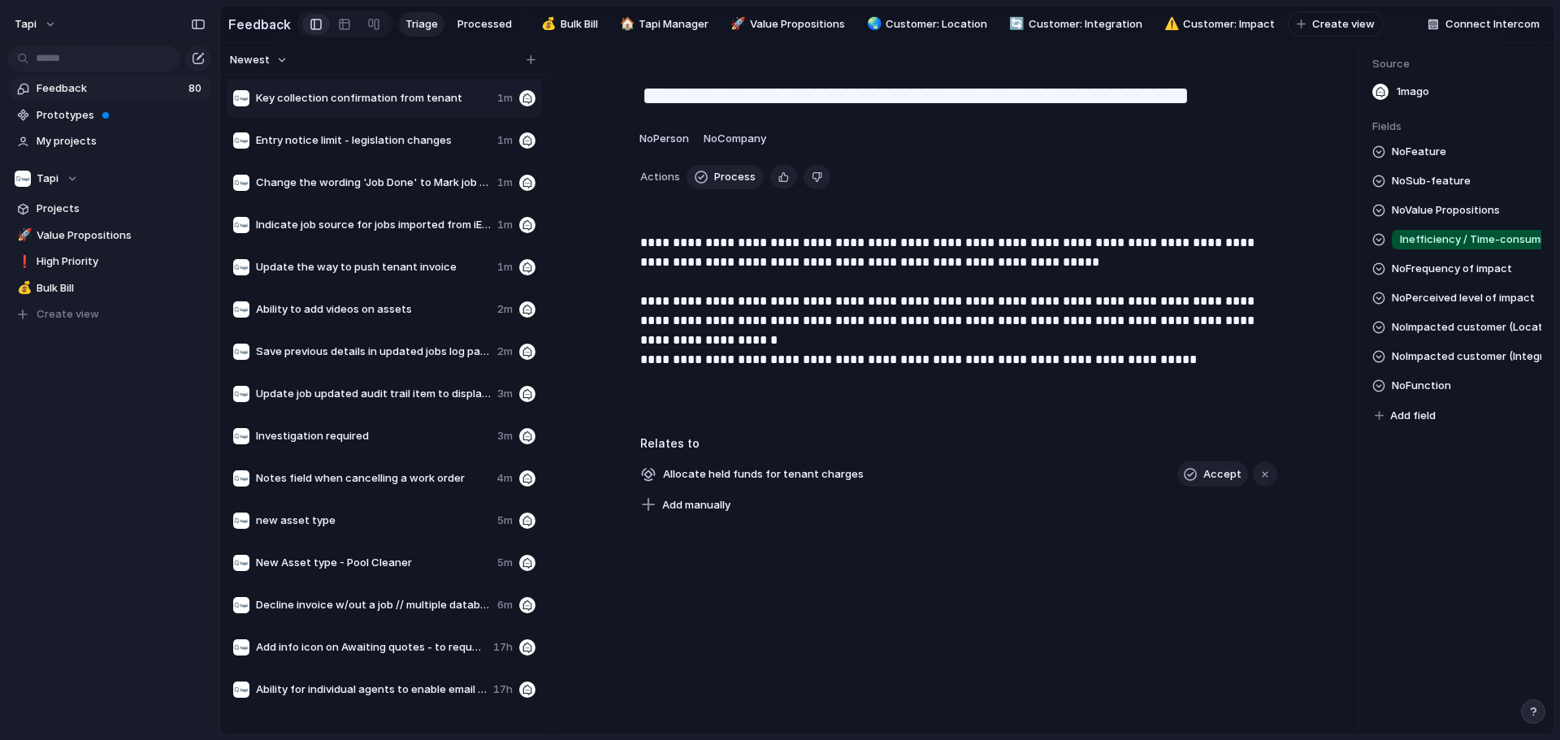
click at [777, 240] on span "Inefficiency / Time-consuming" at bounding box center [1476, 240] width 153 height 16
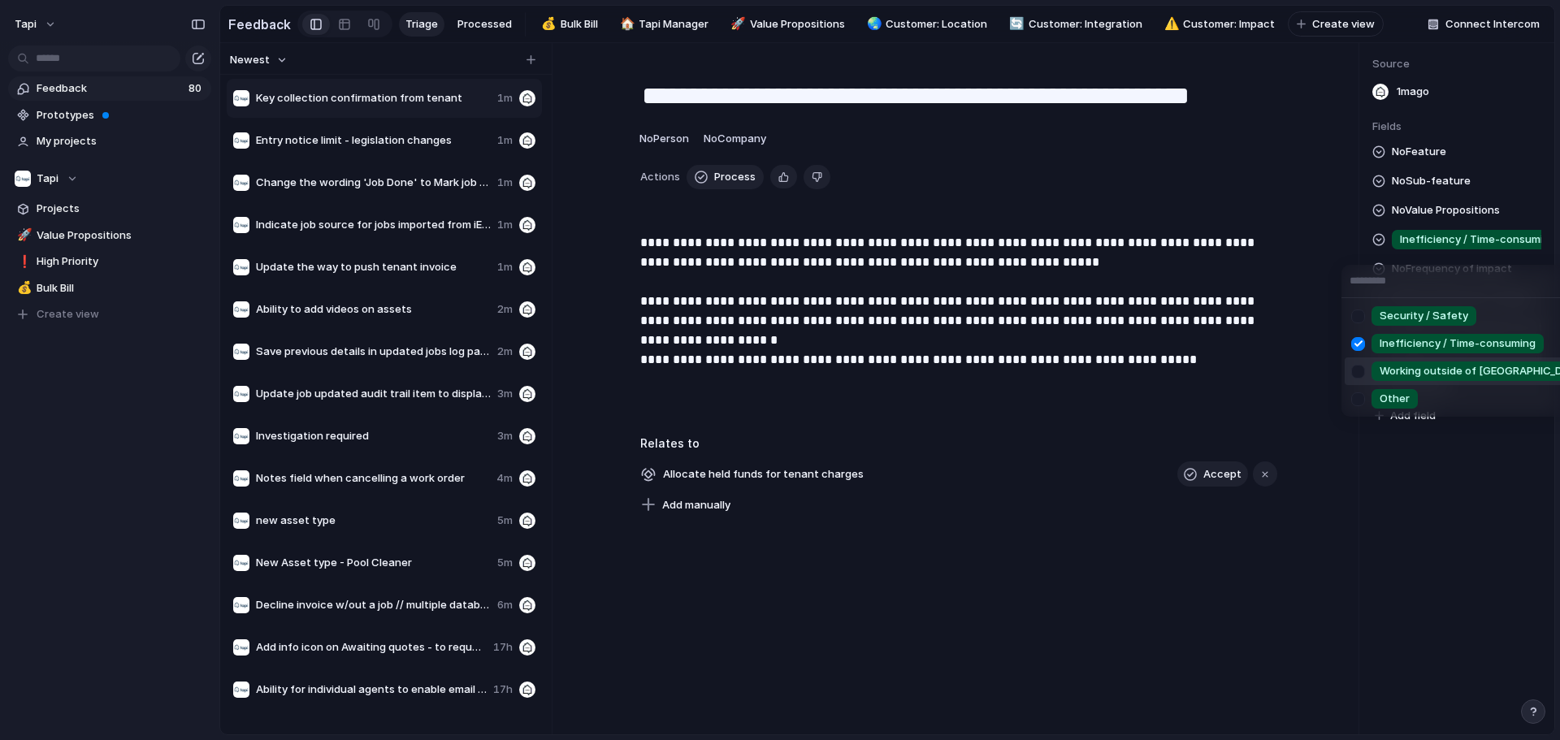
click at [777, 376] on span "Working outside of [GEOGRAPHIC_DATA]" at bounding box center [1482, 371] width 206 height 16
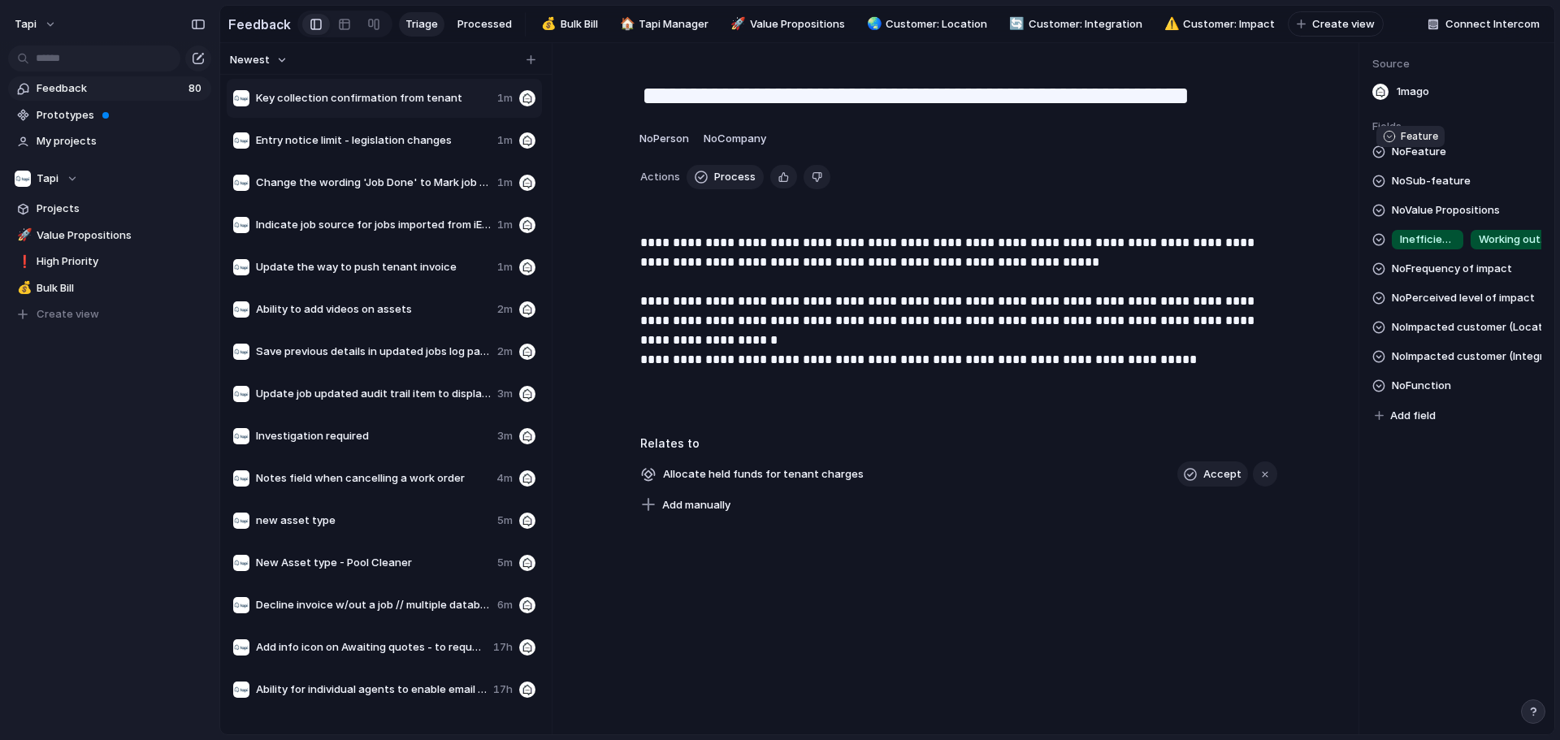
click at [777, 158] on span "No Feature" at bounding box center [1419, 151] width 54 height 19
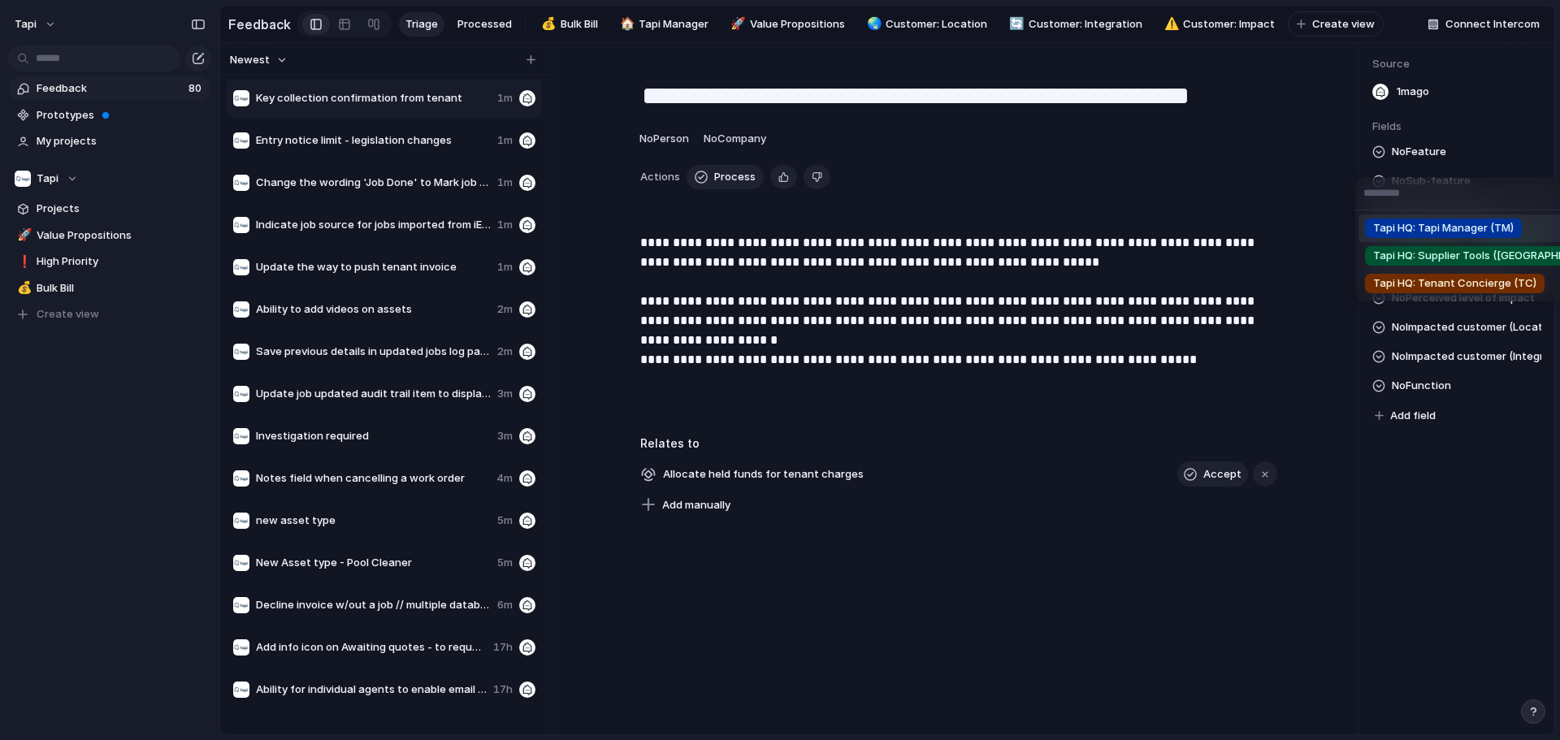
click at [777, 204] on input "text" at bounding box center [1490, 193] width 270 height 32
click at [777, 229] on span "Tapi HQ: Tapi Manager (TM)" at bounding box center [1443, 228] width 141 height 16
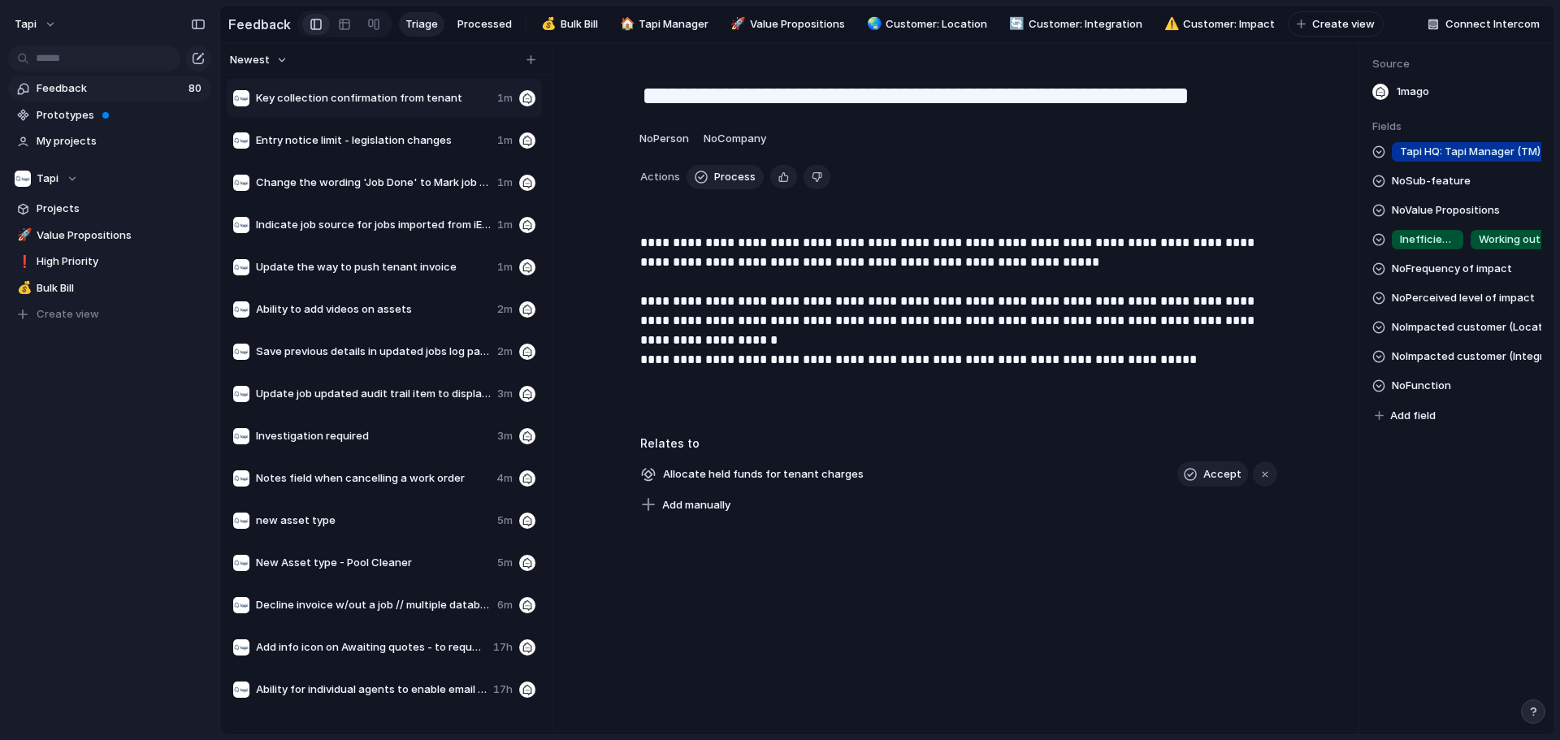
click at [777, 191] on div "No Sub-feature" at bounding box center [1421, 180] width 98 height 19
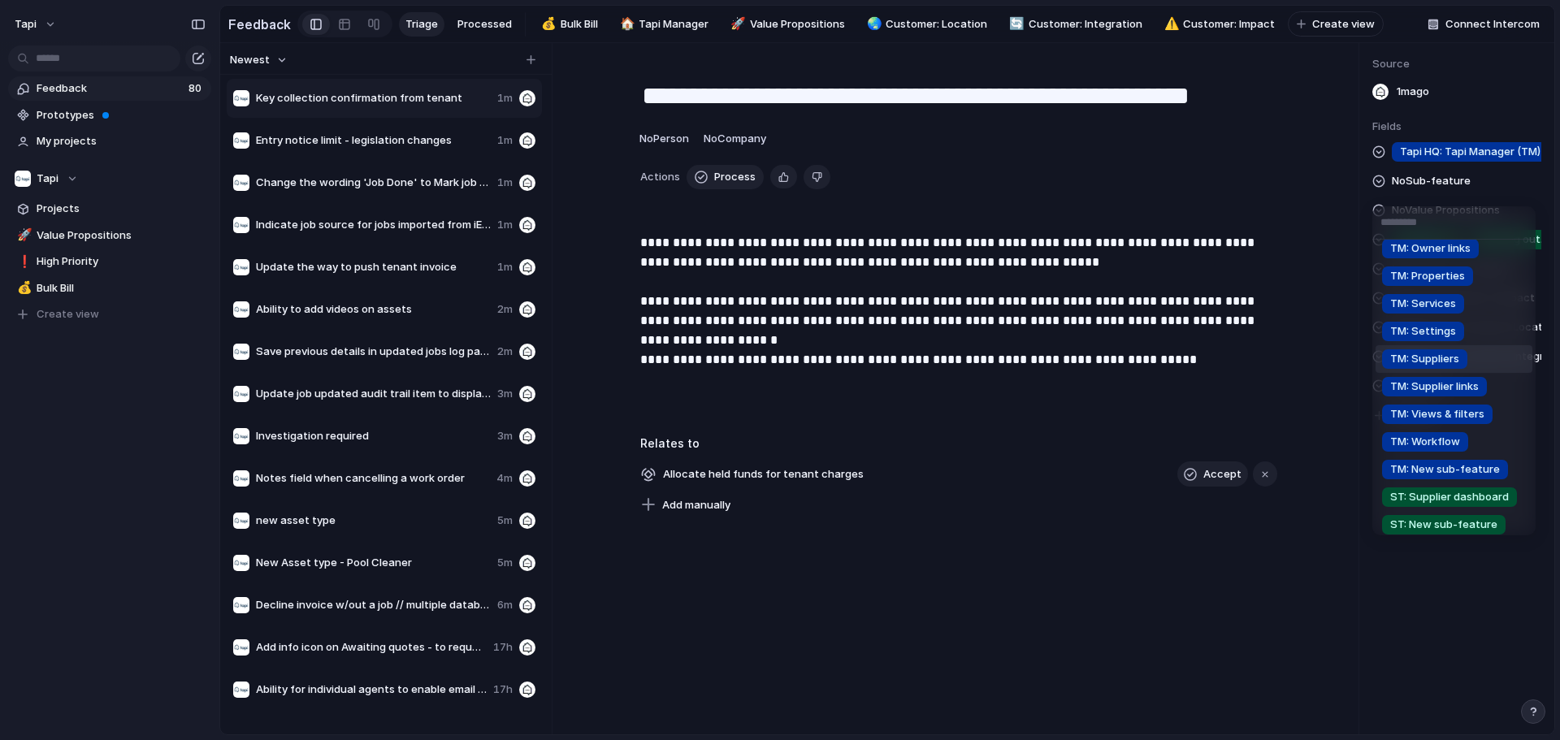
scroll to position [162, 0]
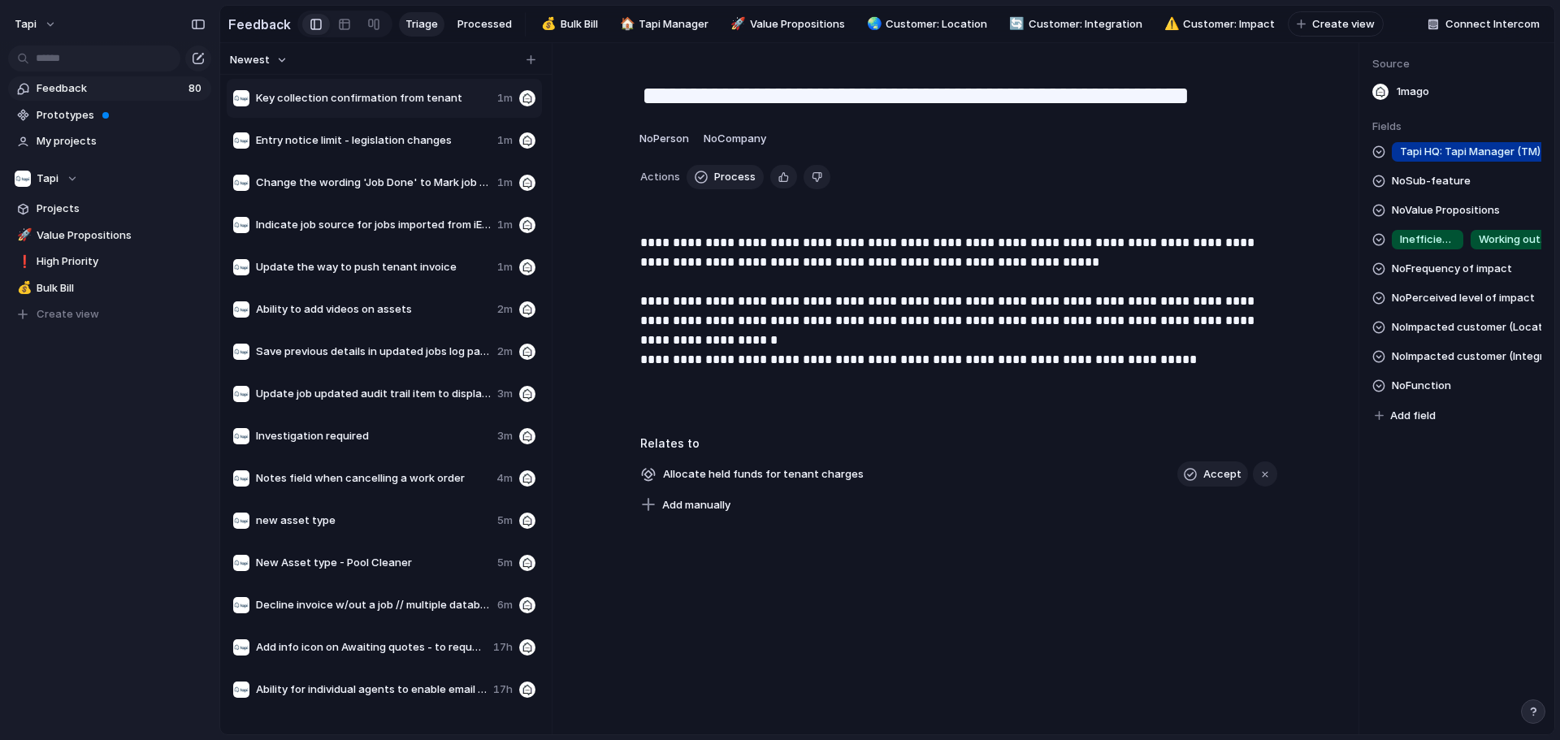
drag, startPoint x: 899, startPoint y: 396, endPoint x: 920, endPoint y: 413, distance: 26.5
click at [777, 398] on div "TM: Bill TM: Compliance TM: Integrations TM: Inbox TM: Metrics TM: Owners TM: O…" at bounding box center [780, 370] width 1560 height 740
drag, startPoint x: 1480, startPoint y: 334, endPoint x: 1482, endPoint y: 343, distance: 9.1
click at [777, 337] on span "No Impacted customer (Location)" at bounding box center [1466, 327] width 149 height 19
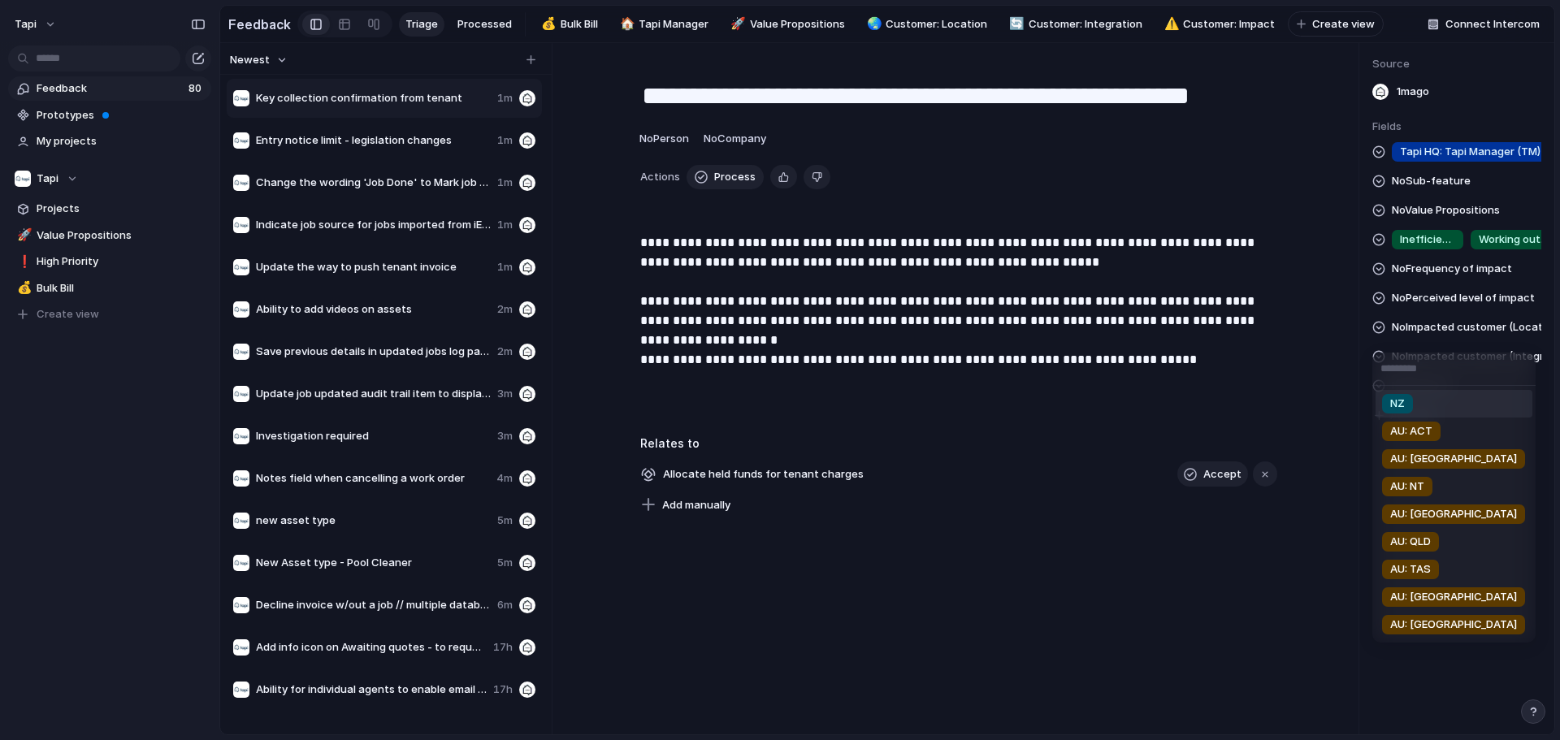
click at [777, 199] on div "NZ AU: ACT AU: [GEOGRAPHIC_DATA] AU: NT AU: SA AU: QLD AU: TAS AU: [GEOGRAPHIC_…" at bounding box center [780, 370] width 1560 height 740
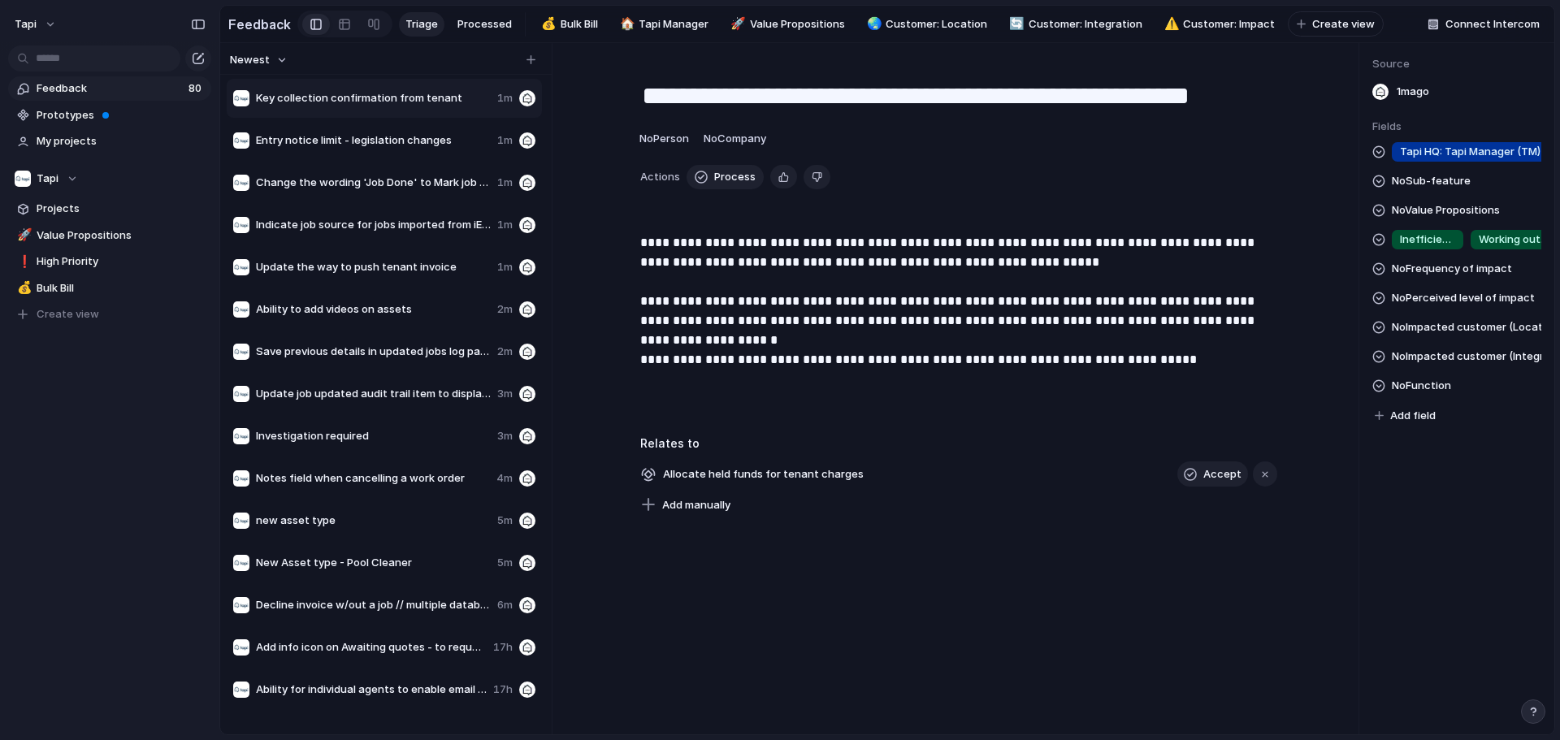
click at [777, 191] on span "No Sub-feature" at bounding box center [1431, 180] width 79 height 19
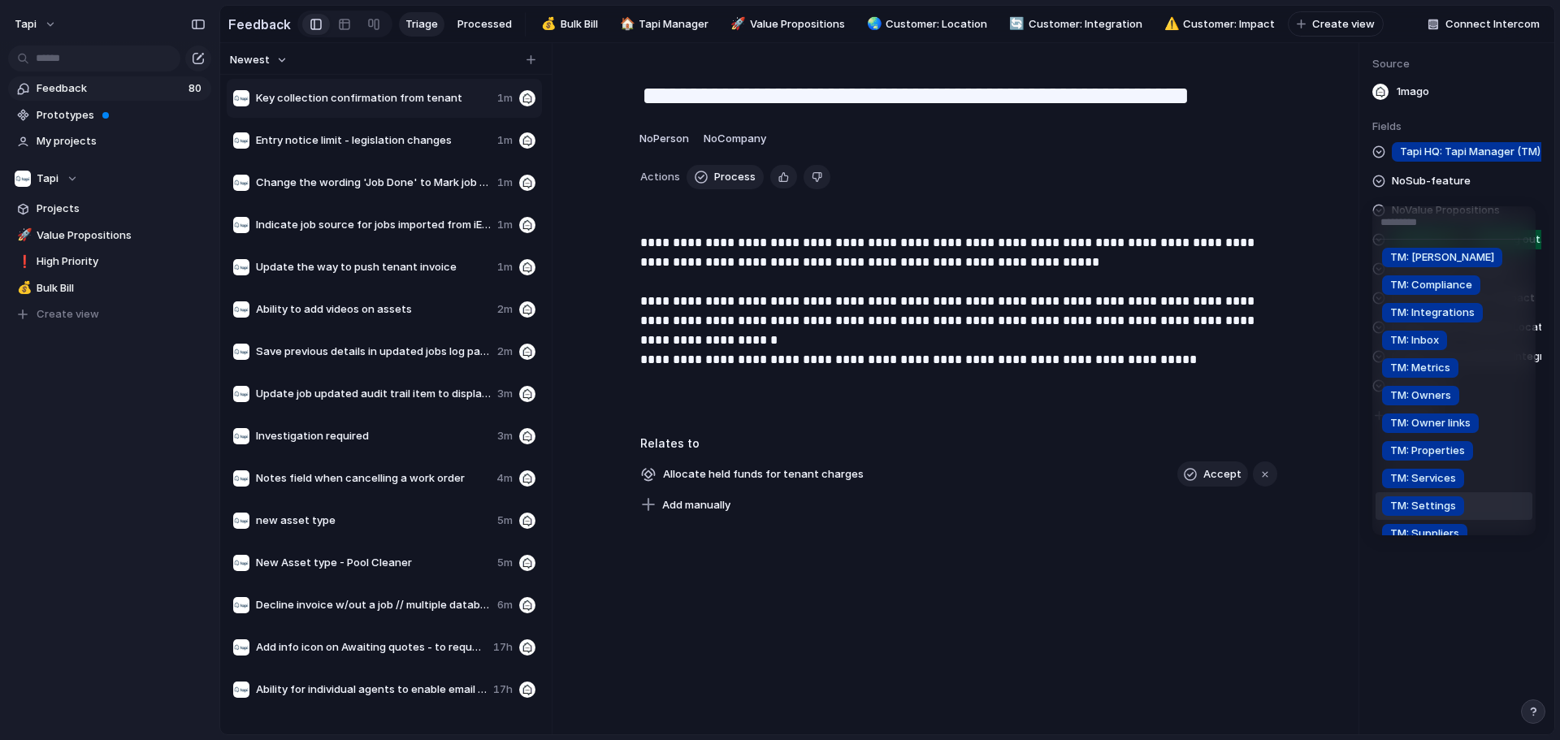
scroll to position [244, 0]
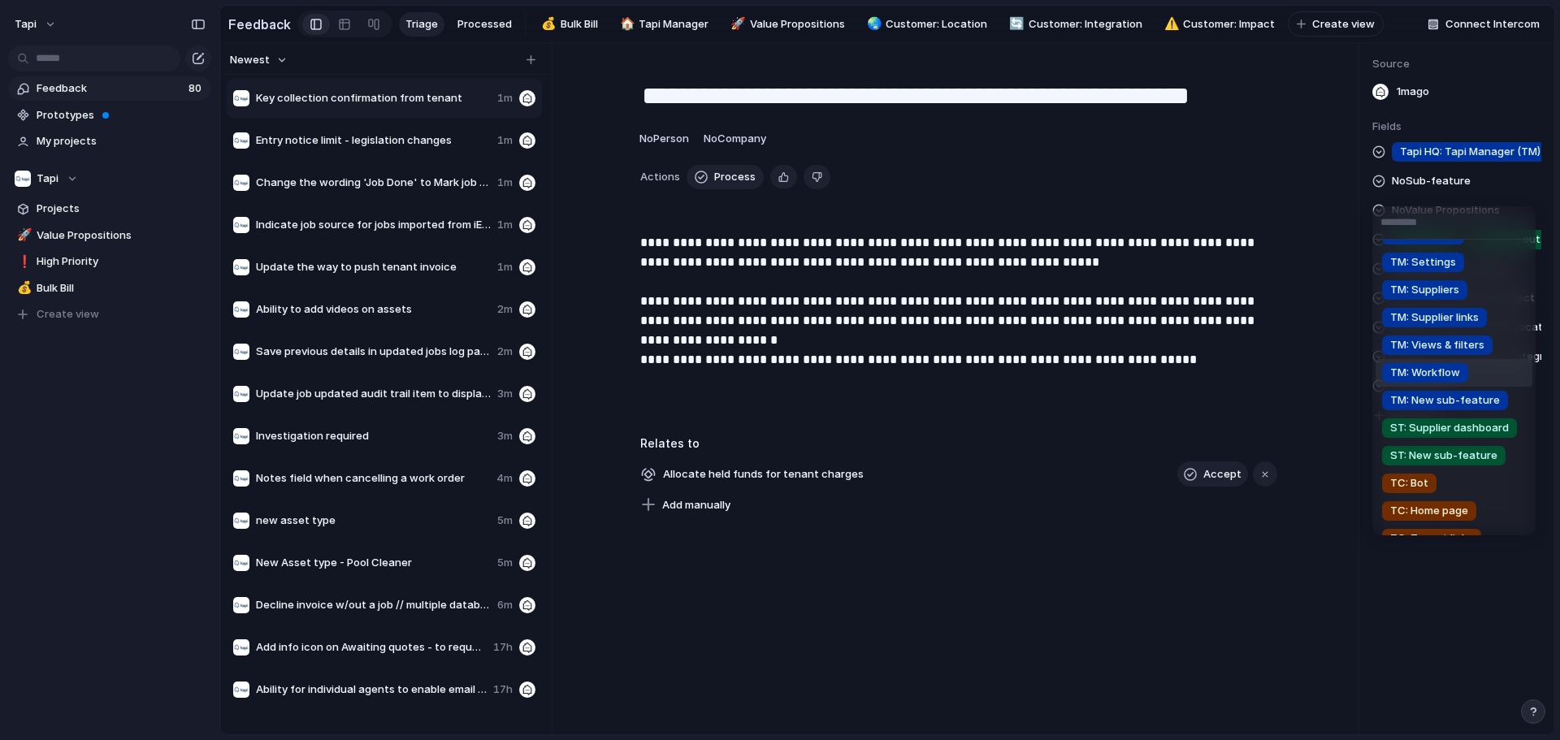
click at [777, 375] on span "TM: Workflow" at bounding box center [1425, 373] width 70 height 16
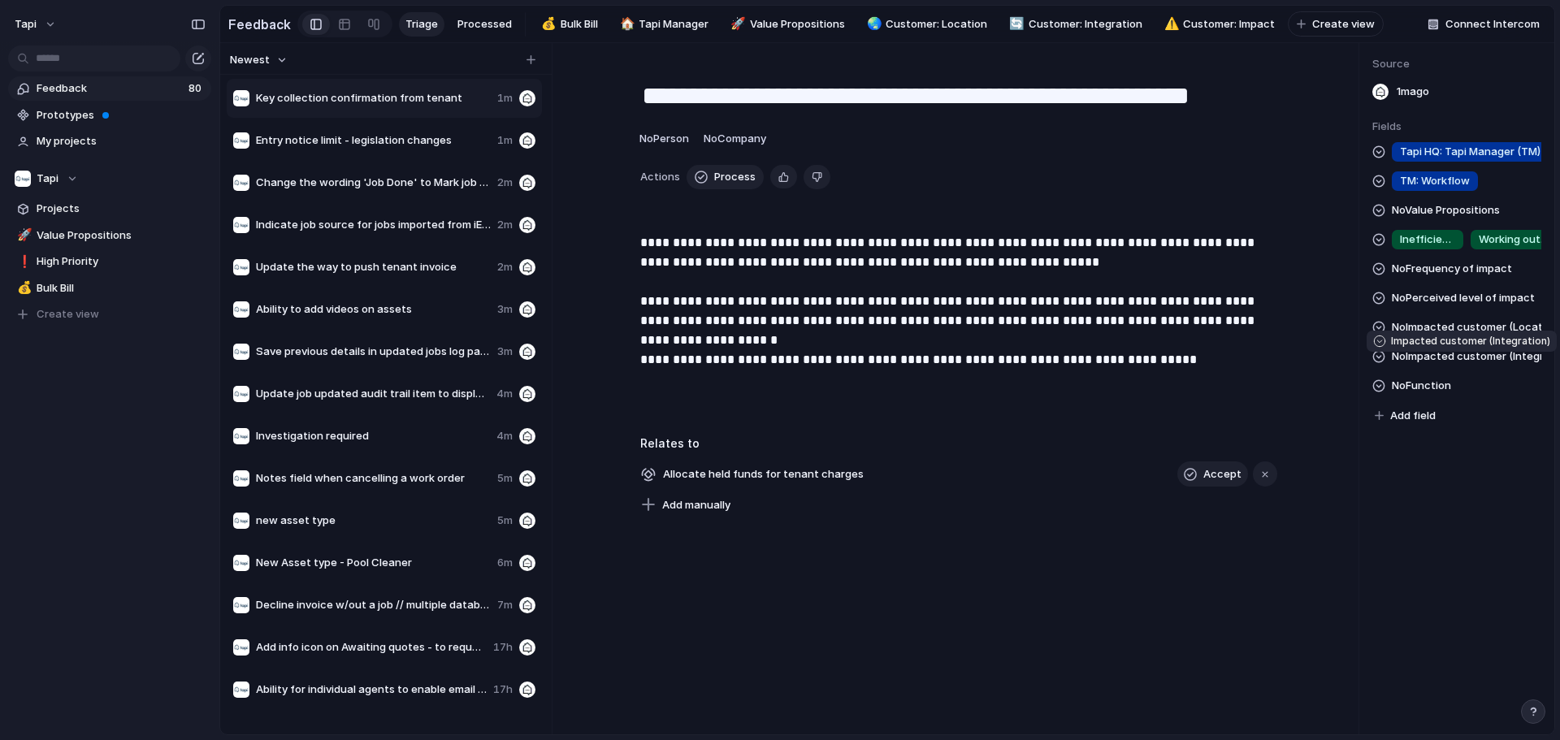
click at [777, 366] on span "No Impacted customer (Integration)" at bounding box center [1466, 356] width 149 height 19
click at [777, 349] on div "Inspection Express Palace Property Me Property Tree Console" at bounding box center [780, 370] width 1560 height 740
click at [777, 410] on div "Tapi HQ: Tapi Manager (TM) TM: Workflow No Value Propositions Inefficiency / Ti…" at bounding box center [1456, 284] width 169 height 284
click at [777, 394] on span "No Function" at bounding box center [1421, 385] width 59 height 19
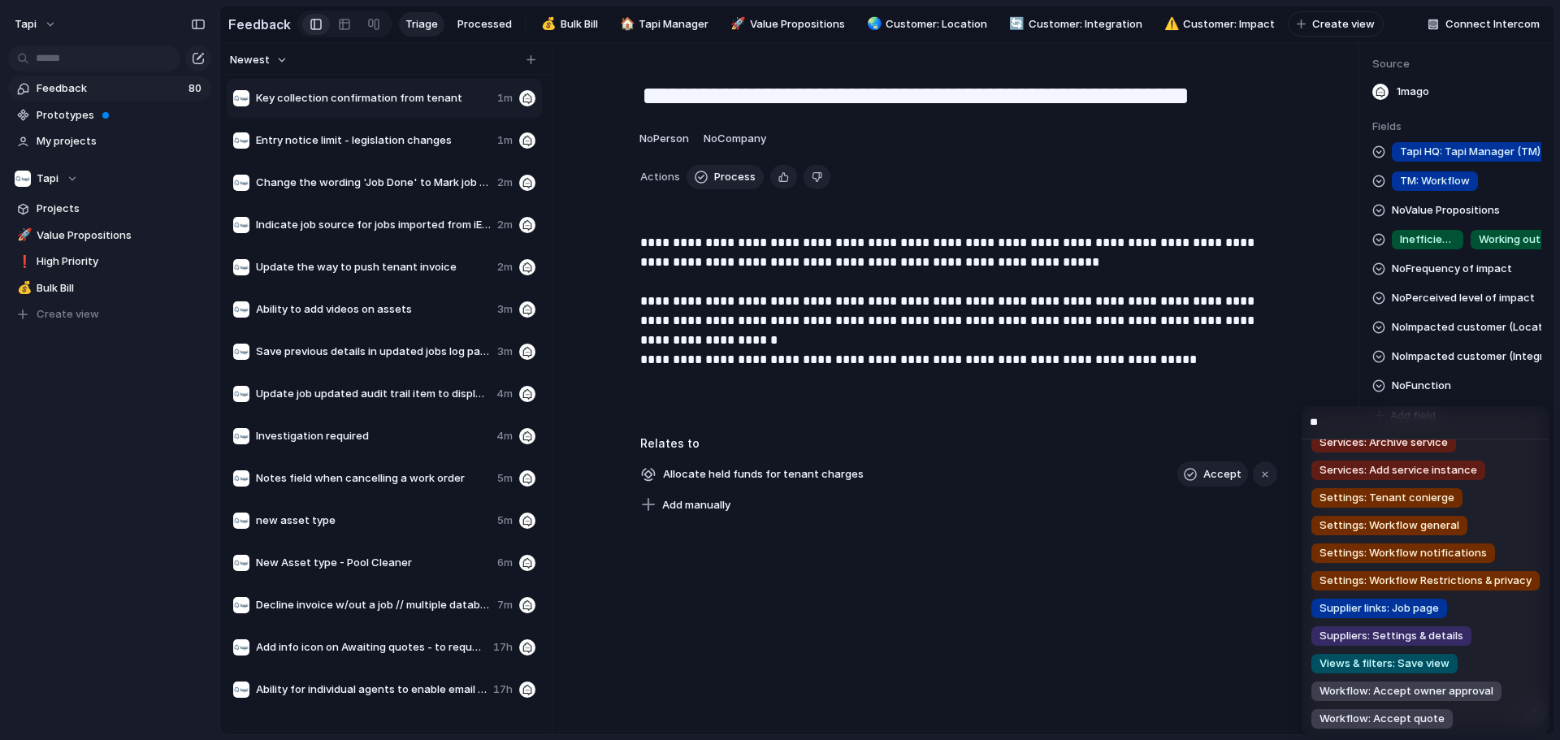
scroll to position [0, 0]
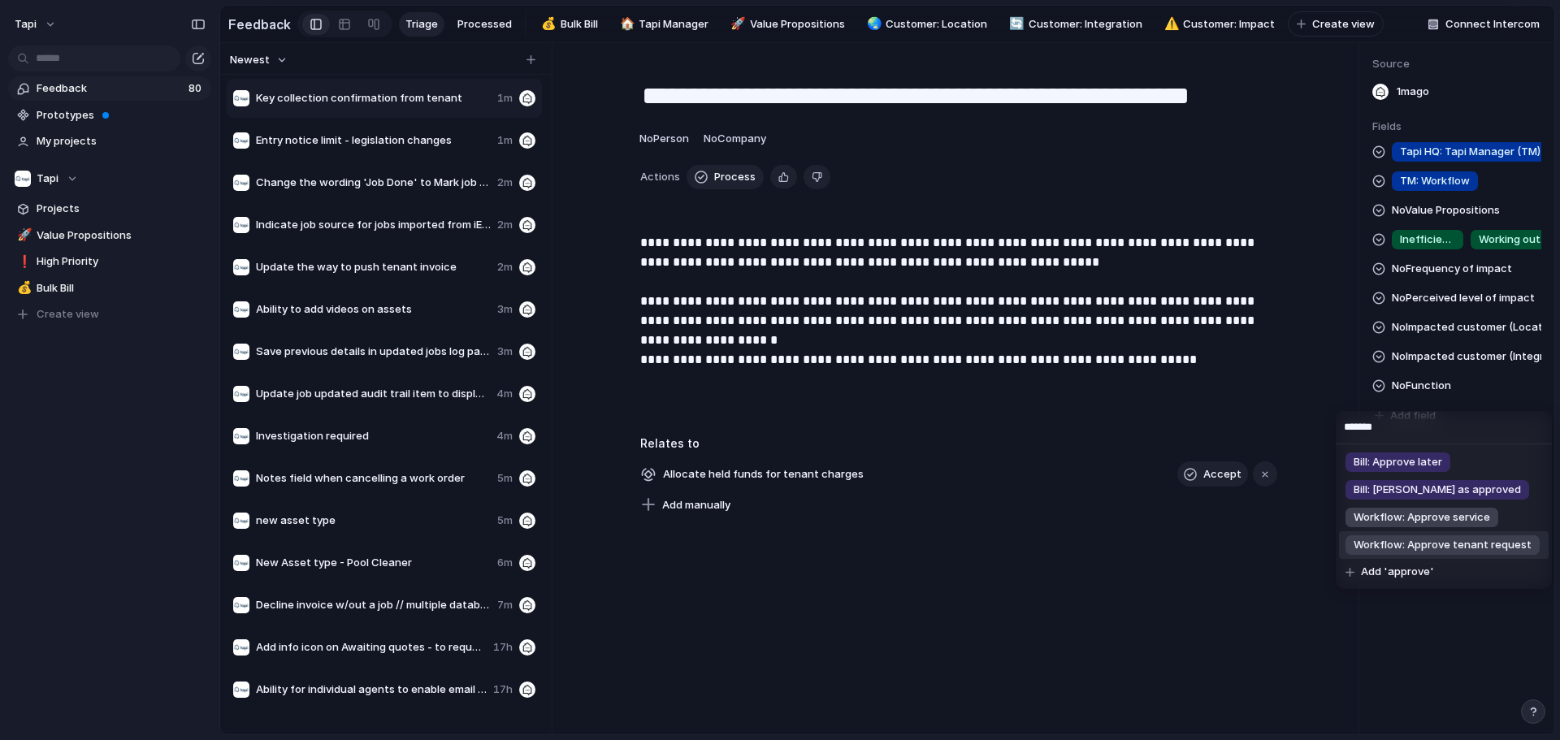
type input "*******"
click at [777, 552] on span "Workflow: Approve tenant request" at bounding box center [1442, 545] width 178 height 16
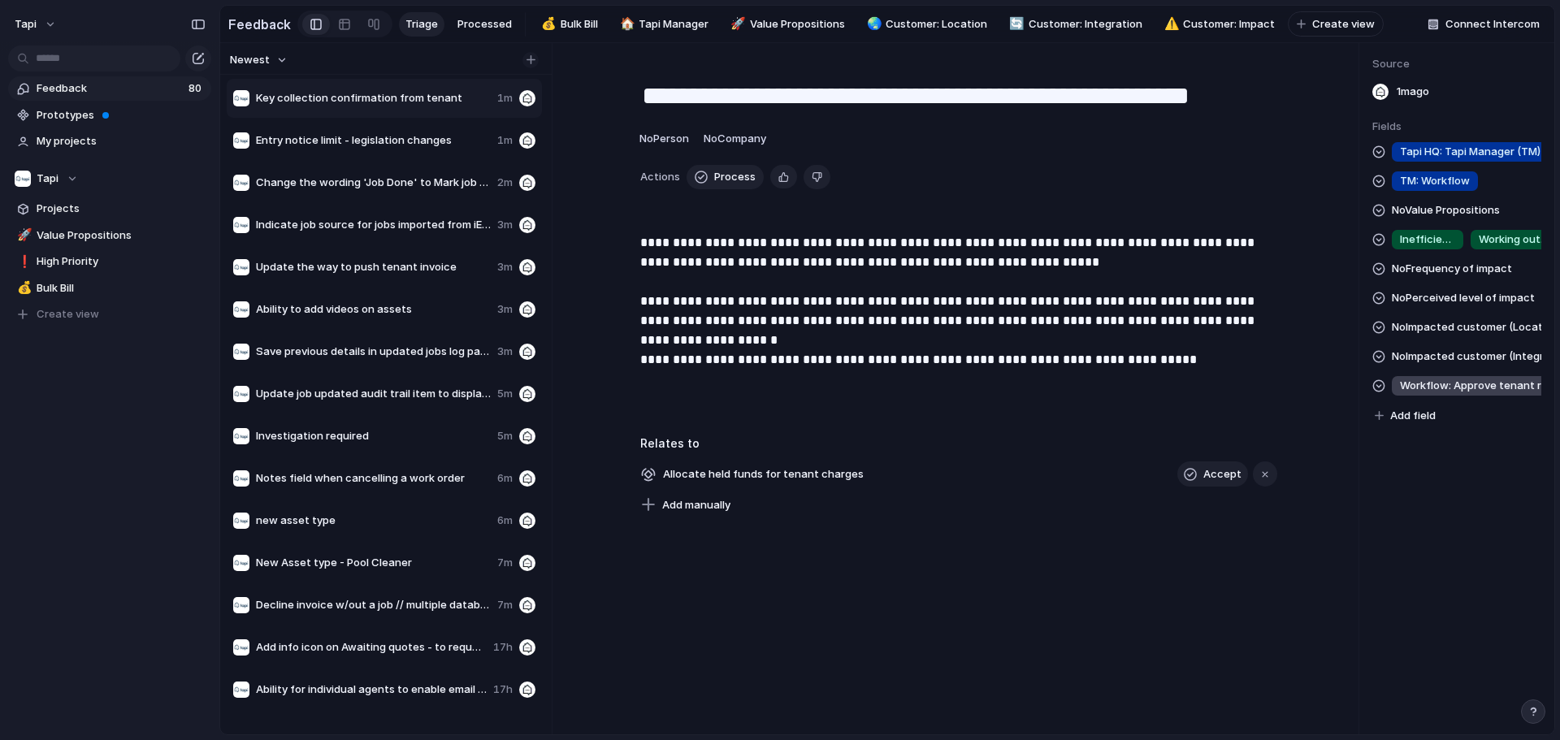
click at [529, 64] on div "button" at bounding box center [530, 59] width 9 height 9
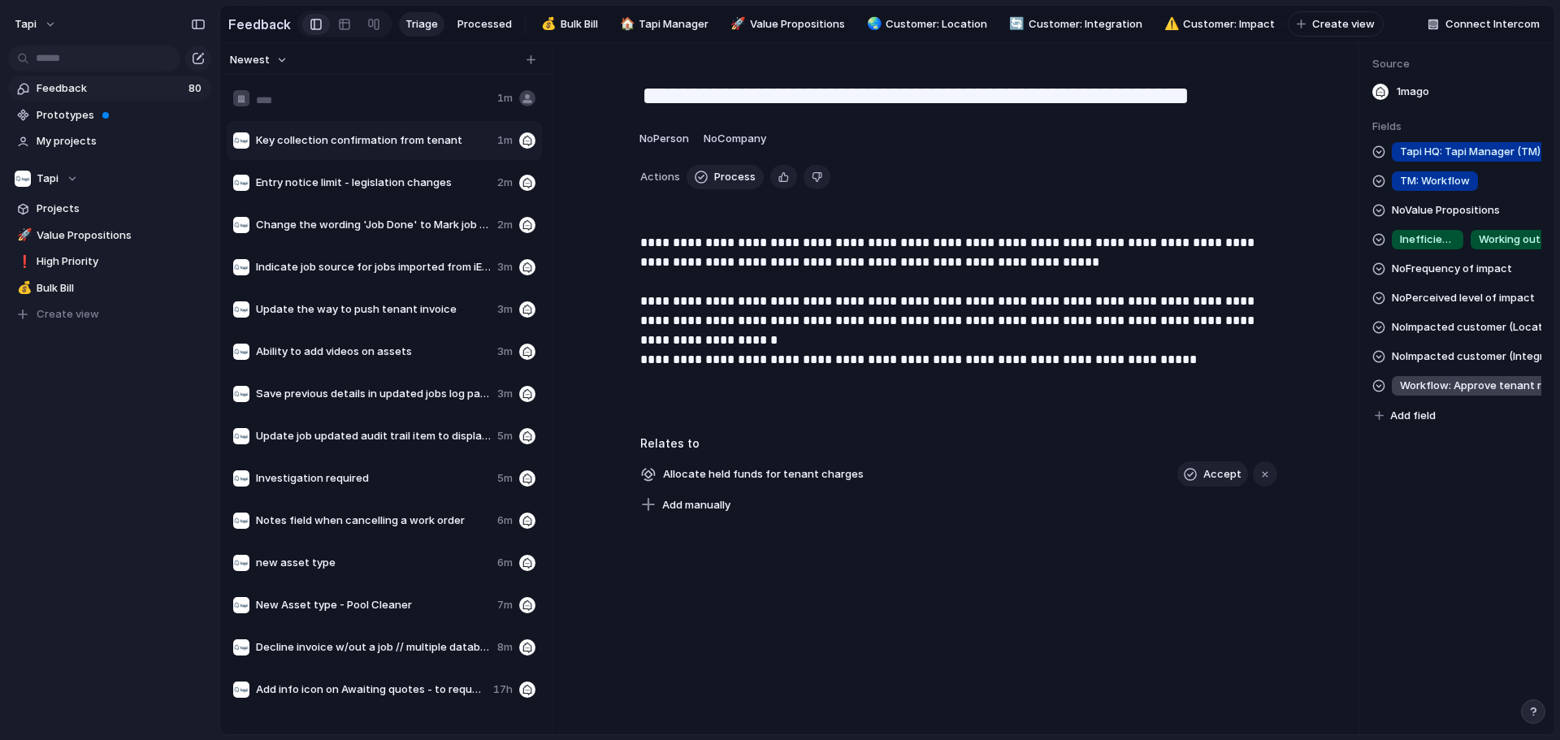
type input "**********"
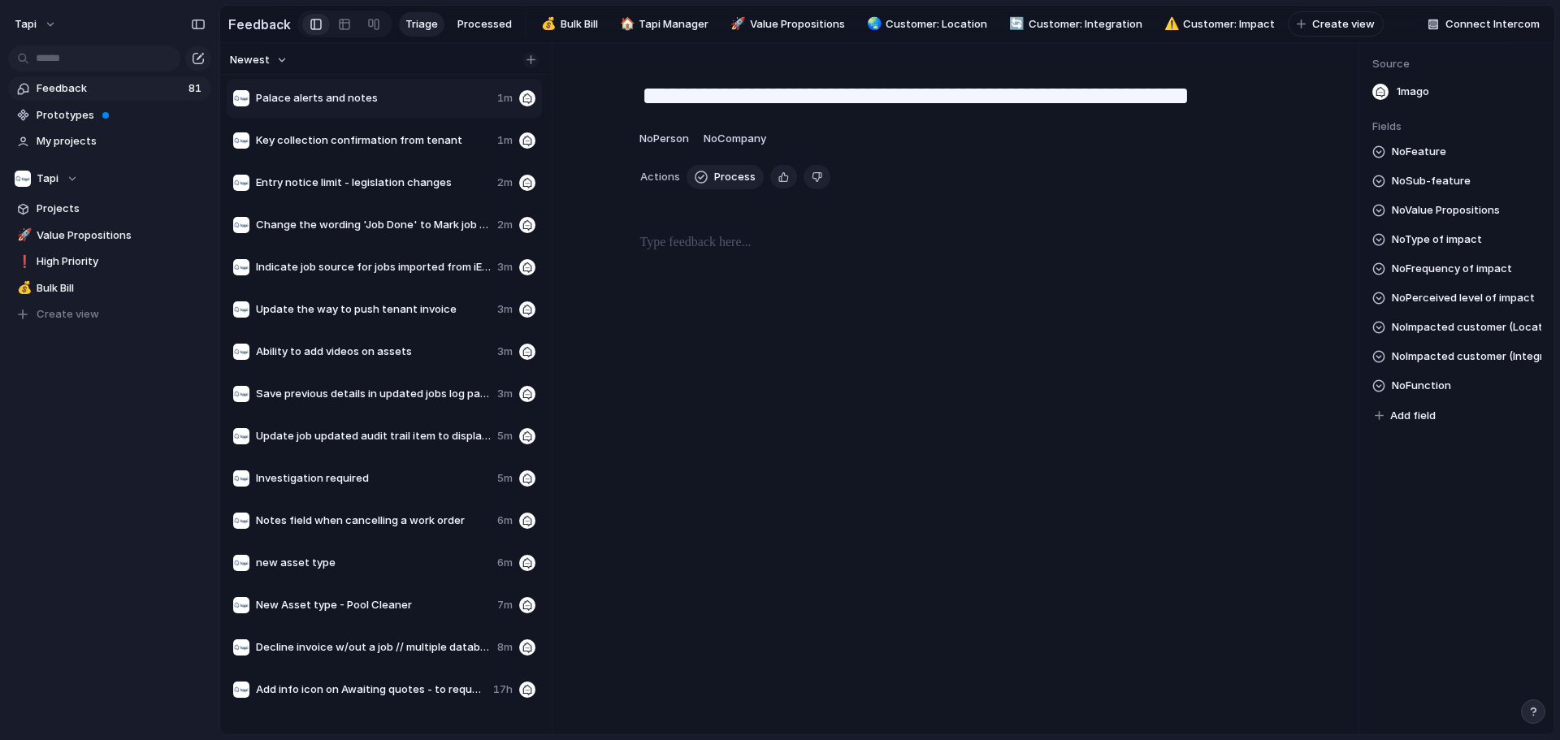
click at [530, 68] on button "button" at bounding box center [530, 60] width 16 height 16
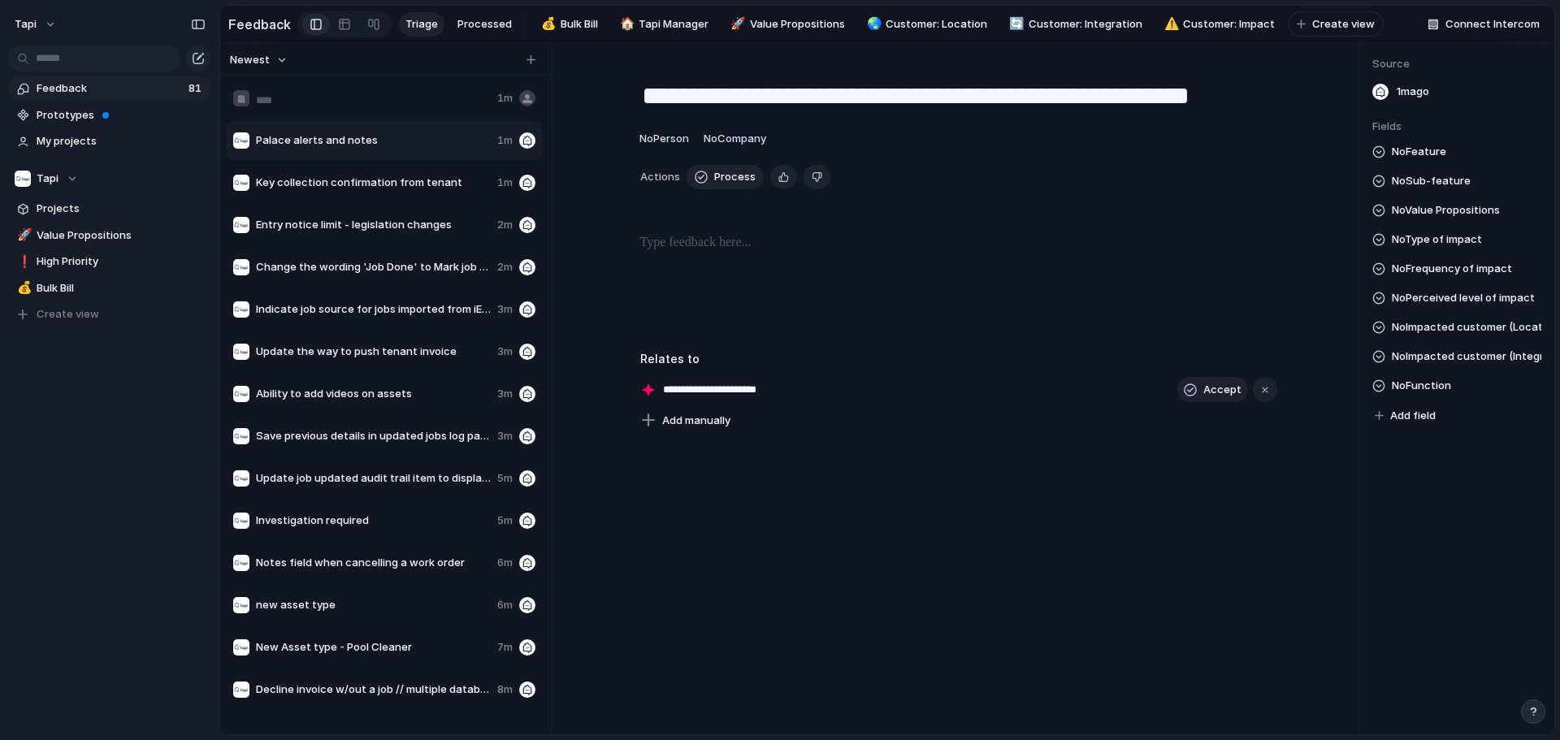
type input "**********"
click at [524, 68] on button "button" at bounding box center [530, 60] width 16 height 16
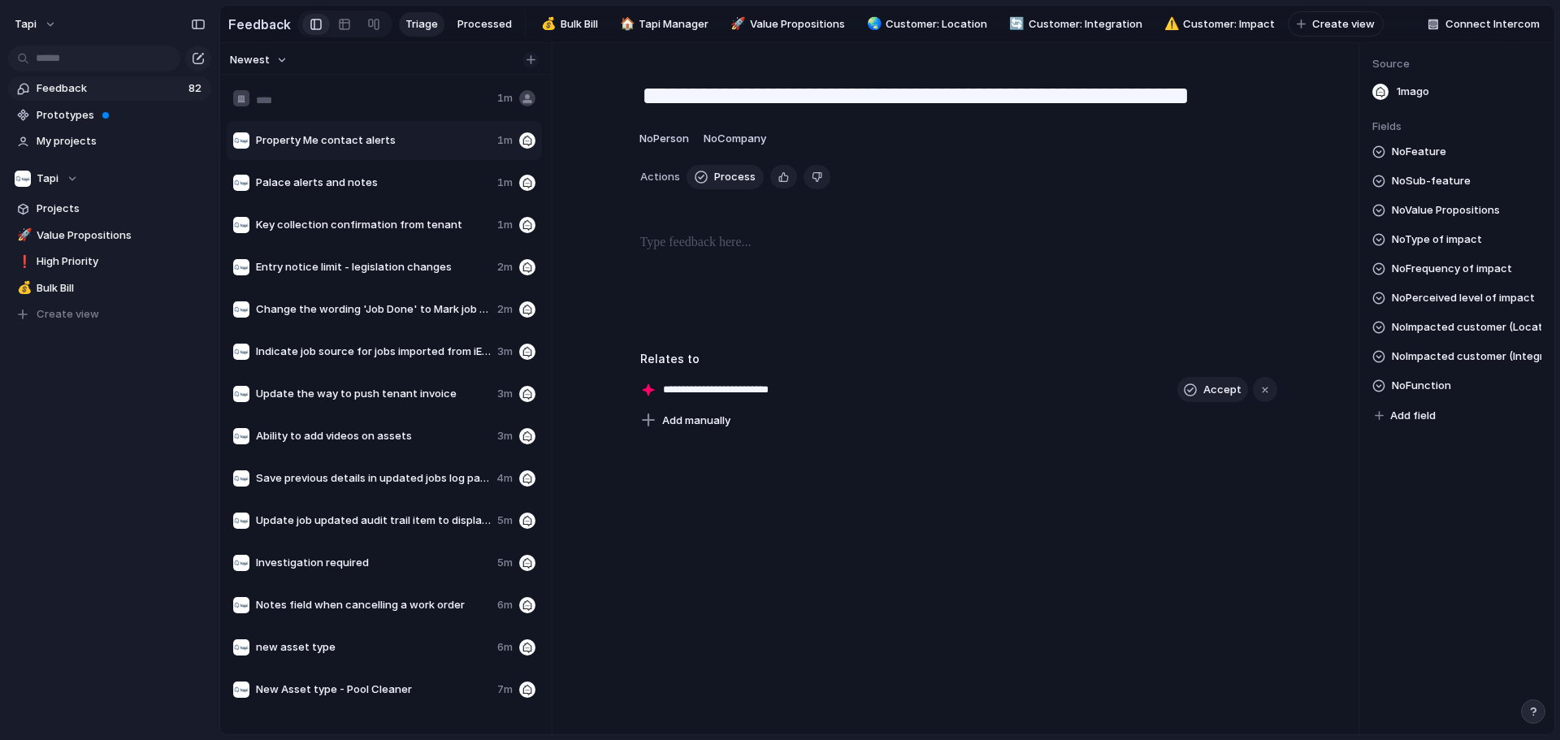
type input "**********"
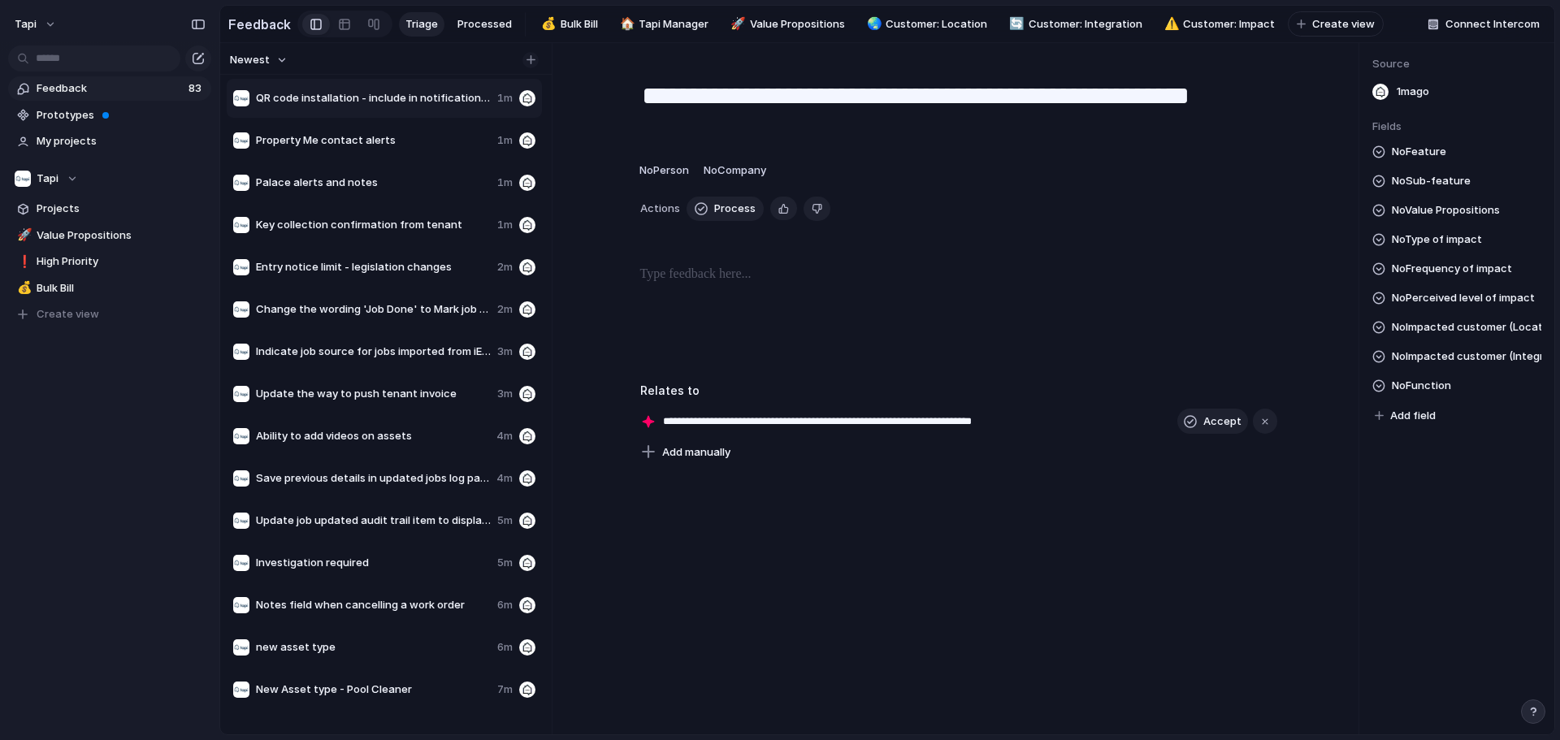
click at [529, 64] on div "button" at bounding box center [530, 59] width 9 height 9
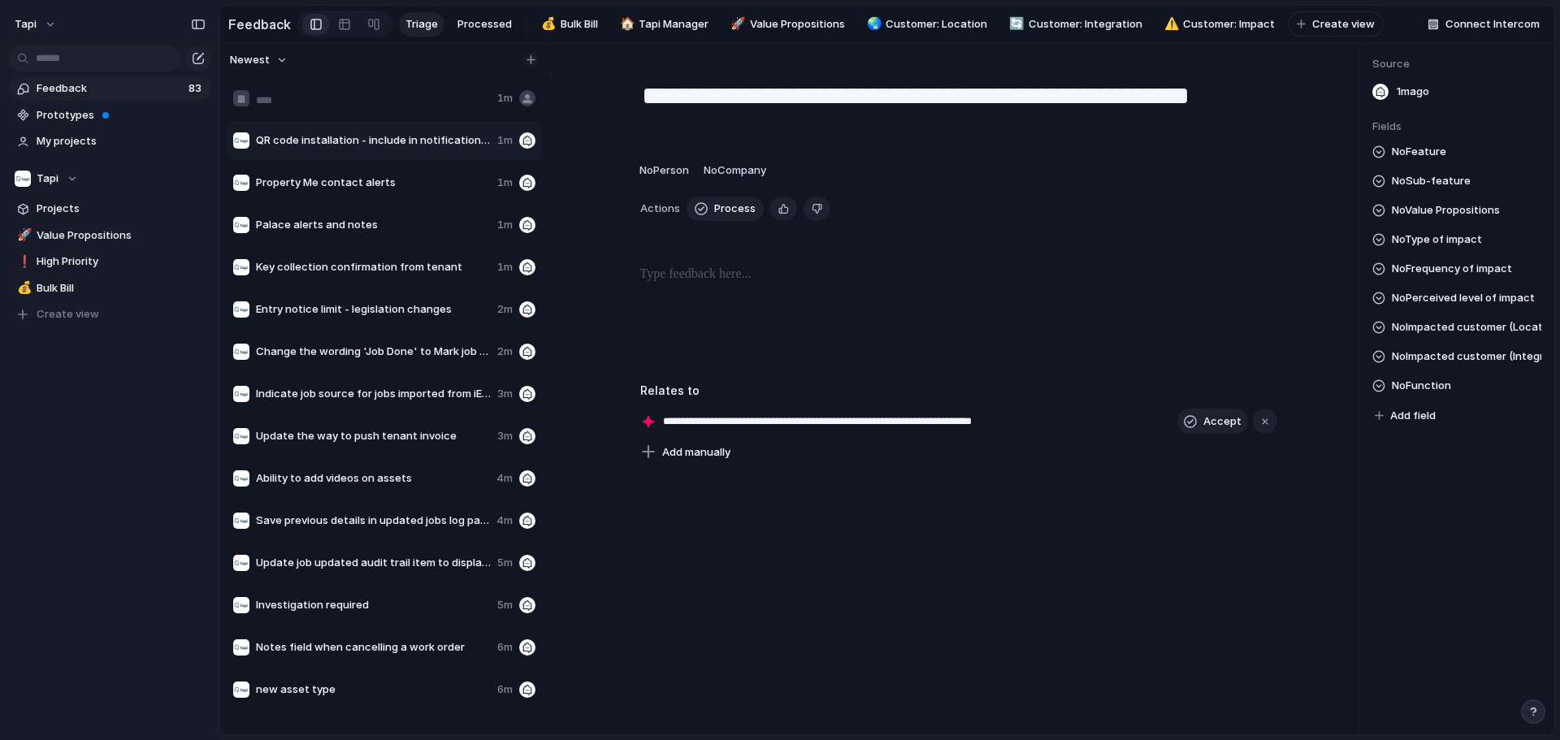
type input "**********"
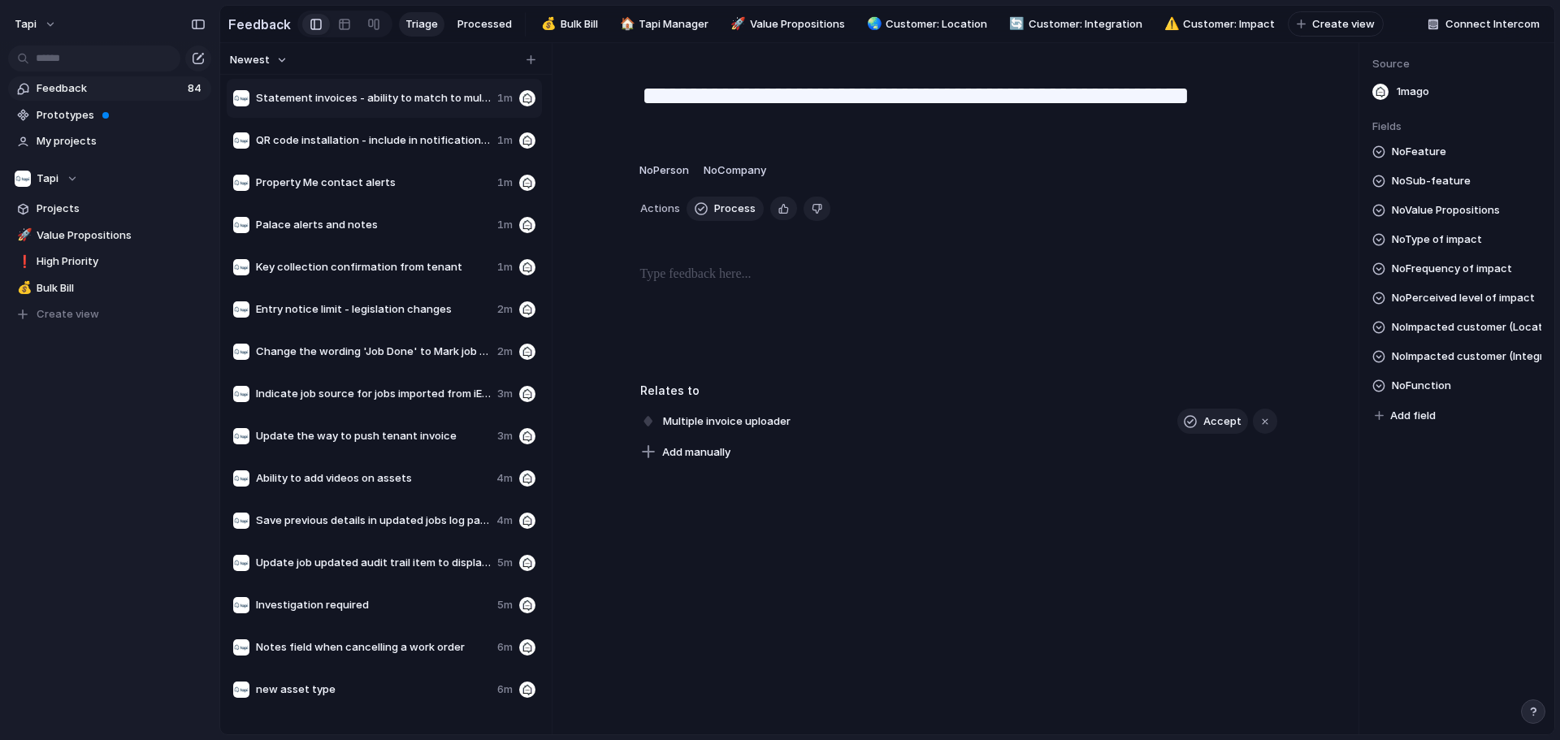
click at [777, 314] on div at bounding box center [958, 317] width 735 height 104
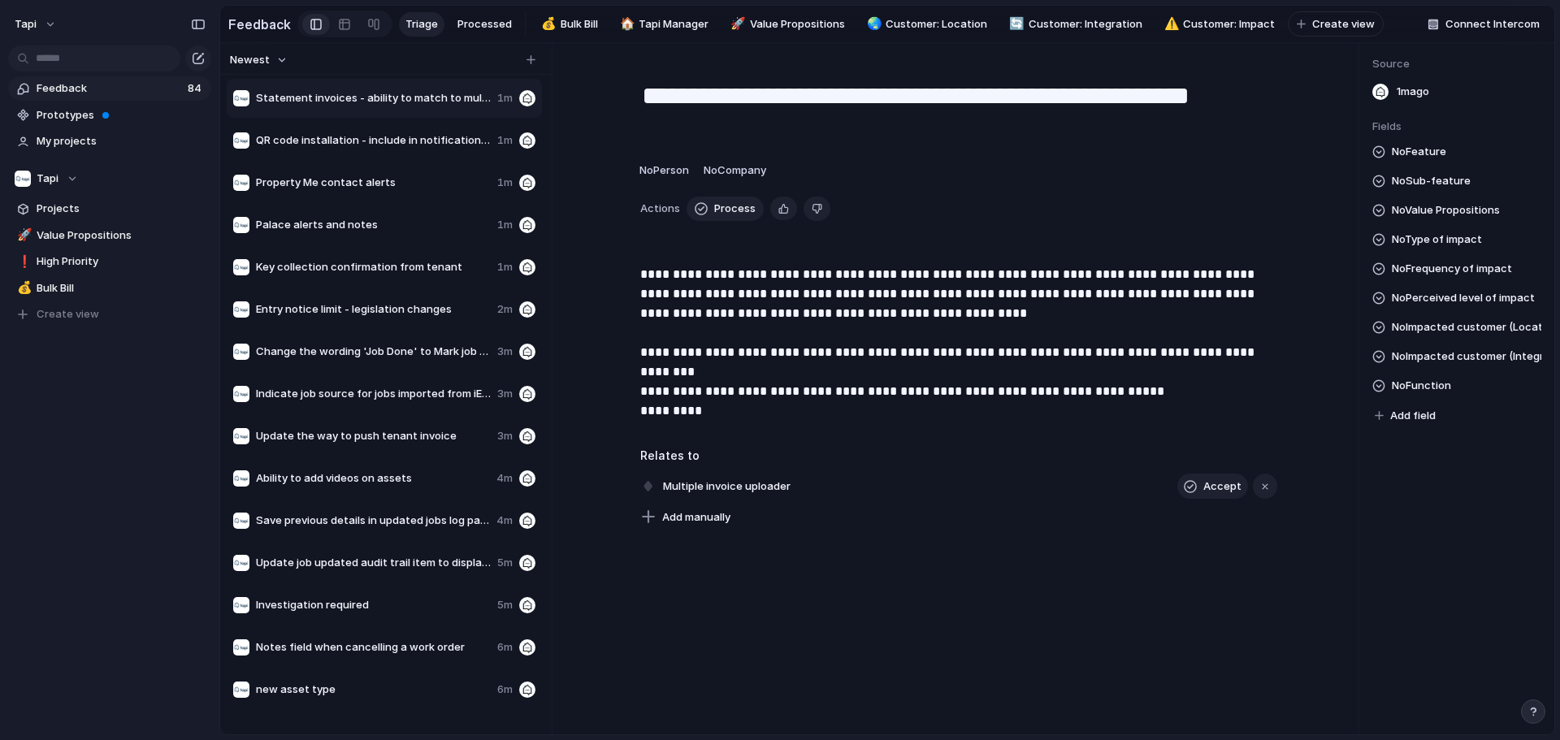
click at [777, 220] on span "No Value Propositions" at bounding box center [1446, 210] width 108 height 19
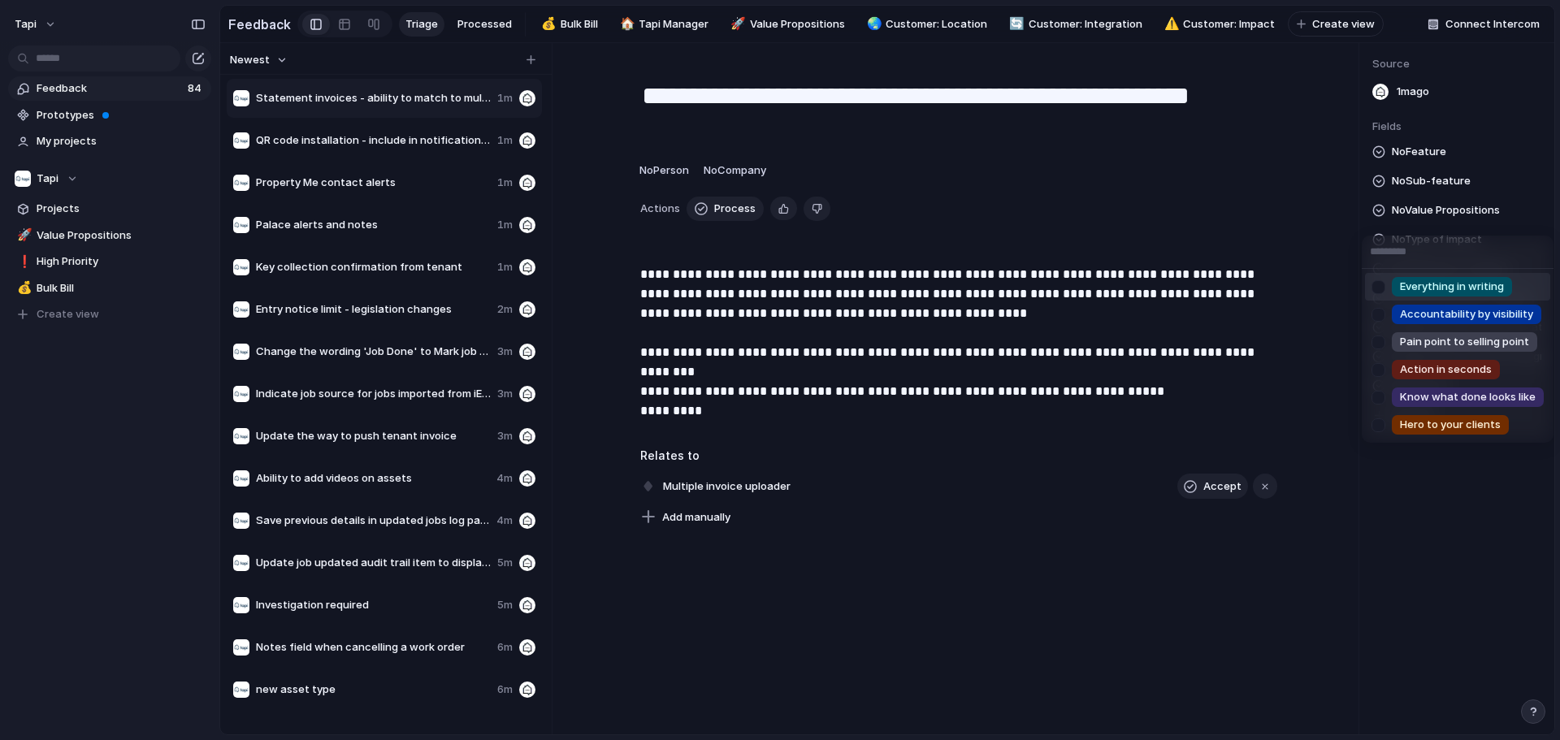
click at [777, 198] on div "Everything in writing Accountability by visibility Pain point to selling point …" at bounding box center [780, 370] width 1560 height 740
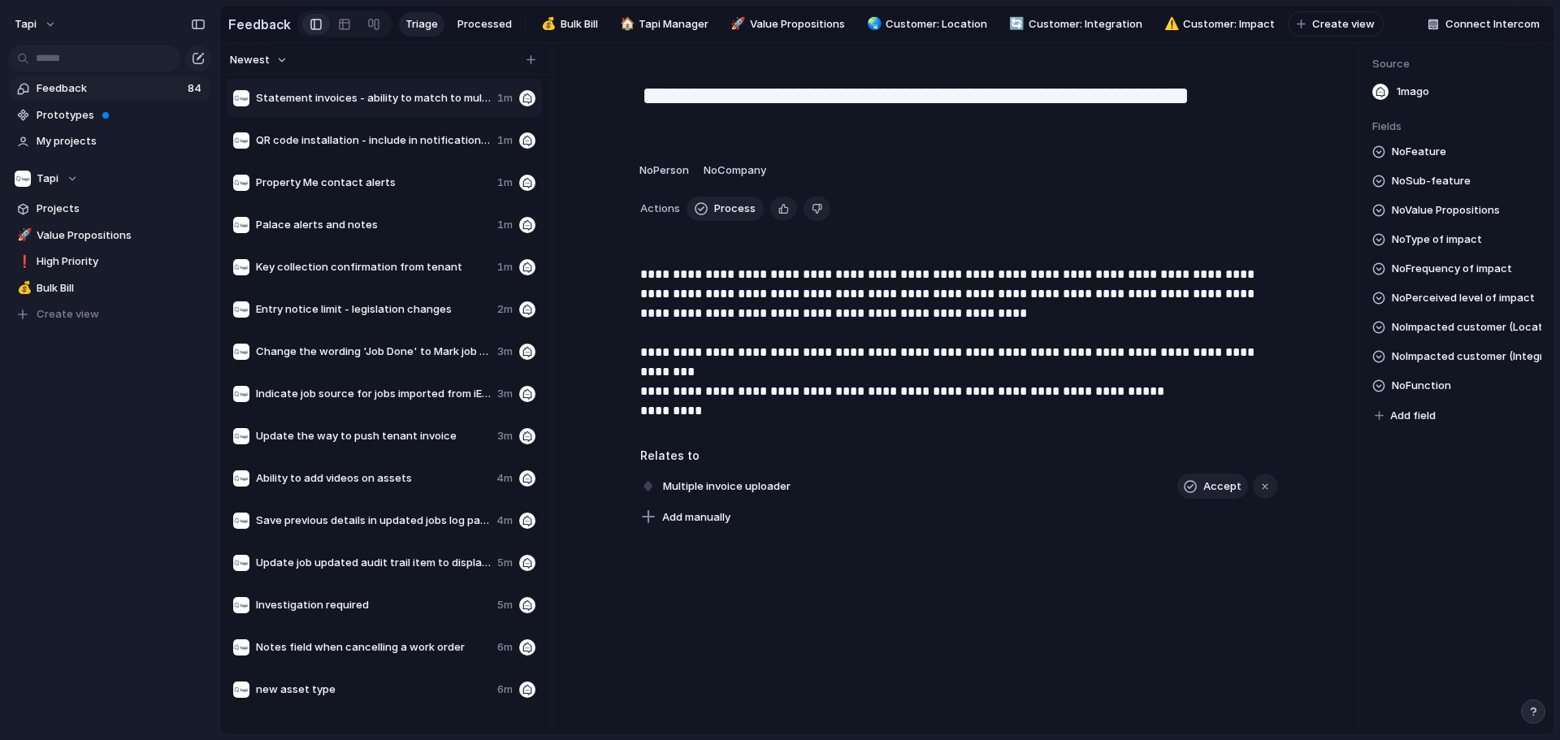
click at [777, 162] on span "No Feature" at bounding box center [1419, 151] width 54 height 19
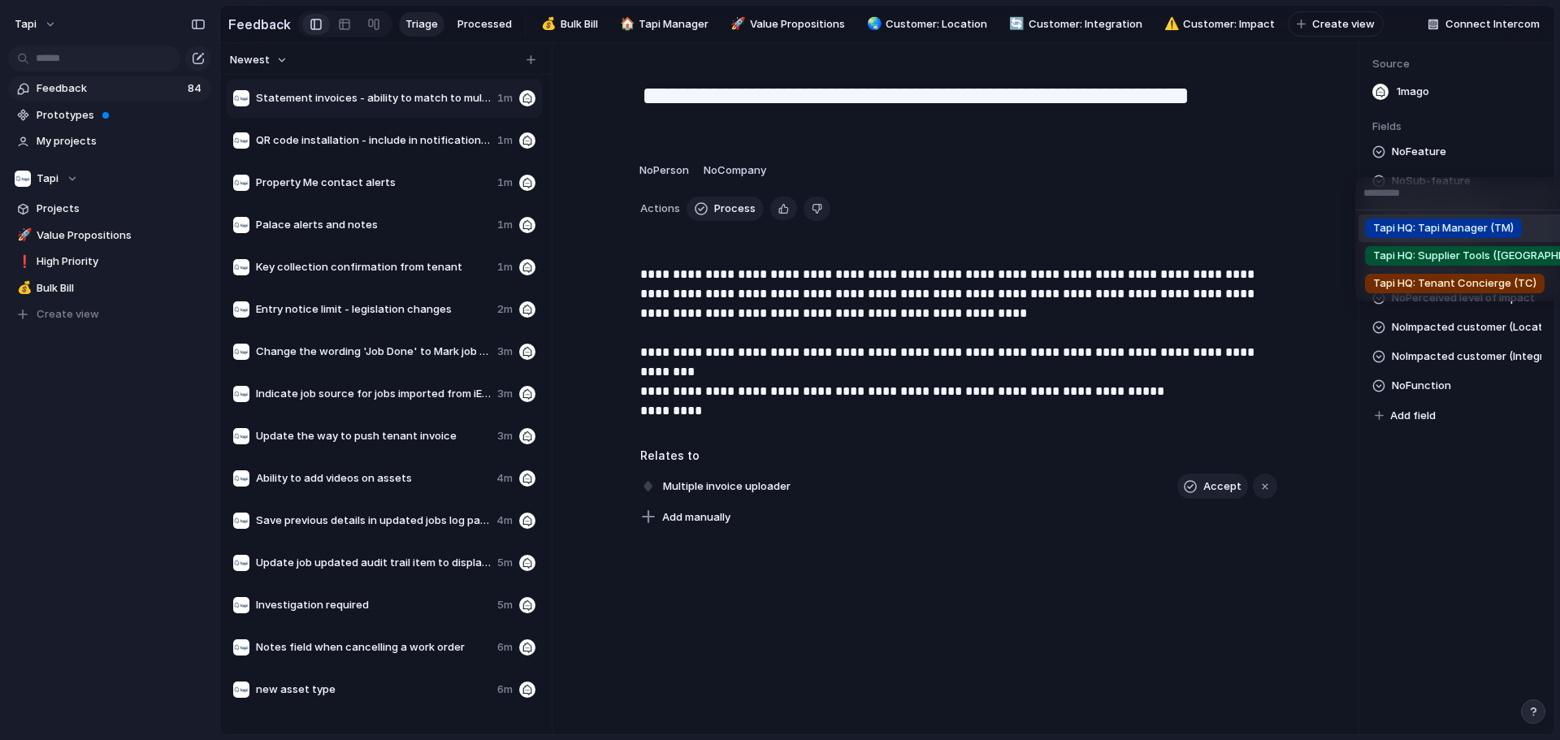
click at [777, 229] on span "Tapi HQ: Tapi Manager (TM)" at bounding box center [1443, 228] width 141 height 16
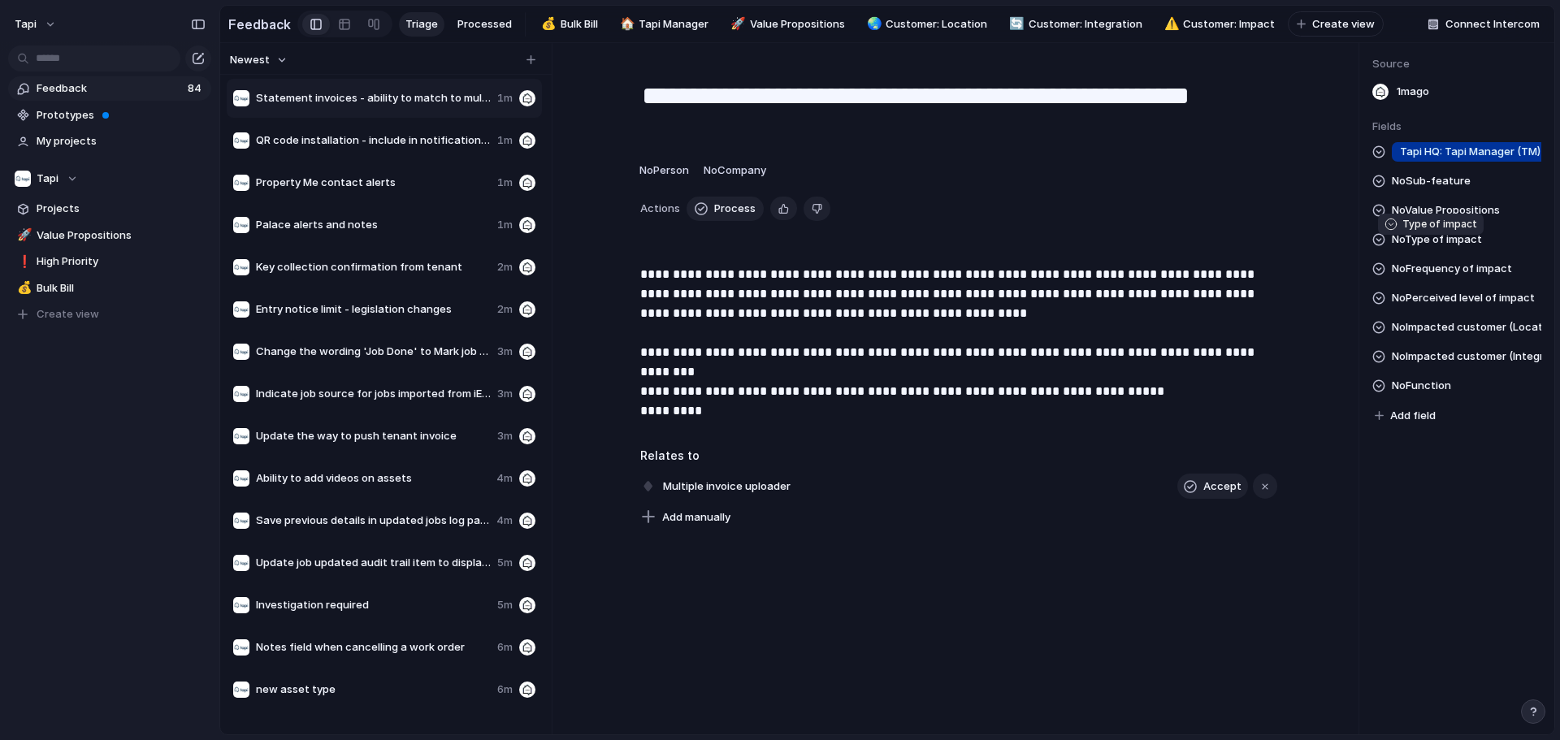
click at [777, 249] on span "No Type of impact" at bounding box center [1437, 239] width 90 height 19
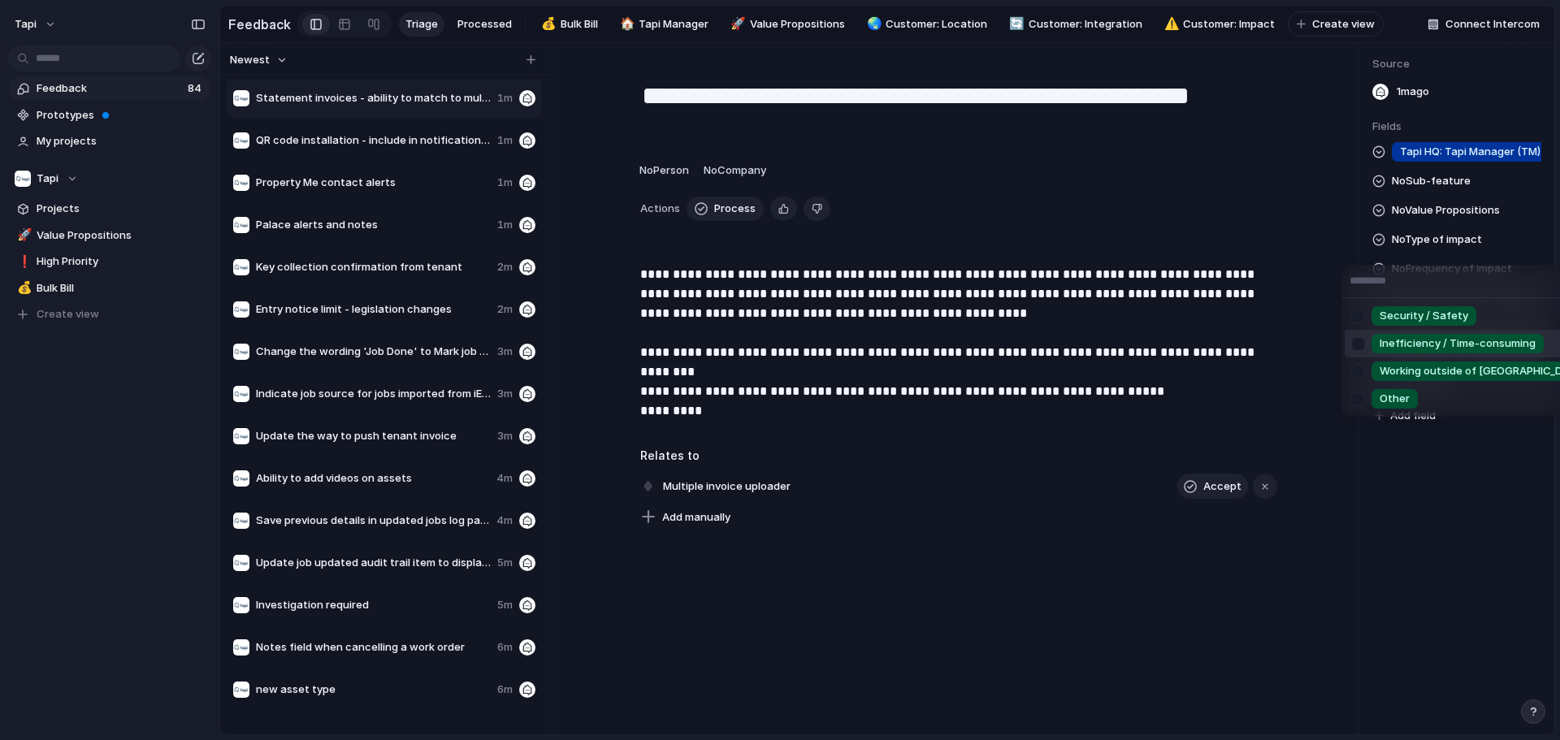
click at [777, 341] on span "Inefficiency / Time-consuming" at bounding box center [1457, 344] width 156 height 16
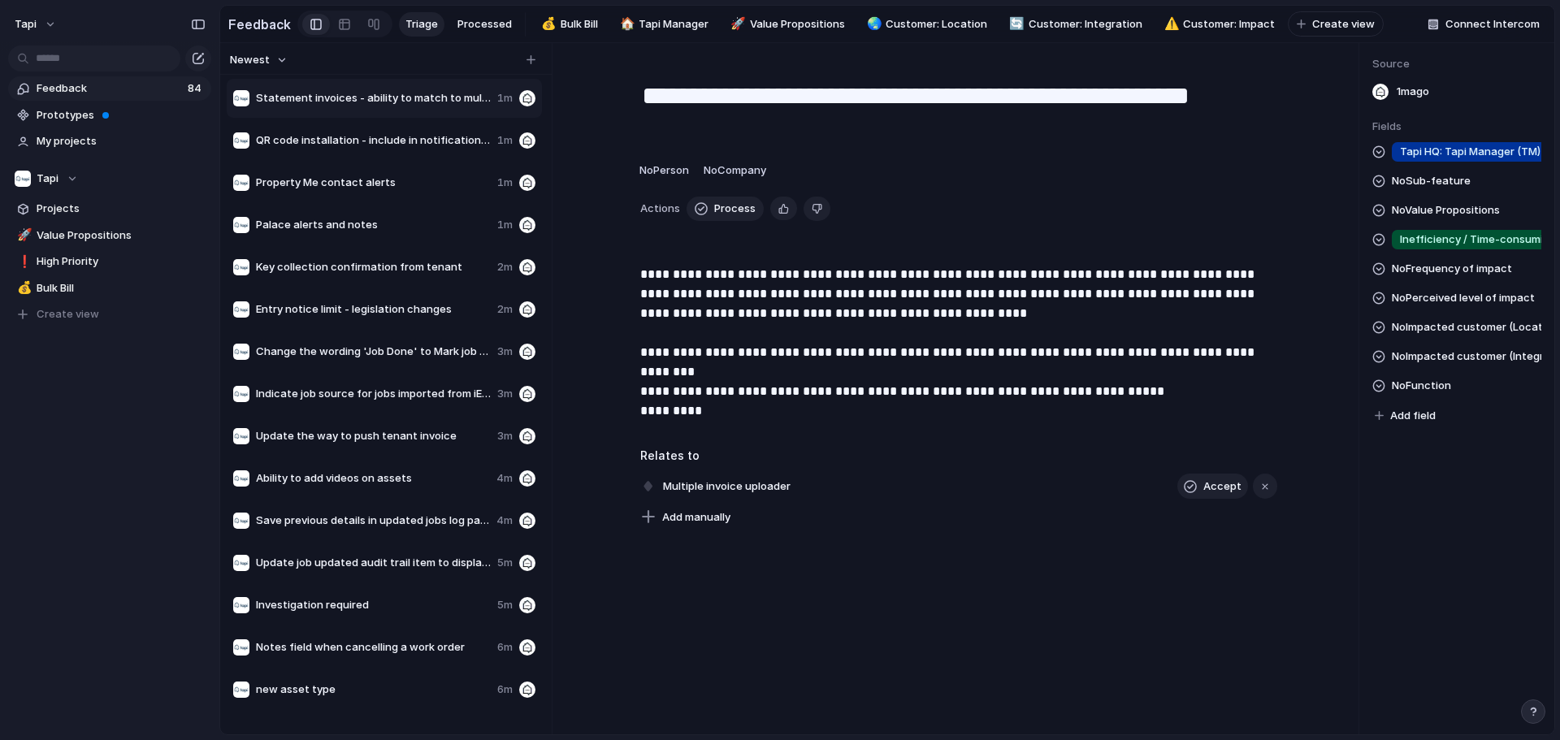
click at [777, 276] on span "No Frequency of impact" at bounding box center [1452, 268] width 120 height 19
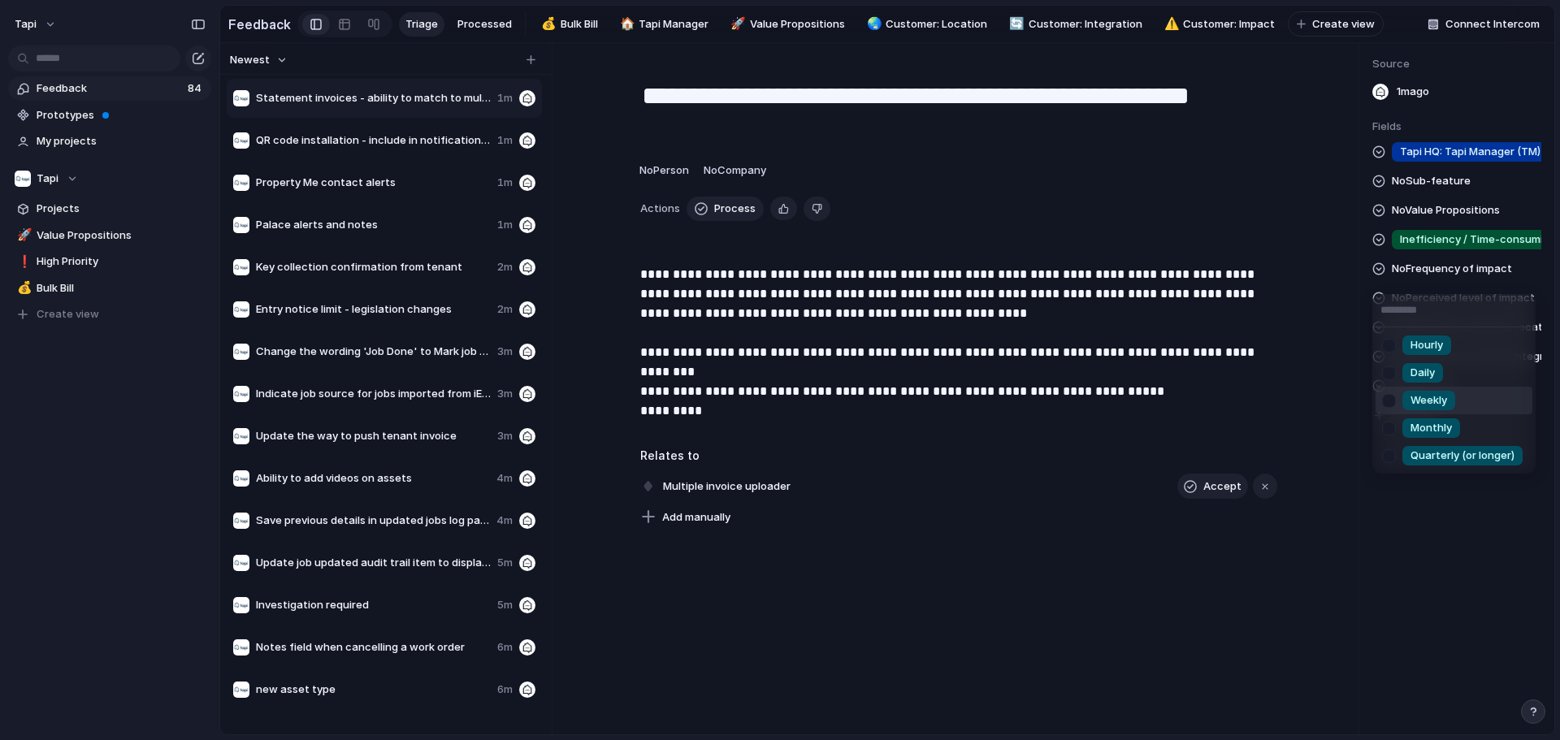
click at [777, 398] on span "Weekly" at bounding box center [1428, 400] width 37 height 16
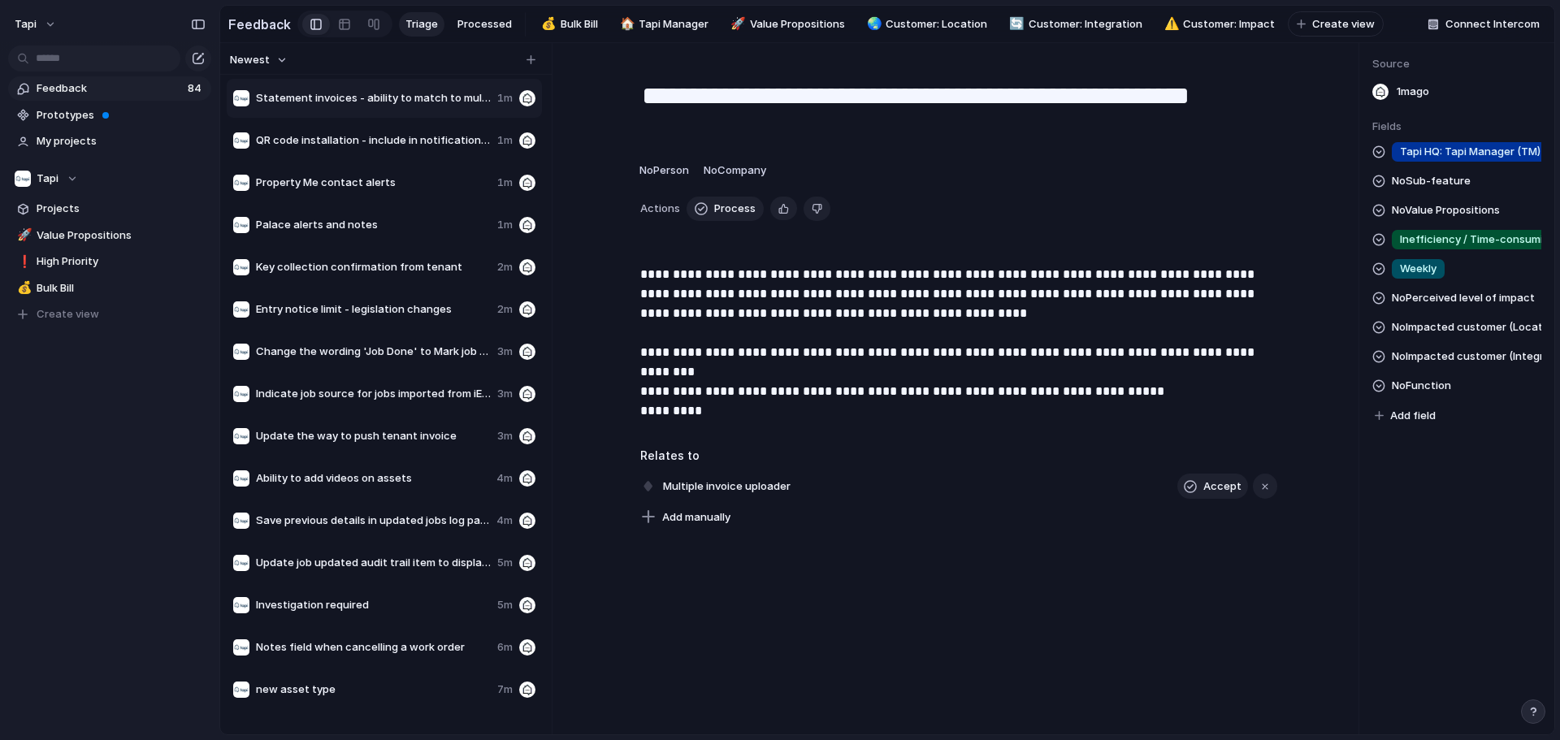
click at [777, 279] on div "Tapi HQ: Tapi Manager (TM) No Sub-feature No Value Propositions Inefficiency / …" at bounding box center [1456, 284] width 169 height 284
click at [777, 279] on div "Weekly" at bounding box center [1418, 268] width 53 height 19
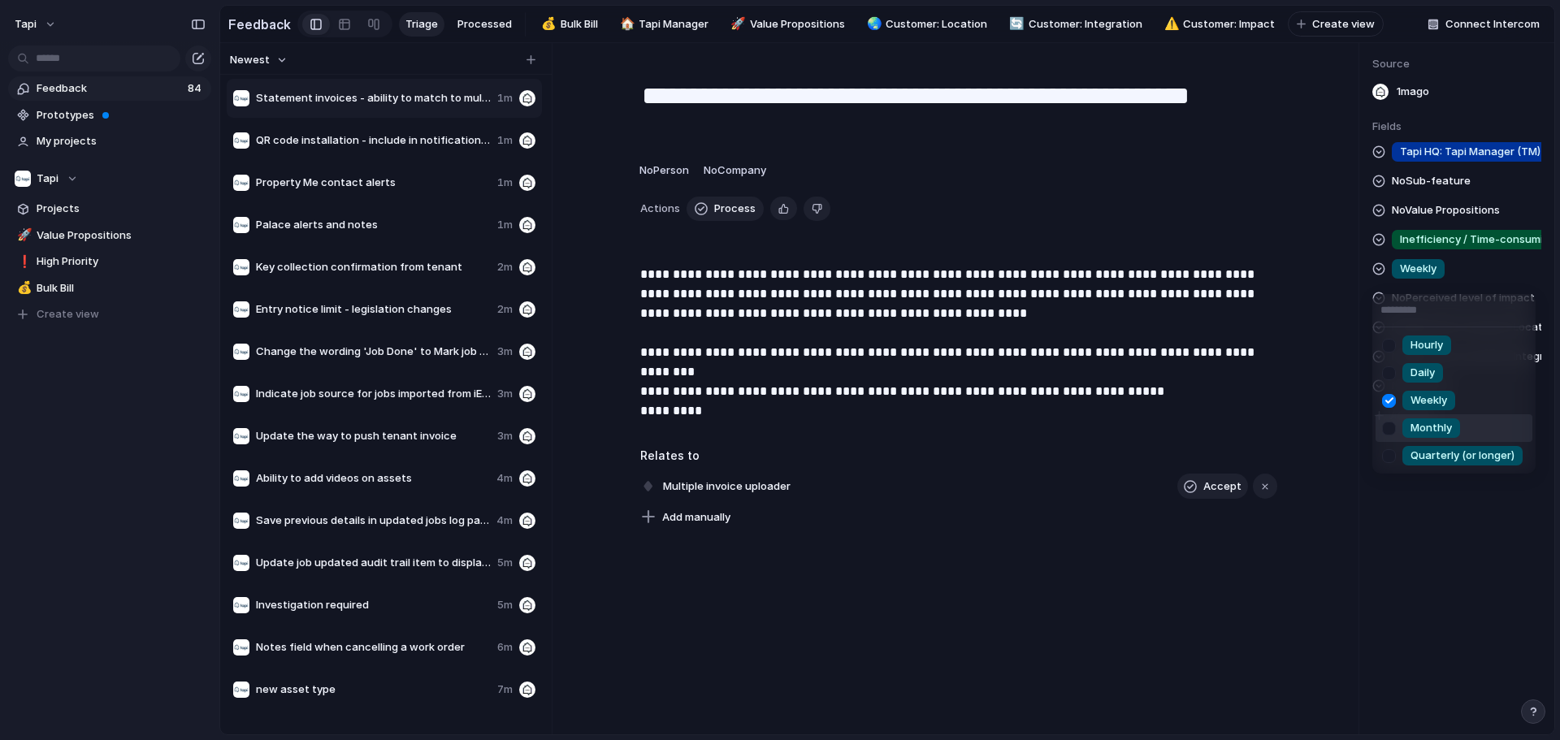
click at [777, 422] on span "Monthly" at bounding box center [1430, 428] width 41 height 16
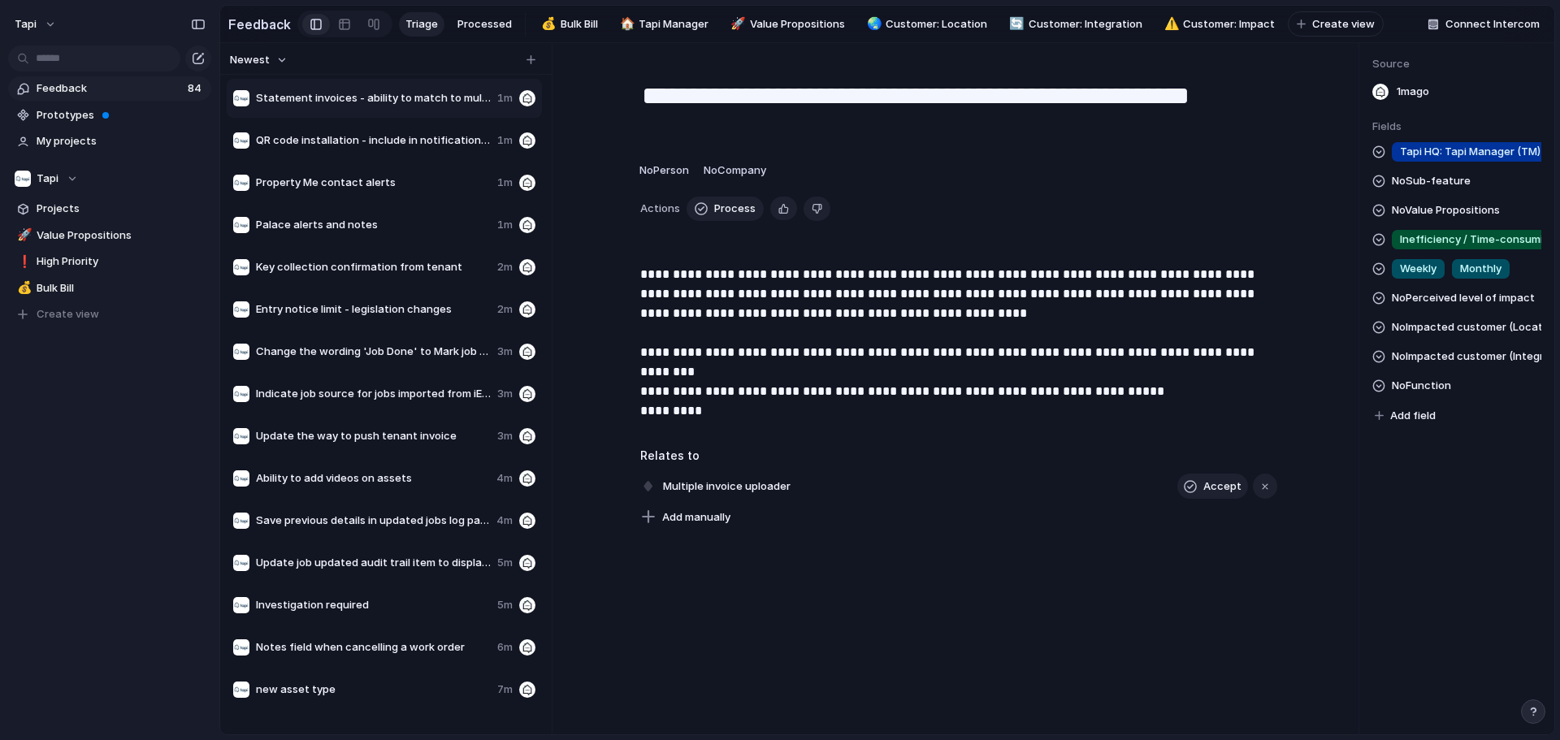
click at [777, 307] on span "No Perceived level of impact" at bounding box center [1463, 297] width 143 height 19
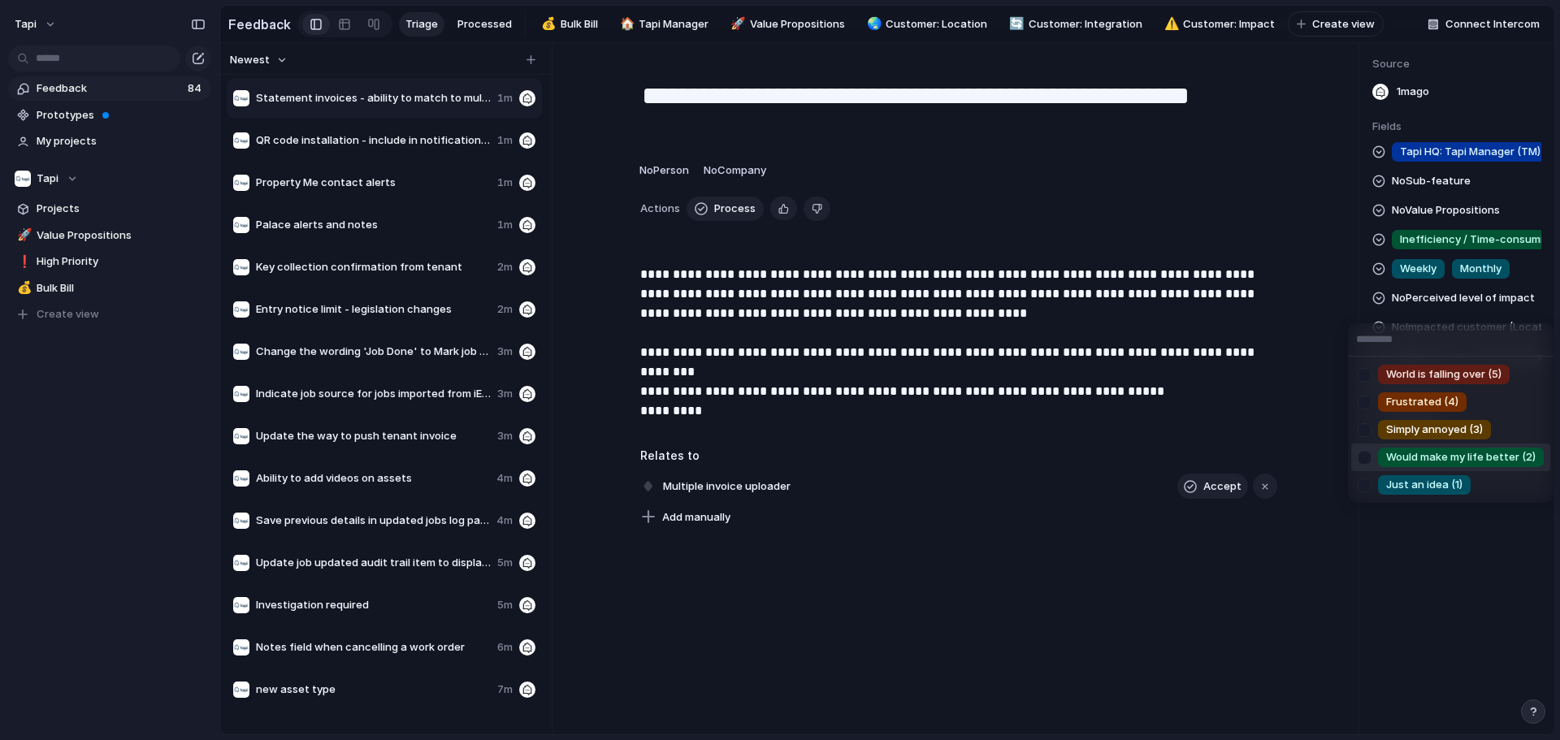
click at [777, 449] on span "Would make my life better (2)" at bounding box center [1460, 457] width 149 height 16
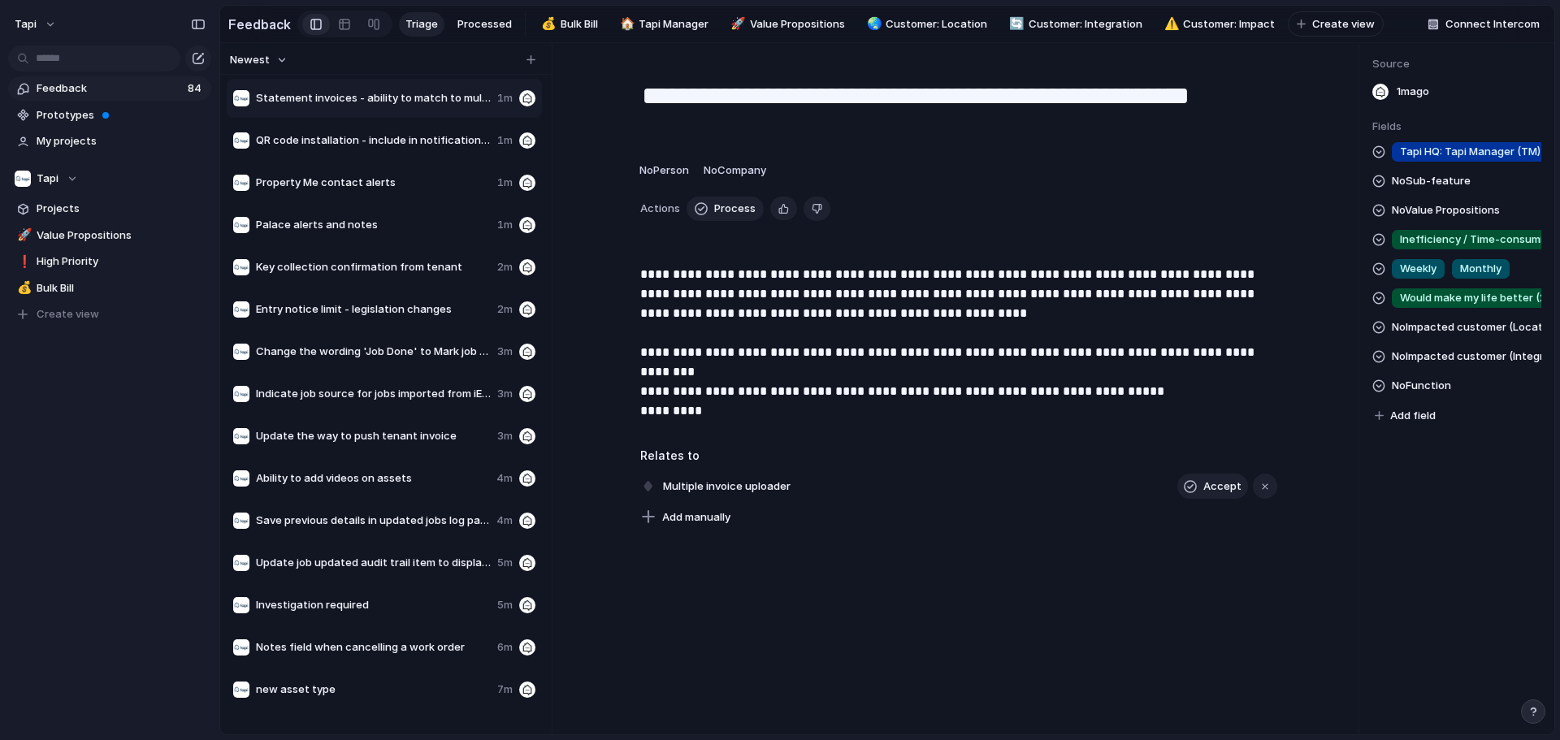
drag, startPoint x: 1419, startPoint y: 210, endPoint x: 1424, endPoint y: 199, distance: 11.6
click at [777, 208] on div "Tapi HQ: Tapi Manager (TM) No Sub-feature No Value Propositions Inefficiency / …" at bounding box center [1456, 284] width 169 height 284
click at [777, 191] on span "No Sub-feature" at bounding box center [1431, 180] width 79 height 19
click at [777, 389] on span "No Function" at bounding box center [1421, 385] width 59 height 19
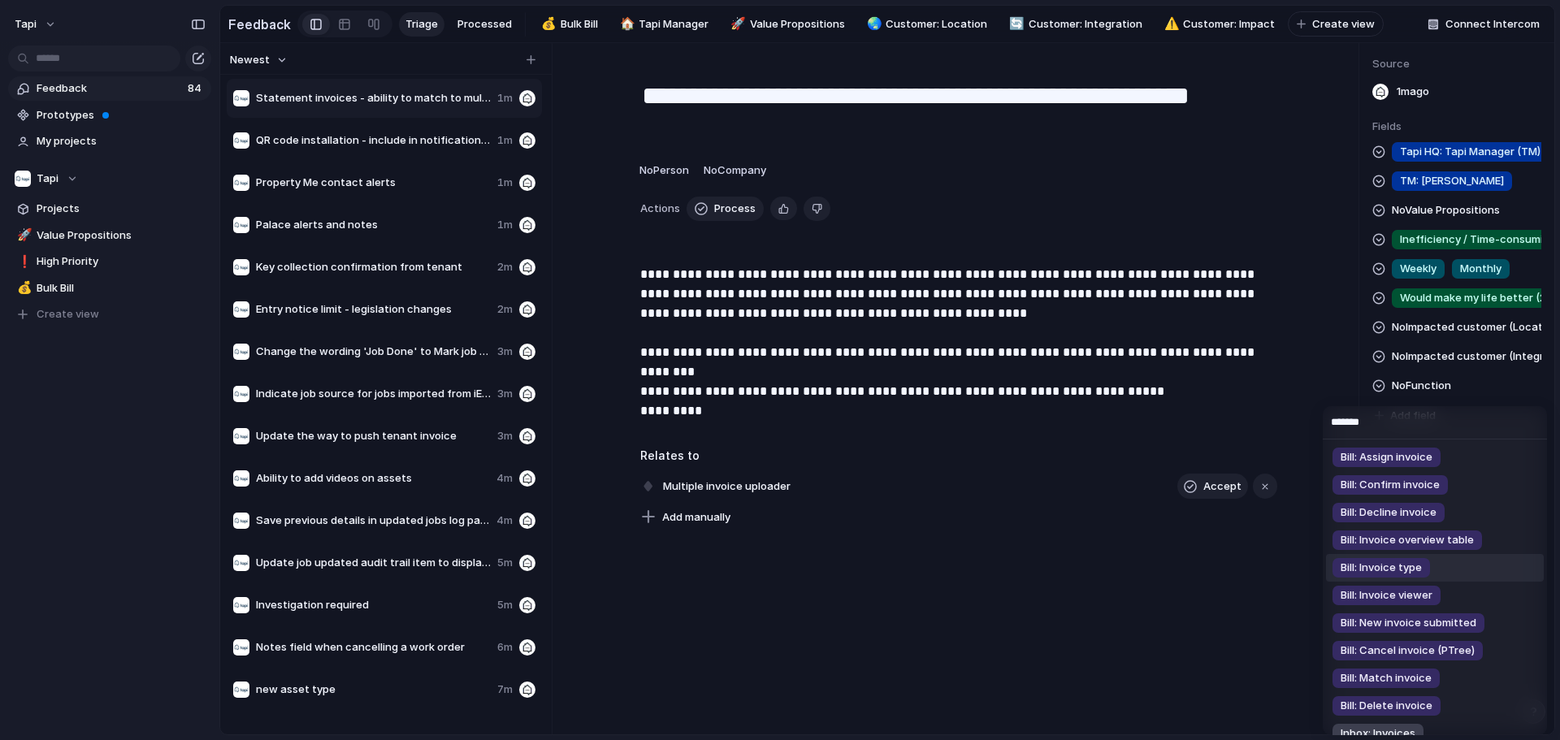
type input "*******"
click at [777, 532] on span "Bill: Invoice overview table" at bounding box center [1406, 540] width 133 height 16
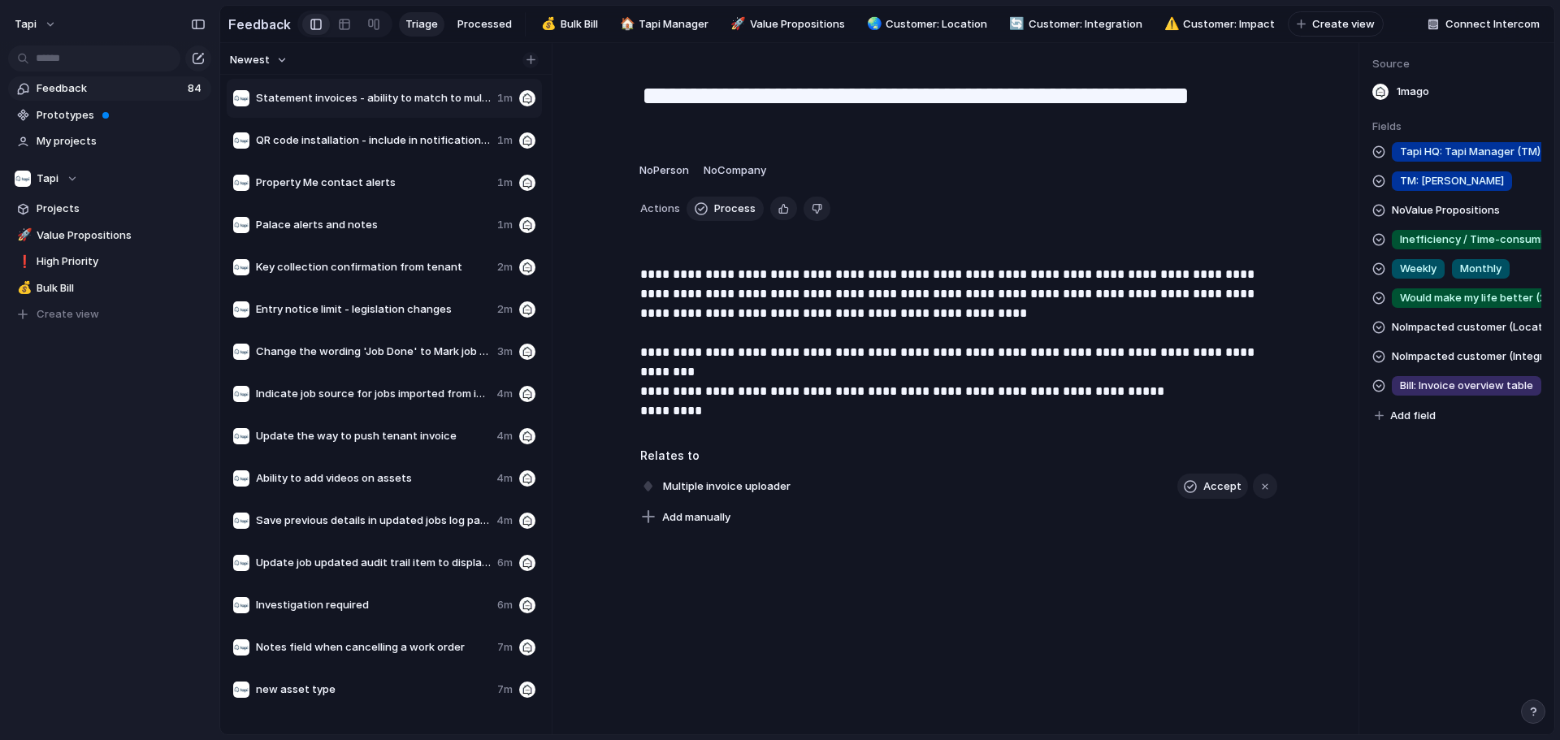
click at [532, 60] on button "button" at bounding box center [530, 60] width 16 height 16
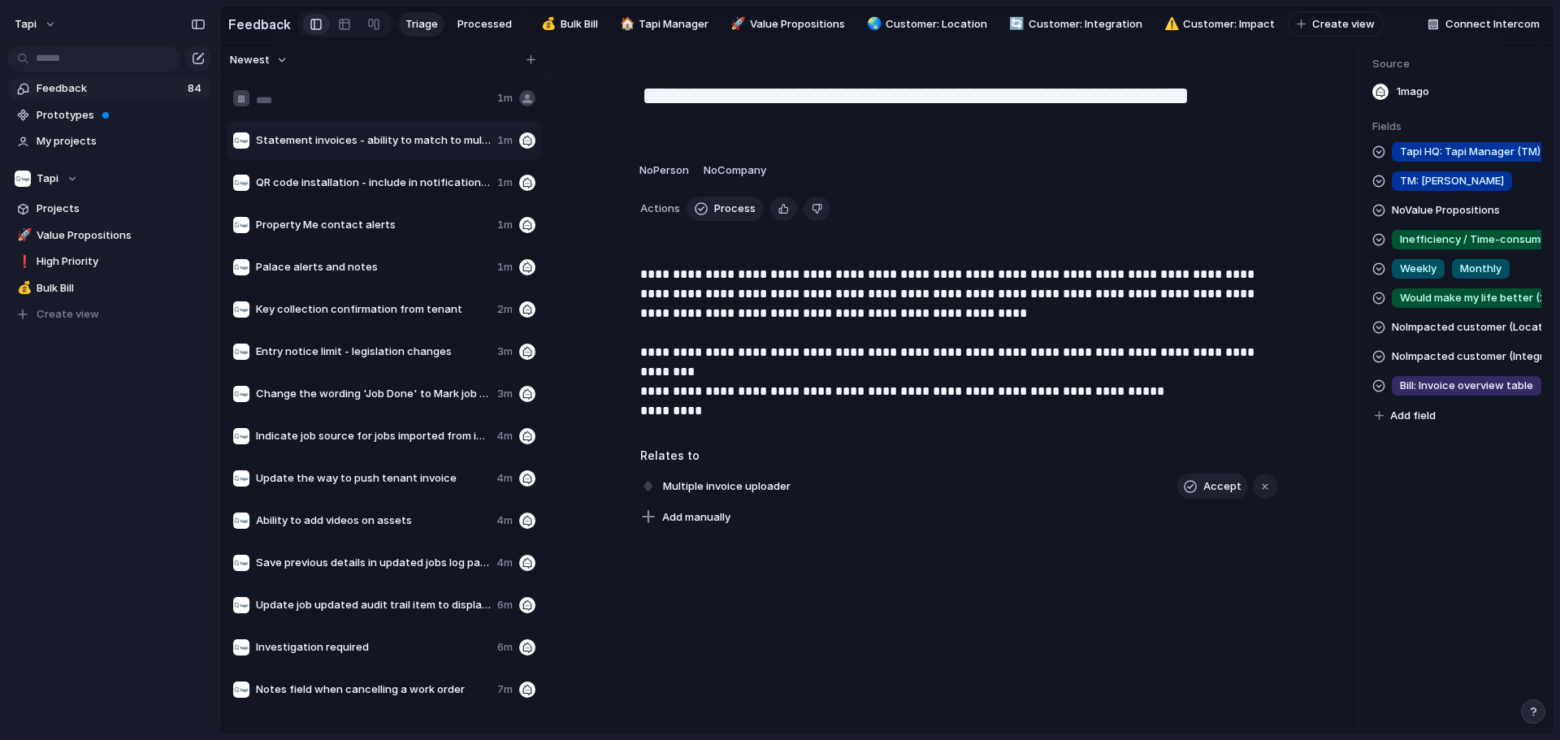
type input "**********"
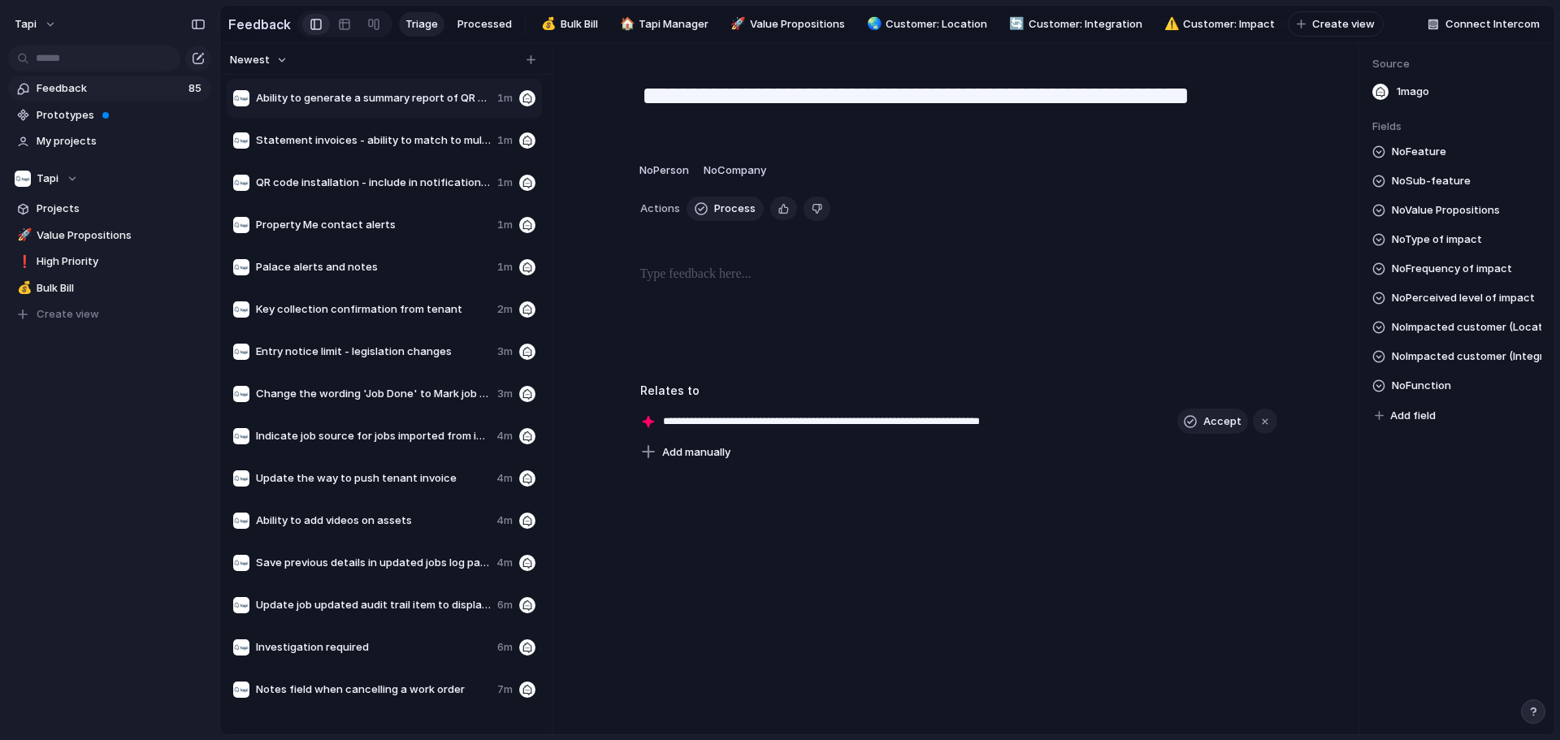
click at [747, 284] on p at bounding box center [958, 274] width 637 height 19
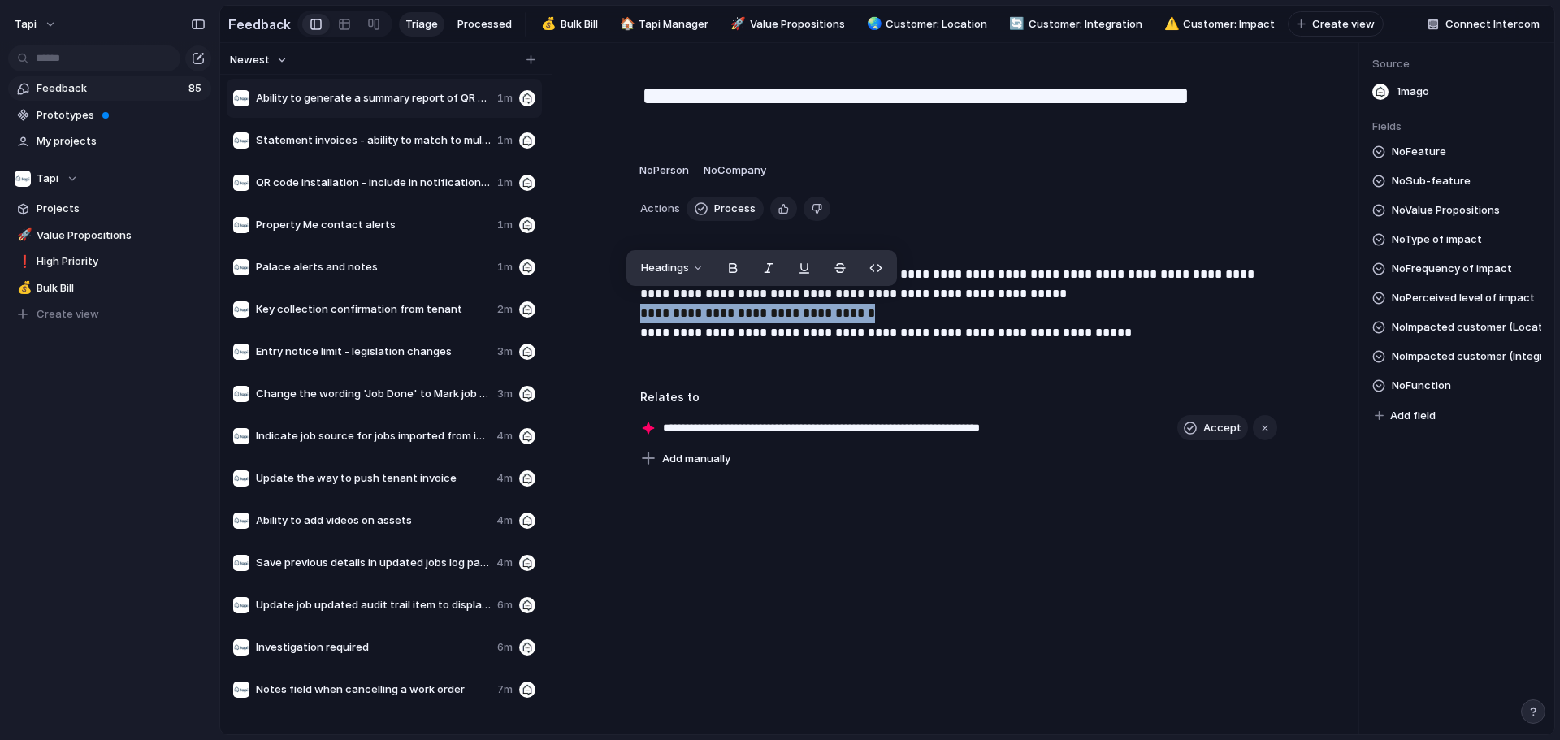
drag, startPoint x: 1024, startPoint y: 318, endPoint x: 626, endPoint y: 321, distance: 398.9
click at [626, 321] on div "**********" at bounding box center [958, 320] width 735 height 110
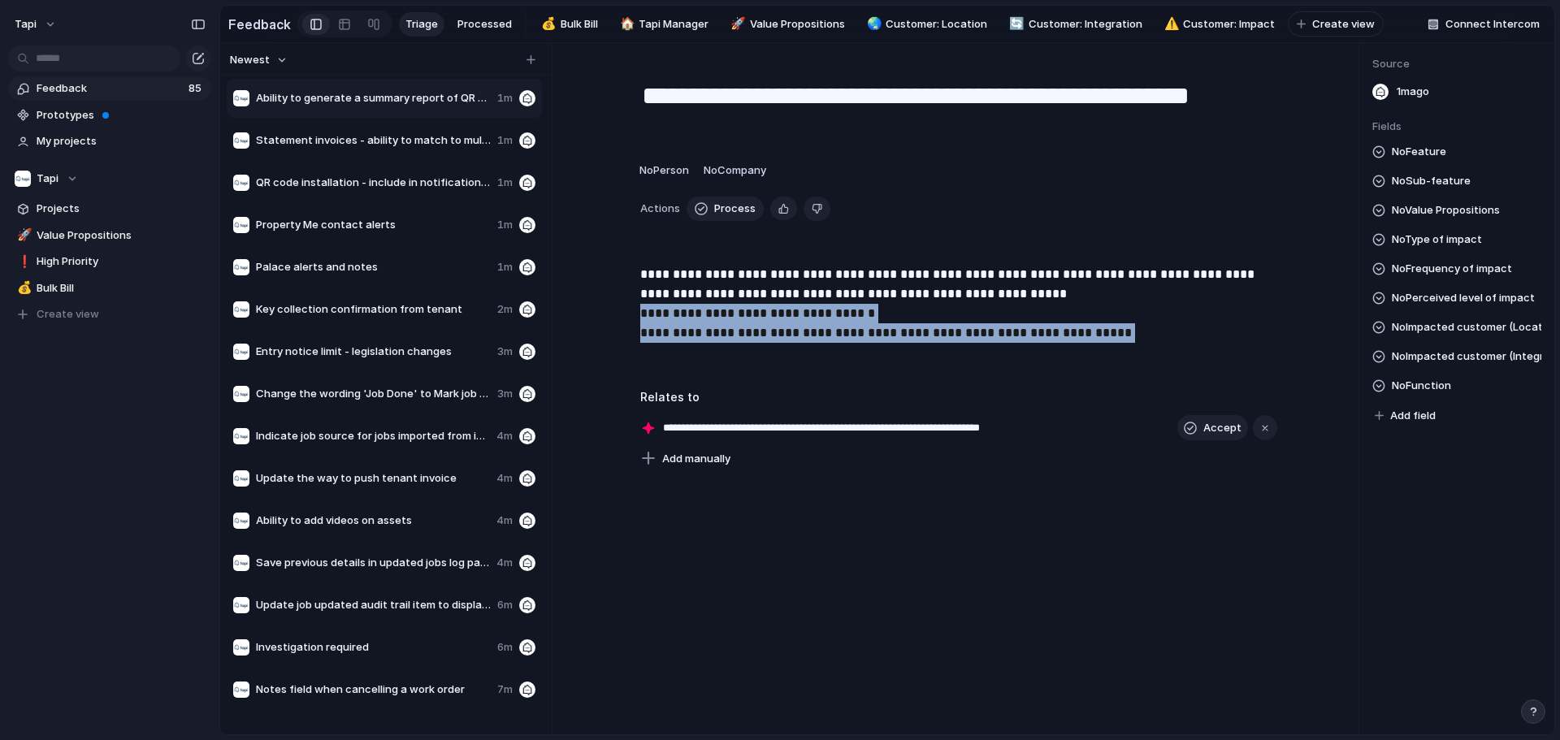
drag, startPoint x: 1154, startPoint y: 353, endPoint x: 627, endPoint y: 323, distance: 528.1
click at [627, 323] on div "**********" at bounding box center [958, 320] width 735 height 110
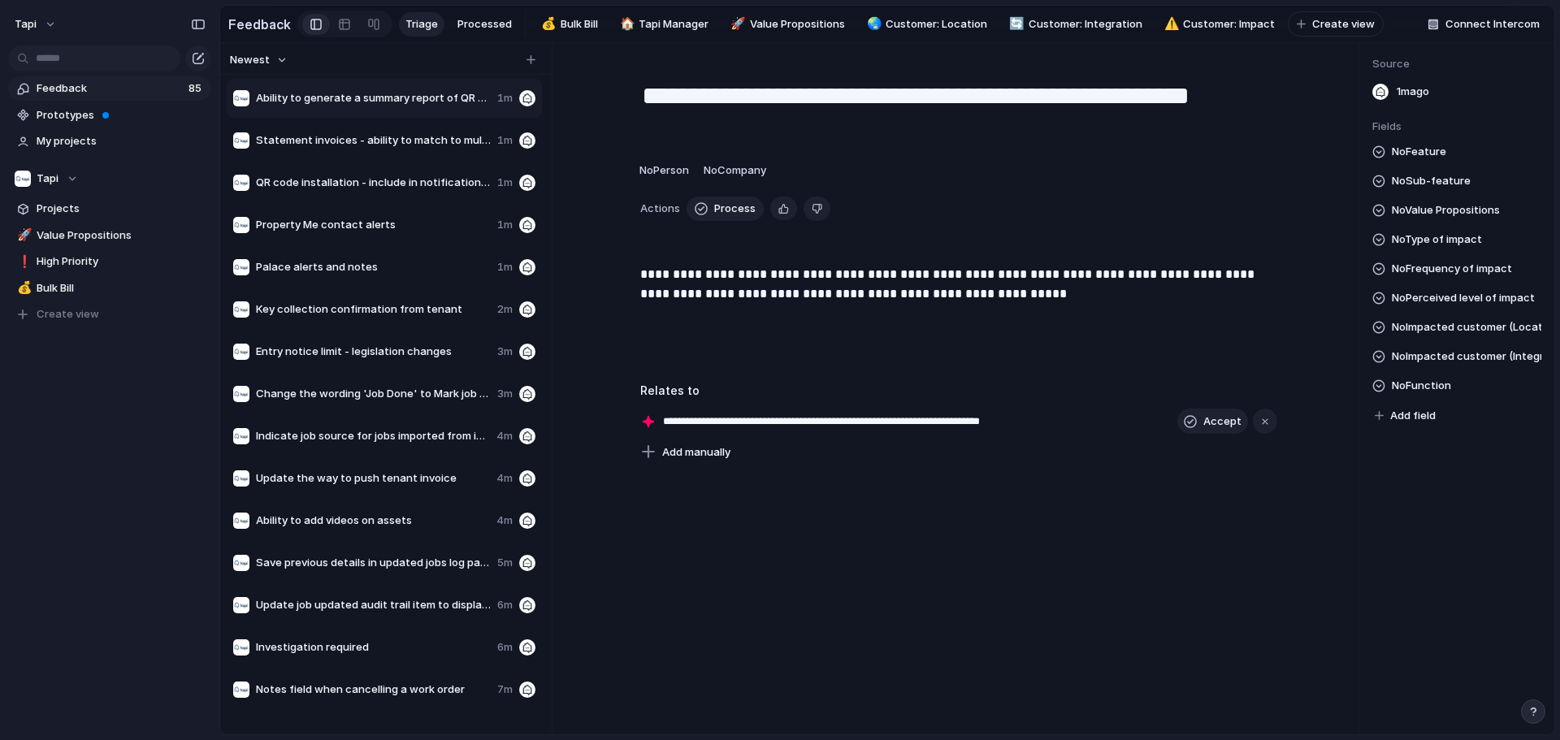
click at [777, 239] on span "No Type of impact" at bounding box center [1437, 239] width 90 height 19
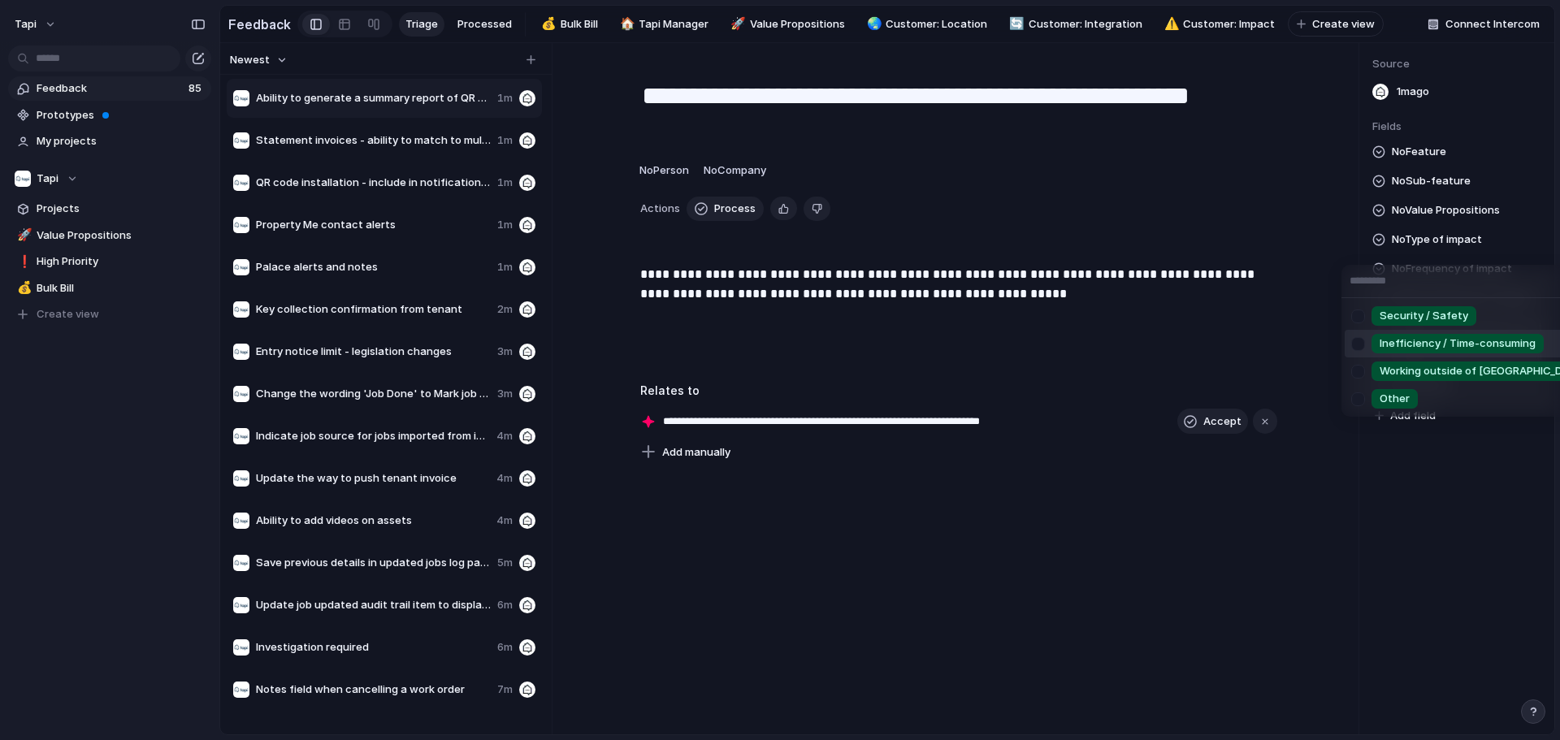
click at [777, 337] on span "Inefficiency / Time-consuming" at bounding box center [1457, 344] width 156 height 16
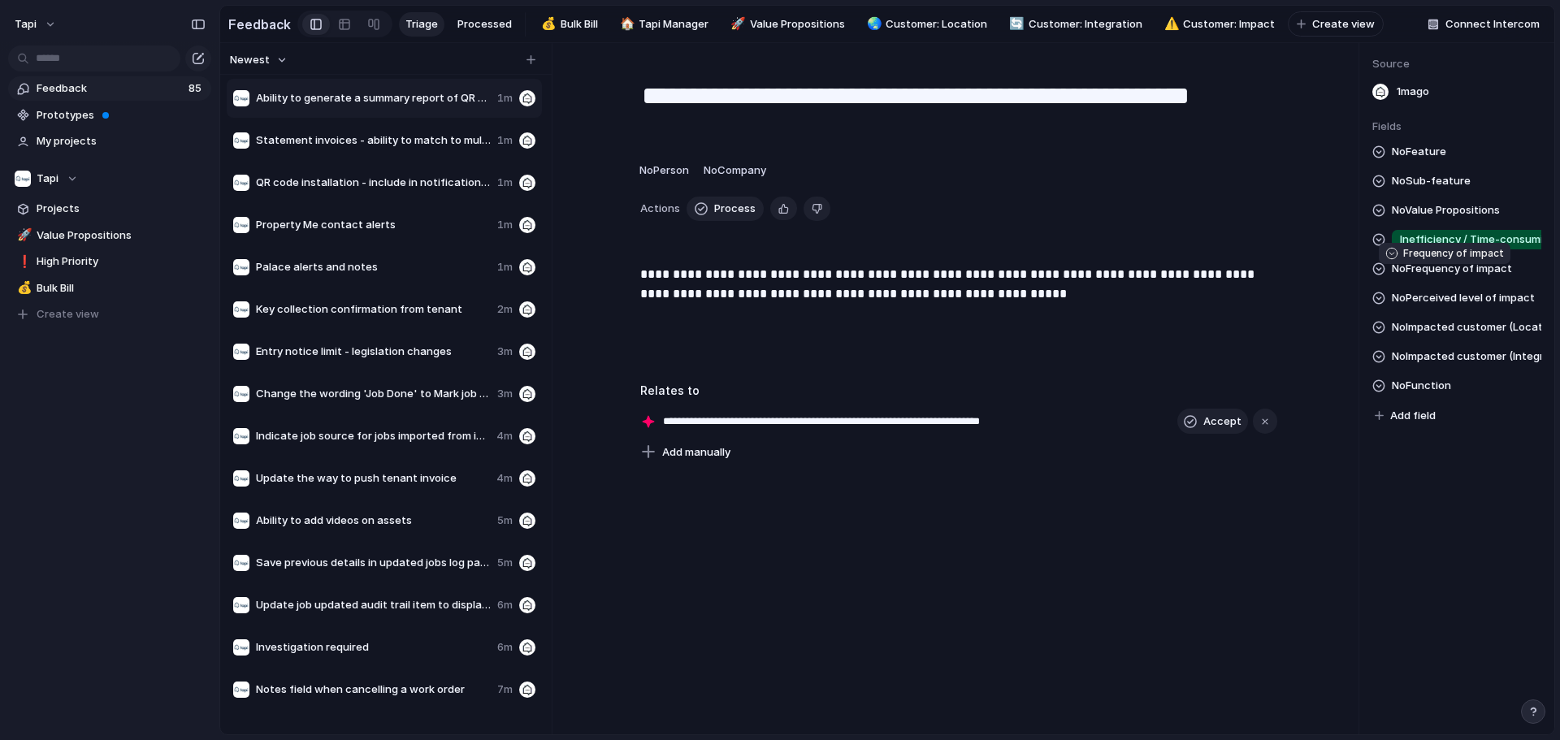
click at [777, 276] on span "No Frequency of impact" at bounding box center [1452, 268] width 120 height 19
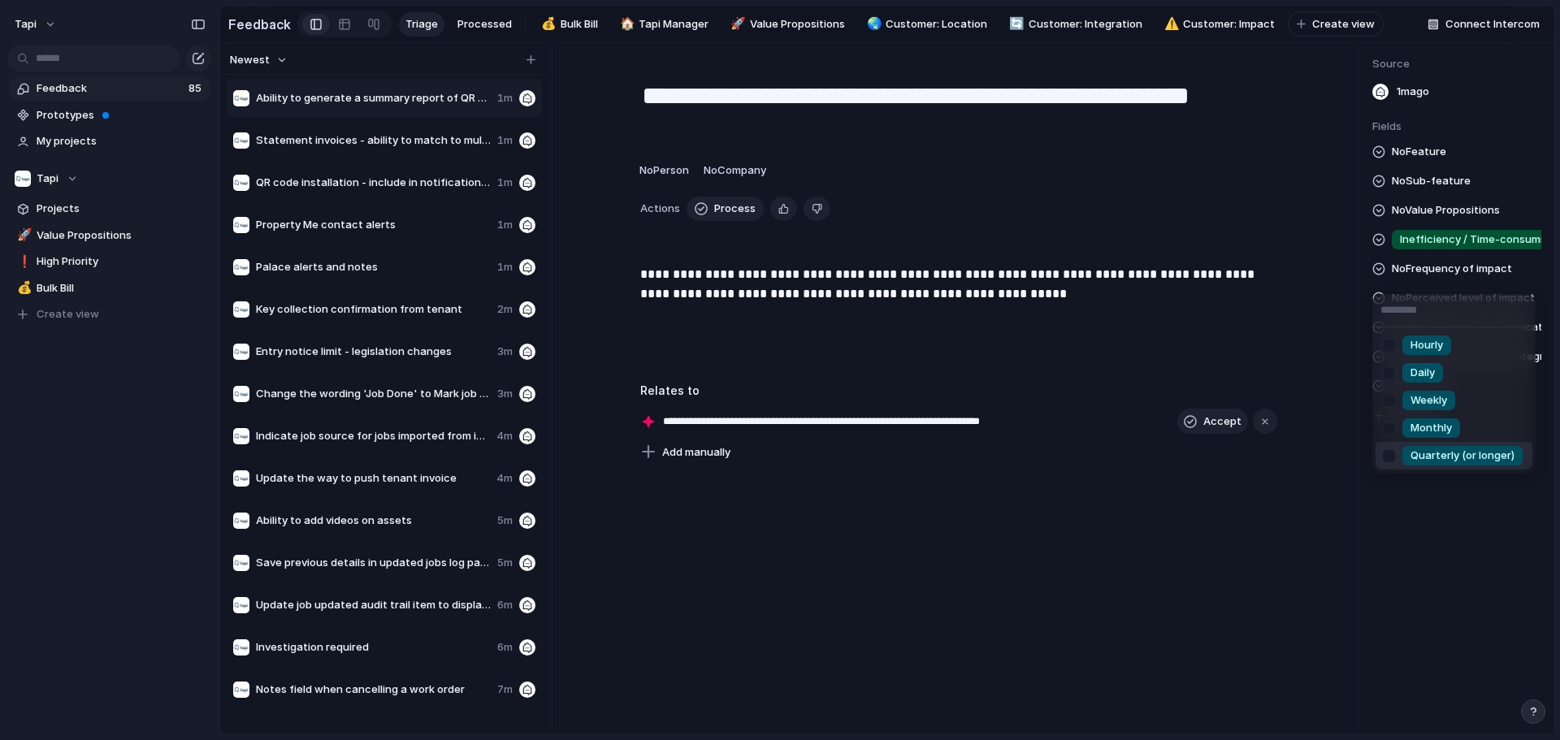
click at [777, 457] on span "Quarterly (or longer)" at bounding box center [1462, 456] width 104 height 16
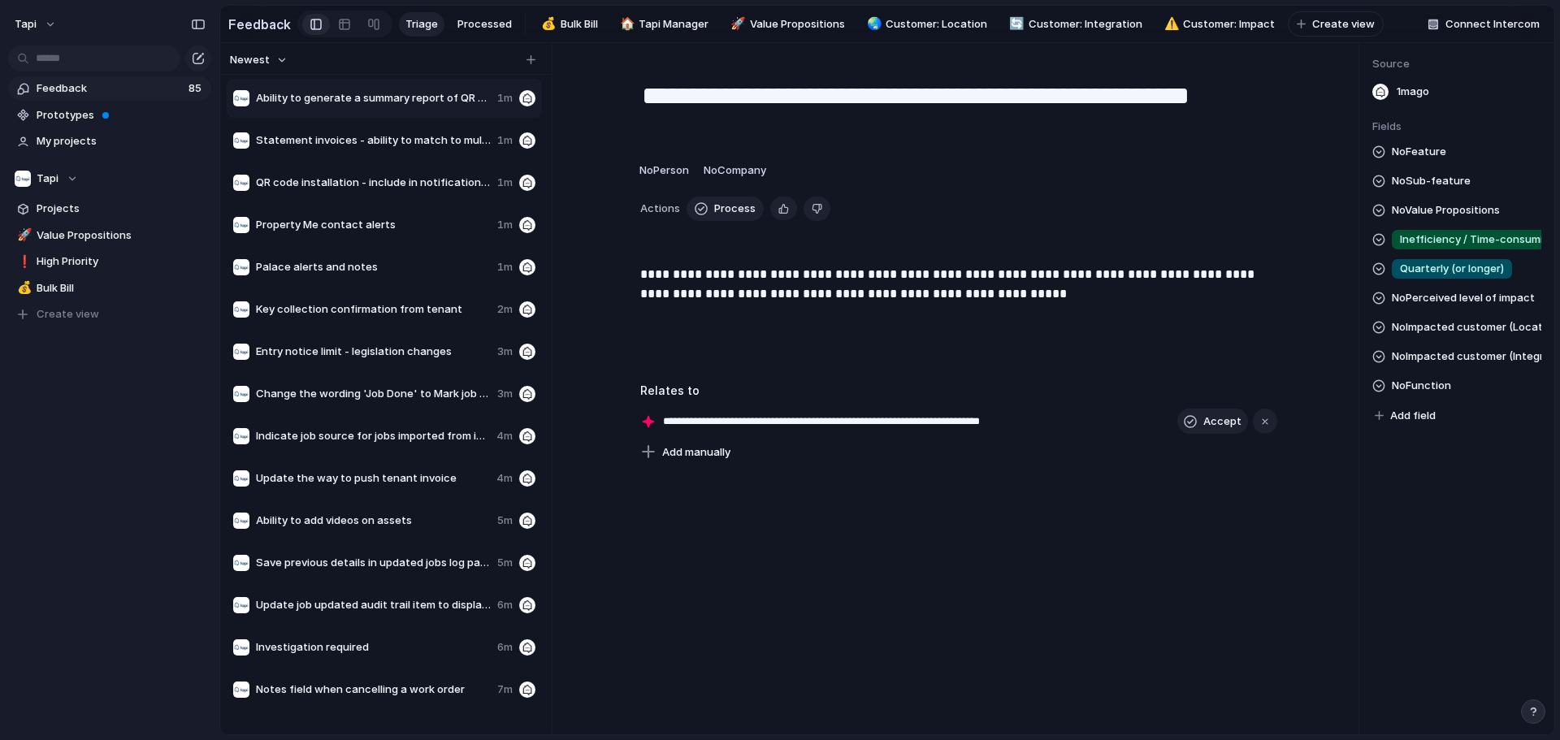
click at [777, 308] on span "No Perceived level of impact" at bounding box center [1463, 297] width 143 height 19
click at [777, 158] on span "No Feature" at bounding box center [1419, 151] width 54 height 19
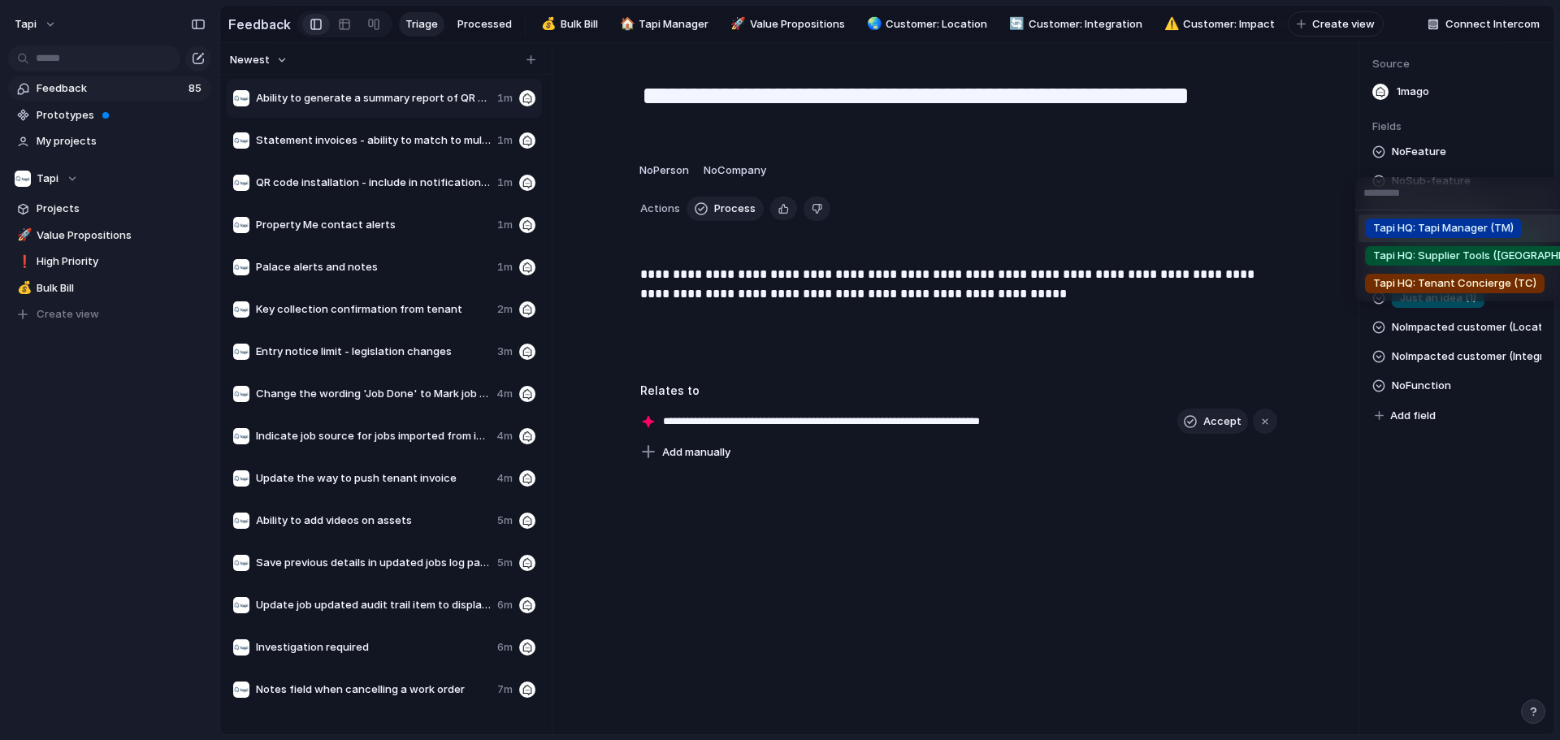
click at [777, 228] on span "Tapi HQ: Tapi Manager (TM)" at bounding box center [1443, 228] width 141 height 16
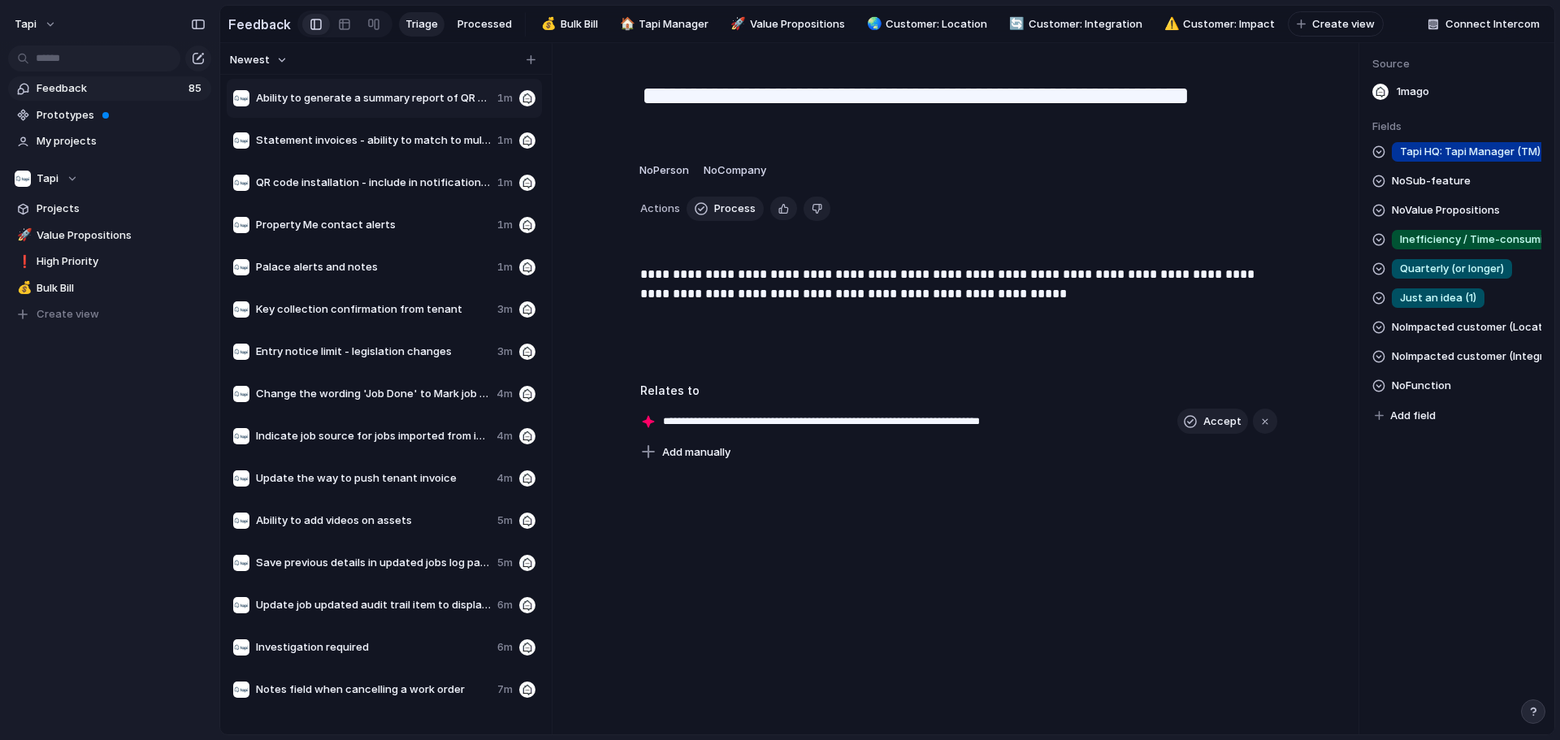
click at [777, 185] on span "No Sub-feature" at bounding box center [1431, 180] width 79 height 19
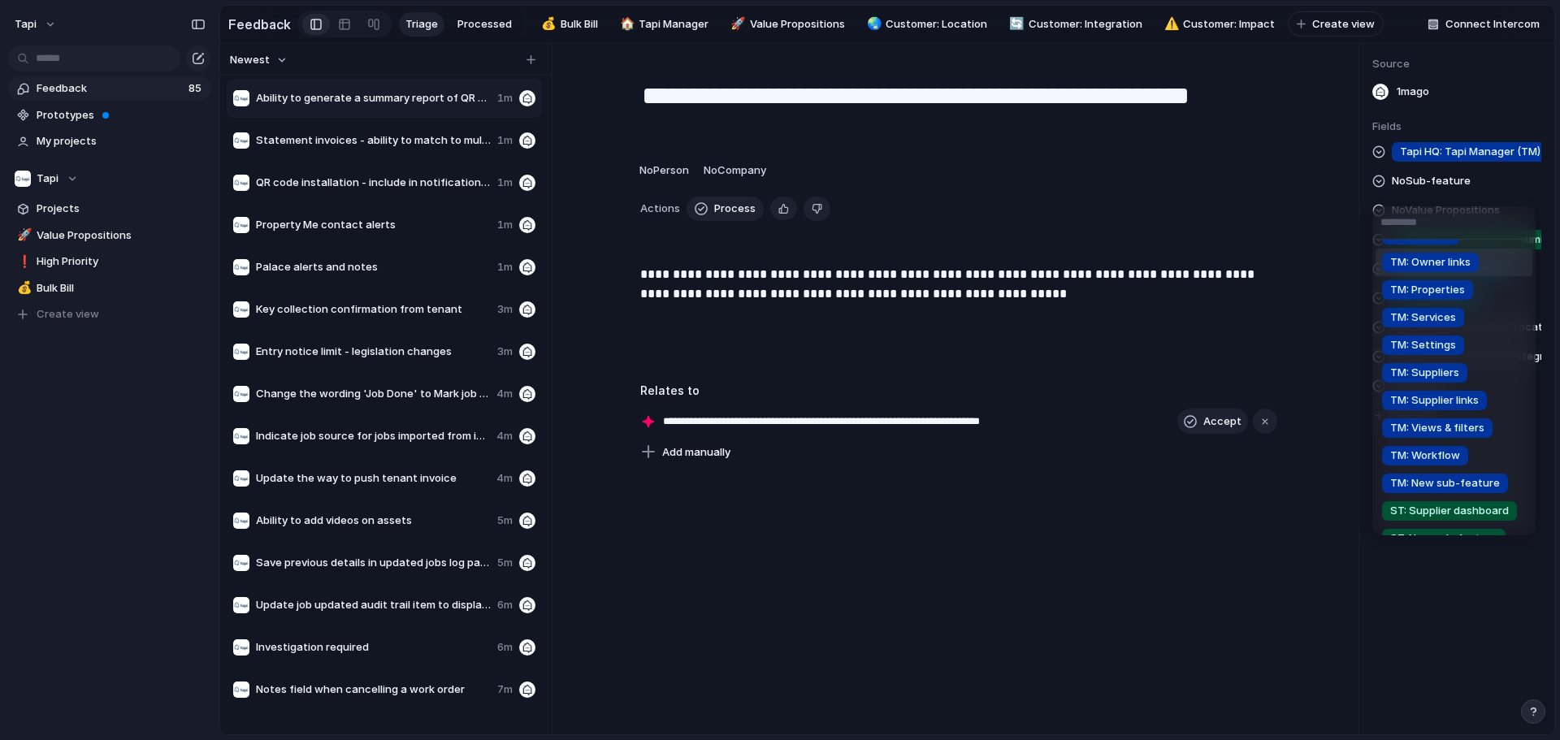
scroll to position [162, 0]
click at [777, 317] on span "TM: Services" at bounding box center [1423, 316] width 66 height 16
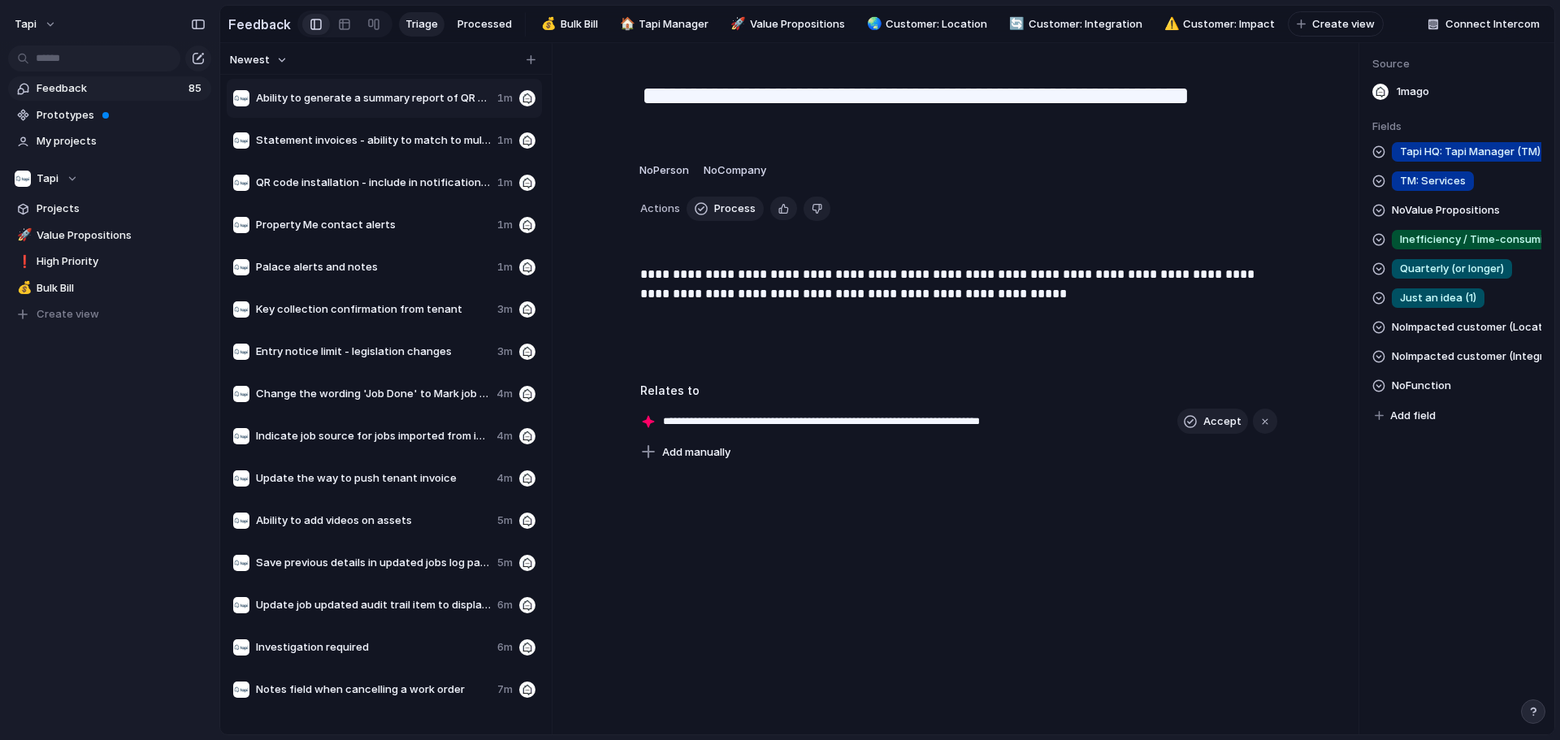
click at [777, 366] on span "No Impacted customer (Integration)" at bounding box center [1466, 356] width 149 height 19
click at [777, 353] on div "Inspection Express Palace Property Me Property Tree Console" at bounding box center [780, 370] width 1560 height 740
click at [777, 396] on span "No Function" at bounding box center [1421, 385] width 59 height 19
type input "**"
click at [777, 466] on span "Home page: QR codes" at bounding box center [1408, 462] width 111 height 16
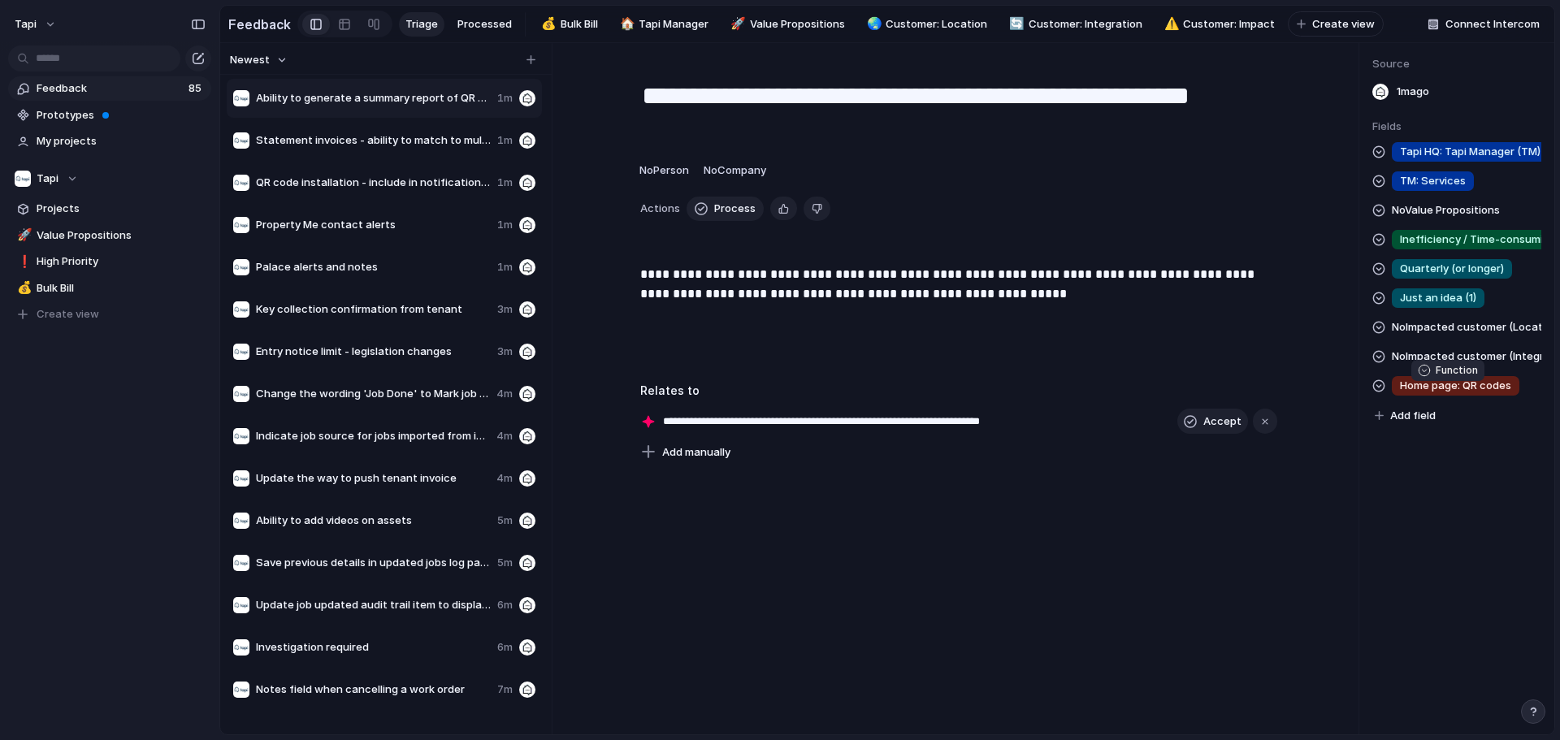
click at [777, 394] on span "Home page: QR codes" at bounding box center [1455, 386] width 111 height 16
type input "******"
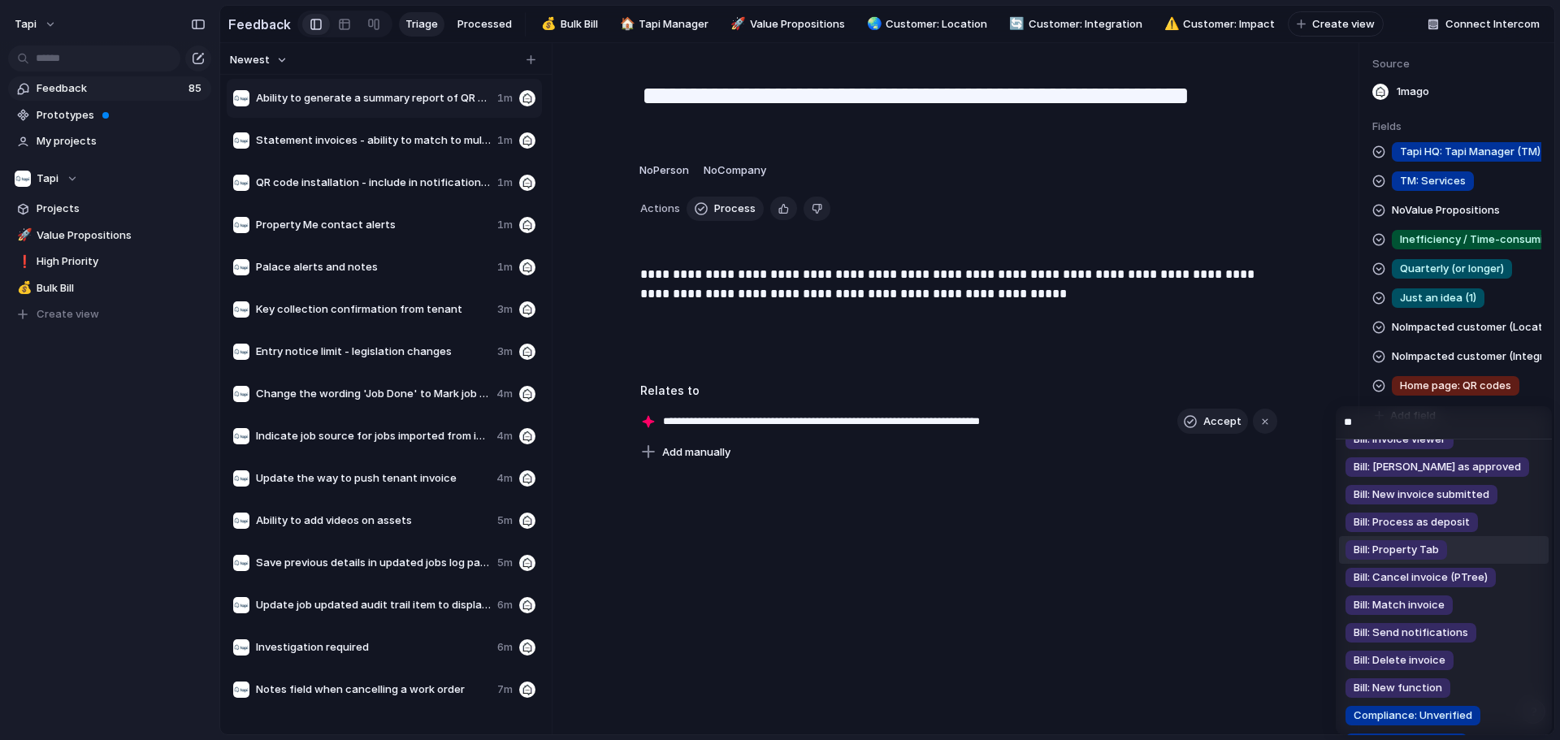
scroll to position [0, 0]
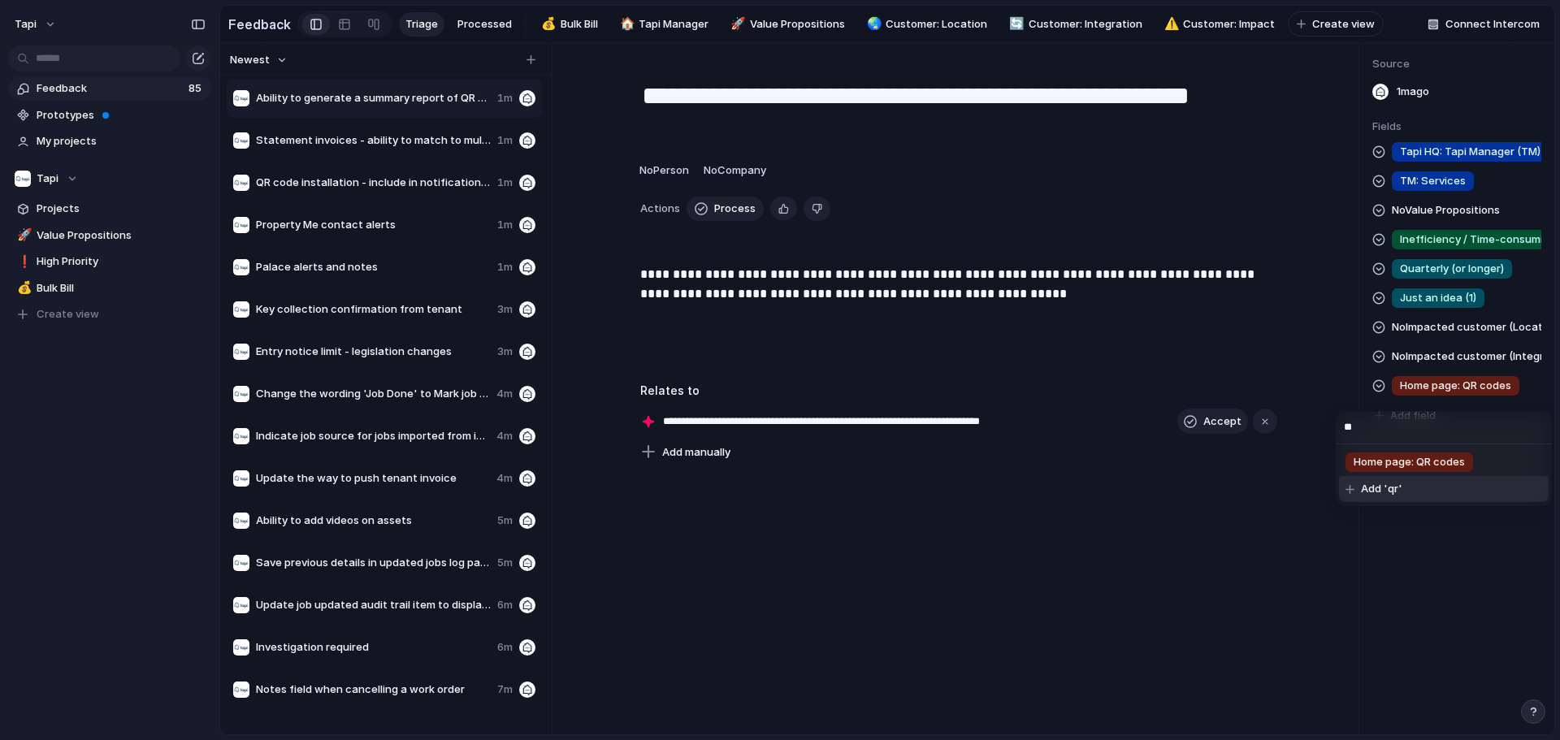
type input "**"
click at [777, 460] on span "Home page: QR codes" at bounding box center [1408, 462] width 111 height 16
click at [777, 532] on div "**********" at bounding box center [958, 388] width 800 height 691
click at [543, 68] on div at bounding box center [385, 59] width 331 height 32
click at [535, 67] on button "button" at bounding box center [530, 60] width 16 height 16
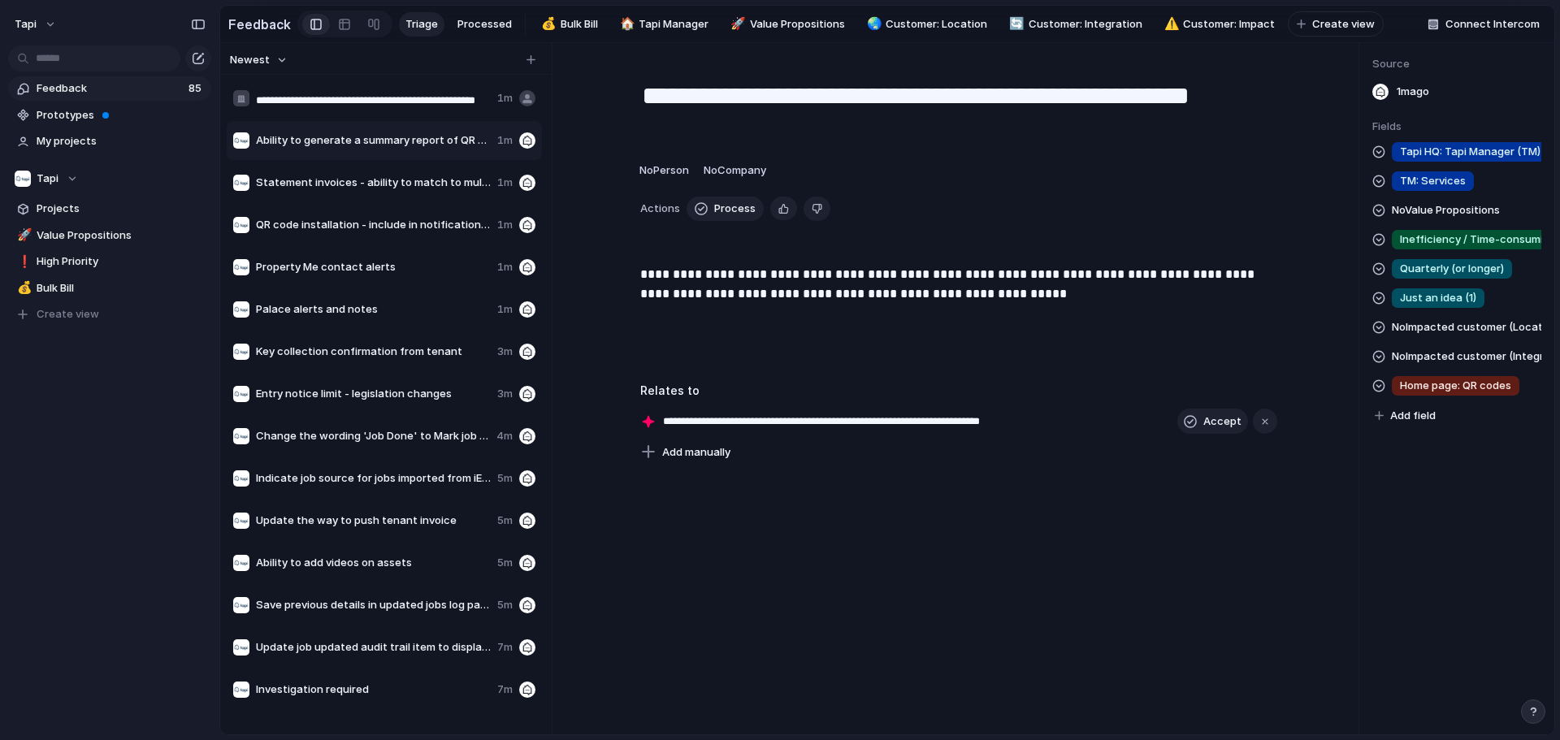
scroll to position [0, 67]
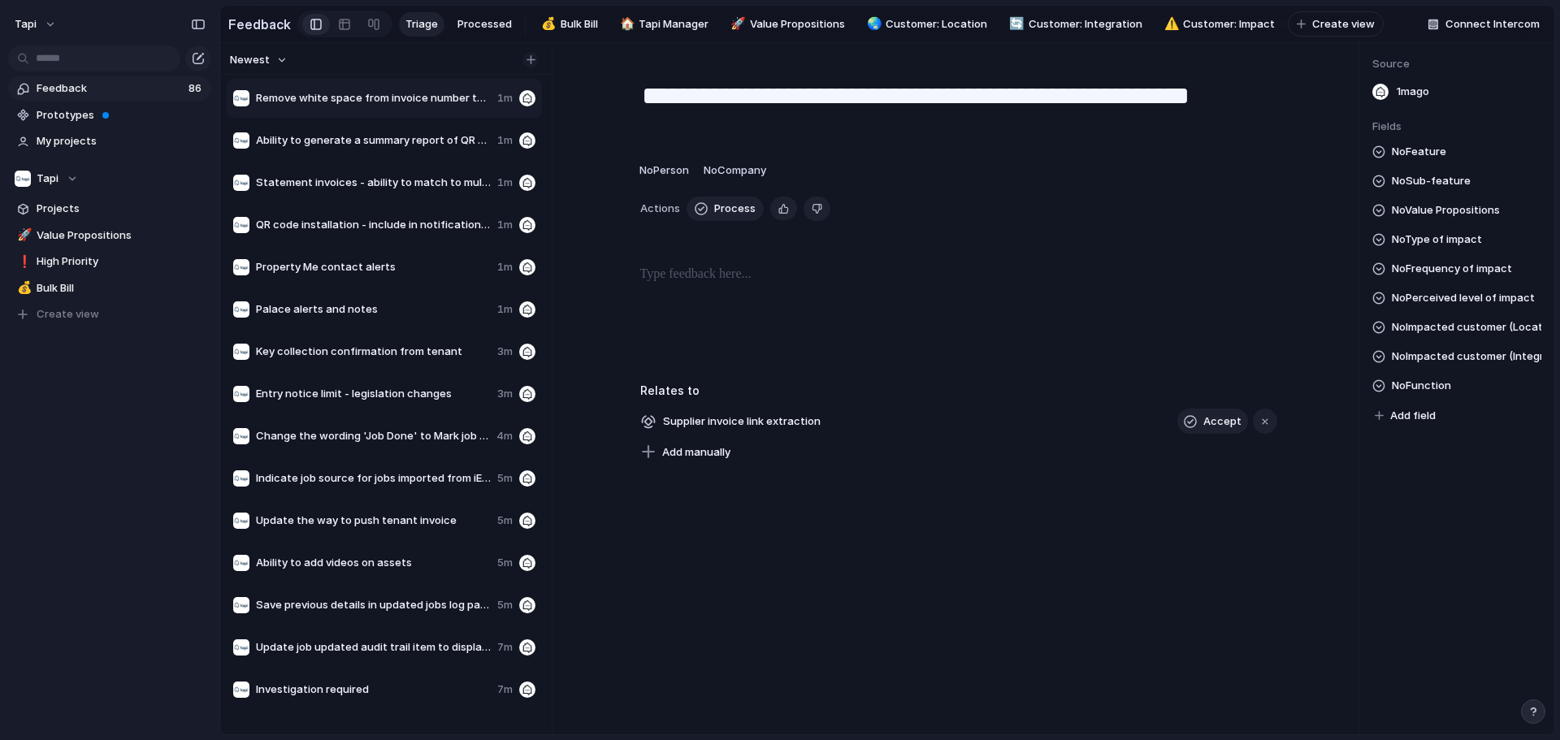
click at [534, 64] on div "button" at bounding box center [530, 59] width 9 height 9
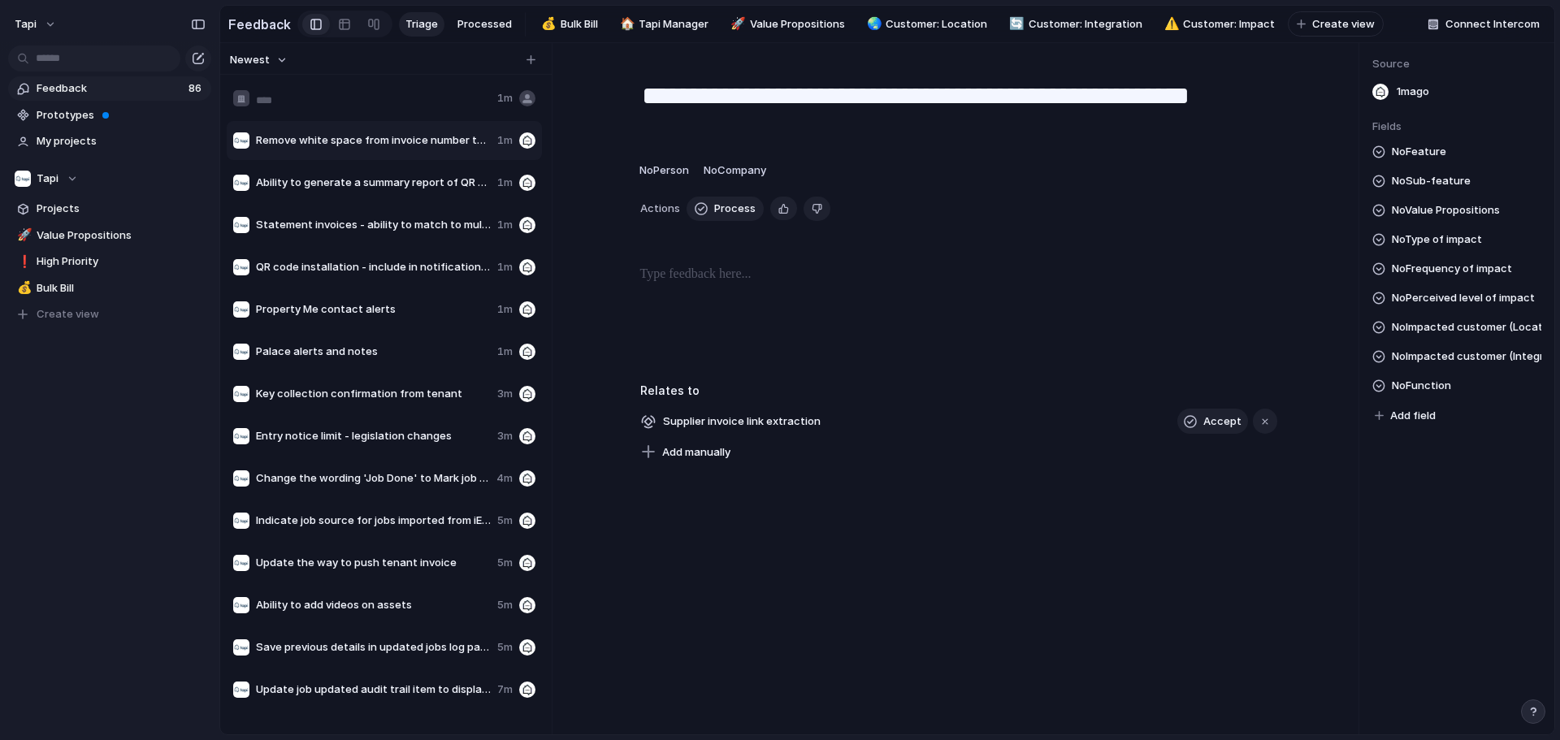
type input "**********"
click at [777, 305] on div at bounding box center [958, 317] width 735 height 104
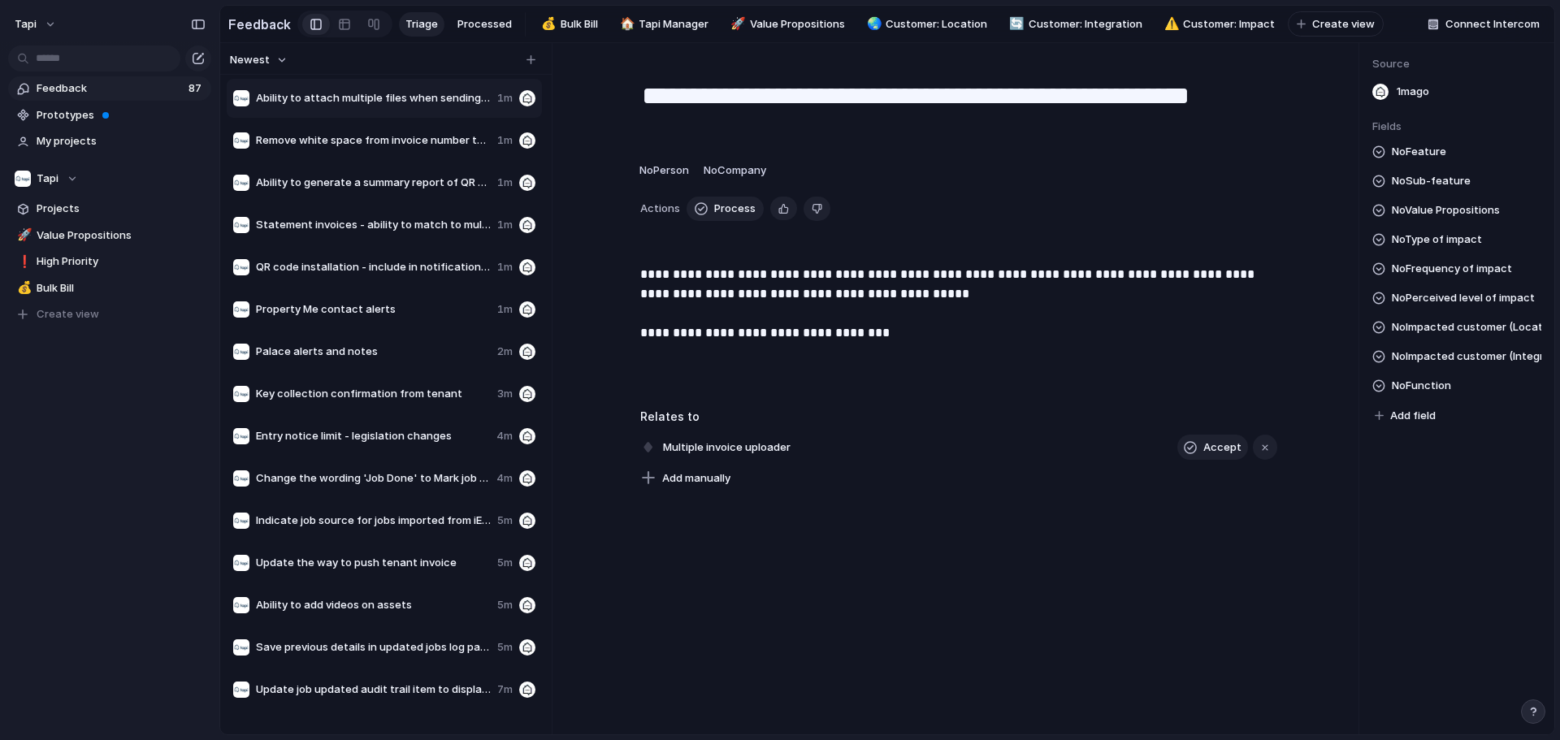
click at [777, 304] on span "No Perceived level of impact" at bounding box center [1463, 297] width 143 height 19
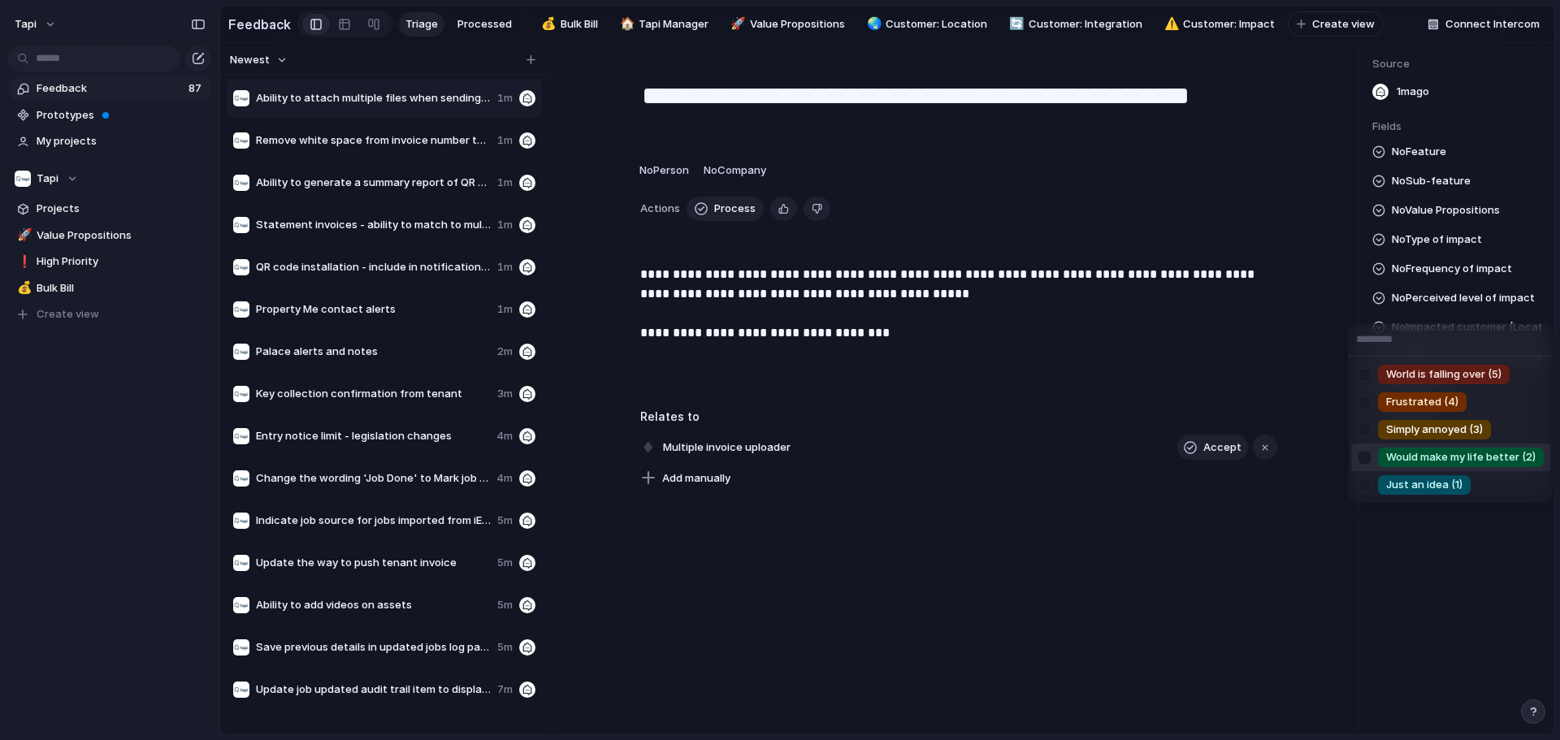
click at [777, 448] on div "Would make my life better (2)" at bounding box center [1461, 457] width 166 height 19
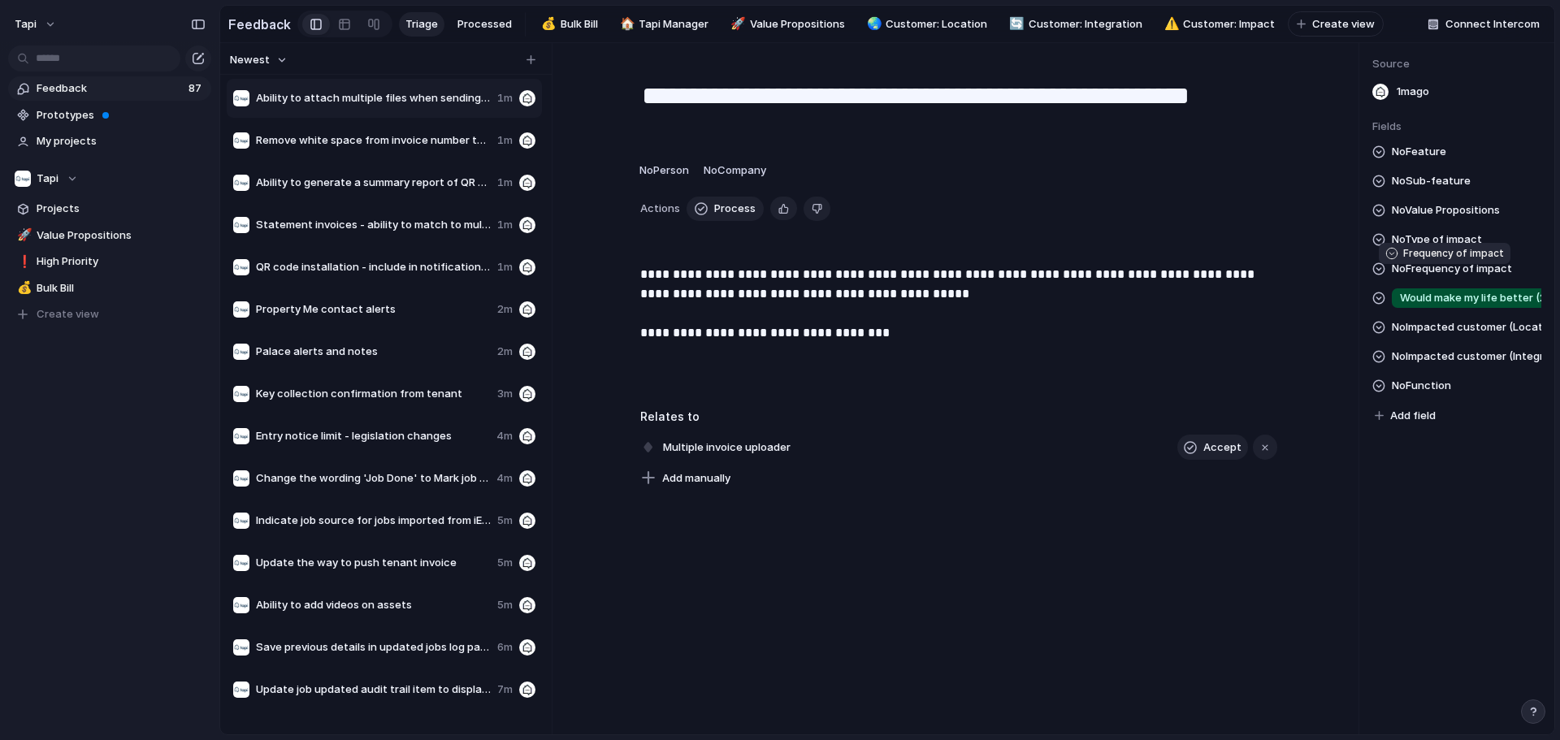
click at [777, 275] on span "No Frequency of impact" at bounding box center [1452, 268] width 120 height 19
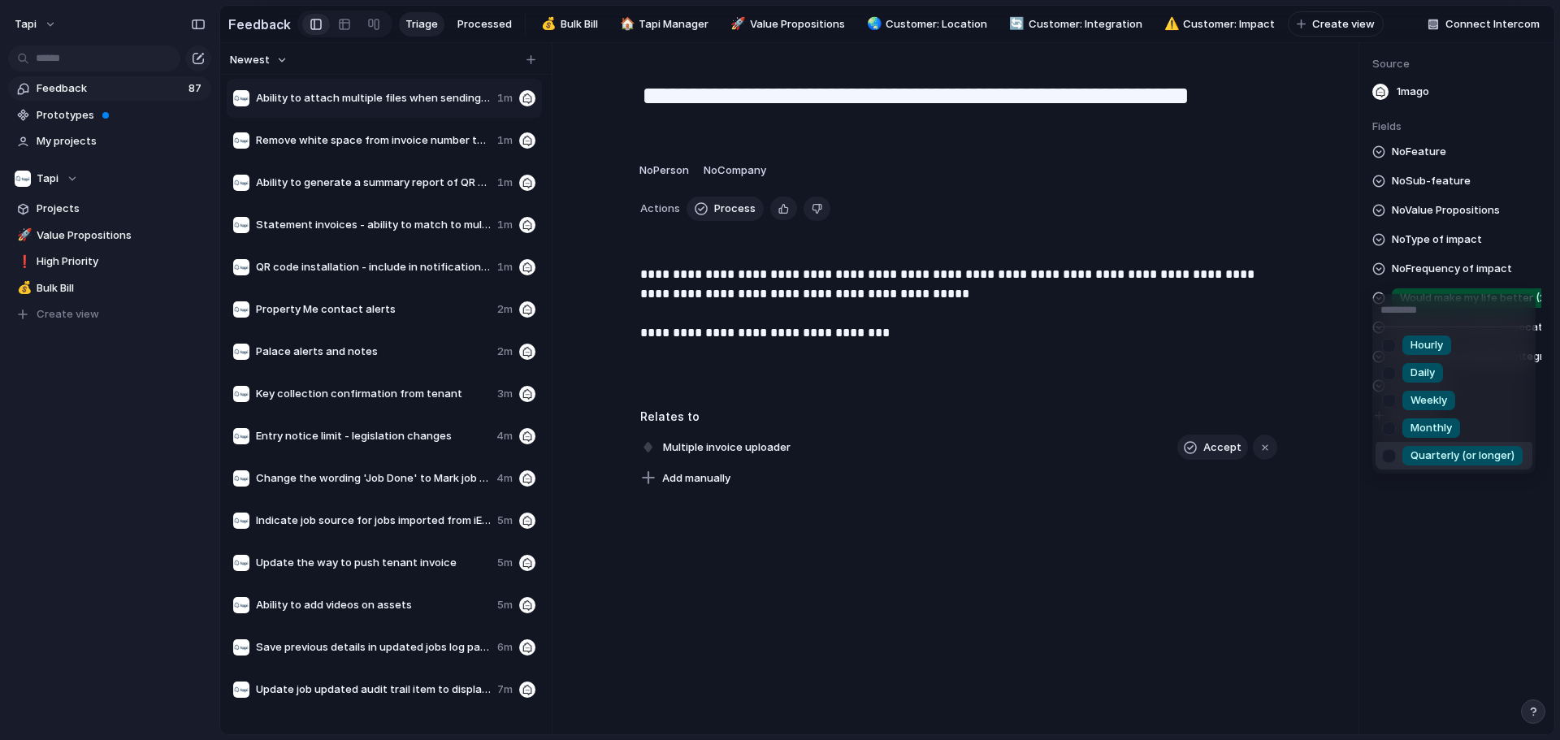
click at [777, 452] on span "Quarterly (or longer)" at bounding box center [1462, 456] width 104 height 16
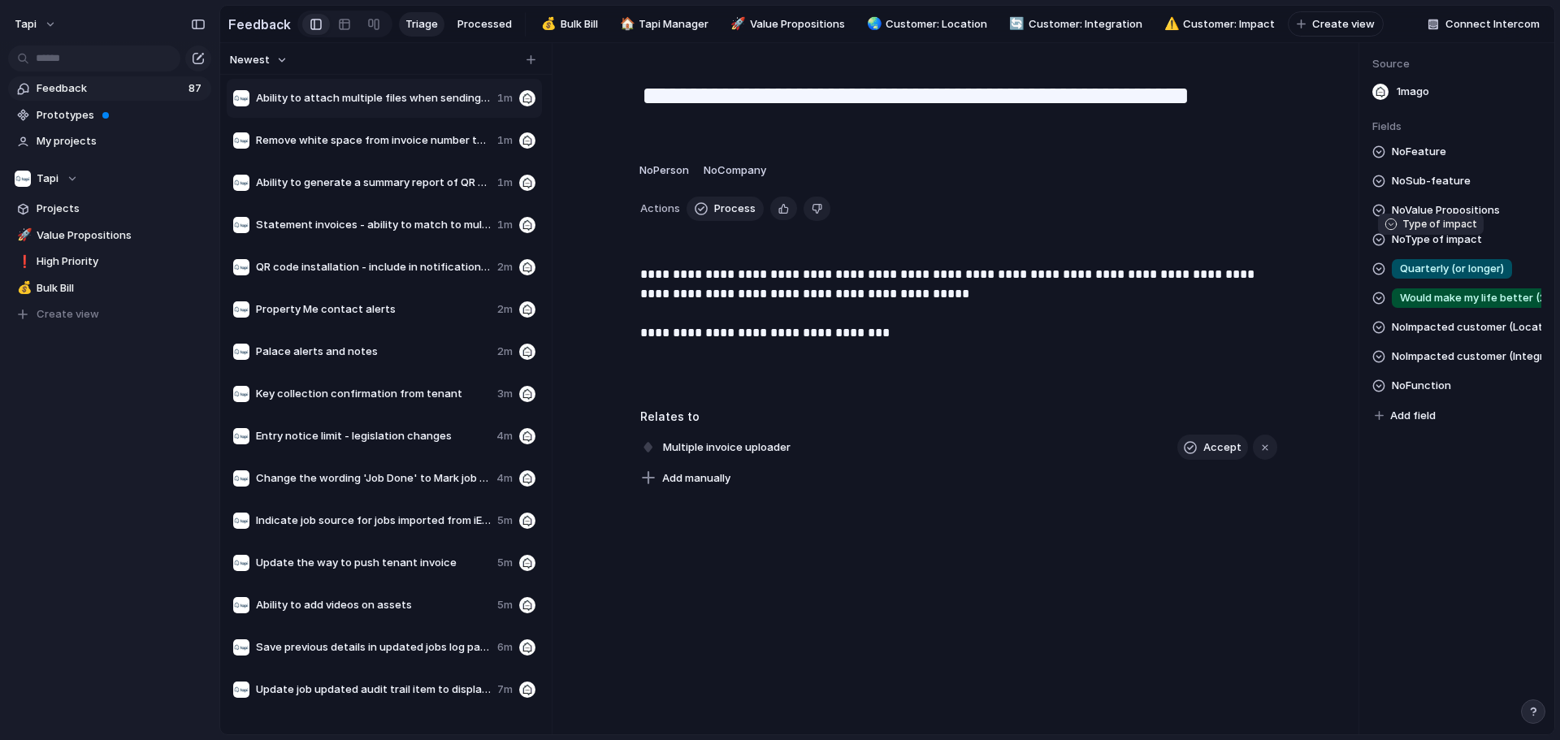
click at [777, 243] on span "No Type of impact" at bounding box center [1437, 239] width 90 height 19
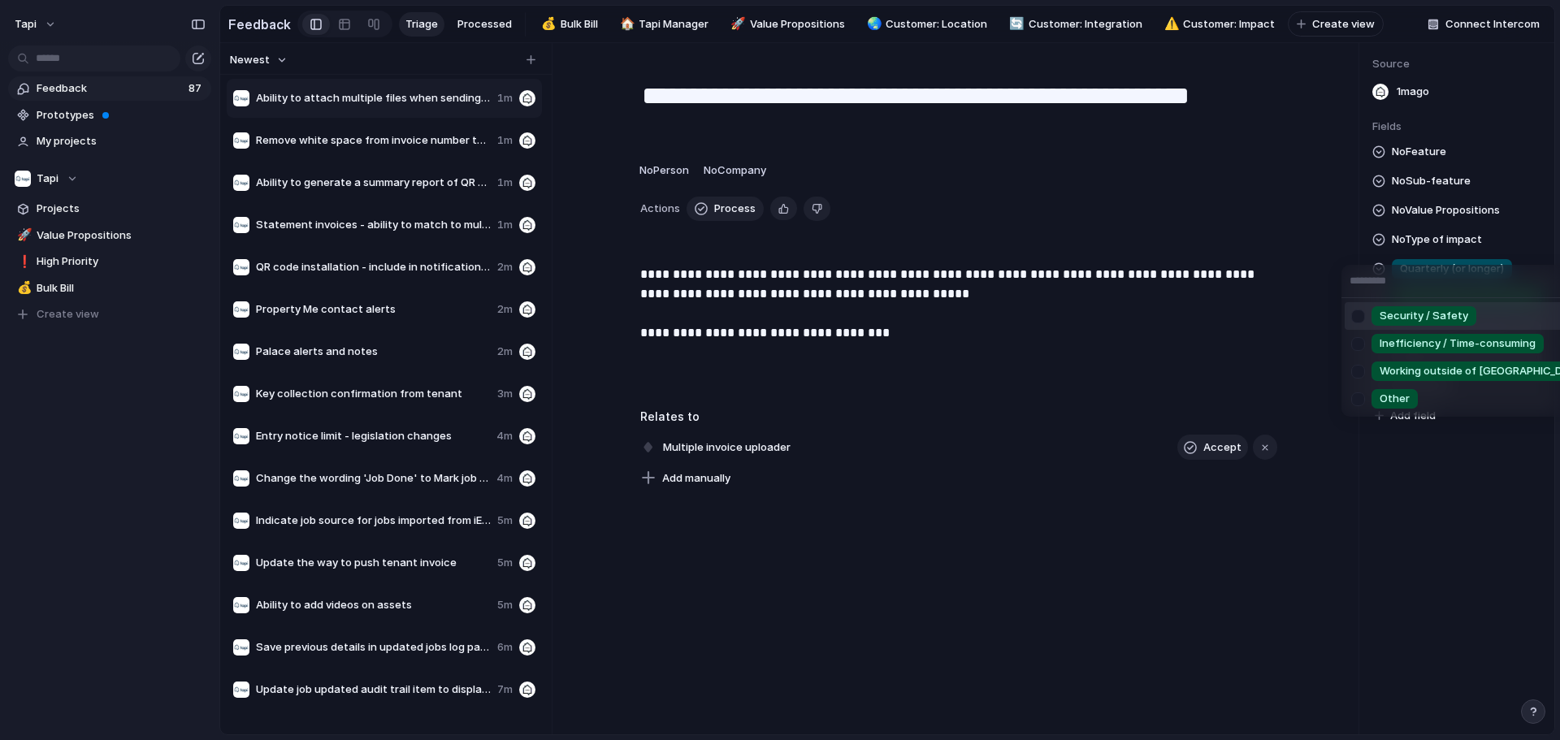
click at [777, 340] on span "Inefficiency / Time-consuming" at bounding box center [1457, 344] width 156 height 16
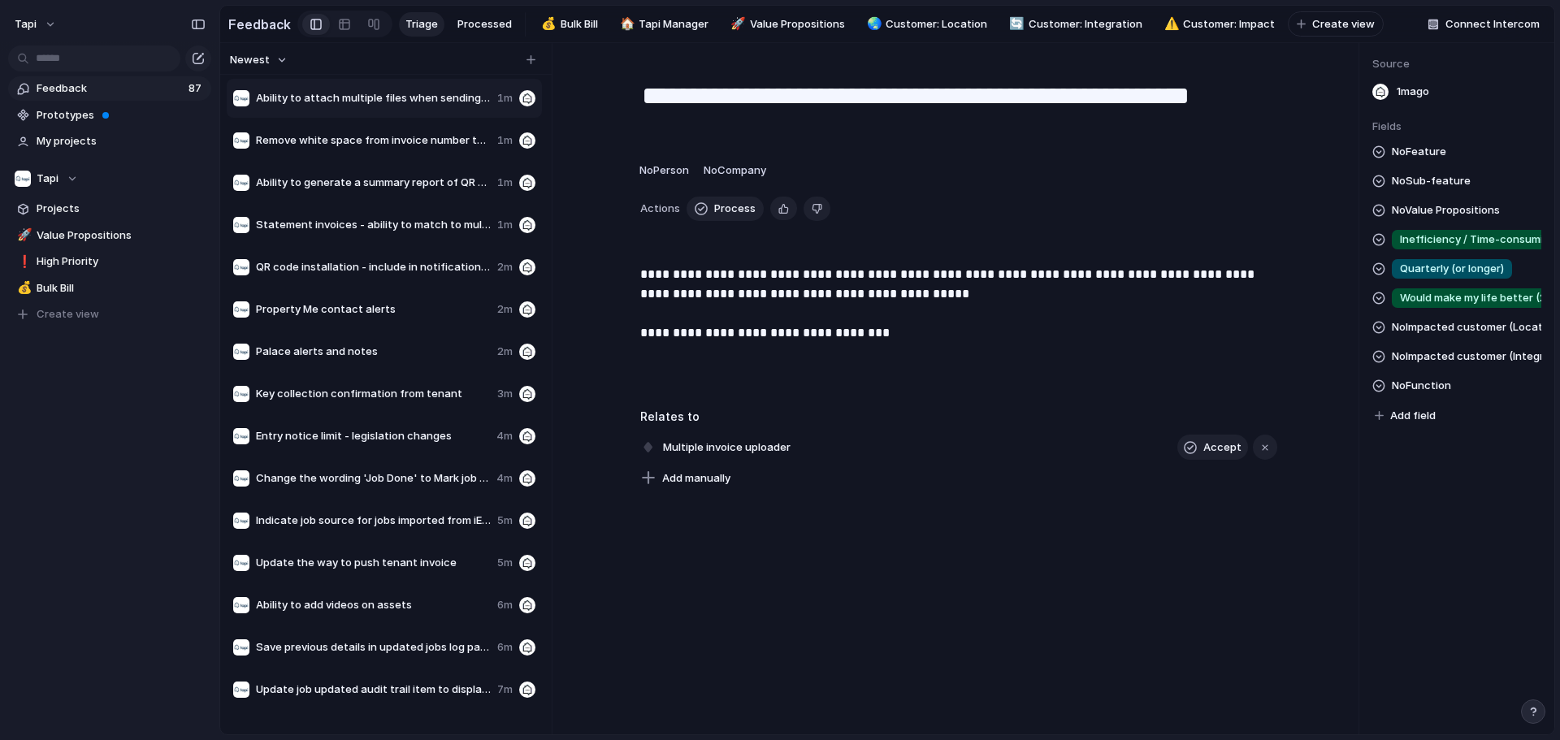
click at [777, 162] on span "No Feature" at bounding box center [1419, 151] width 54 height 19
click at [777, 191] on span "No Sub-feature" at bounding box center [1431, 180] width 79 height 19
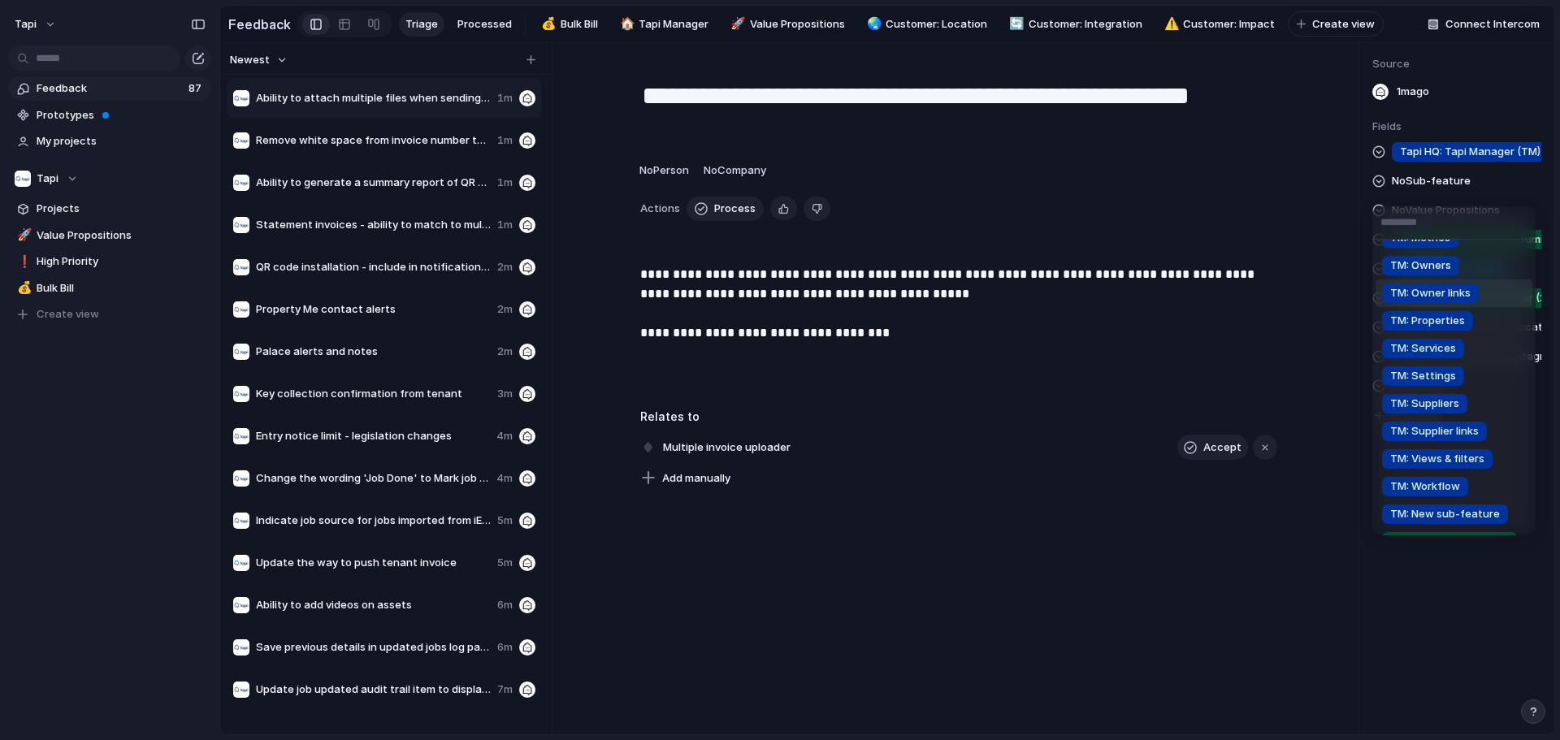
scroll to position [162, 0]
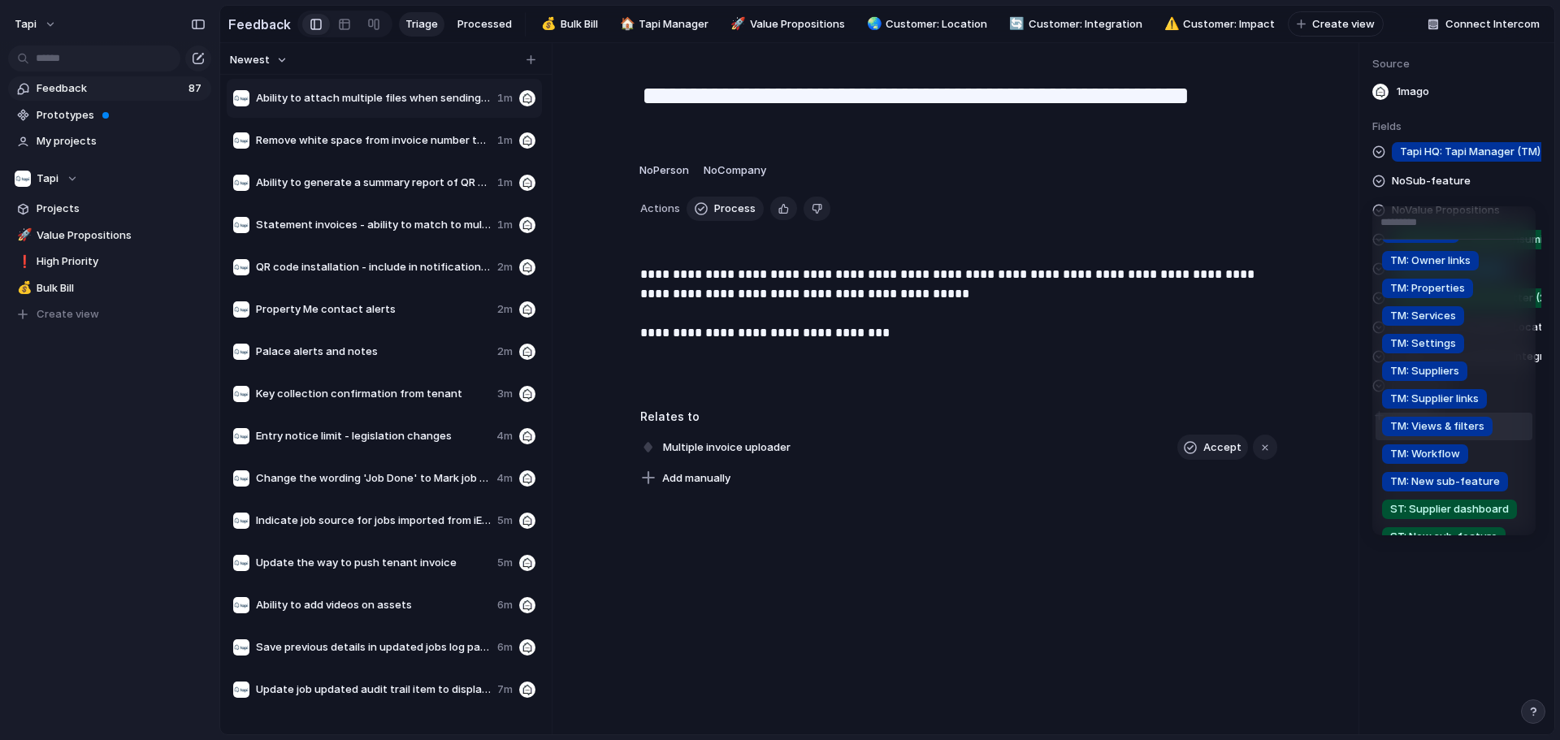
click at [777, 425] on div "TM: Bill TM: Compliance TM: Integrations TM: Inbox TM: Metrics TM: Owners TM: O…" at bounding box center [780, 370] width 1560 height 740
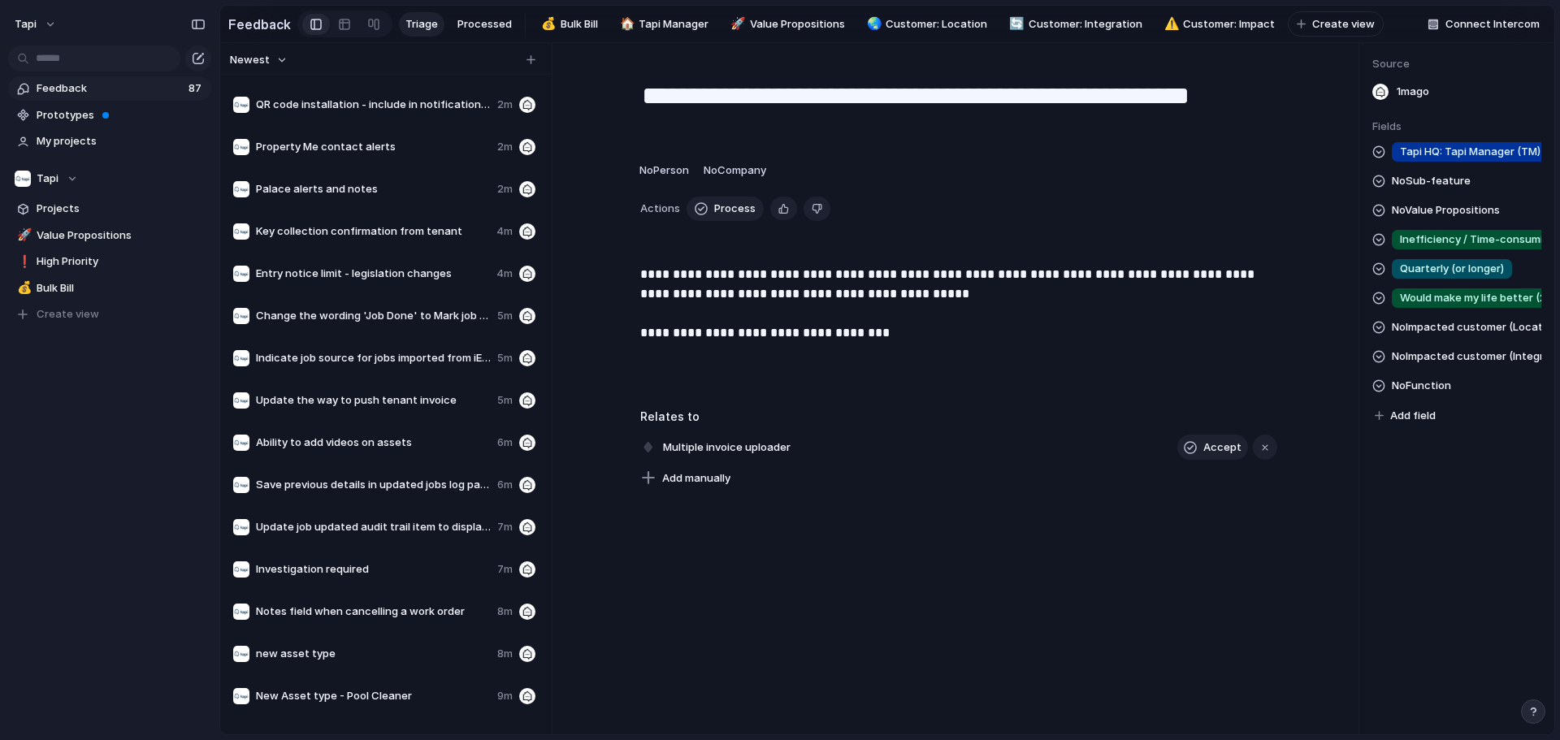
scroll to position [0, 0]
